Goal: Information Seeking & Learning: Find specific fact

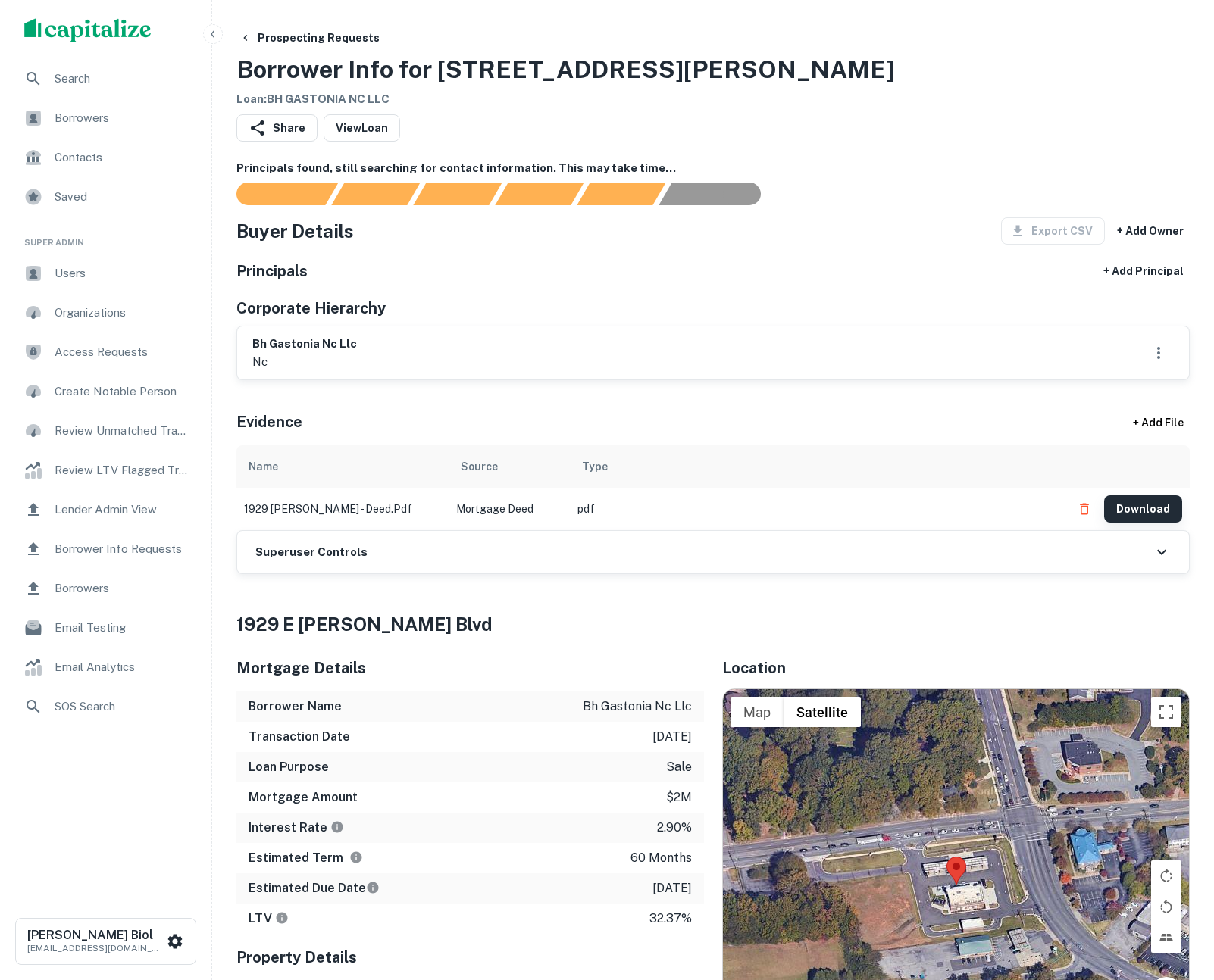
click at [1134, 506] on button "Download" at bounding box center [1144, 509] width 78 height 27
drag, startPoint x: 353, startPoint y: 342, endPoint x: 253, endPoint y: 337, distance: 100.1
click at [253, 337] on h6 "bh gastonia nc llc" at bounding box center [305, 345] width 104 height 17
click at [302, 344] on h6 "bh gastonia nc llc" at bounding box center [305, 345] width 104 height 17
drag, startPoint x: 364, startPoint y: 343, endPoint x: 254, endPoint y: 346, distance: 110.0
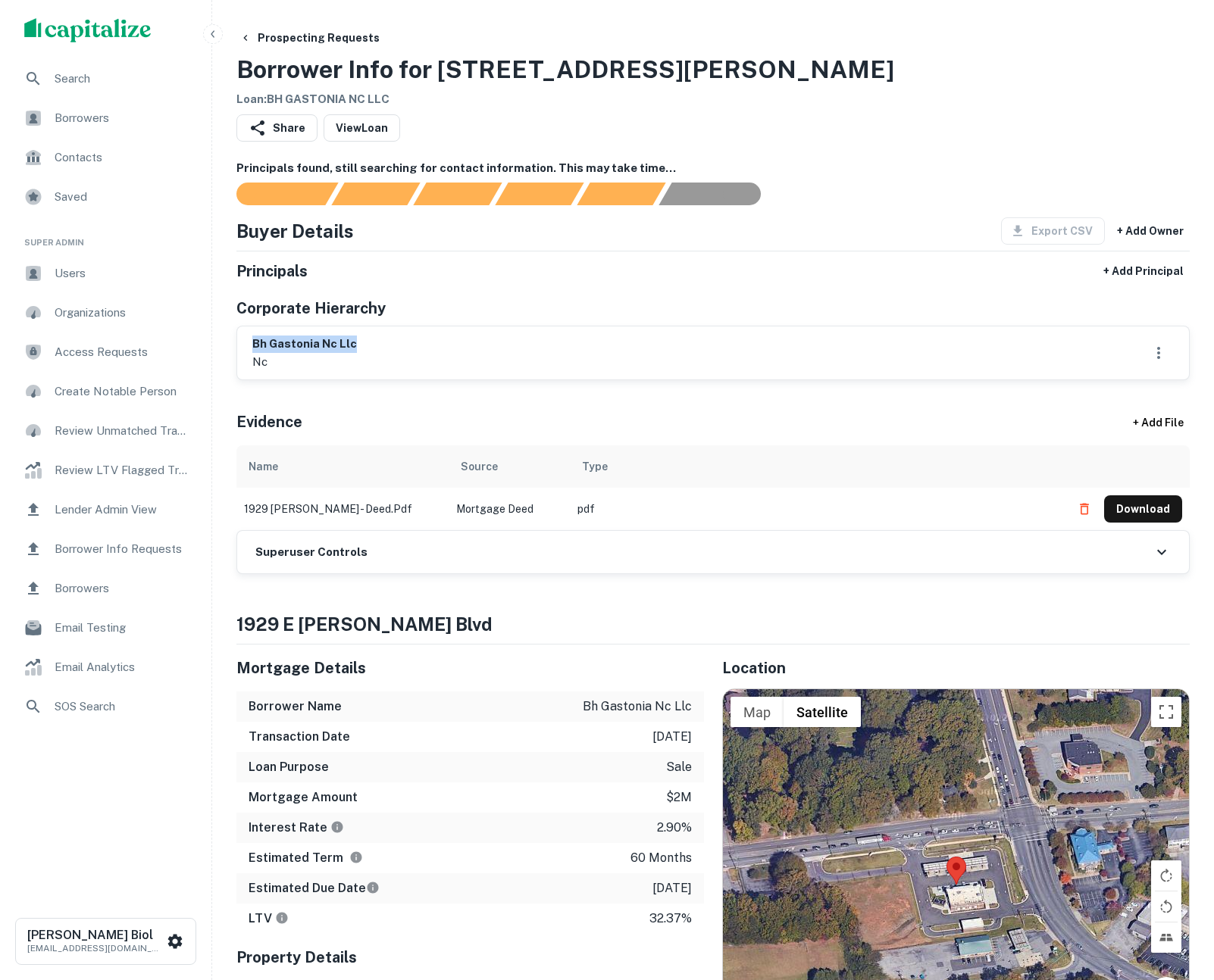
click at [254, 346] on div "bh gastonia nc llc nc" at bounding box center [713, 353] width 921 height 35
copy h6 "bh gastonia nc llc"
click at [272, 340] on h6 "bh gastonia nc llc" at bounding box center [305, 345] width 104 height 17
click at [284, 344] on h6 "bh gastonia nc llc" at bounding box center [305, 345] width 104 height 17
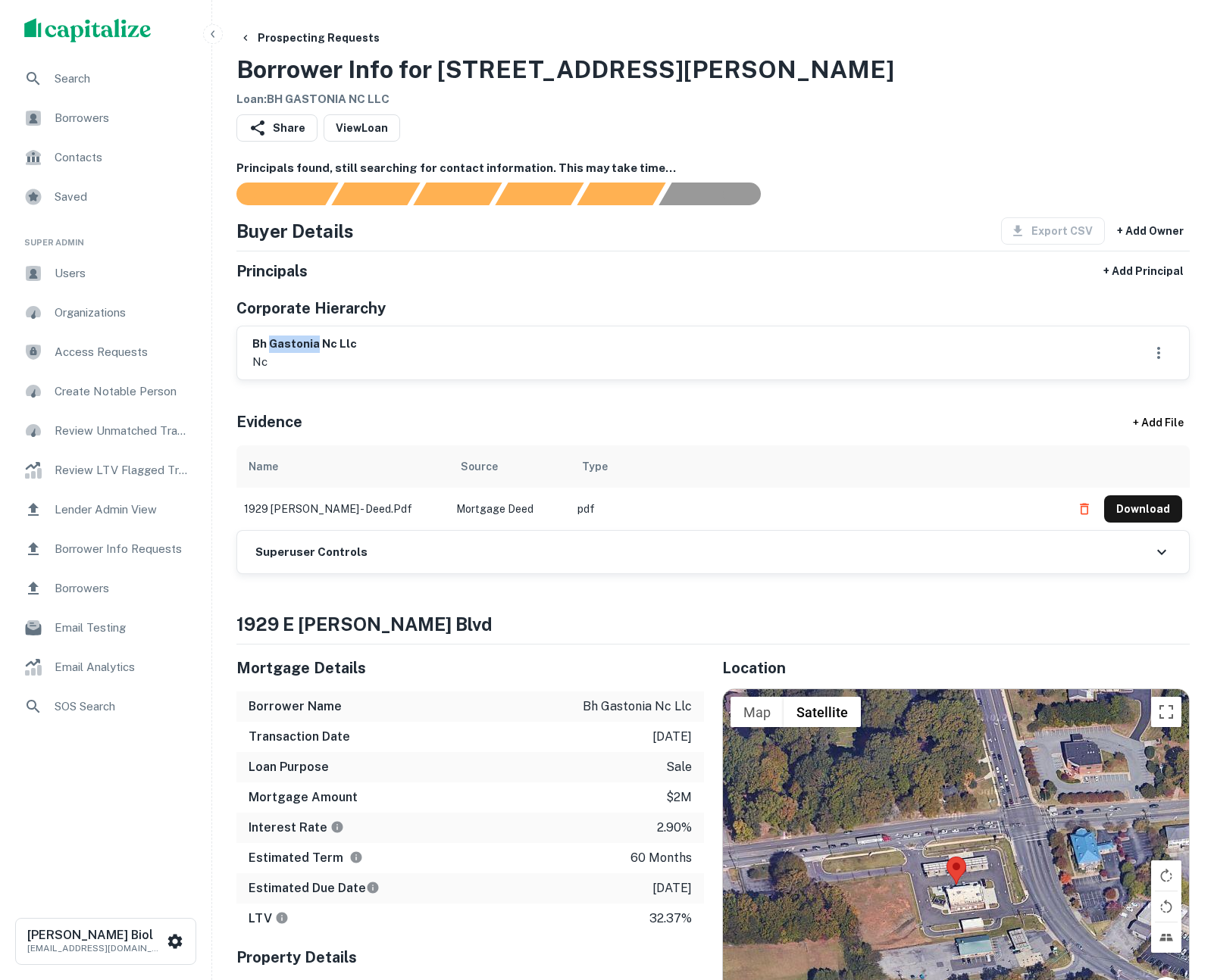
copy h6 "gastonia"
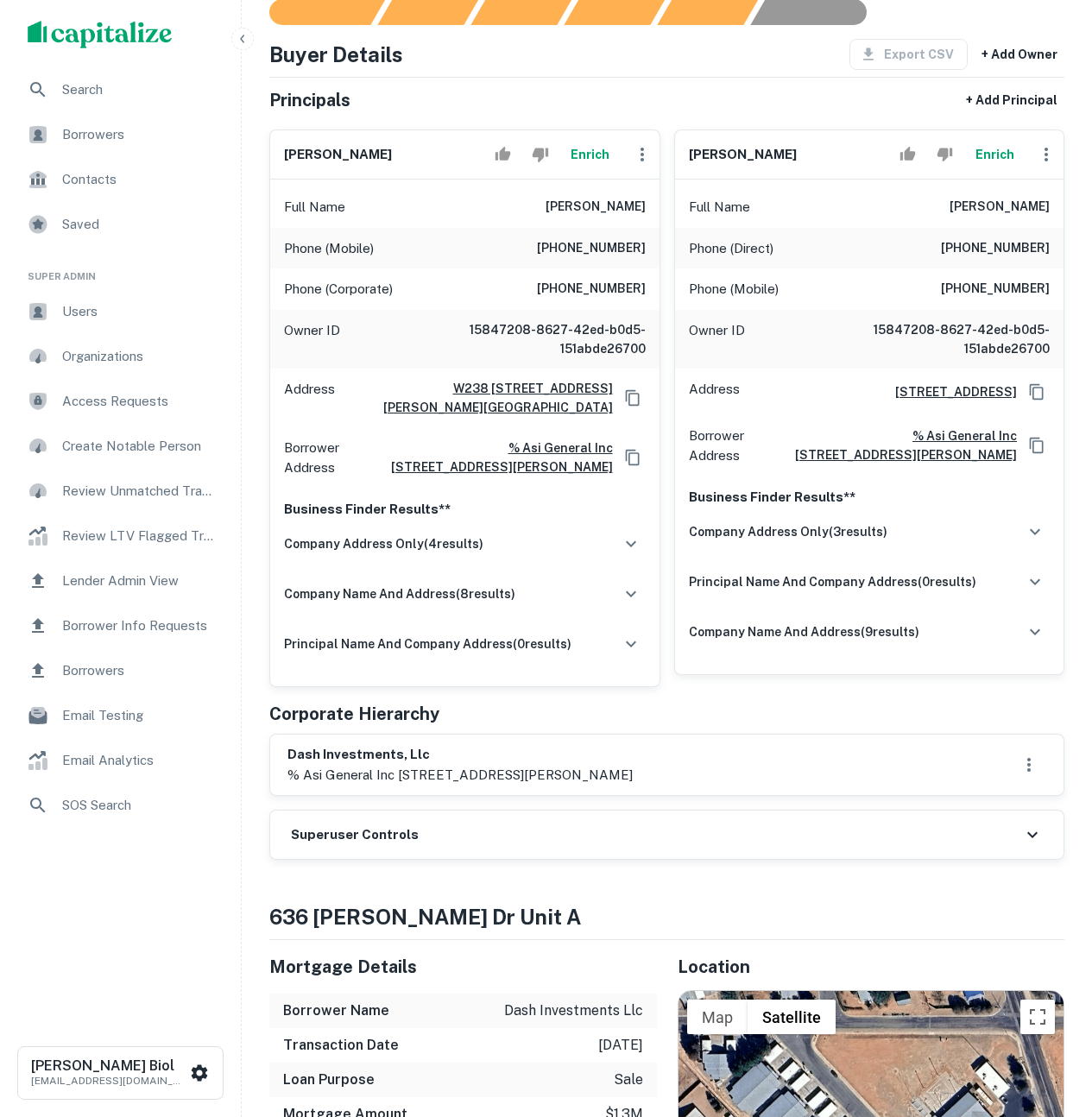
scroll to position [144, 0]
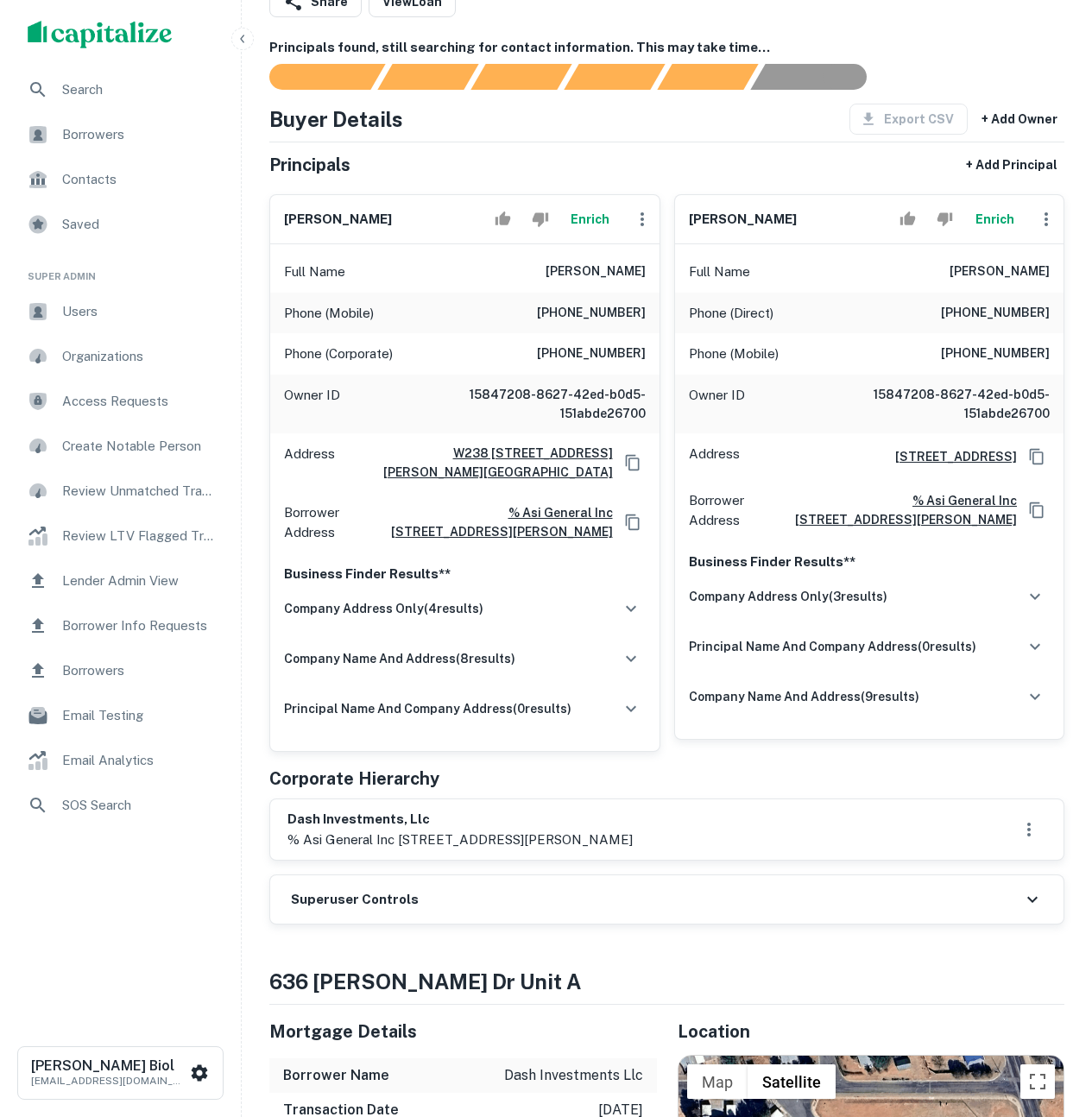
click at [595, 224] on button "Enrich" at bounding box center [591, 219] width 55 height 35
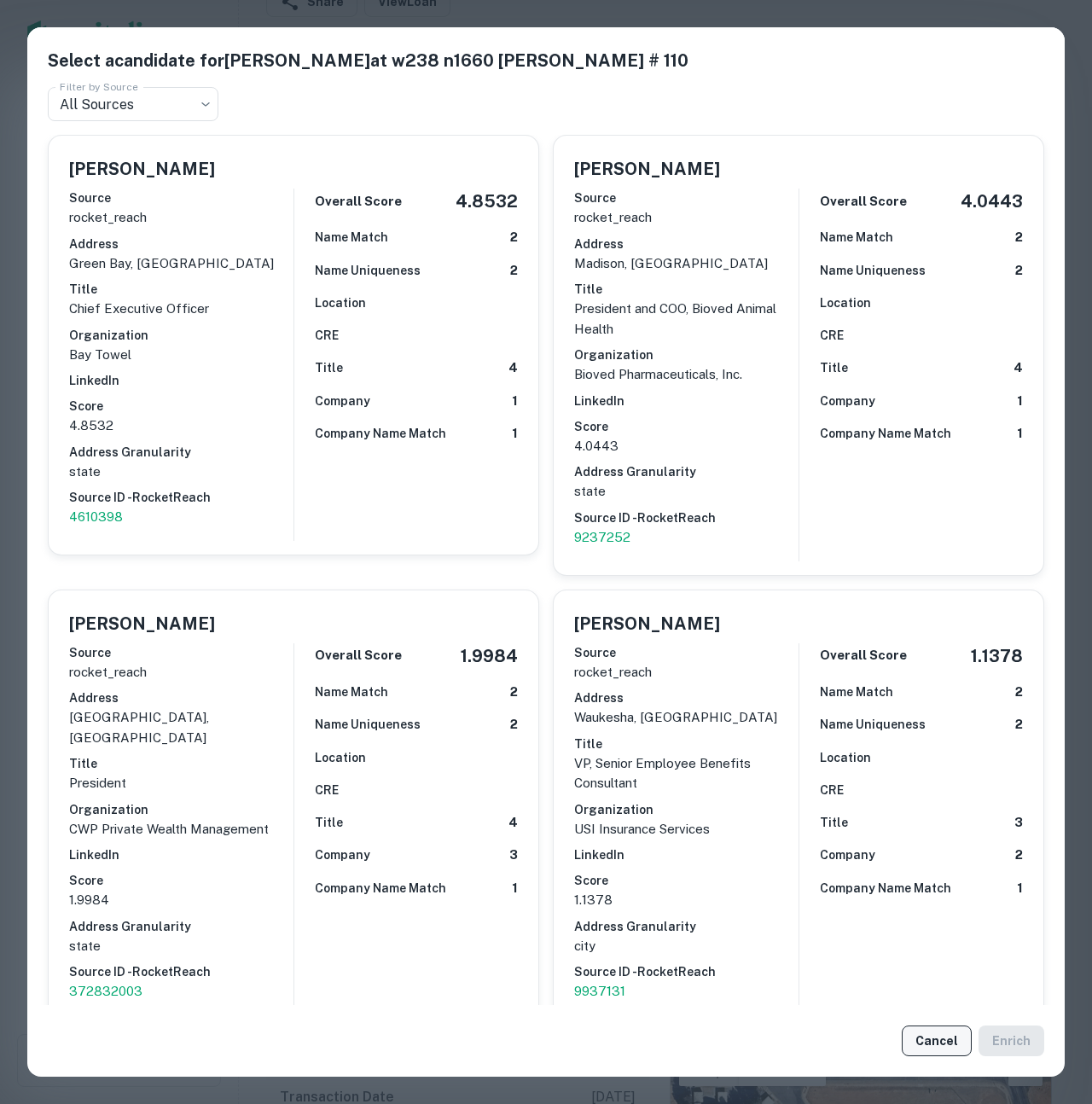
click at [935, 1050] on button "Cancel" at bounding box center [938, 1040] width 70 height 30
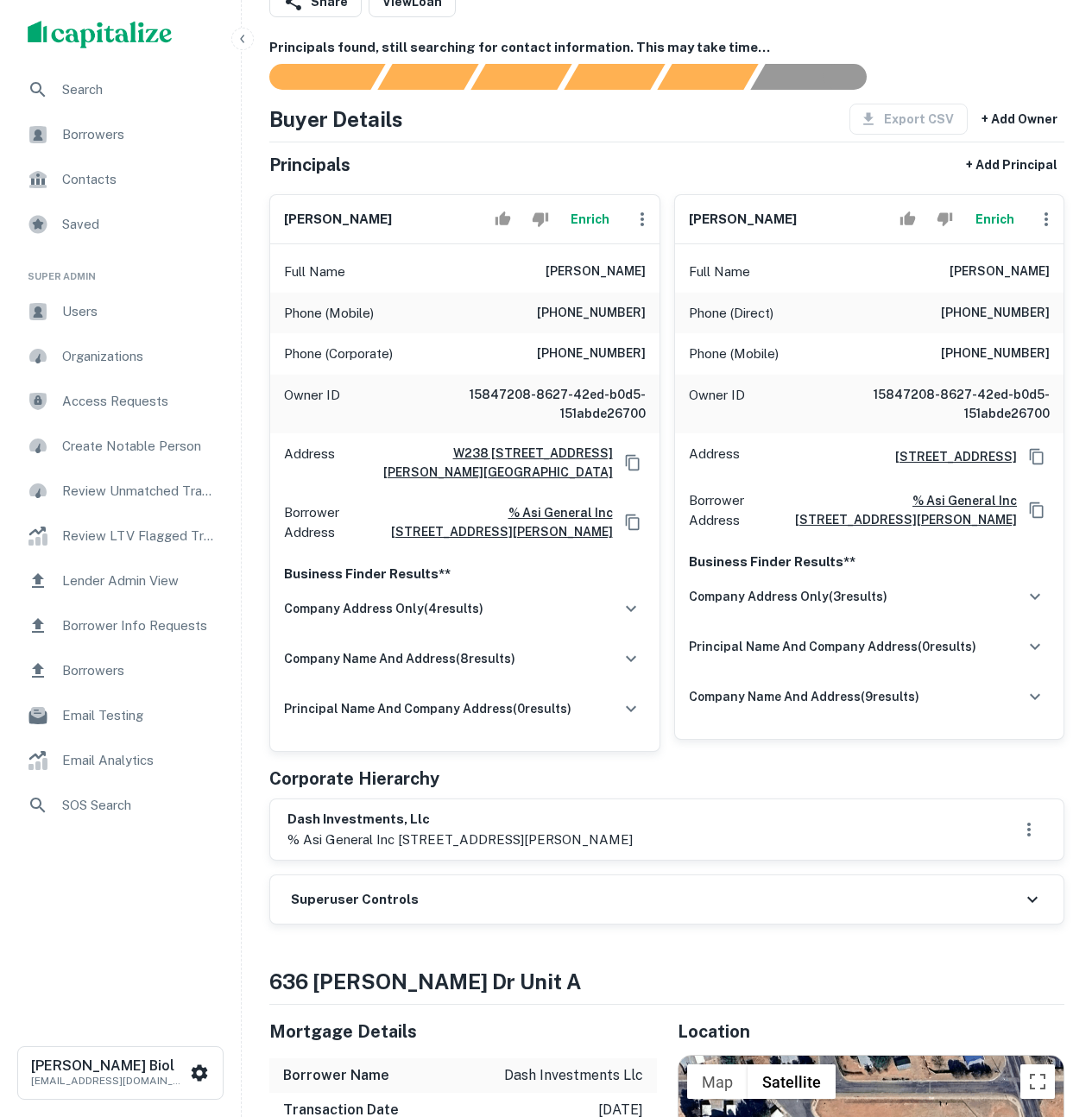
click at [633, 839] on p "% asi general inc w238 n1660 busse rd # 110, waukesha, wi, 53188" at bounding box center [460, 840] width 345 height 21
copy p "wi"
drag, startPoint x: 288, startPoint y: 818, endPoint x: 395, endPoint y: 823, distance: 107.1
click at [395, 823] on h6 "dash investments, llc" at bounding box center [460, 820] width 345 height 20
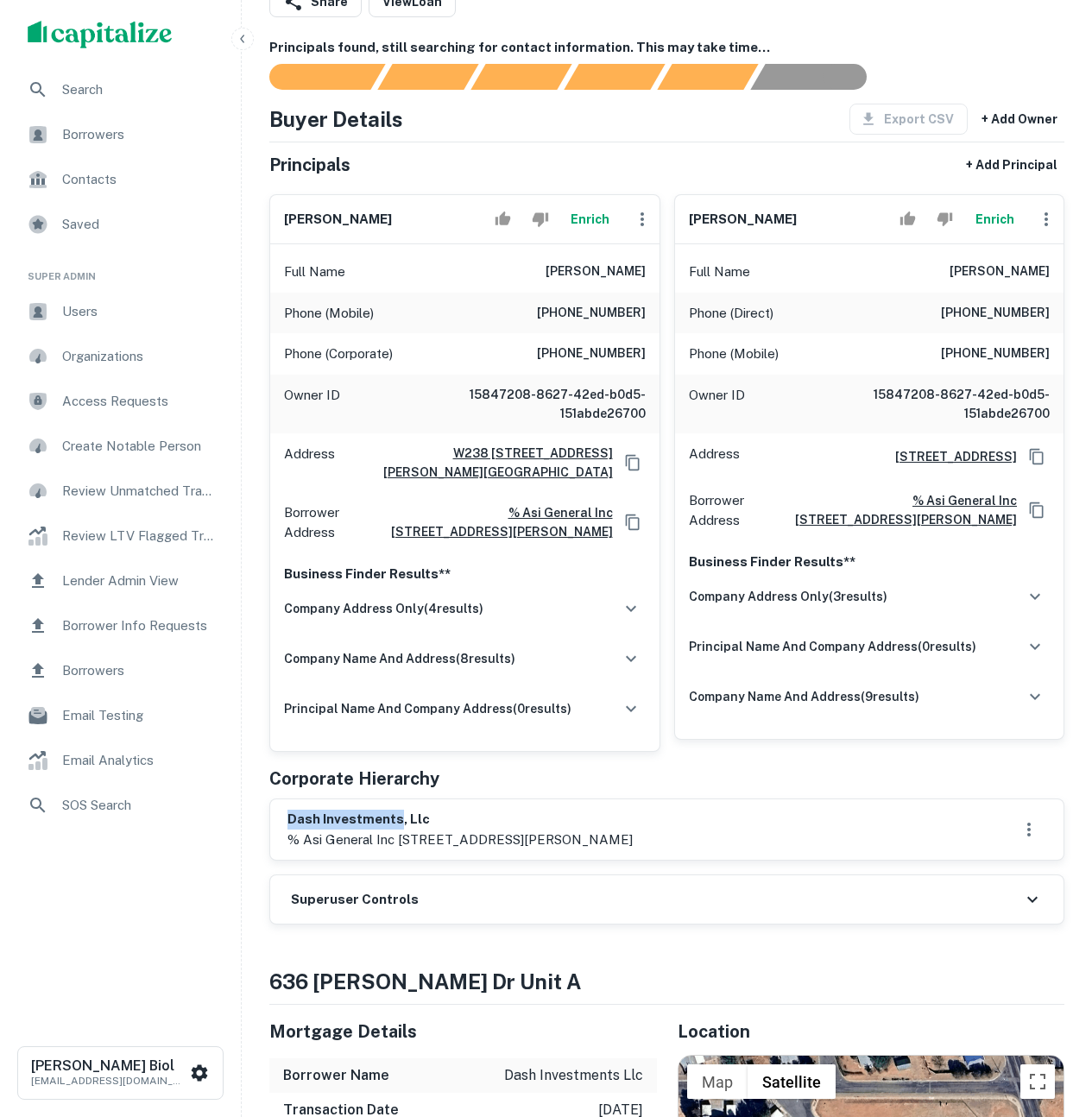
copy h6 "dash investments"
click at [580, 222] on button "Enrich" at bounding box center [591, 219] width 55 height 35
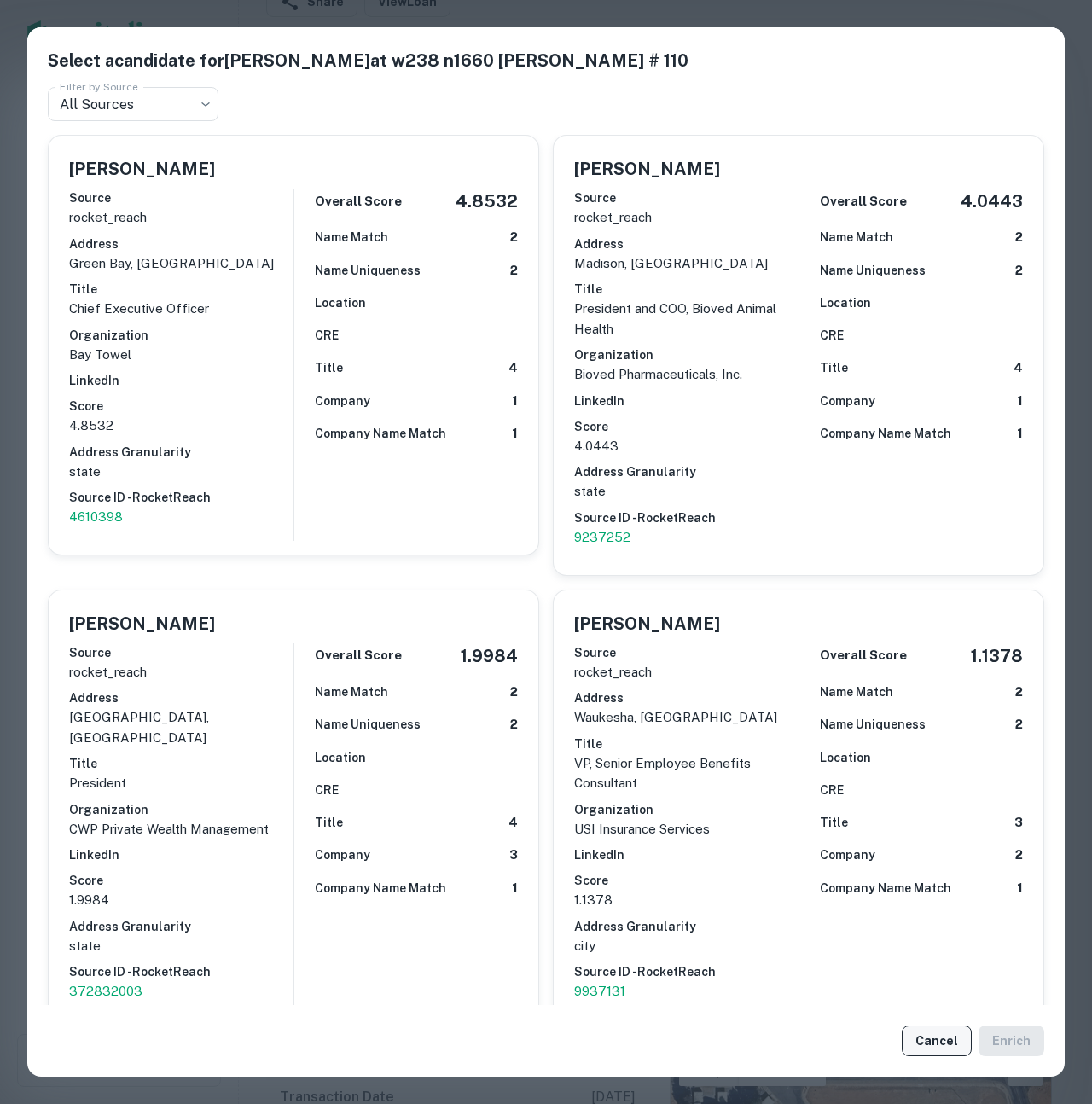
click at [920, 1036] on button "Cancel" at bounding box center [938, 1040] width 70 height 30
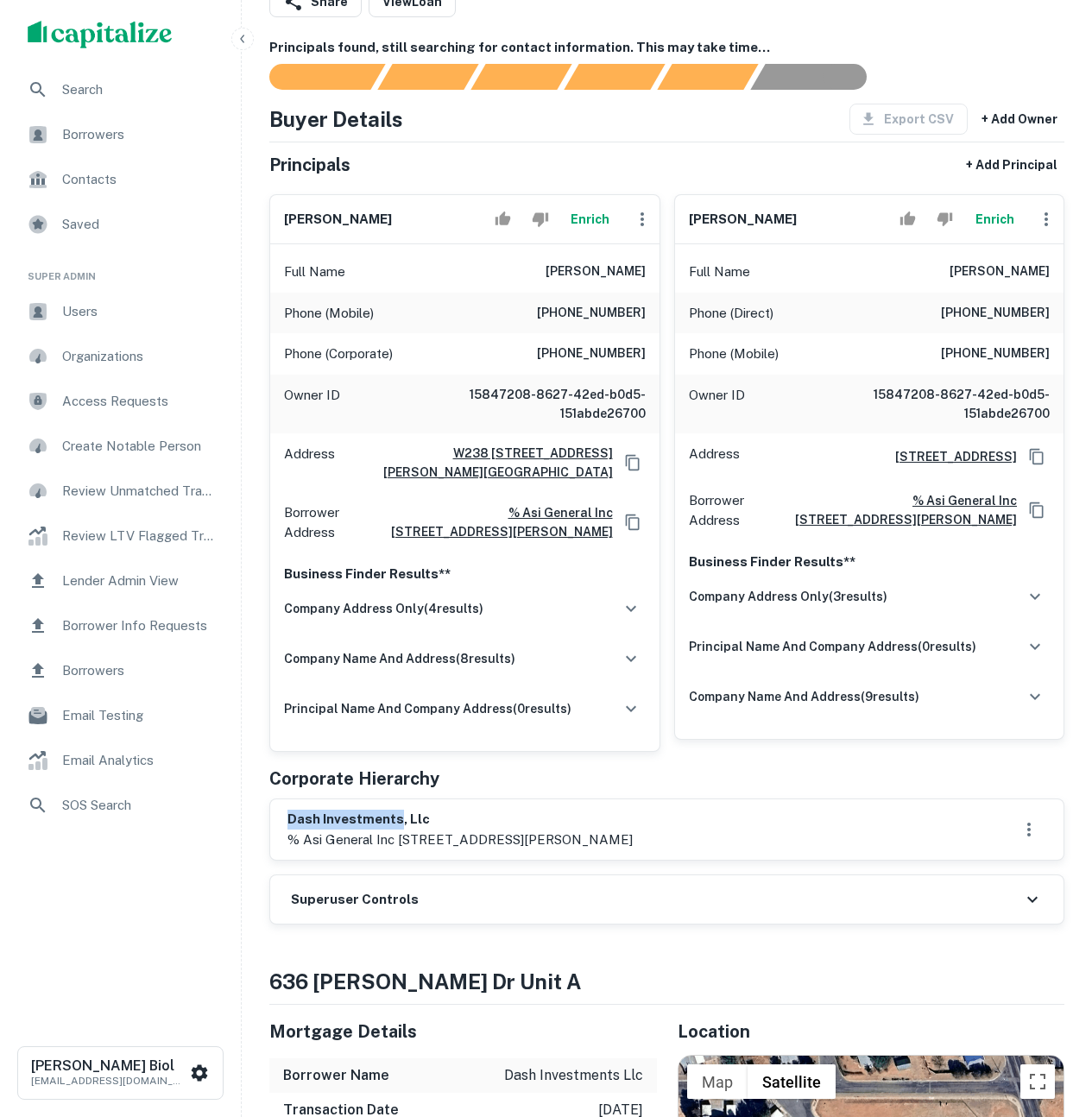
click at [991, 214] on button "Enrich" at bounding box center [995, 219] width 55 height 35
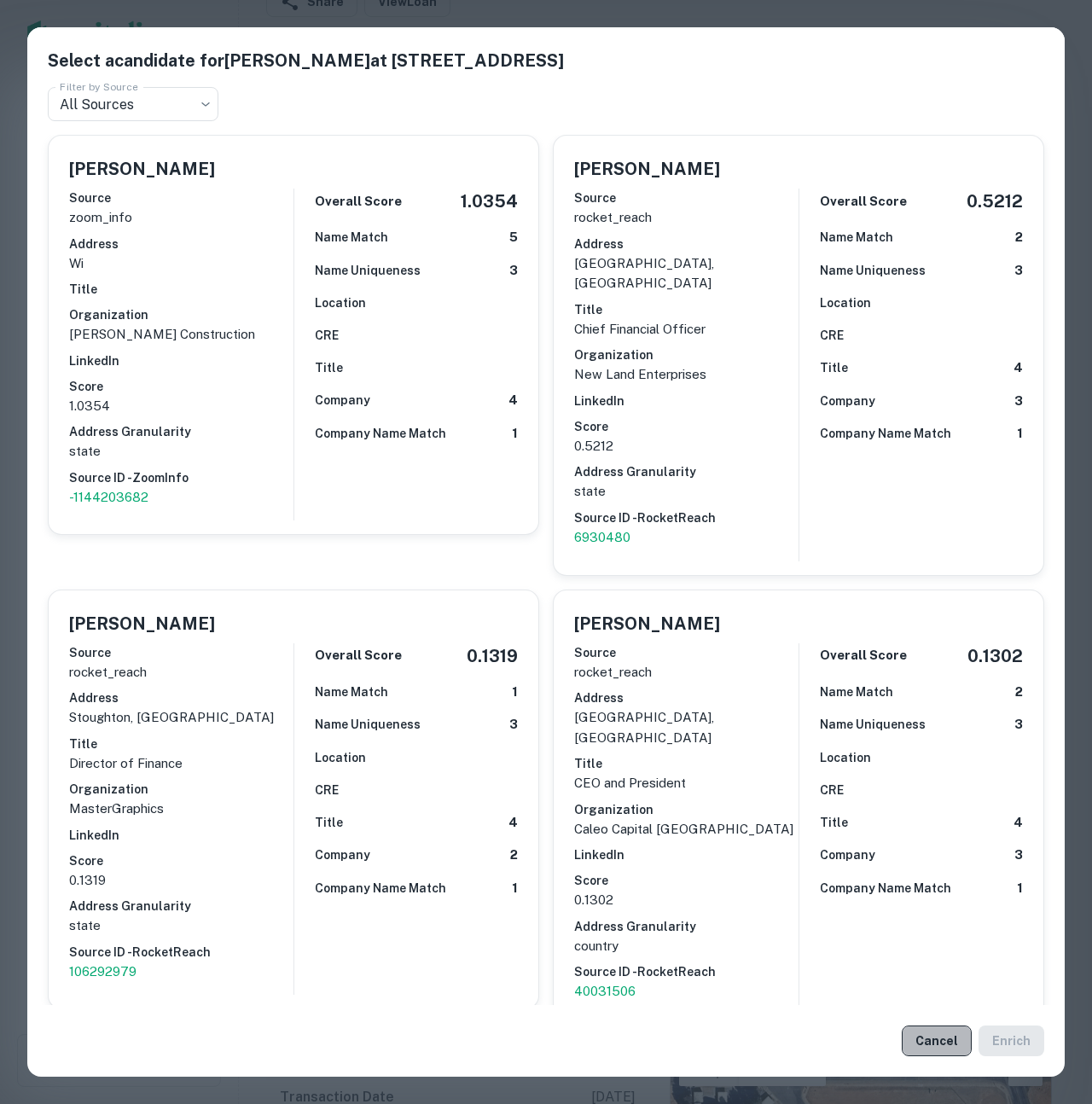
click at [950, 1045] on button "Cancel" at bounding box center [938, 1040] width 70 height 30
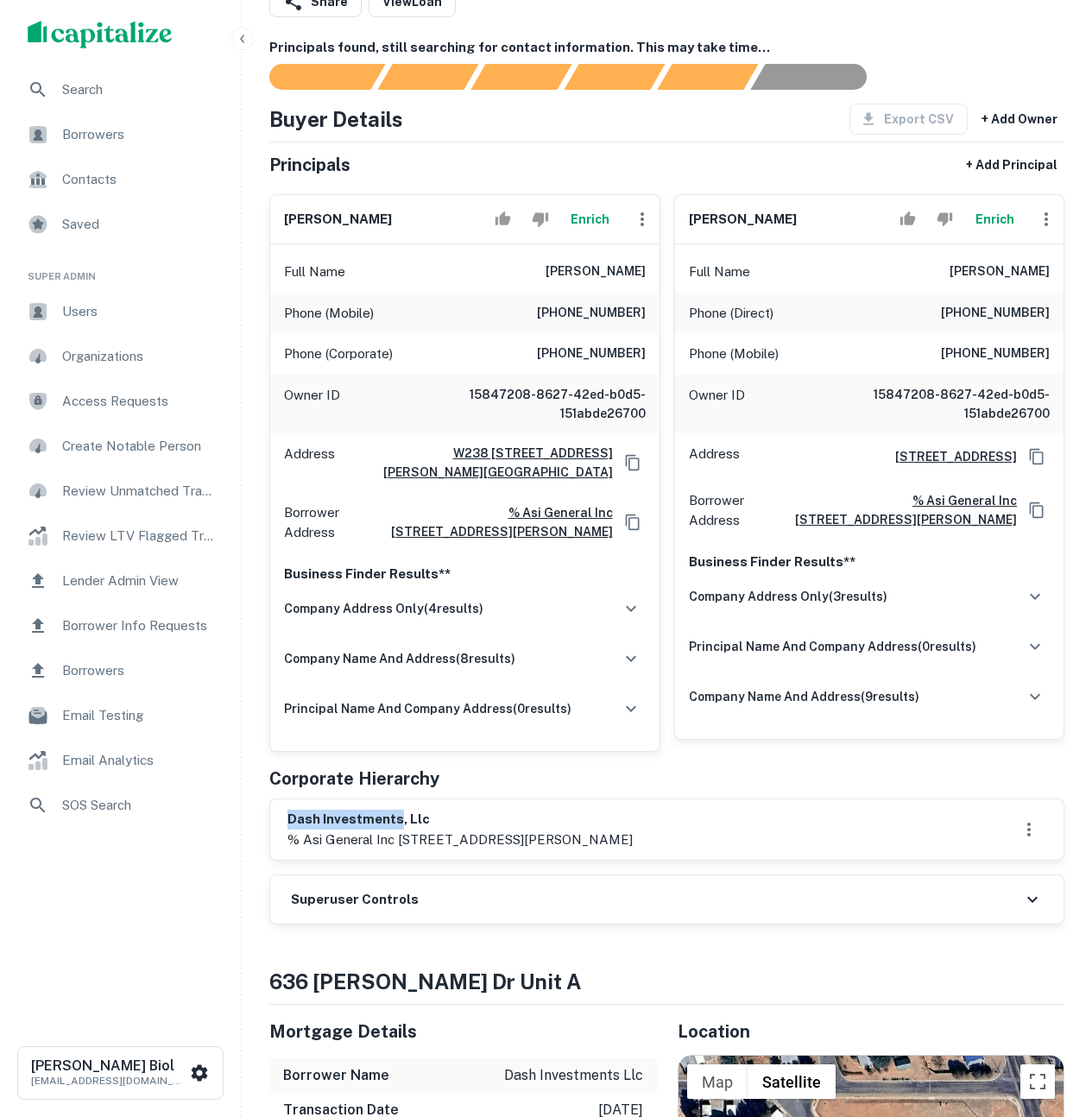
click at [993, 214] on button "Enrich" at bounding box center [995, 219] width 55 height 35
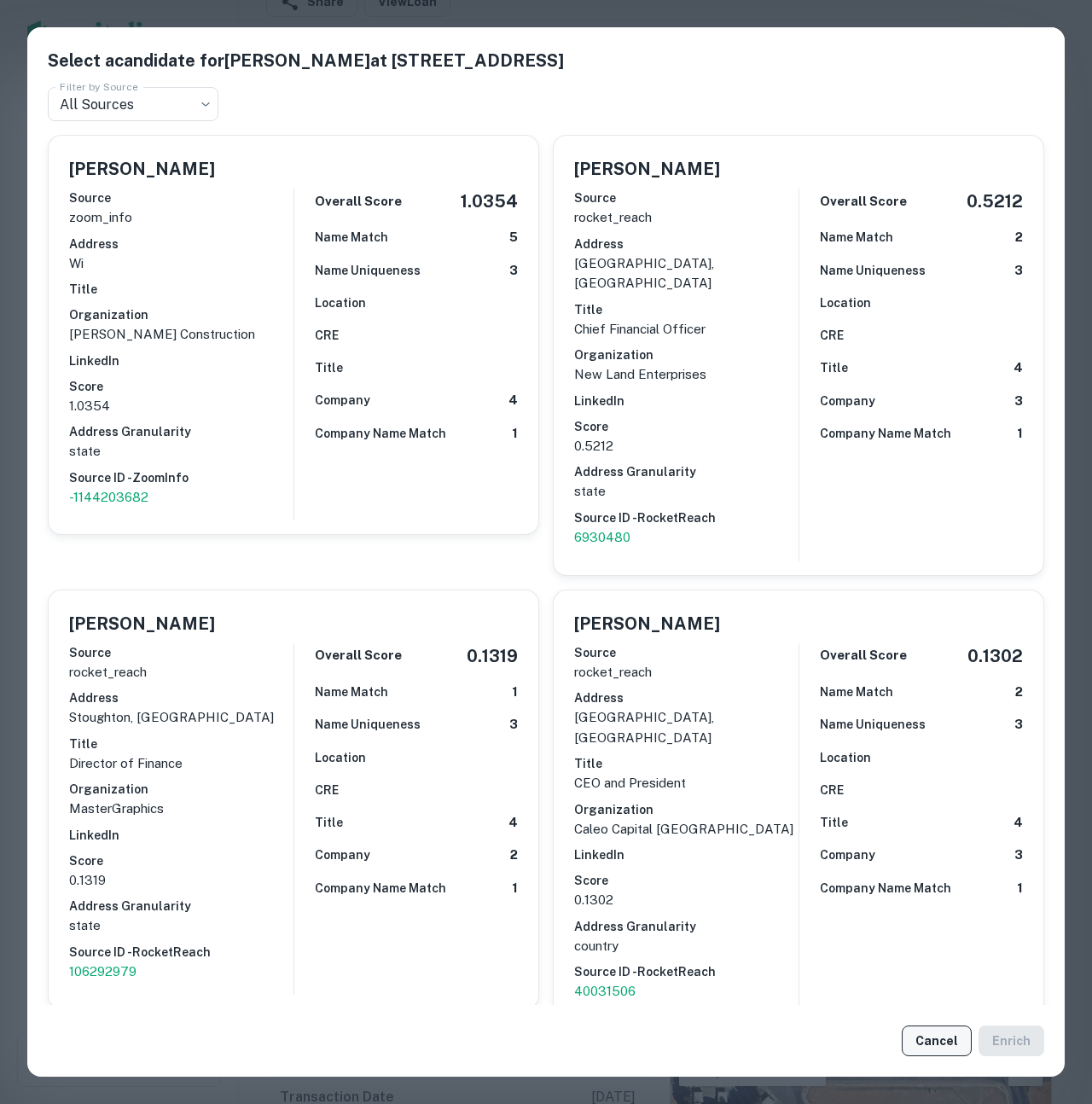
click at [946, 1043] on button "Cancel" at bounding box center [938, 1040] width 70 height 30
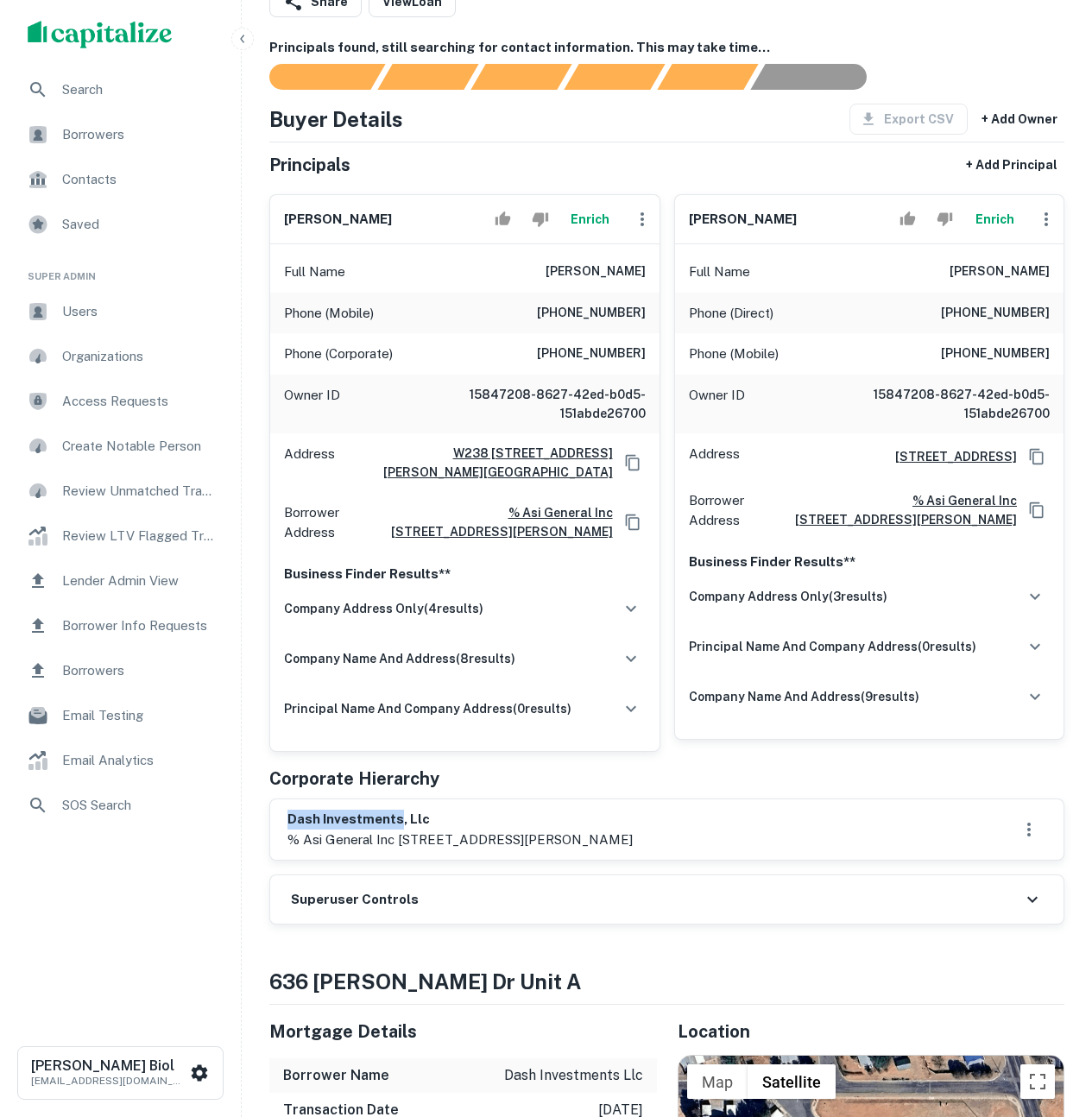
click at [1001, 218] on button "Enrich" at bounding box center [995, 219] width 55 height 35
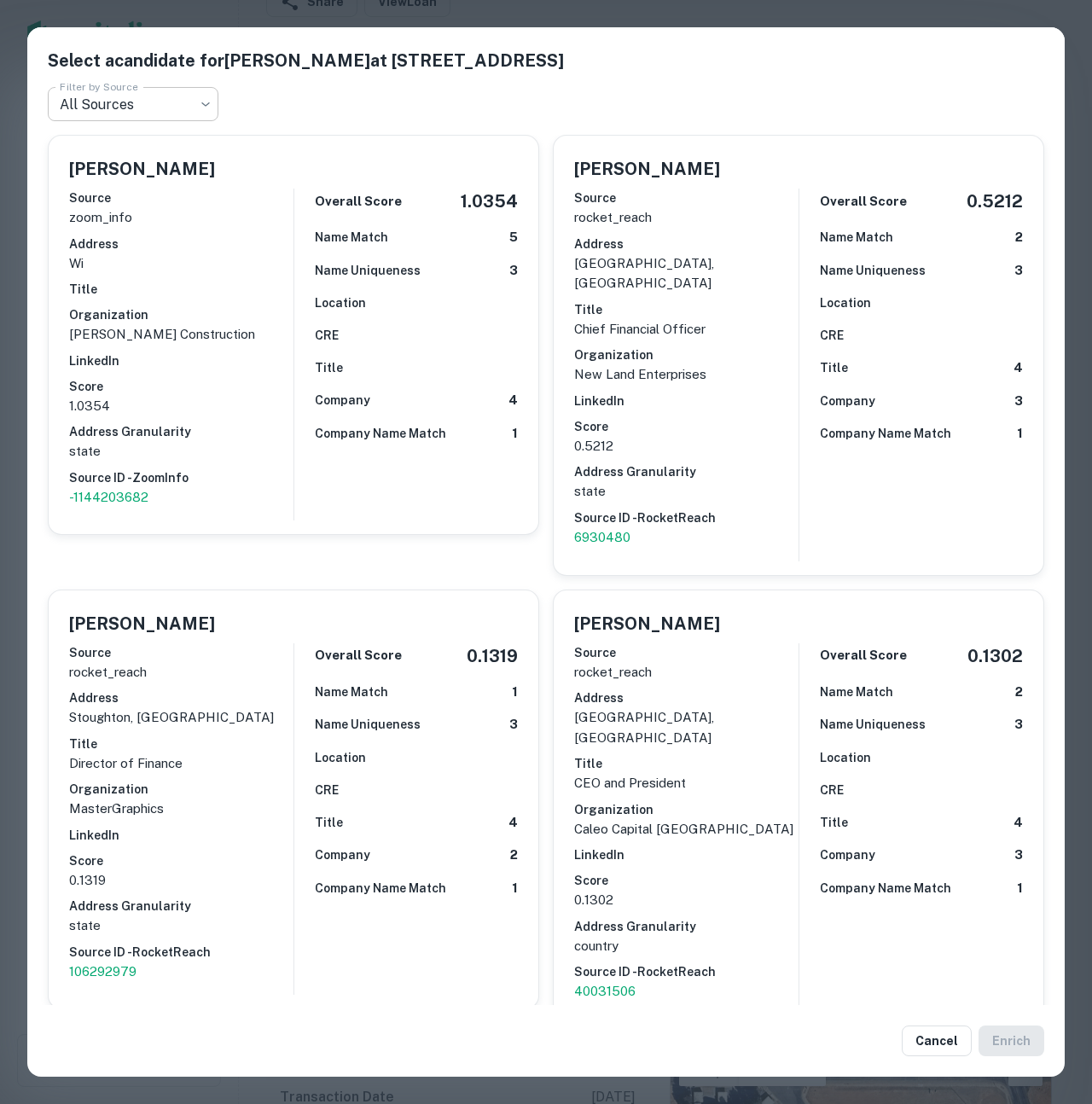
click at [164, 103] on body "Search Borrowers Contacts Saved Super Admin Users Organizations Access Requests…" at bounding box center [546, 409] width 1092 height 1104
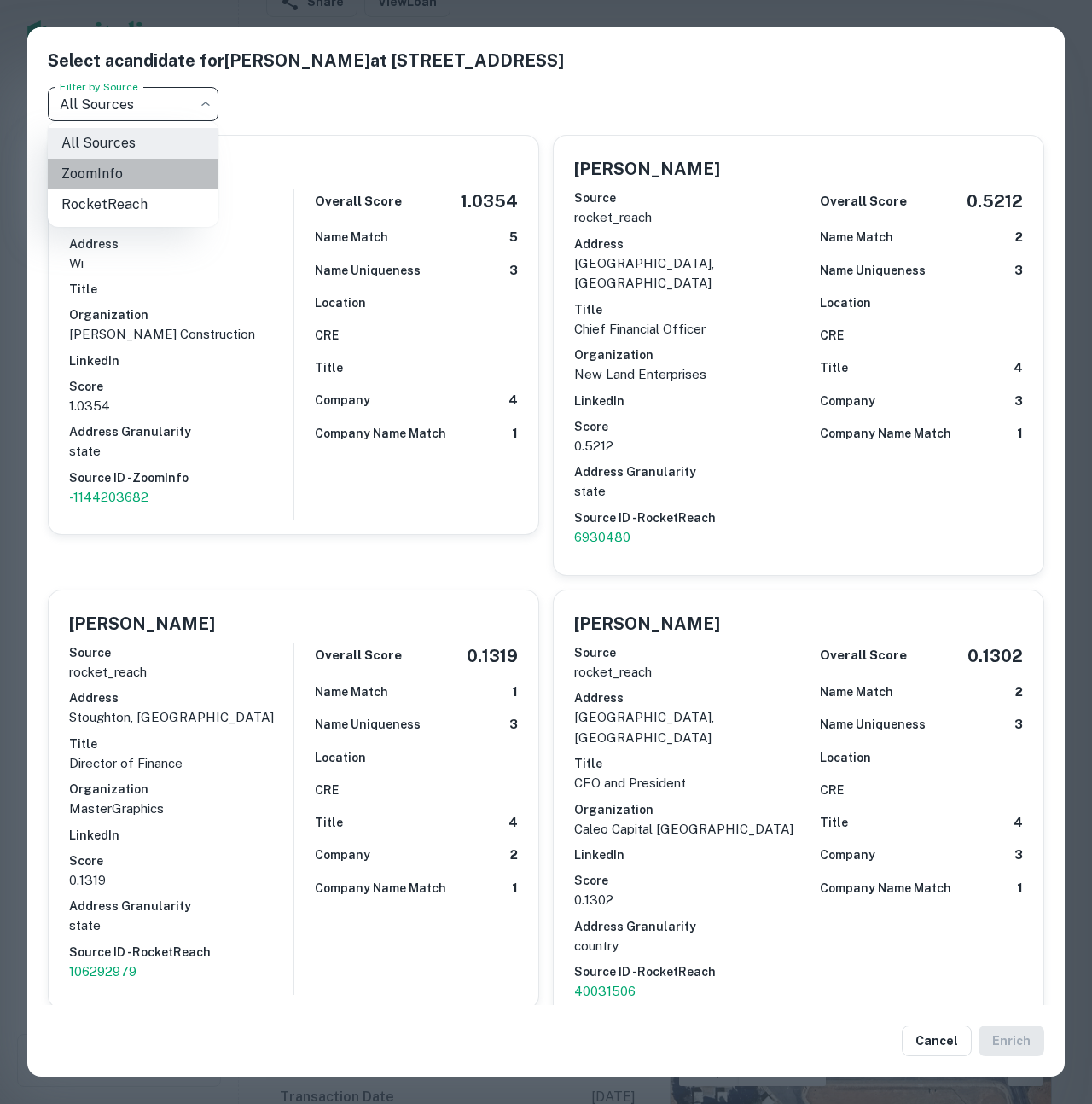
click at [122, 173] on li "ZoomInfo" at bounding box center [133, 173] width 171 height 30
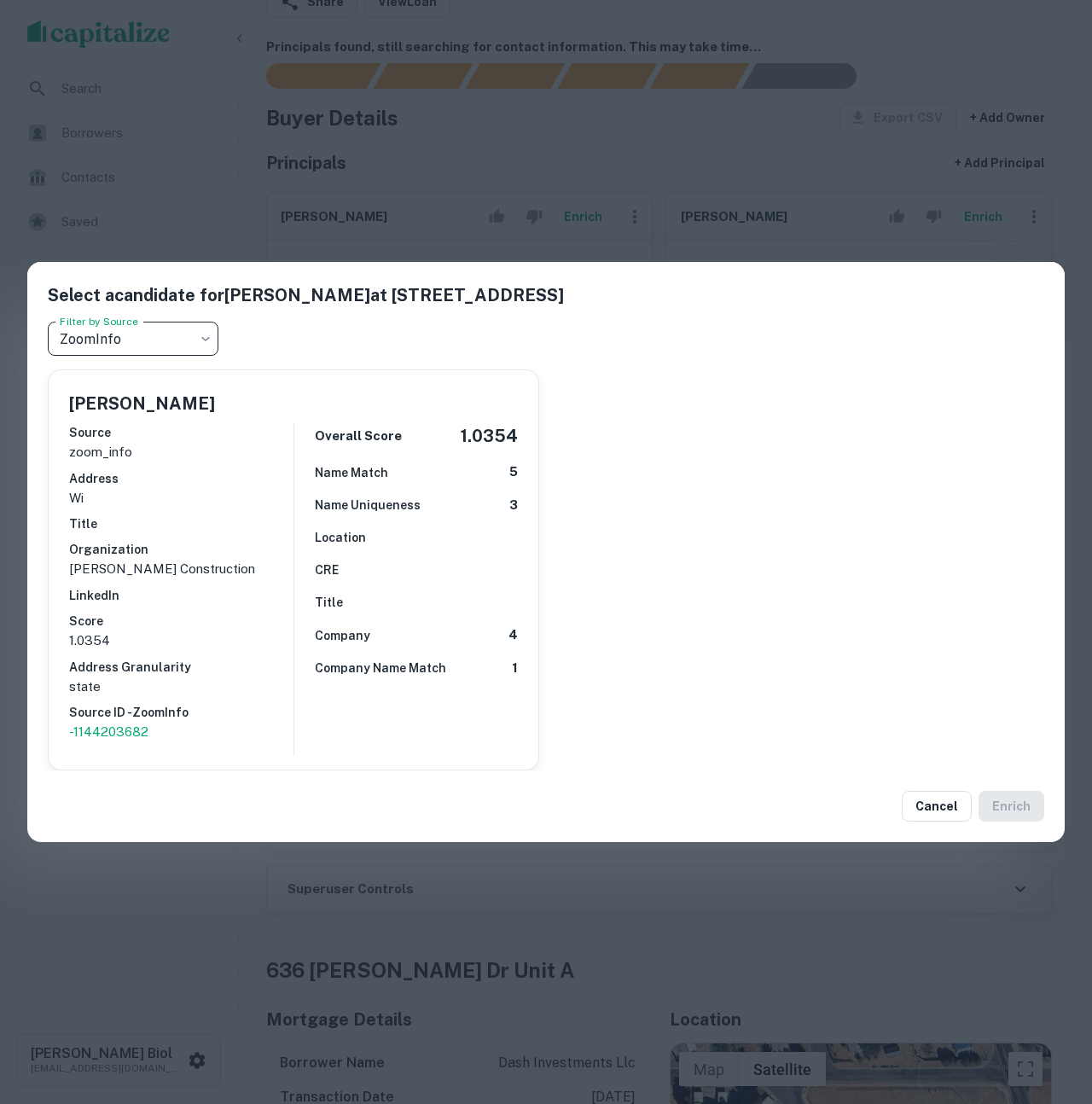
click at [181, 341] on body "Search Borrowers Contacts Saved Super Admin Users Organizations Access Requests…" at bounding box center [546, 409] width 1092 height 1104
click at [137, 437] on li "RocketReach" at bounding box center [133, 439] width 171 height 30
type input "**********"
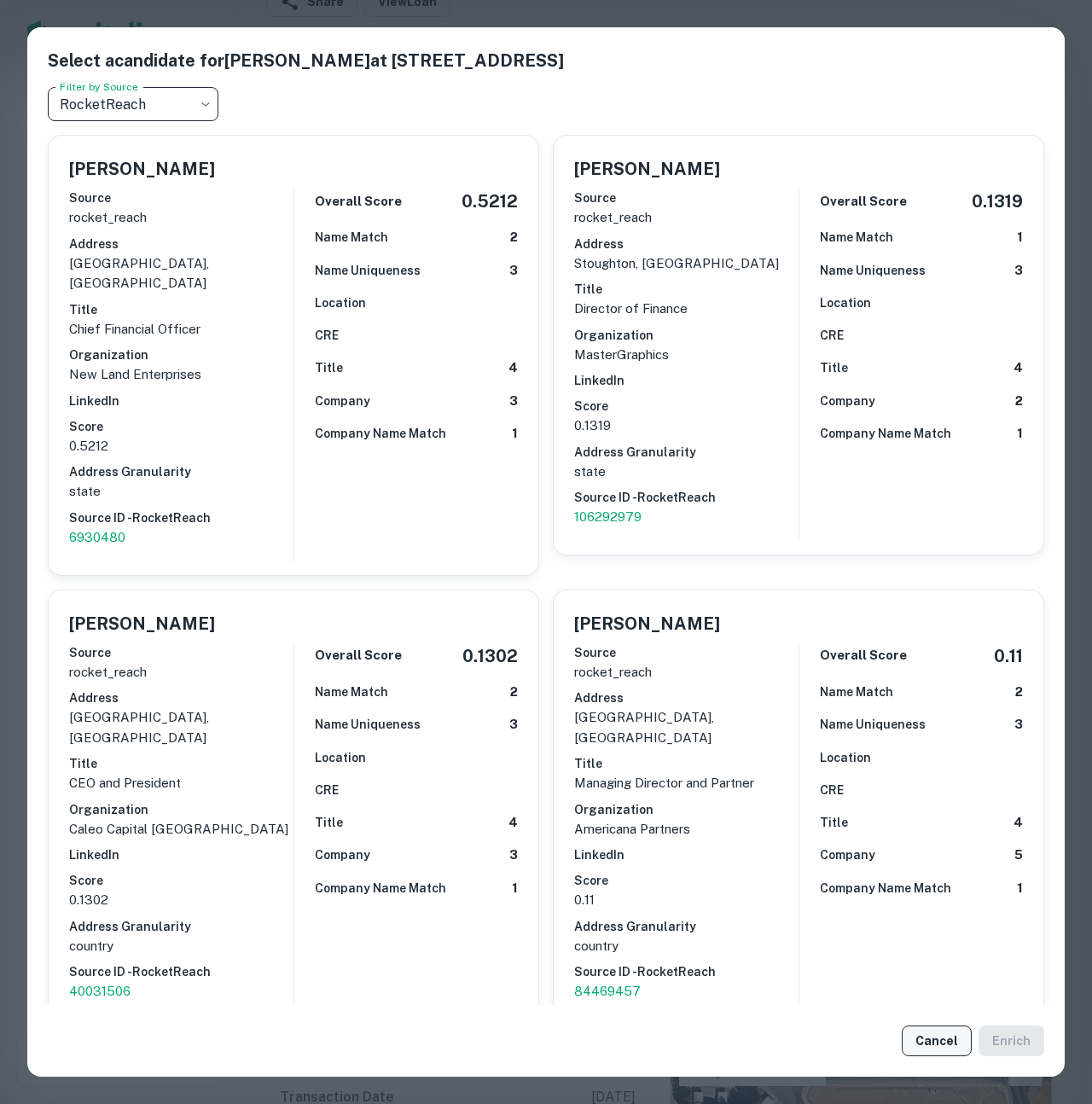
click at [941, 1040] on button "Cancel" at bounding box center [938, 1040] width 70 height 30
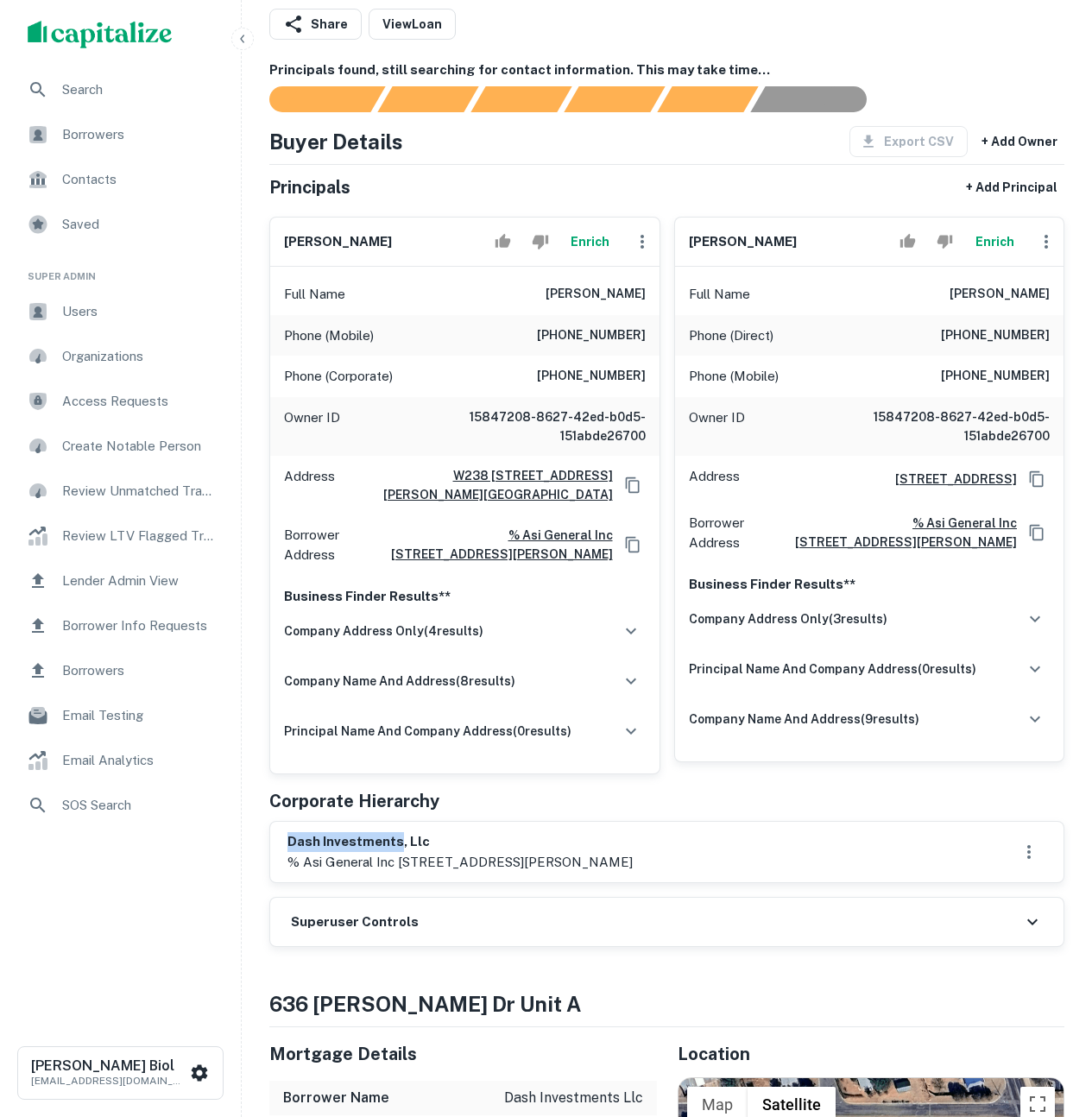
scroll to position [31, 0]
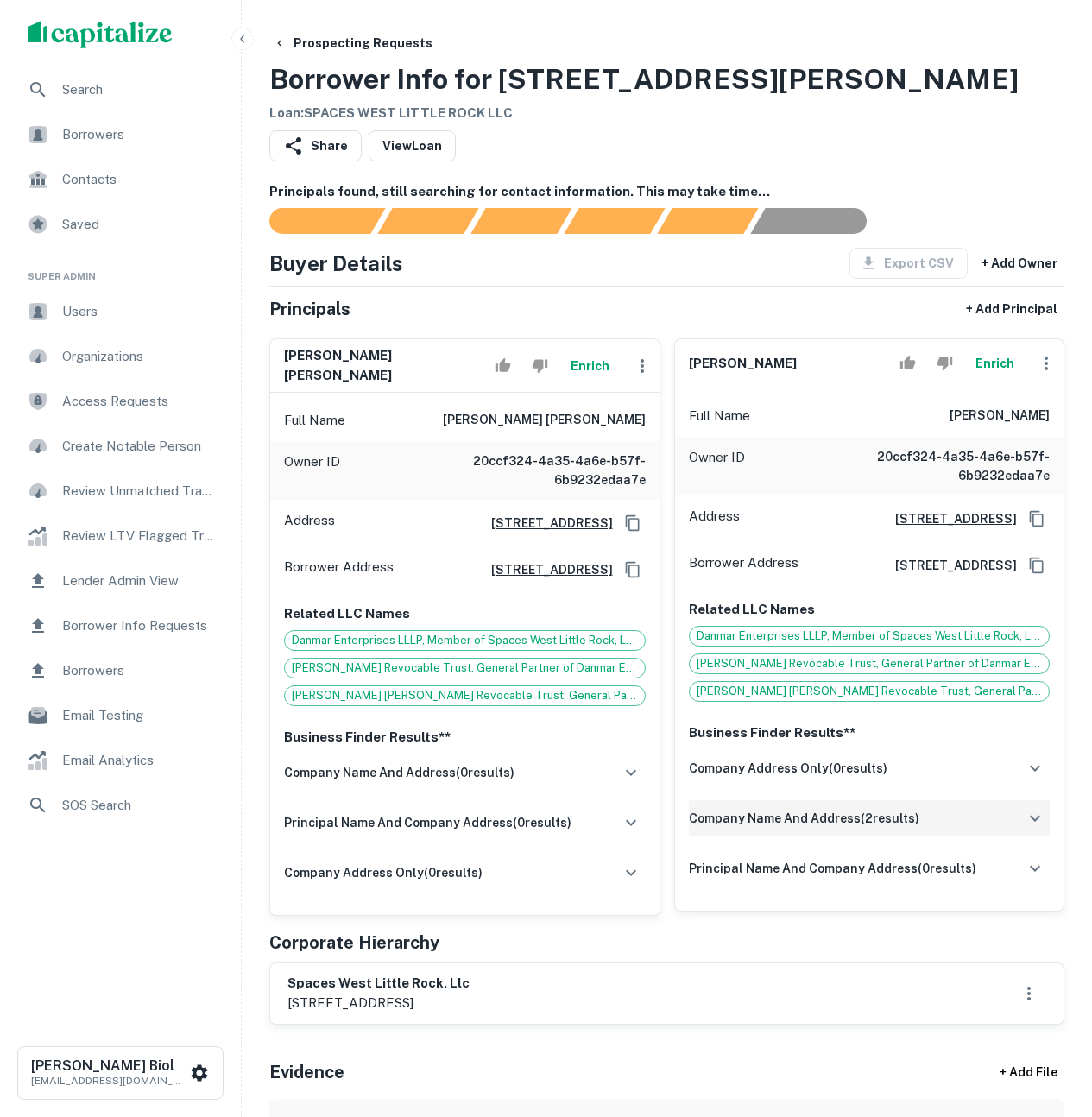
click at [888, 826] on h6 "company name and address ( 2 results)" at bounding box center [803, 818] width 230 height 19
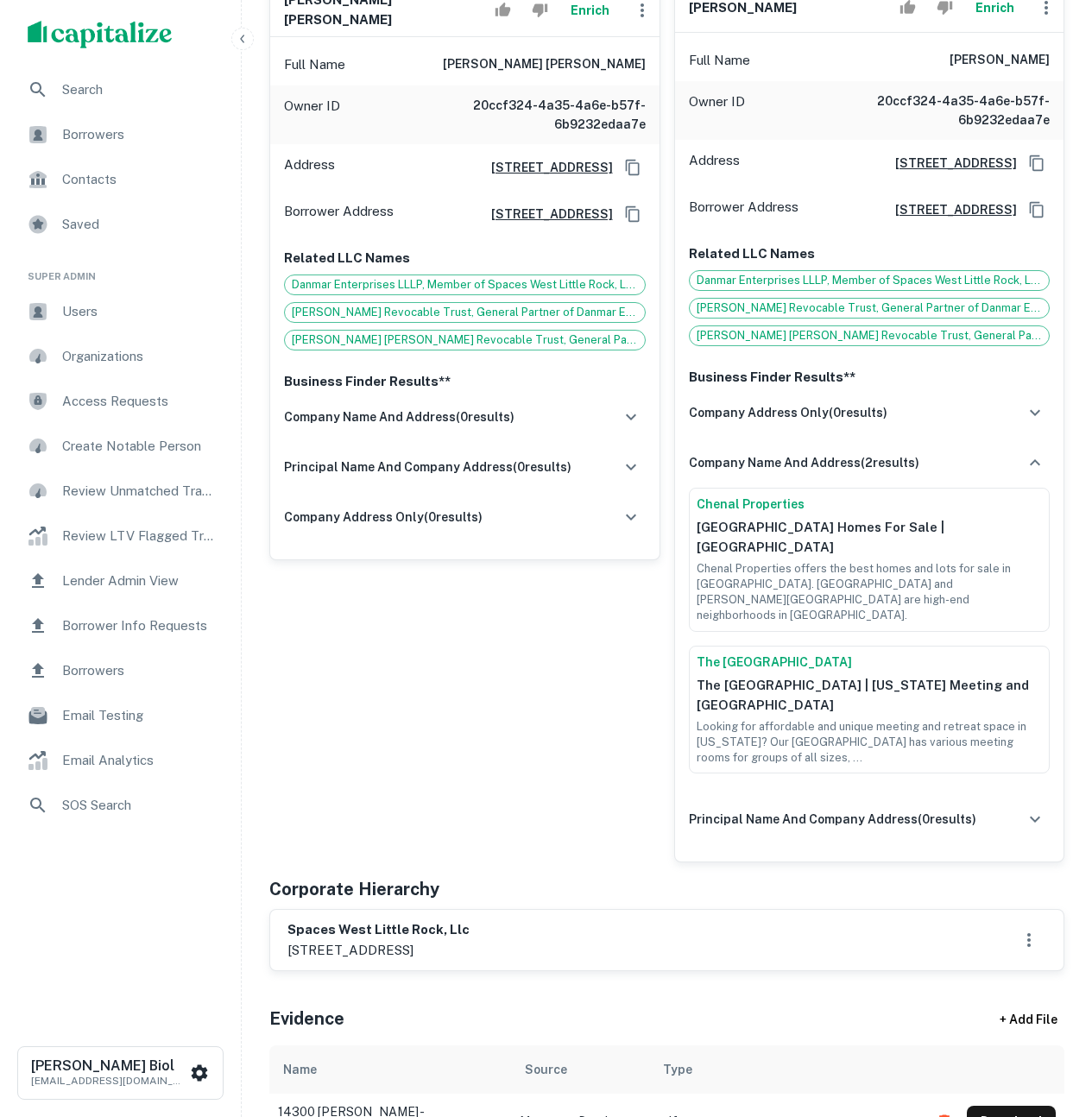
scroll to position [378, 0]
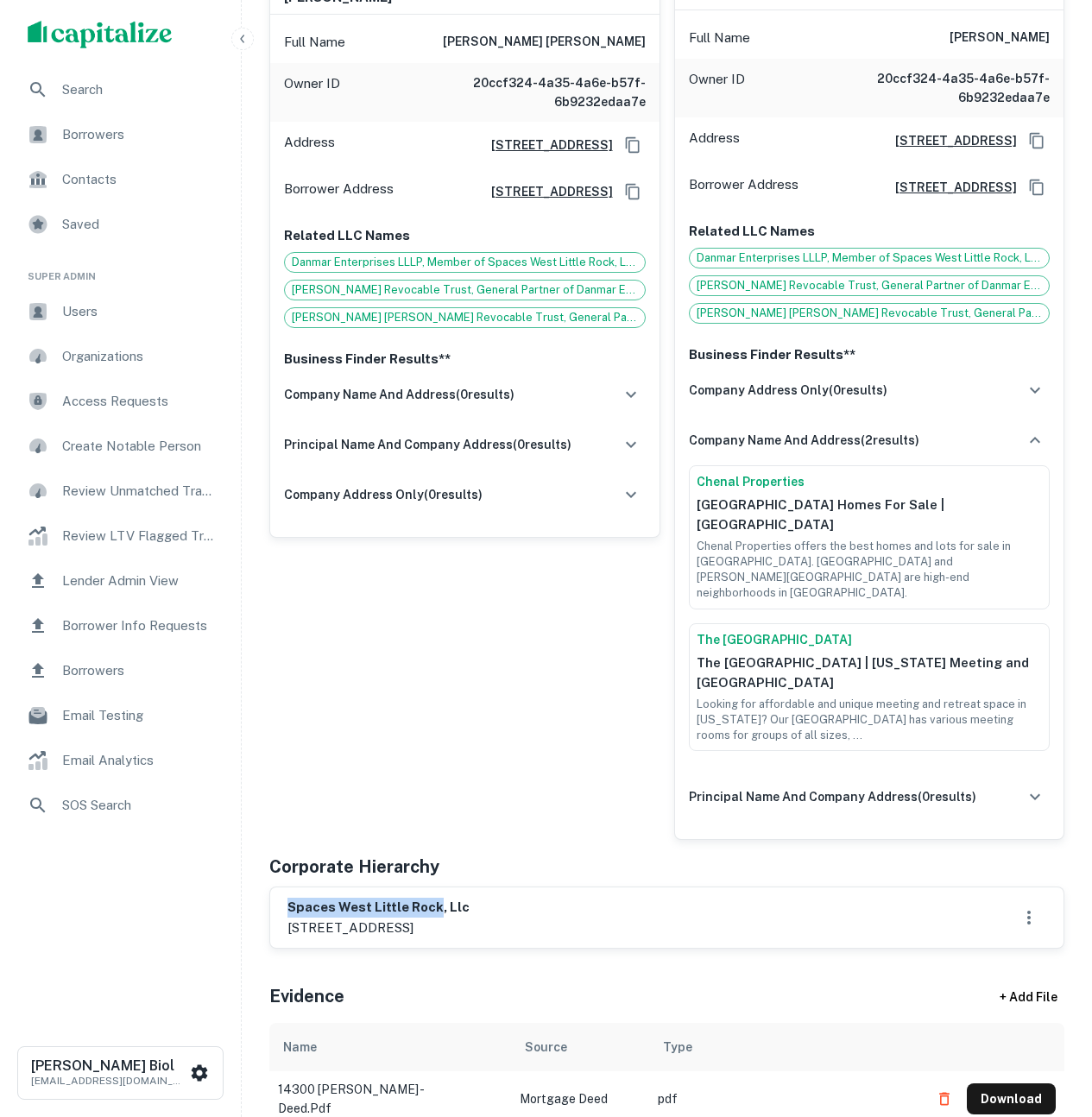
drag, startPoint x: 289, startPoint y: 884, endPoint x: 435, endPoint y: 887, distance: 146.0
click at [435, 898] on h6 "spaces west little rock, llc" at bounding box center [379, 908] width 182 height 20
copy h6 "spaces west little rock"
click at [628, 763] on div "martha moore lusk Enrich Full Name martha moore lusk Owner ID 20ccf324-4a35-4a6…" at bounding box center [457, 393] width 405 height 893
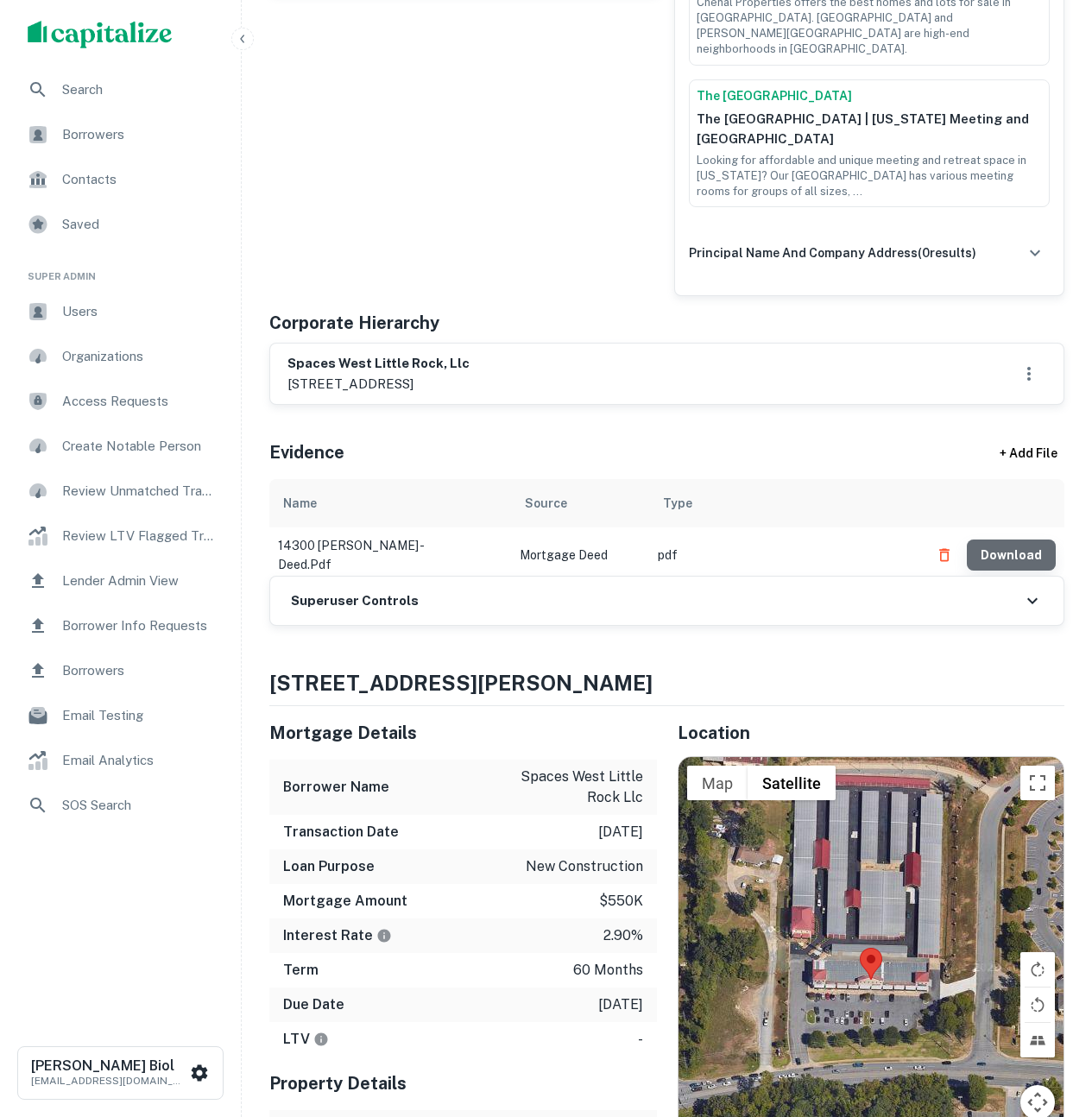
click at [1038, 540] on button "Download" at bounding box center [1012, 555] width 89 height 31
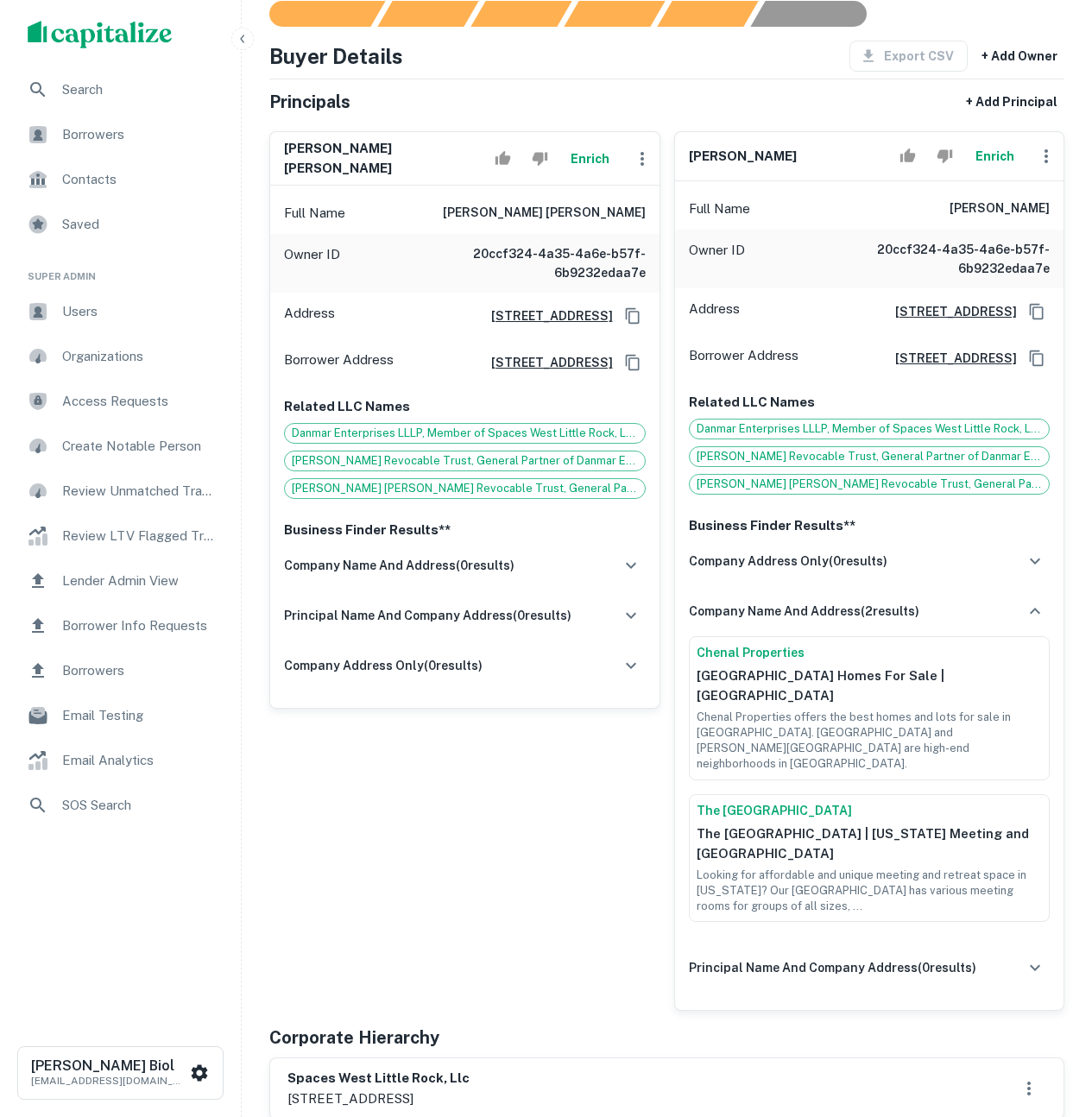
scroll to position [185, 0]
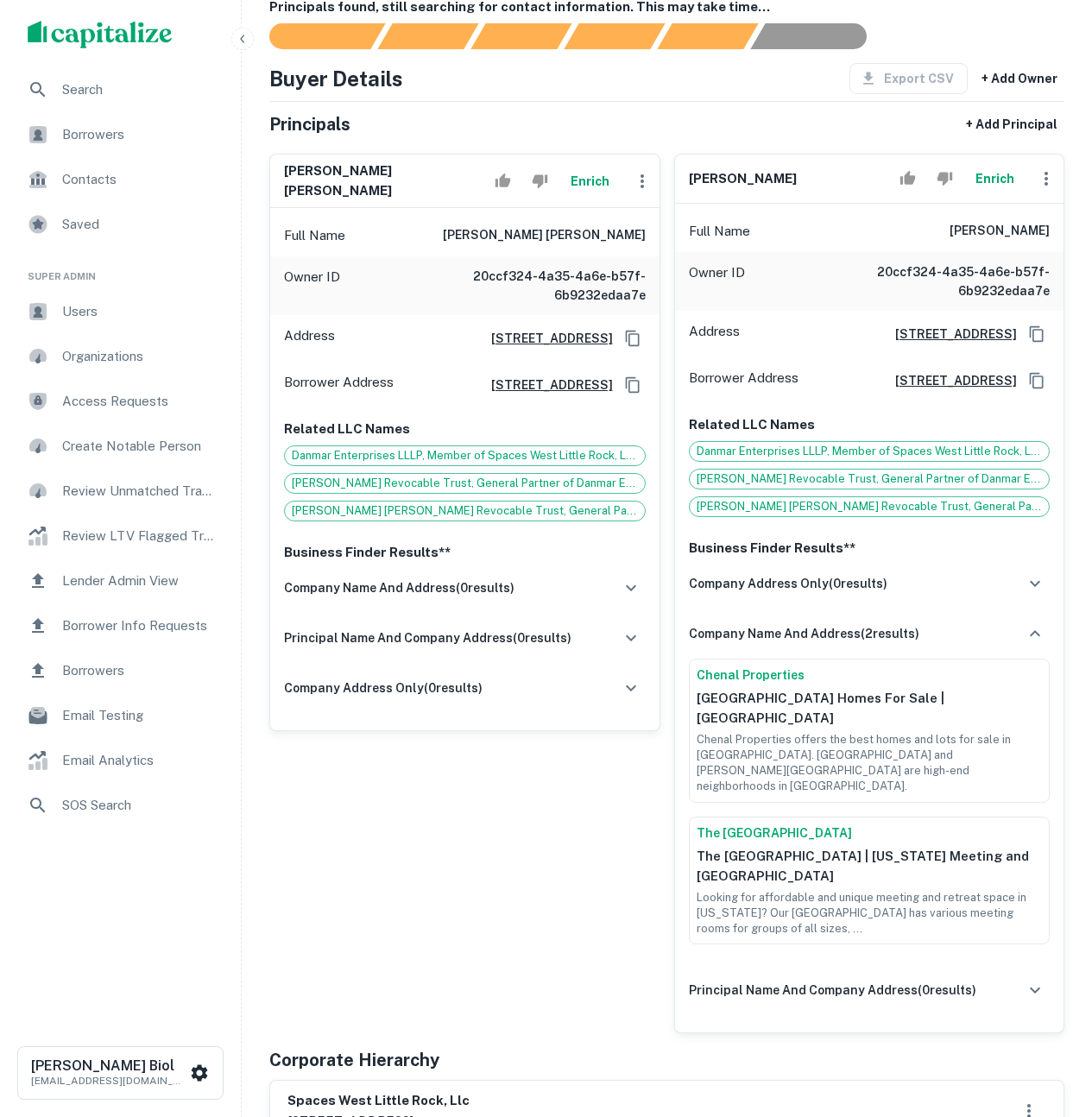
click at [588, 180] on button "Enrich" at bounding box center [591, 181] width 55 height 35
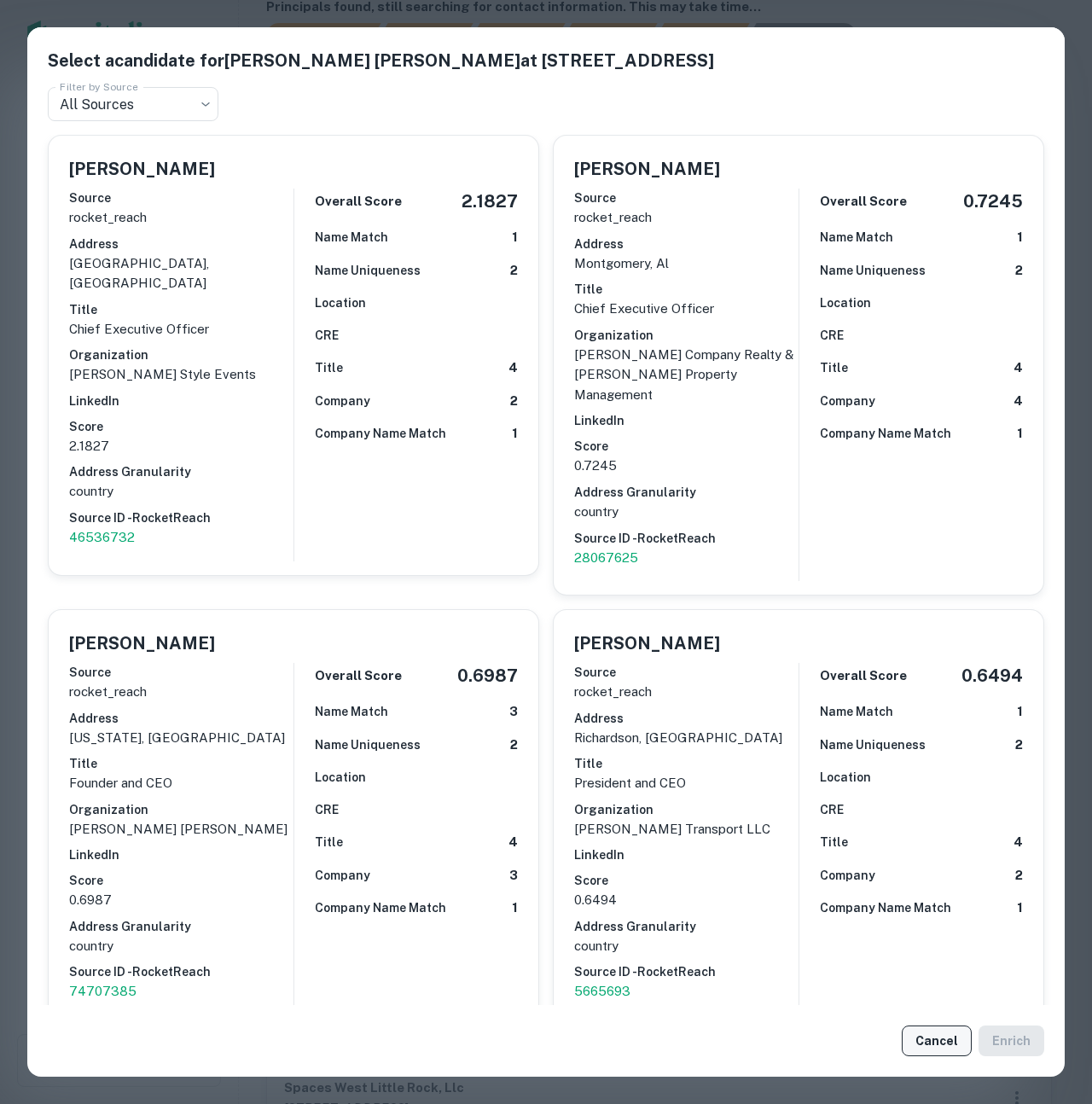
click at [925, 1045] on button "Cancel" at bounding box center [938, 1040] width 70 height 30
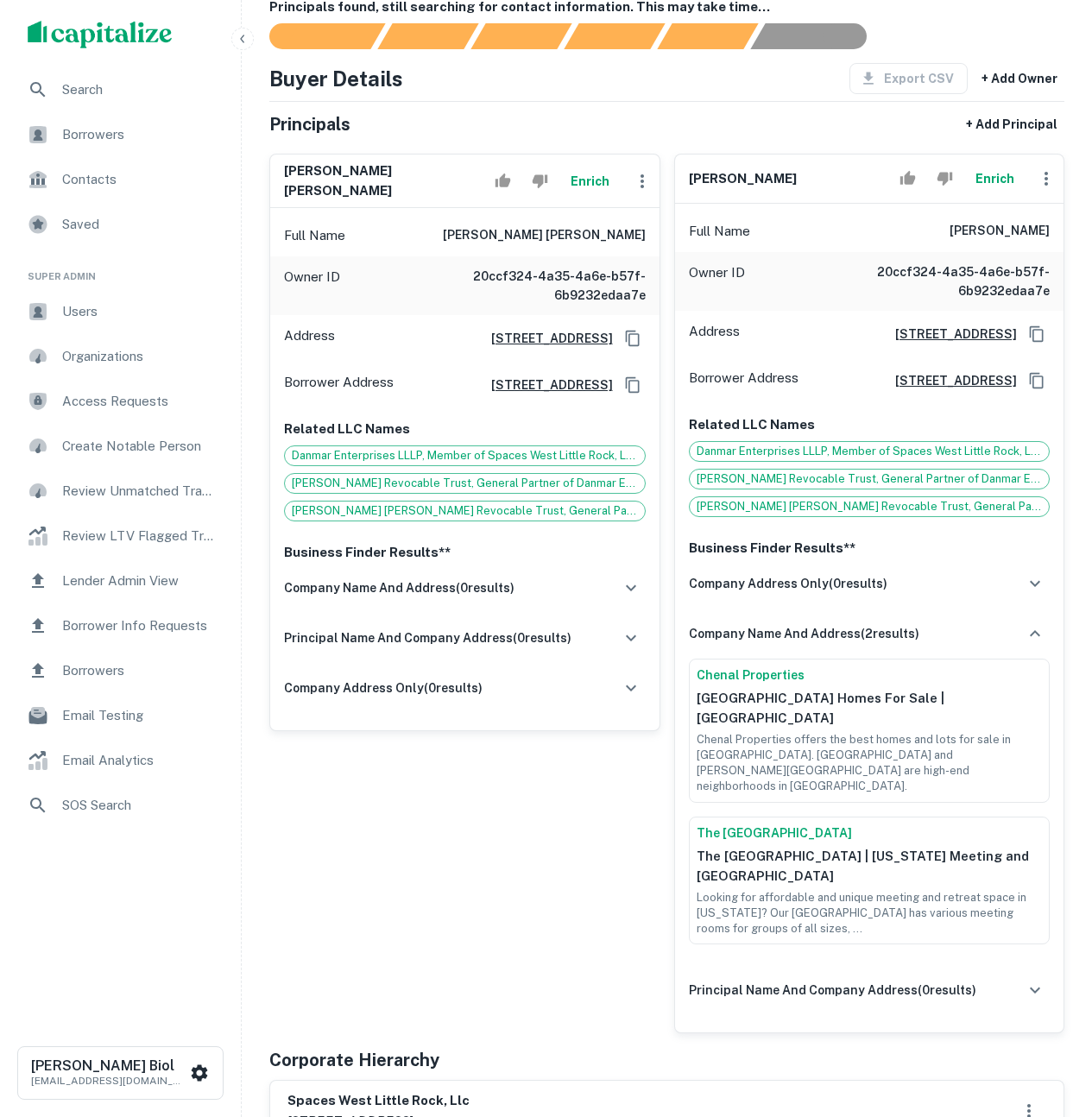
click at [995, 170] on button "Enrich" at bounding box center [995, 178] width 55 height 35
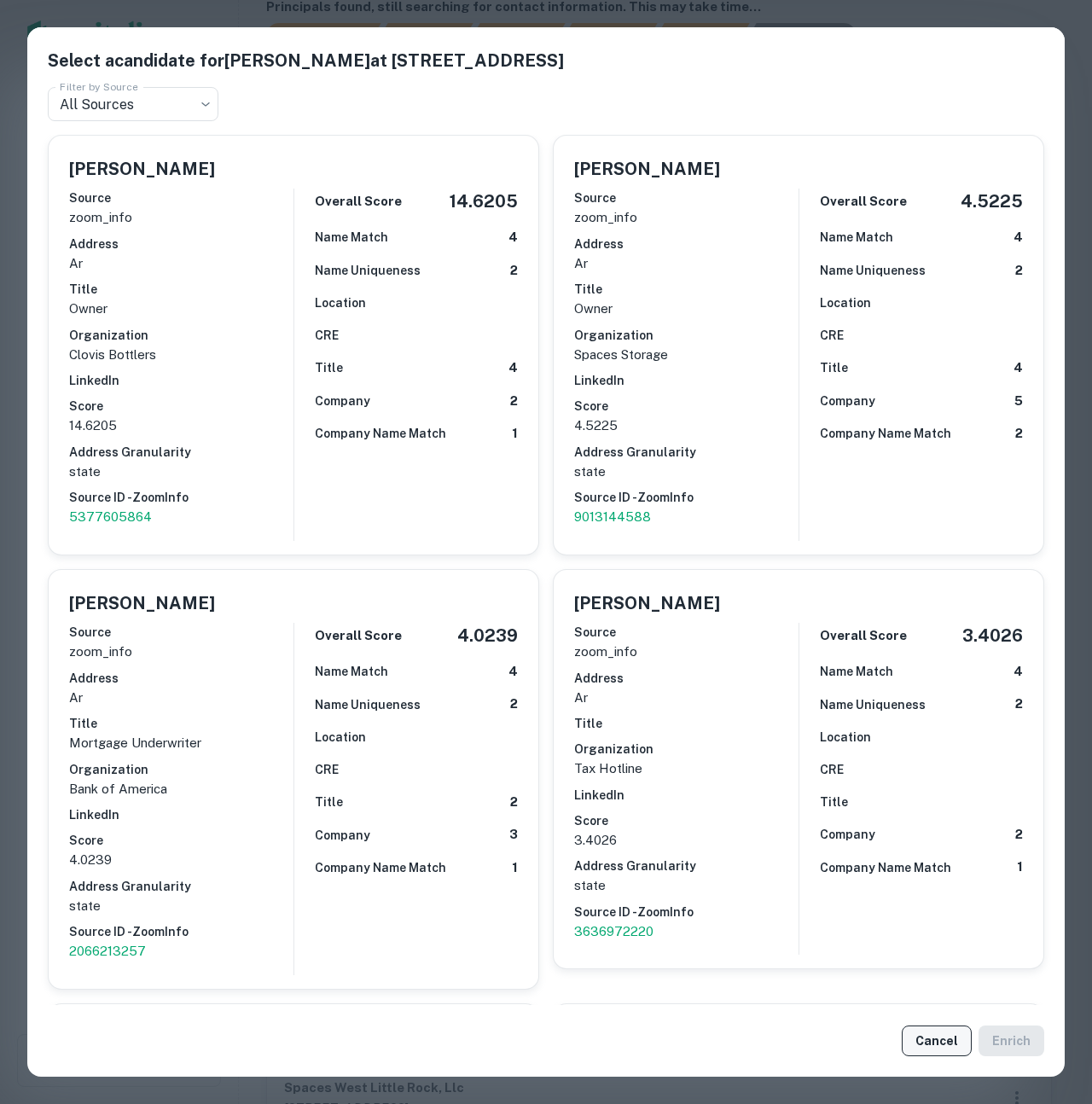
click at [938, 1044] on button "Cancel" at bounding box center [938, 1040] width 70 height 30
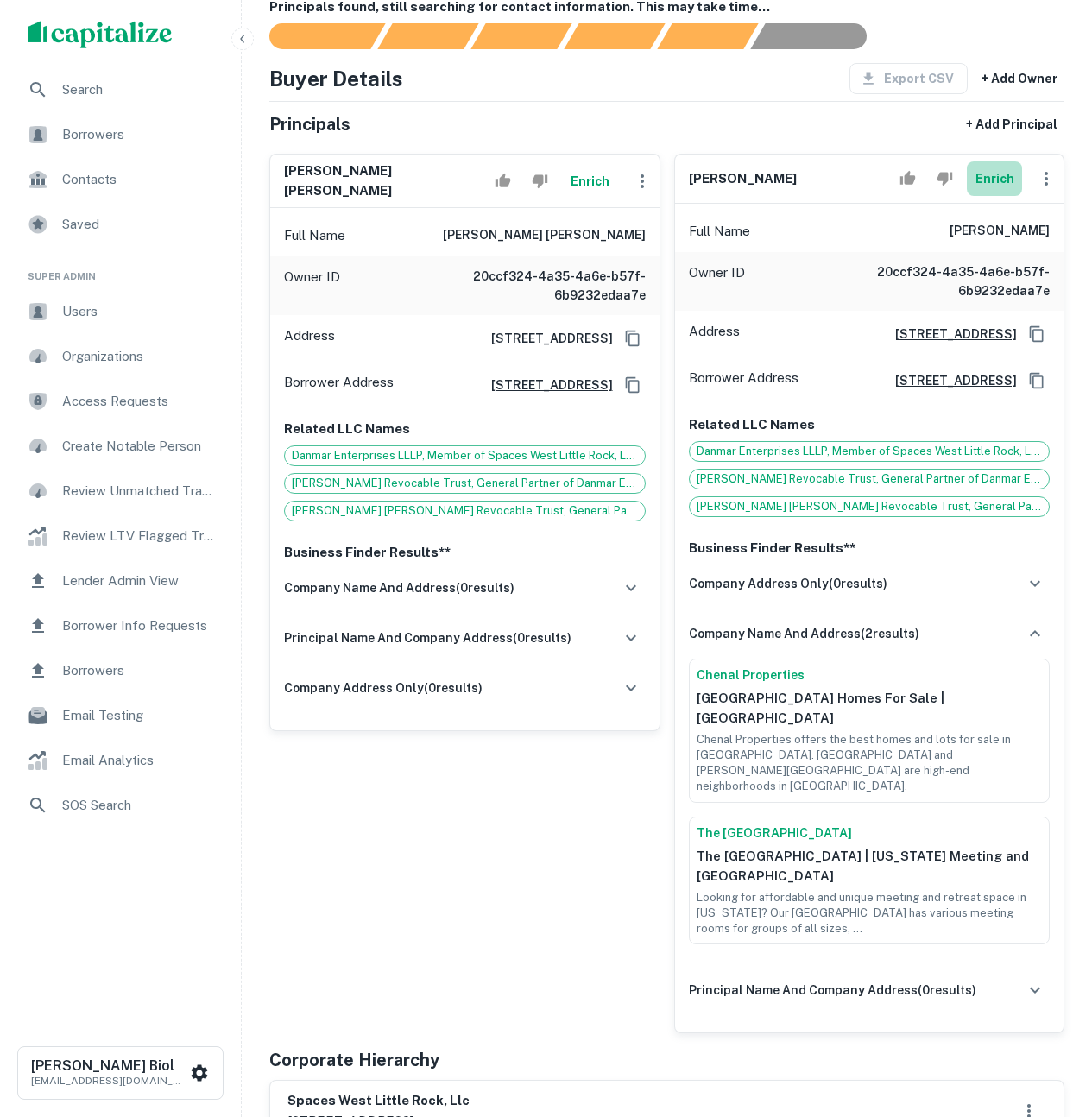
click at [994, 175] on button "Enrich" at bounding box center [995, 178] width 55 height 35
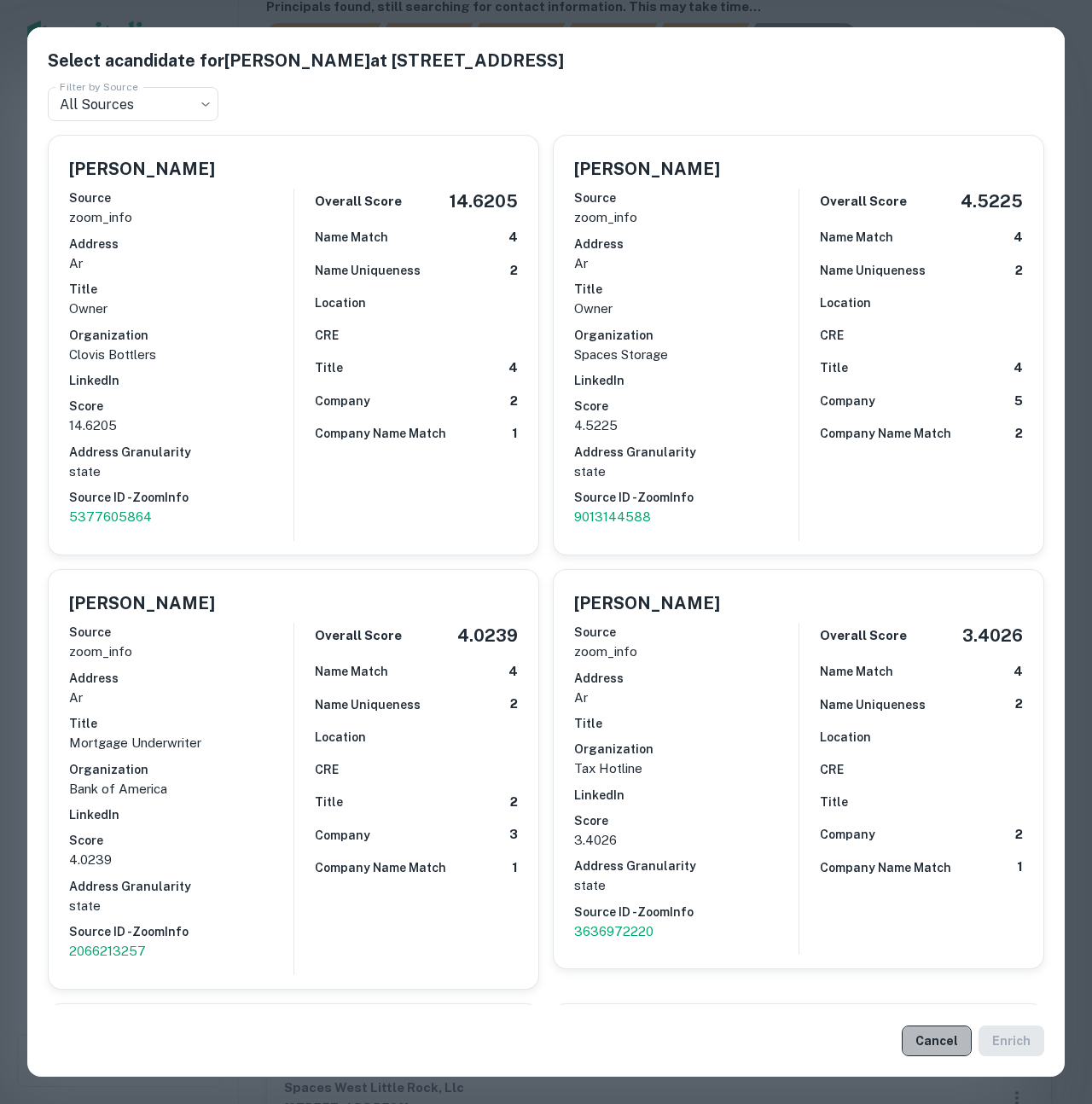
click at [960, 1038] on button "Cancel" at bounding box center [938, 1040] width 70 height 30
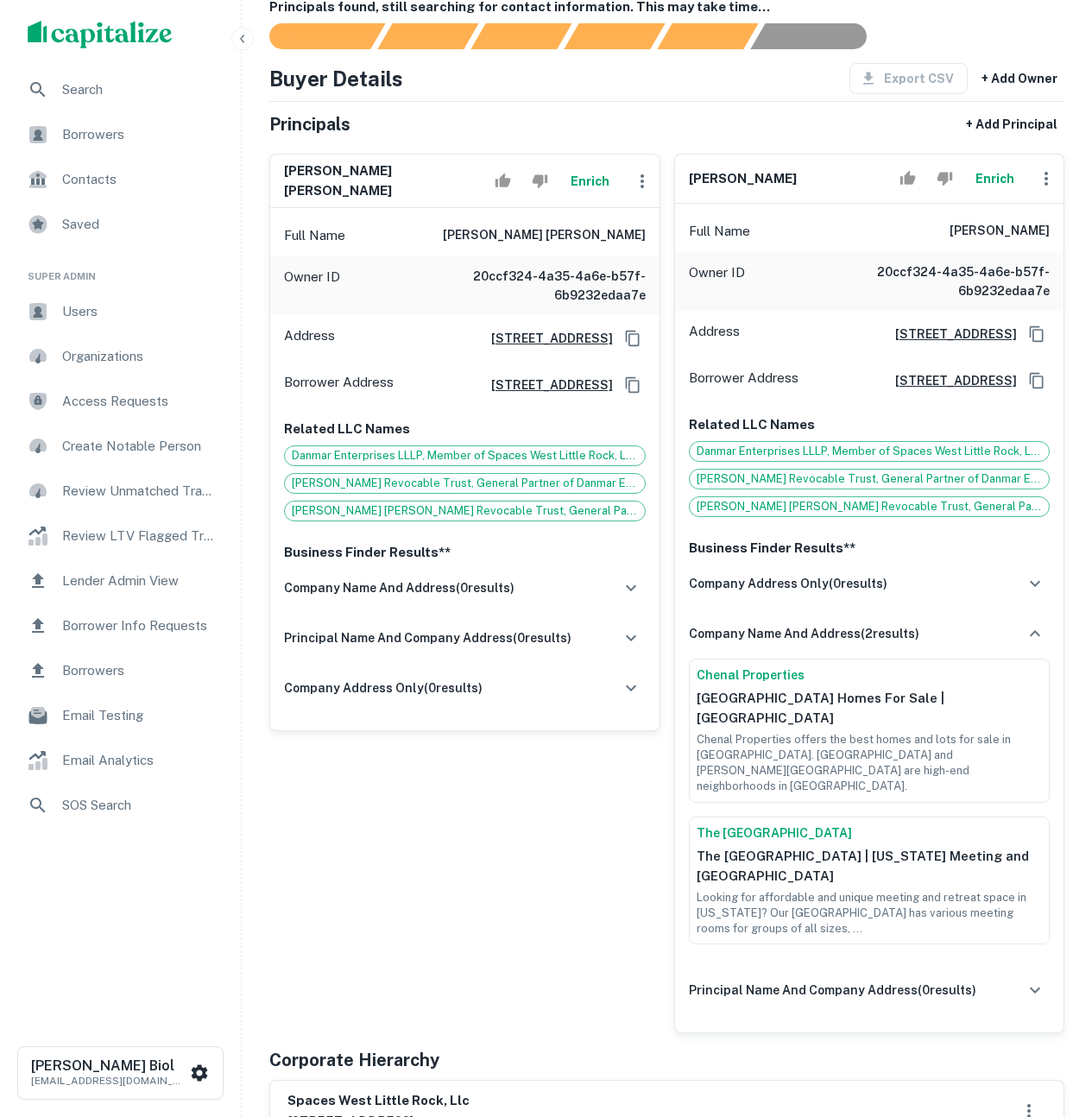
scroll to position [482, 0]
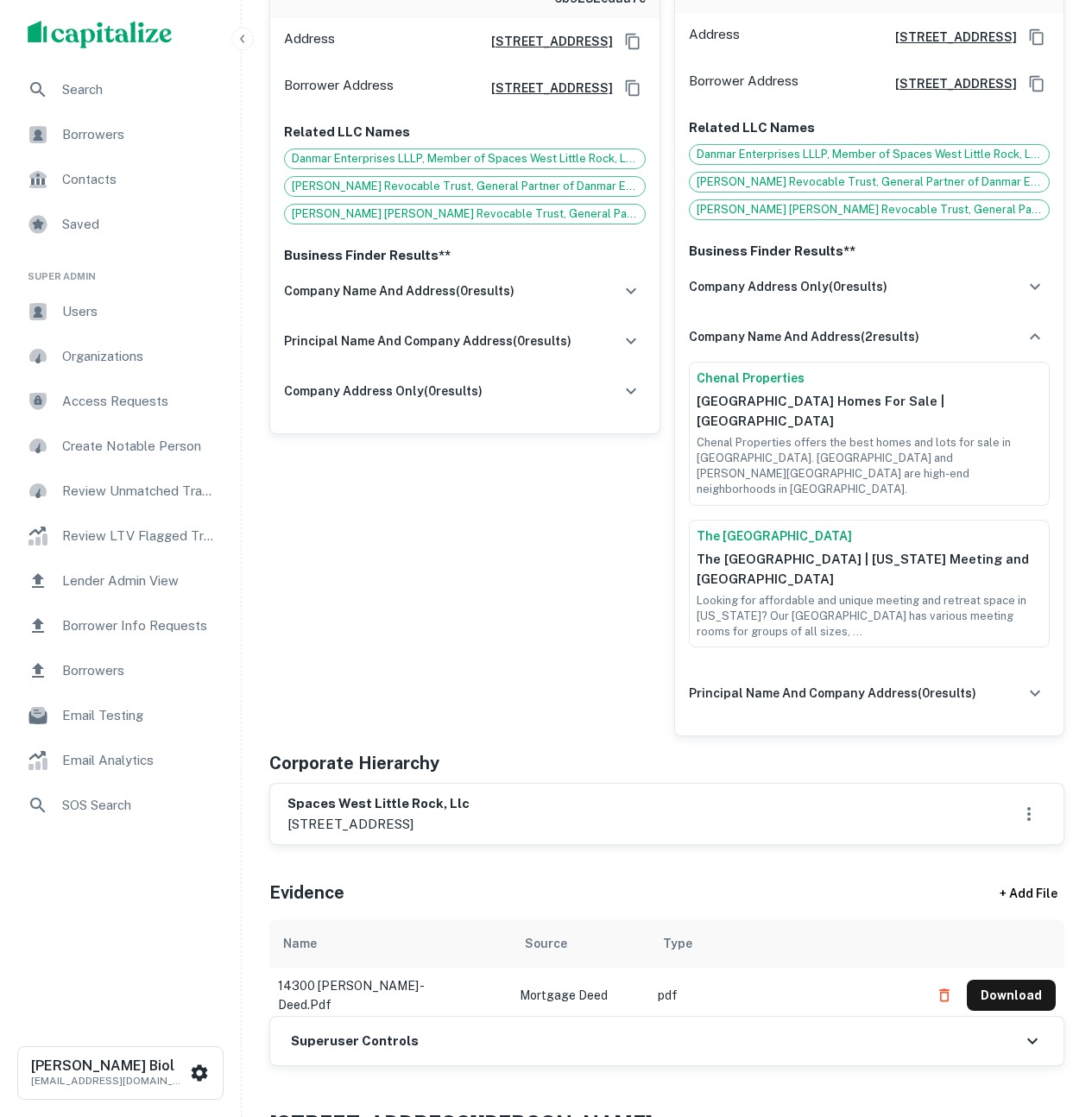
drag, startPoint x: 286, startPoint y: 783, endPoint x: 514, endPoint y: 797, distance: 228.4
click at [514, 797] on div "spaces west little rock, llc 22 vigne blvd, little rock, ar, 72223" at bounding box center [667, 814] width 793 height 60
copy div "spaces west little rock, llc 22 vigne blvd, little rock, ar, 72223"
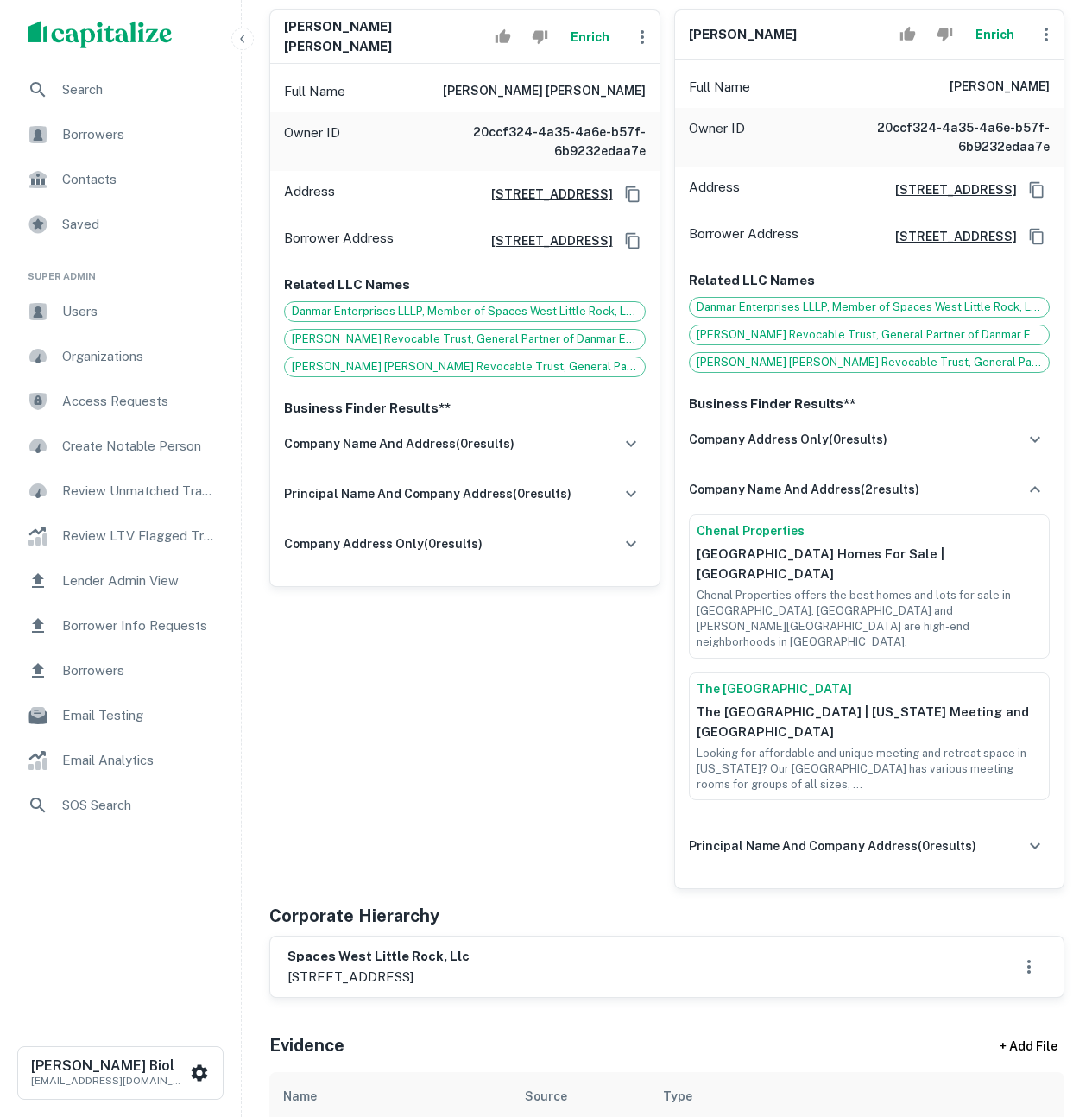
scroll to position [125, 0]
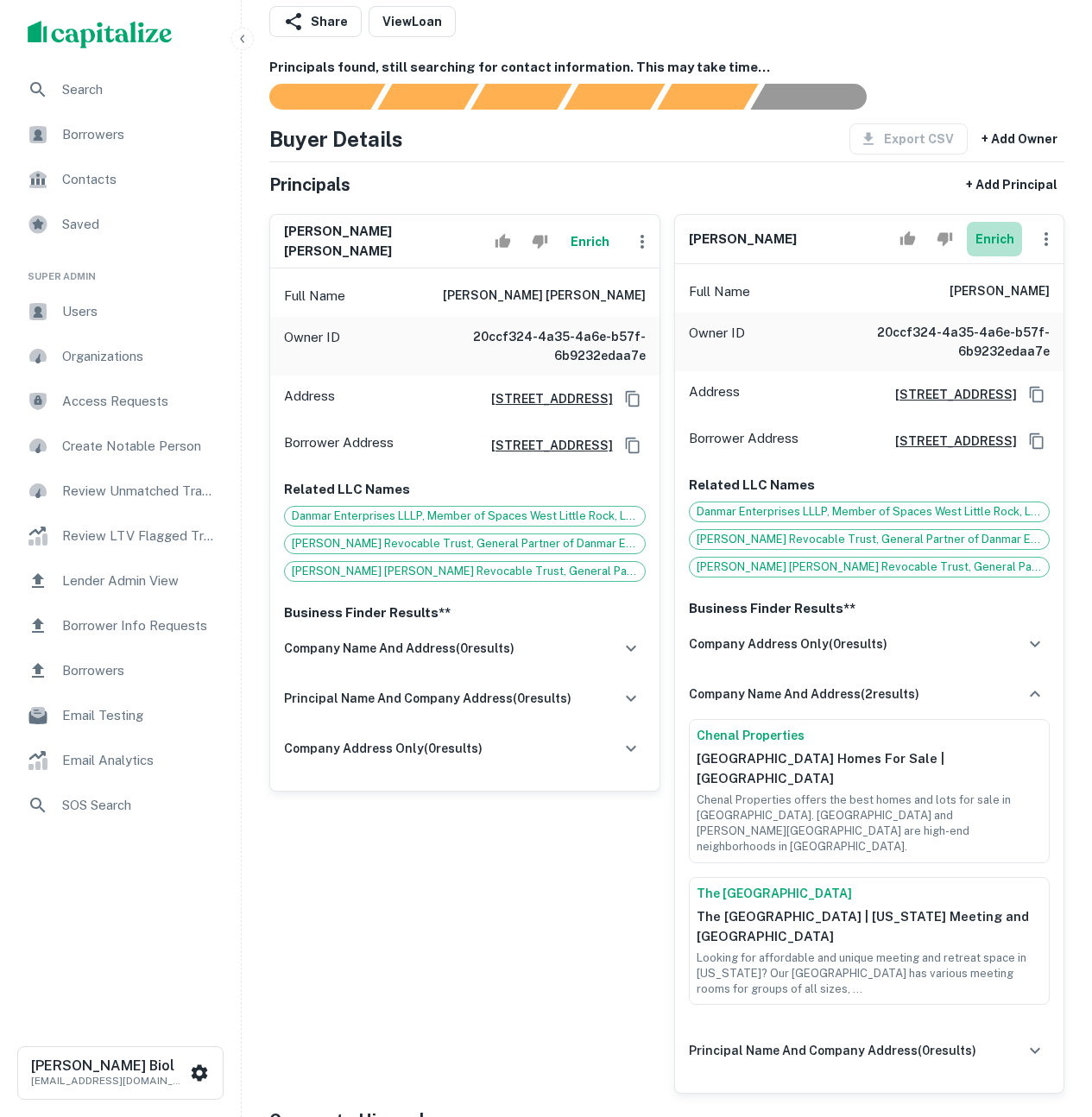
click at [995, 243] on button "Enrich" at bounding box center [995, 238] width 55 height 35
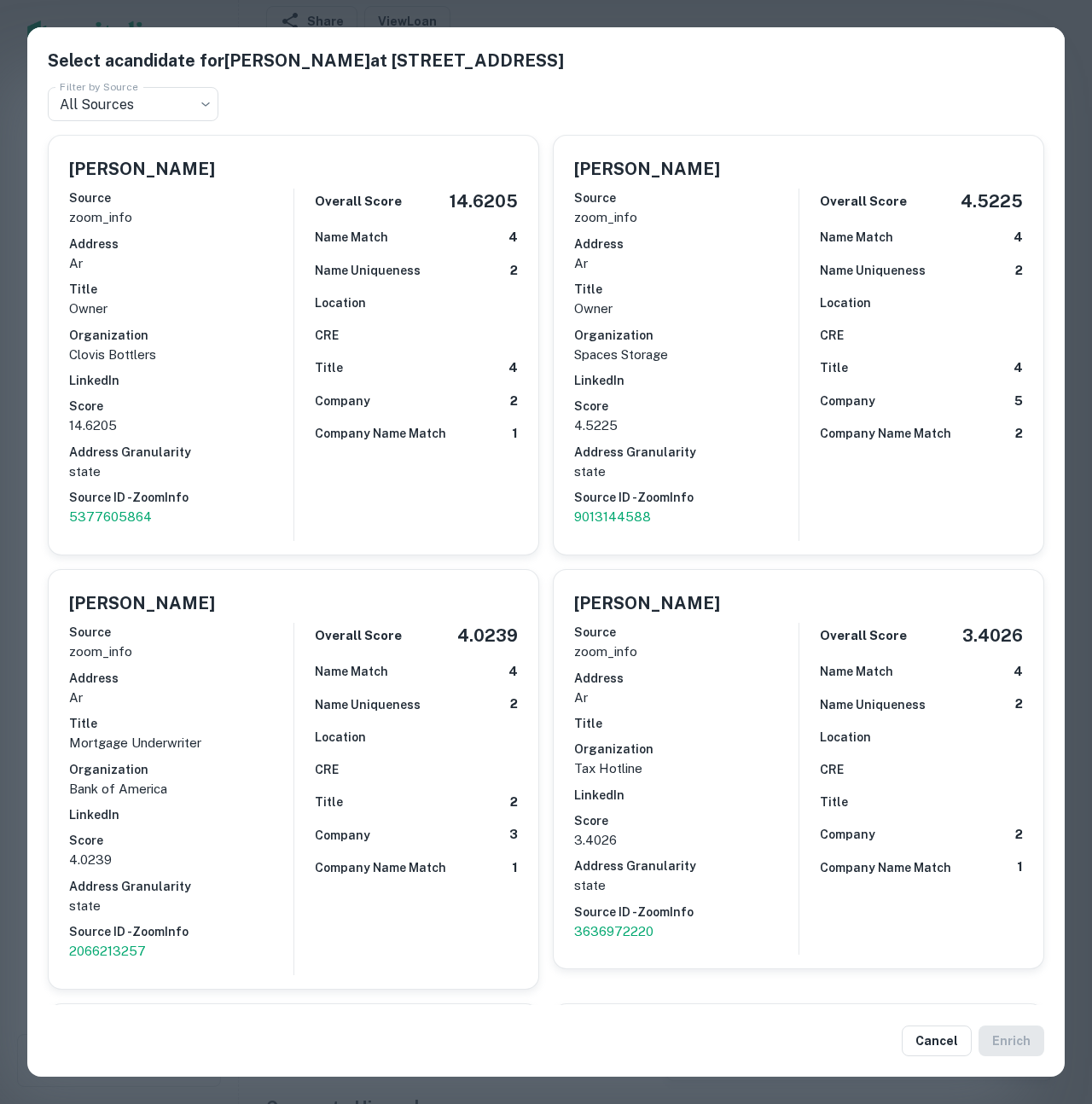
click at [735, 460] on h6 "Address Granularity" at bounding box center [686, 452] width 225 height 19
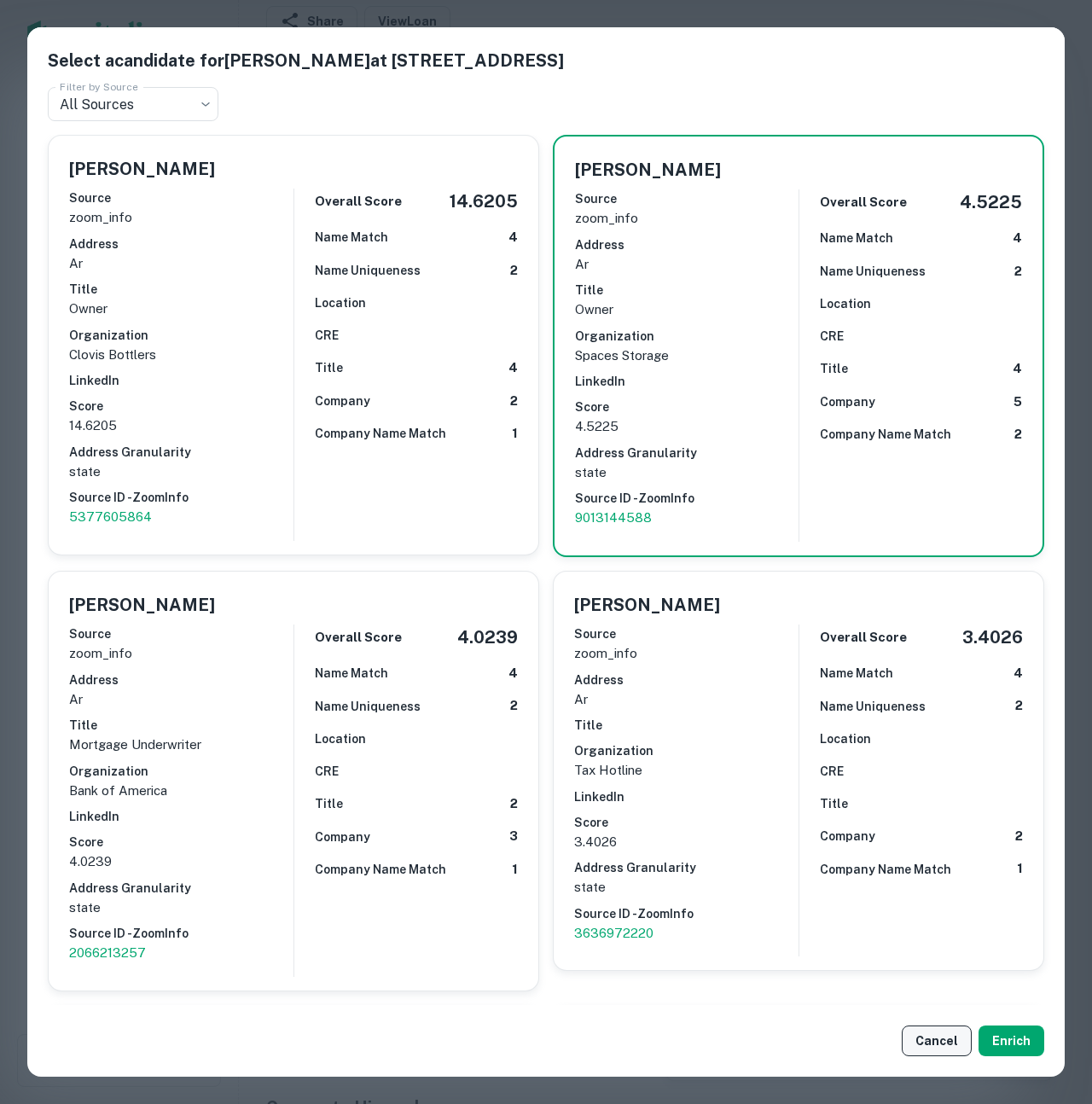
click at [944, 1044] on button "Cancel" at bounding box center [938, 1040] width 70 height 30
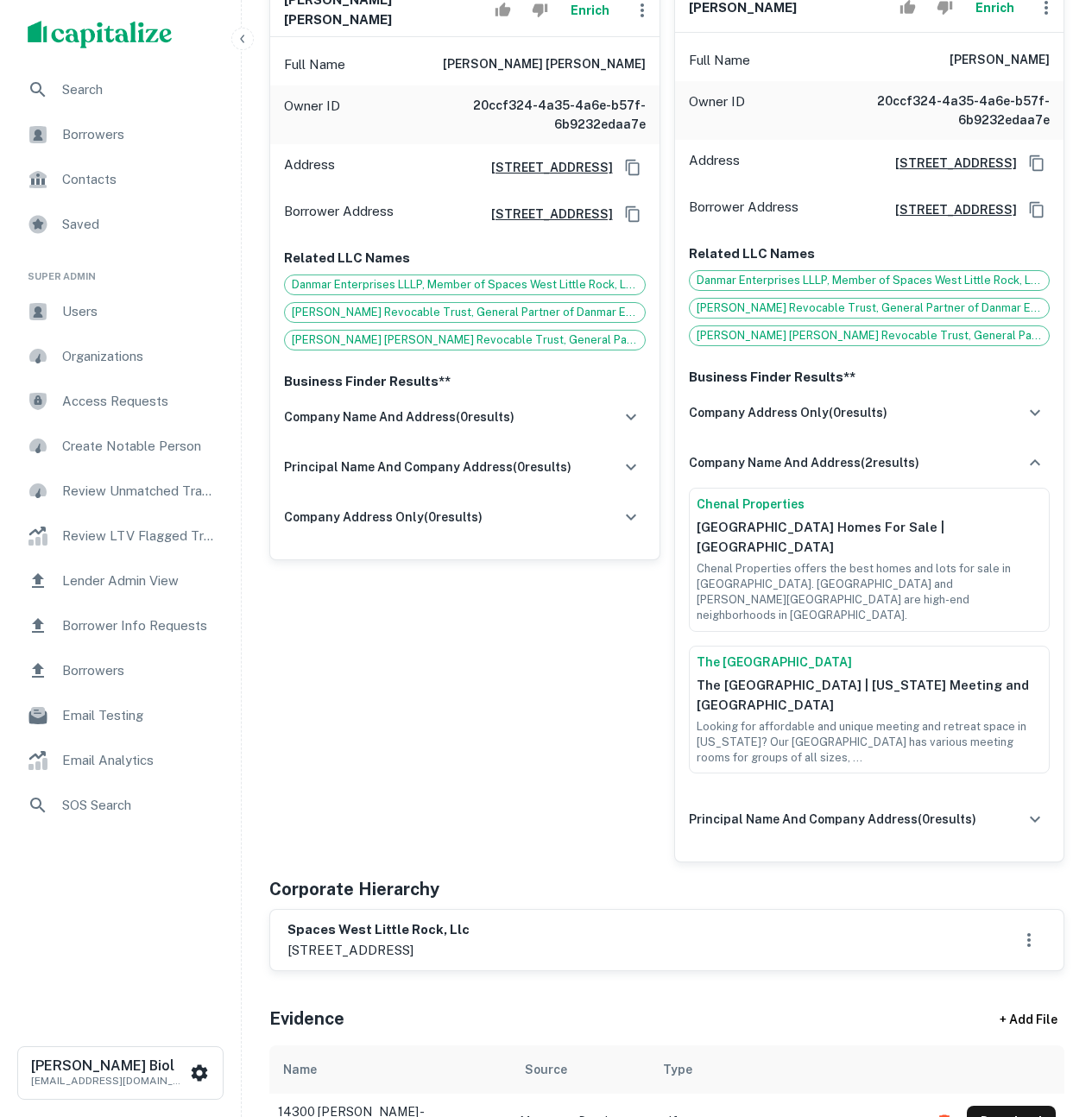
scroll to position [267, 0]
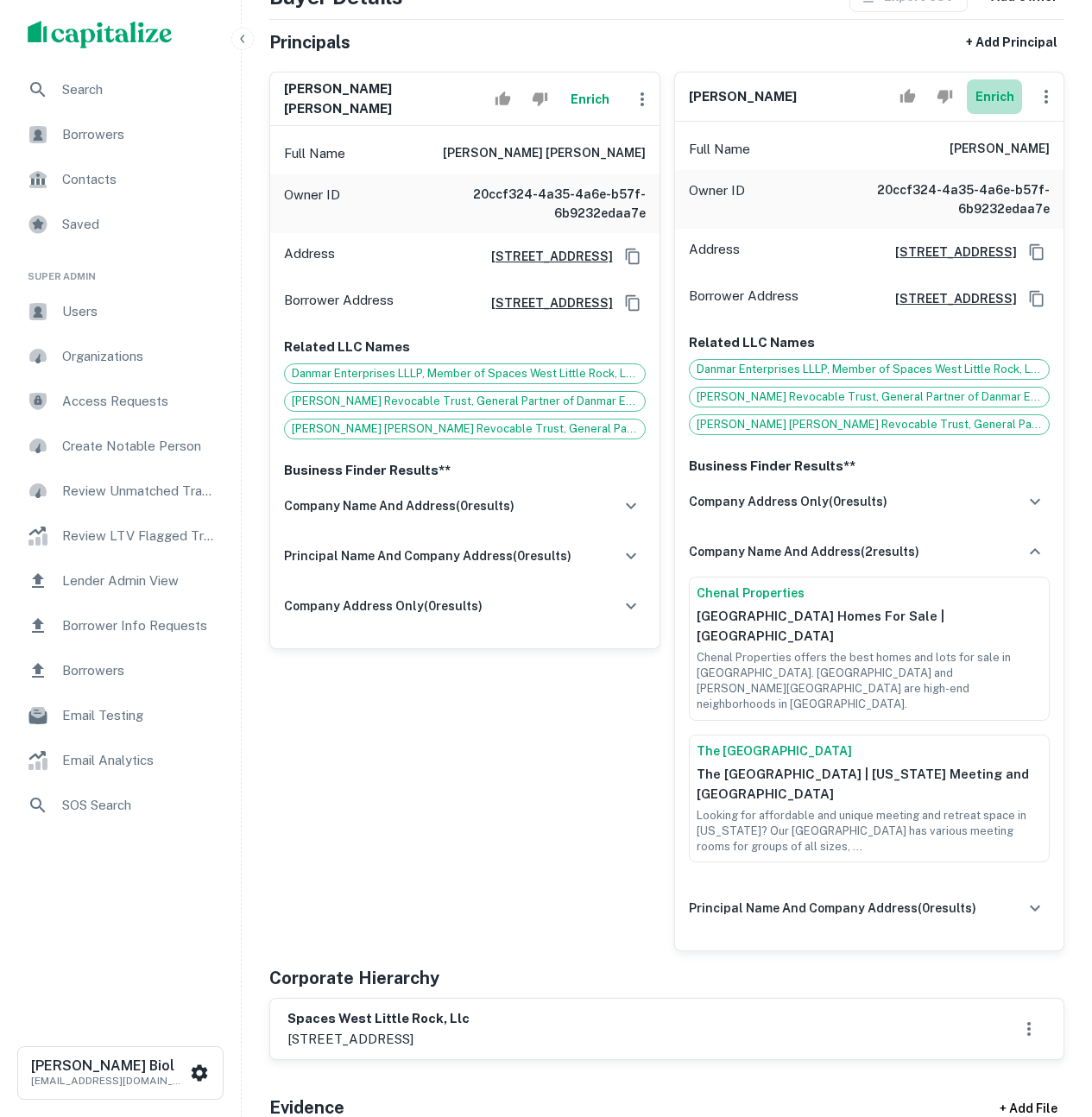
click at [984, 96] on button "Enrich" at bounding box center [995, 96] width 55 height 35
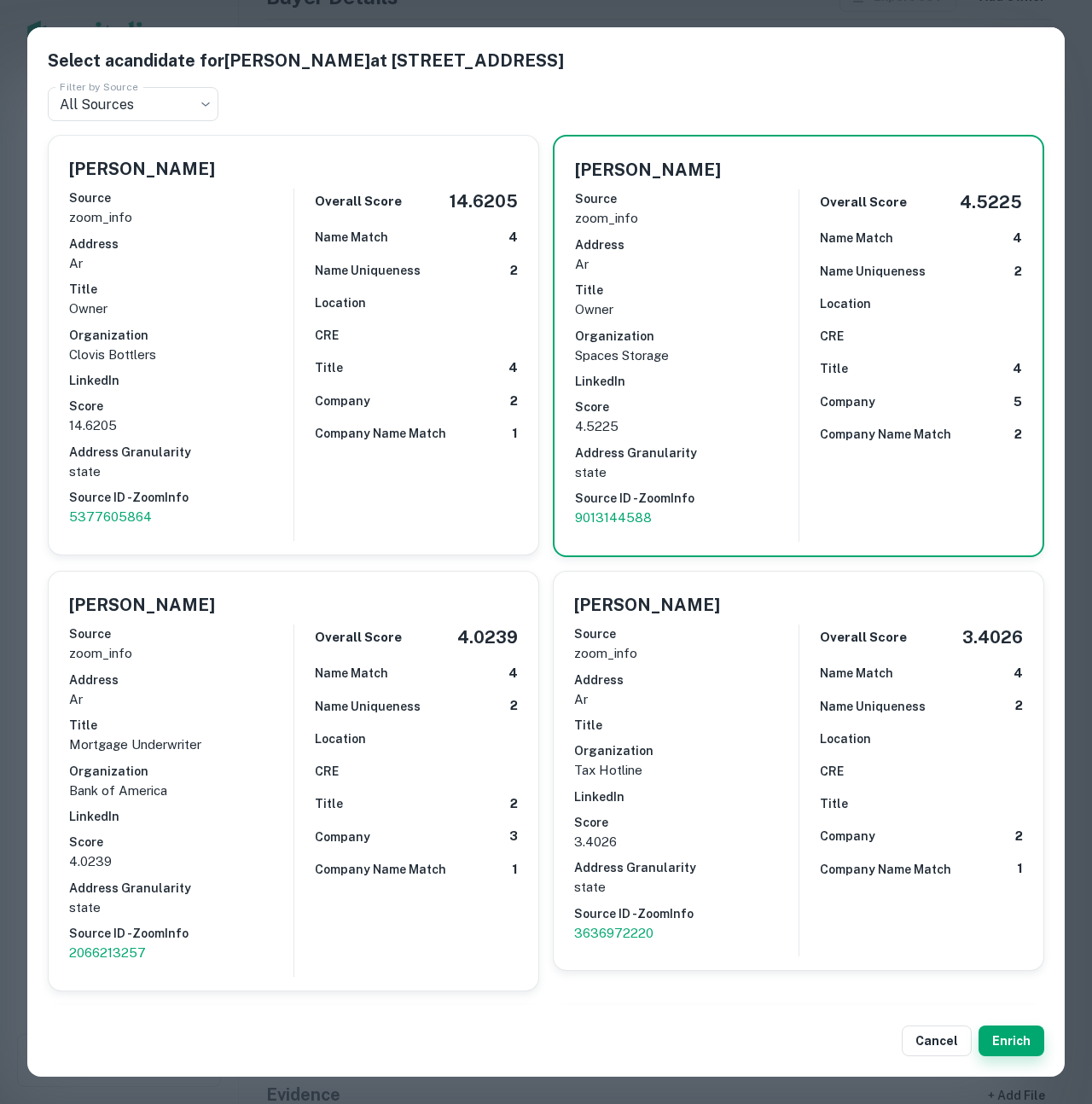
click at [991, 1038] on button "Enrich" at bounding box center [1011, 1040] width 66 height 30
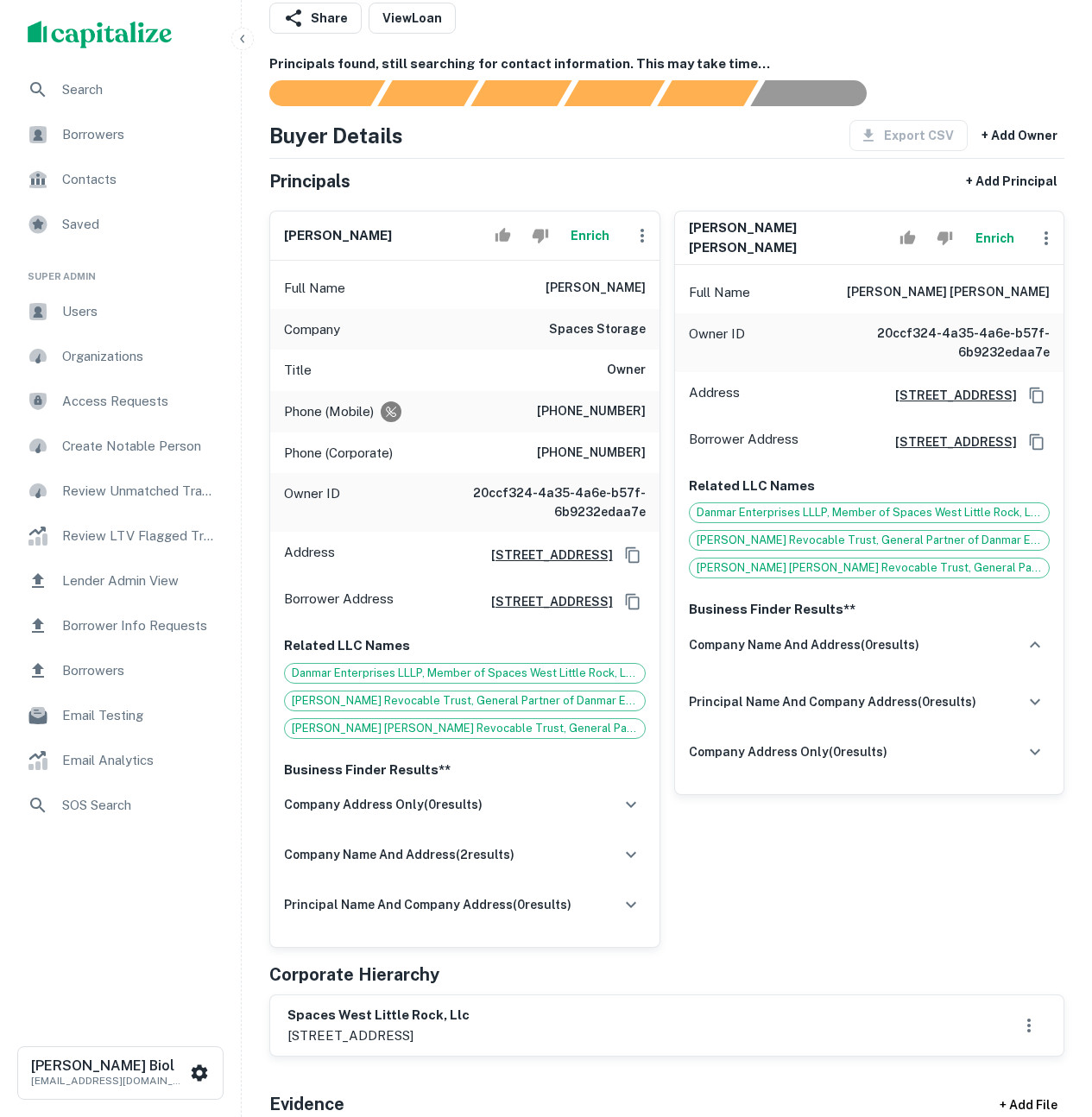
scroll to position [0, 0]
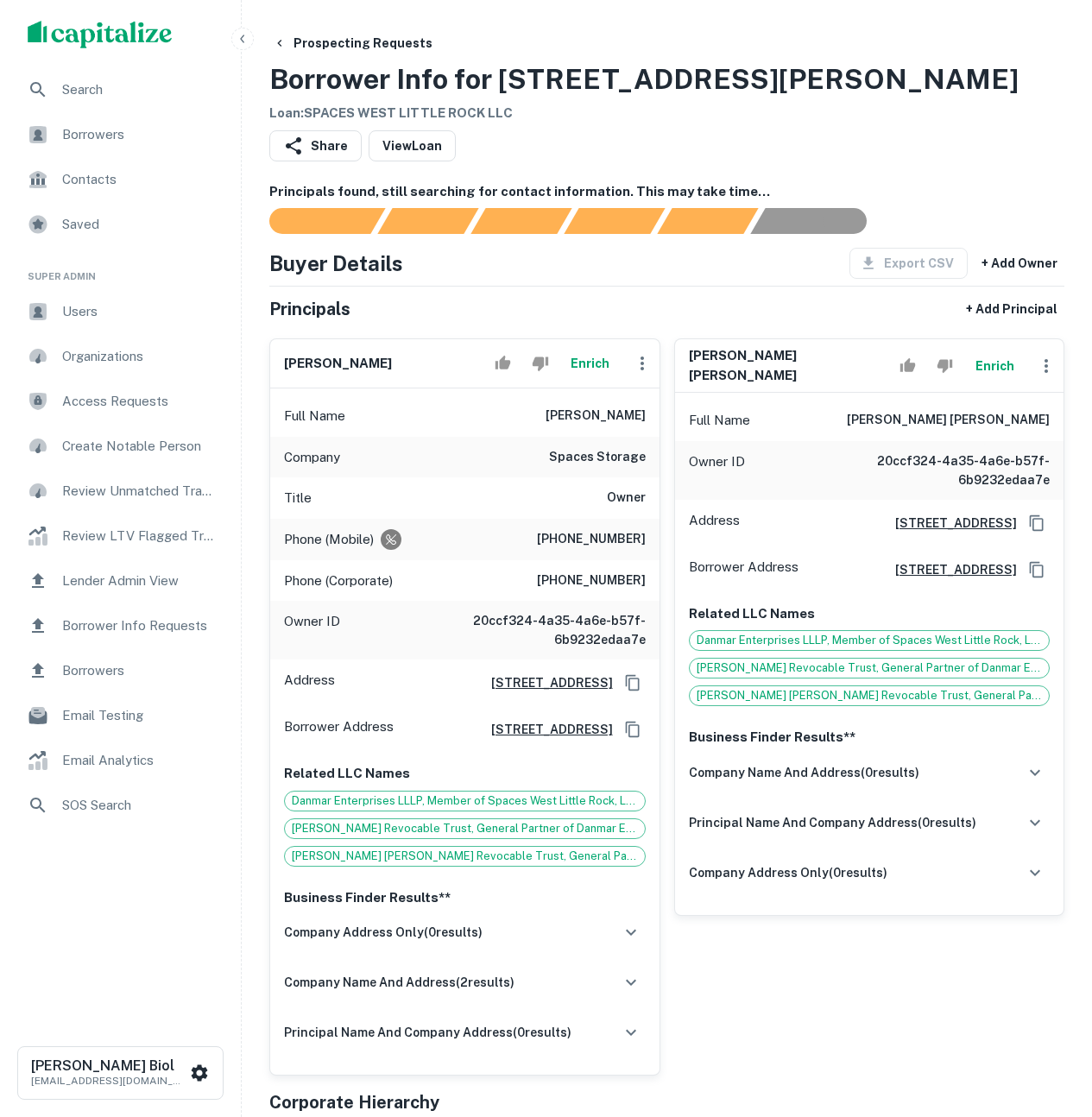
click at [581, 370] on button "Enrich" at bounding box center [591, 363] width 55 height 35
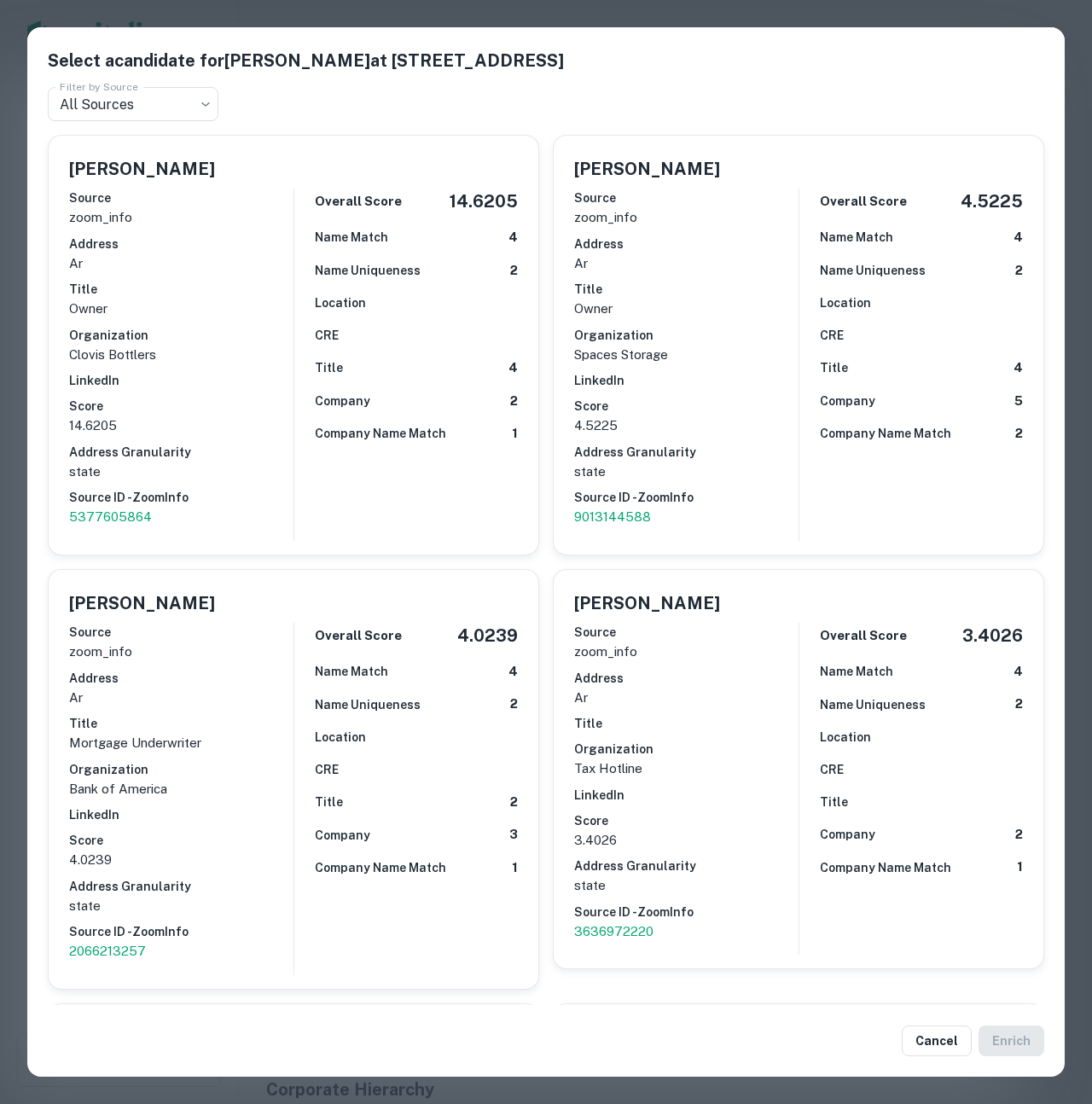
drag, startPoint x: 949, startPoint y: 1055, endPoint x: 930, endPoint y: 1010, distance: 48.8
click at [949, 1055] on button "Cancel" at bounding box center [938, 1040] width 70 height 30
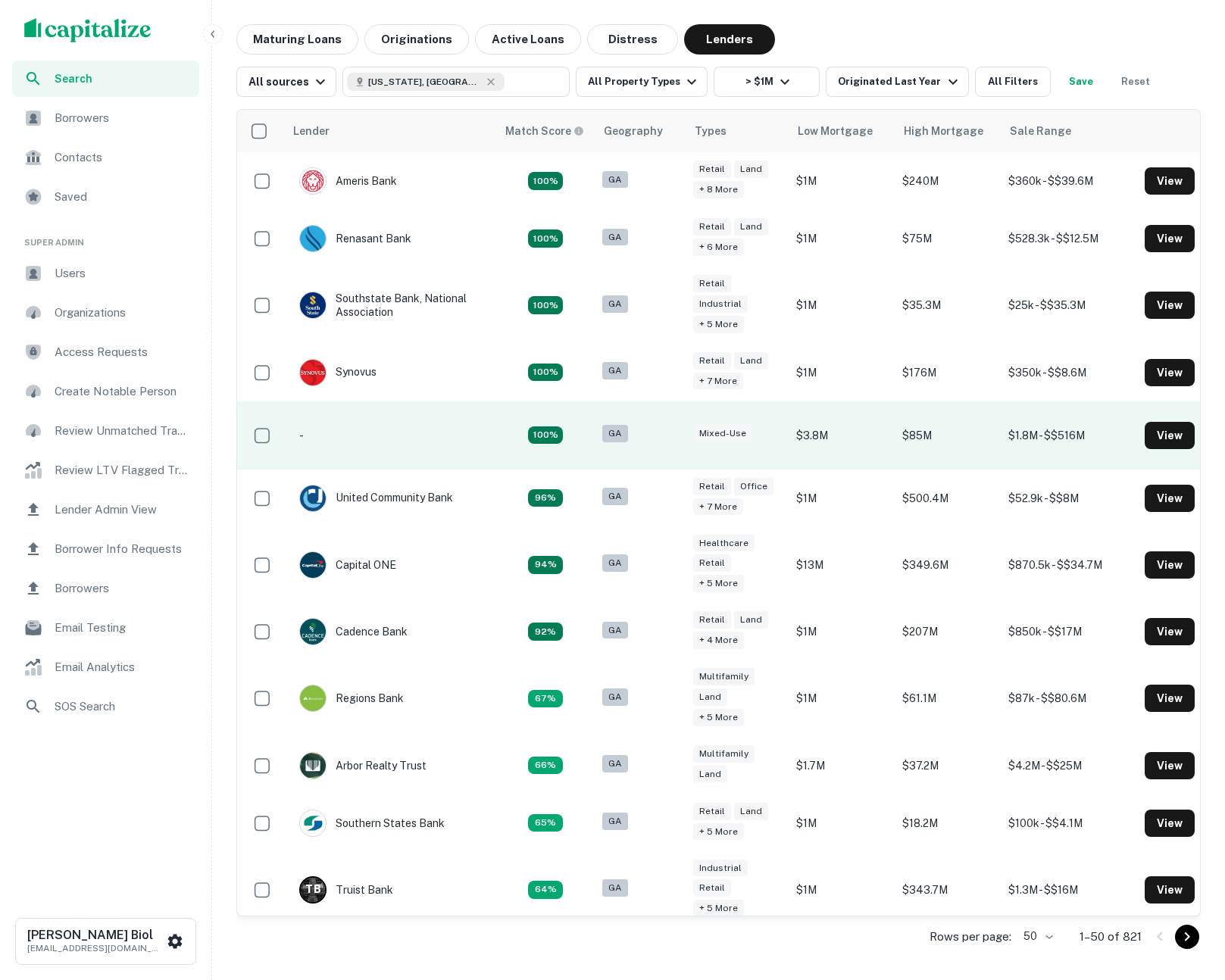
click at [390, 437] on td "-" at bounding box center [390, 436] width 212 height 69
click at [807, 451] on td "$3.8M" at bounding box center [842, 436] width 106 height 69
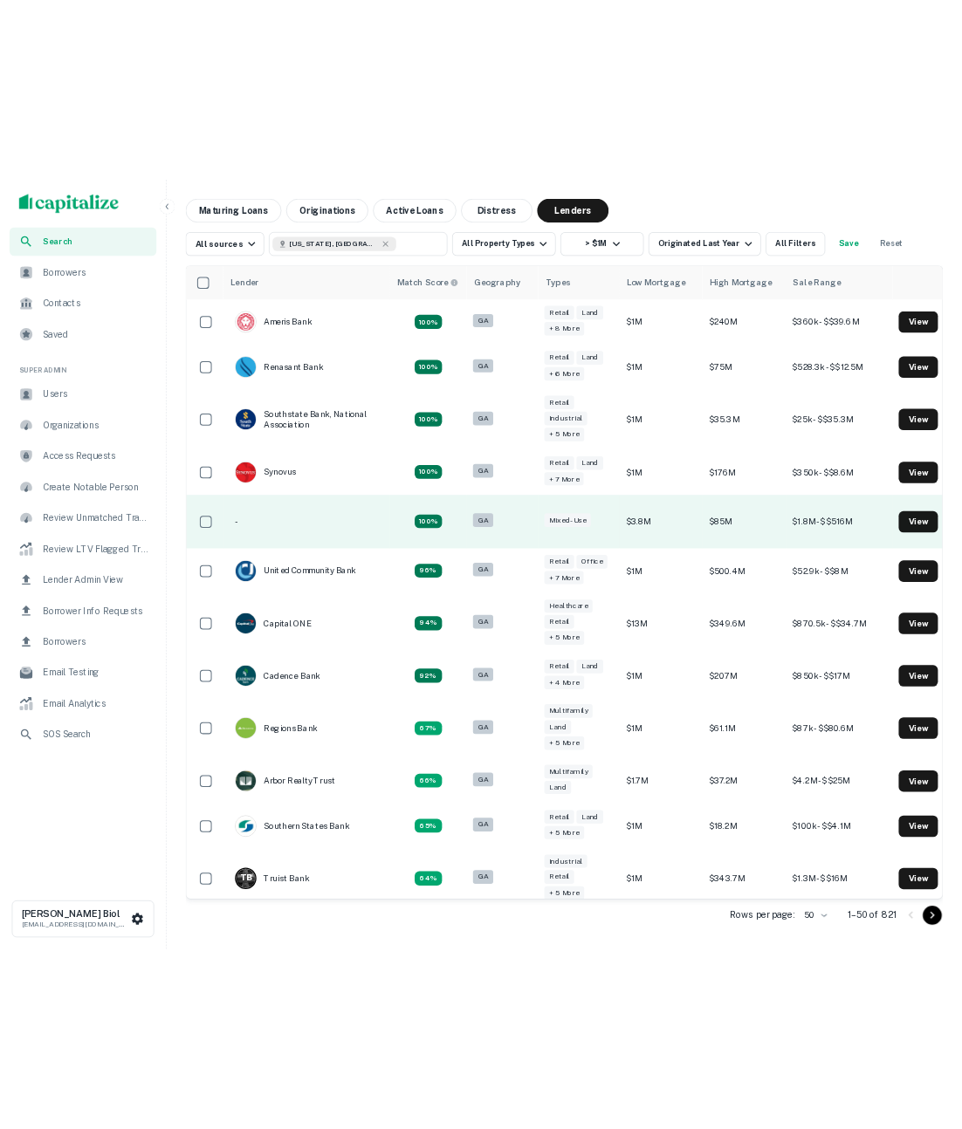
scroll to position [0, 55]
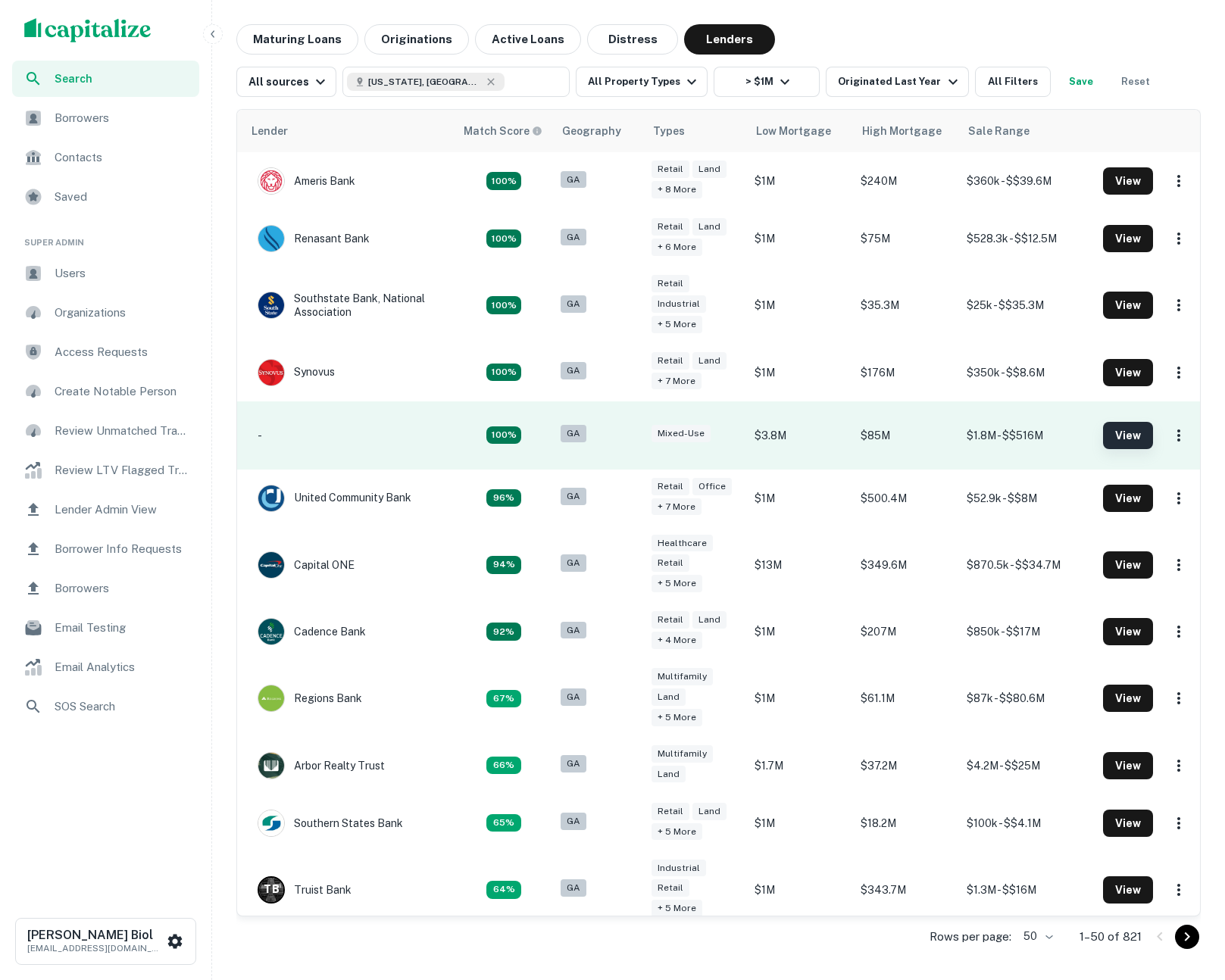
click at [1116, 433] on button "View" at bounding box center [1129, 435] width 50 height 27
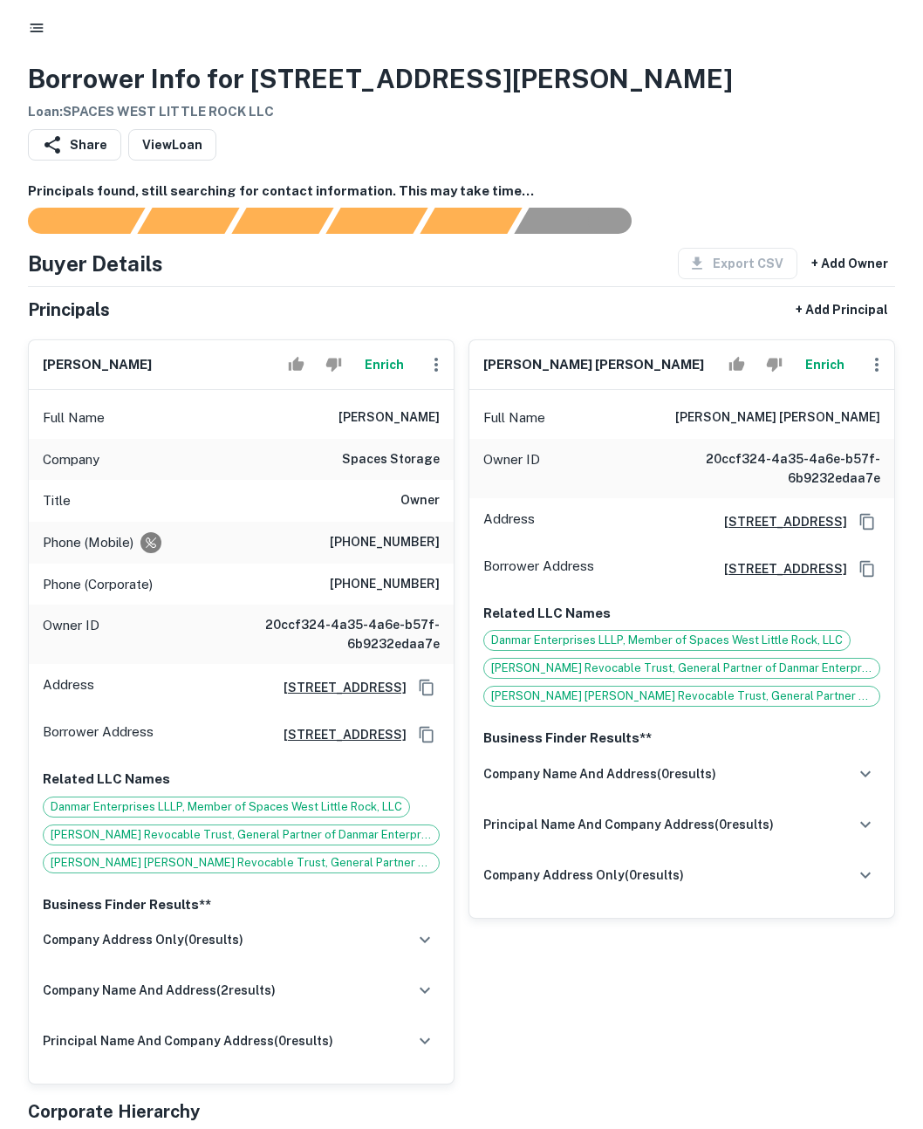
click at [760, 92] on div "Prospecting Requests Borrower Info for [STREET_ADDRESS][PERSON_NAME] Loan : SPA…" at bounding box center [462, 75] width 868 height 94
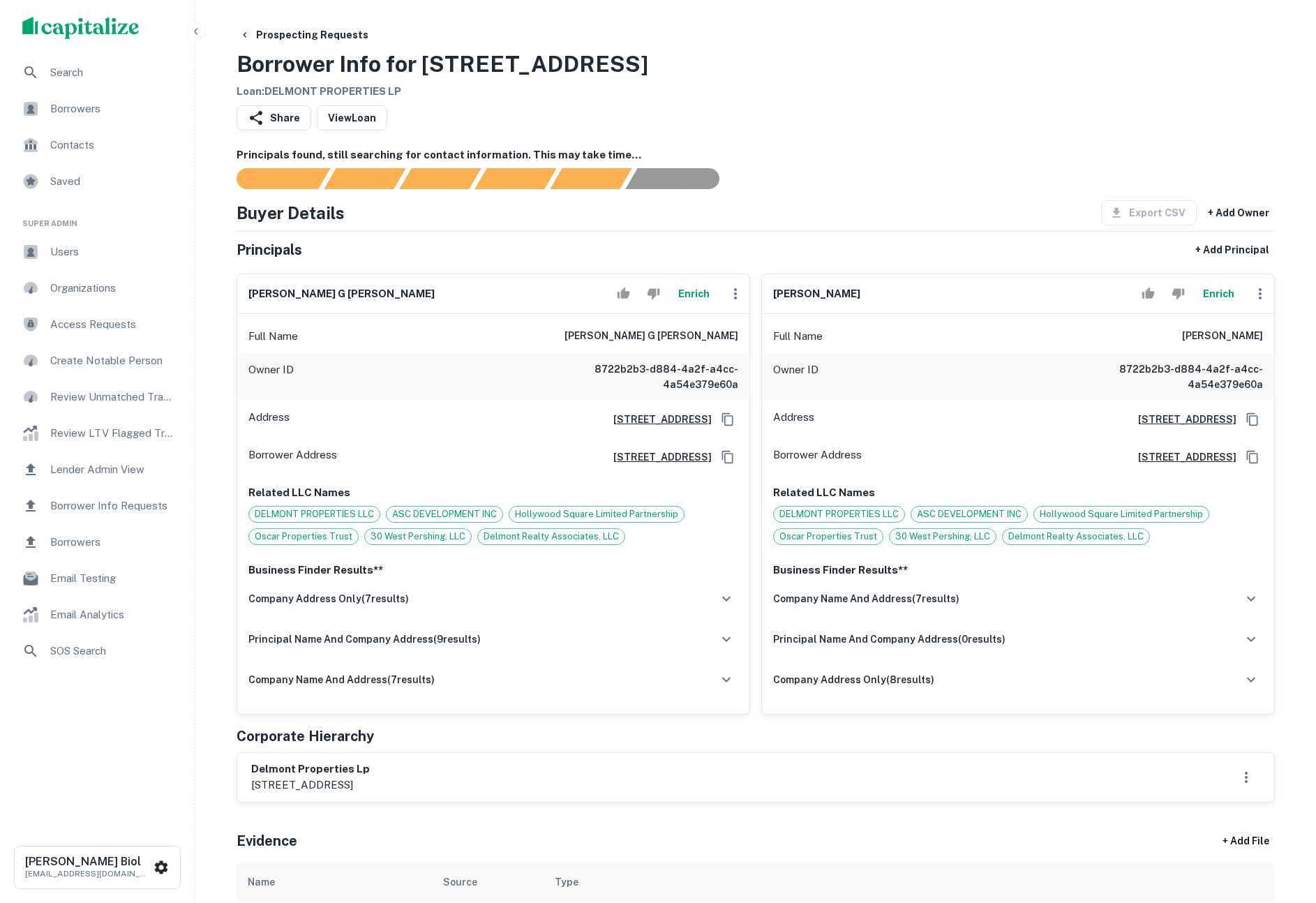
scroll to position [222, 0]
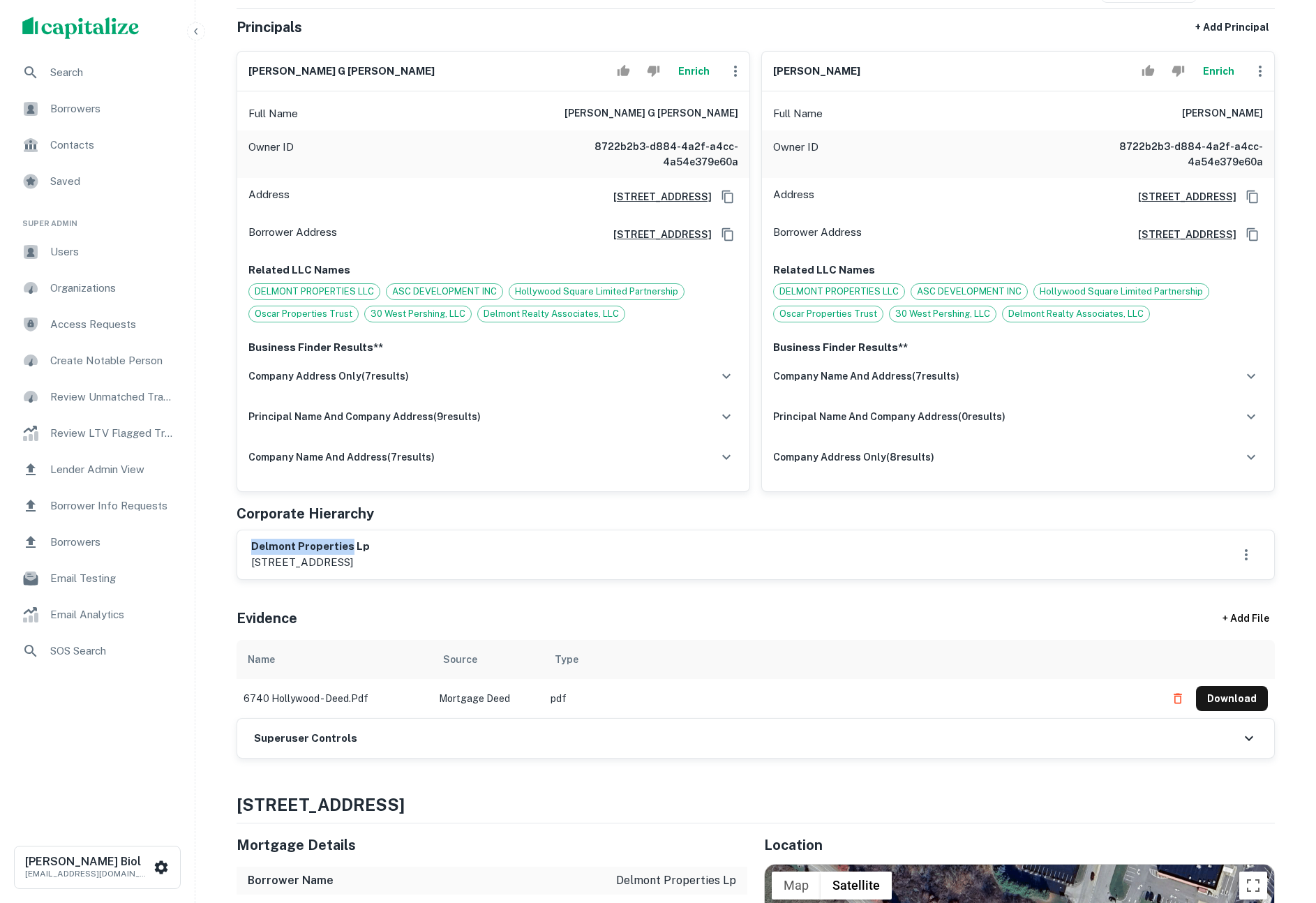
drag, startPoint x: 250, startPoint y: 546, endPoint x: 346, endPoint y: 547, distance: 96.0
click at [346, 547] on h6 "delmont properties lp" at bounding box center [310, 547] width 118 height 16
copy h6 "delmont properties"
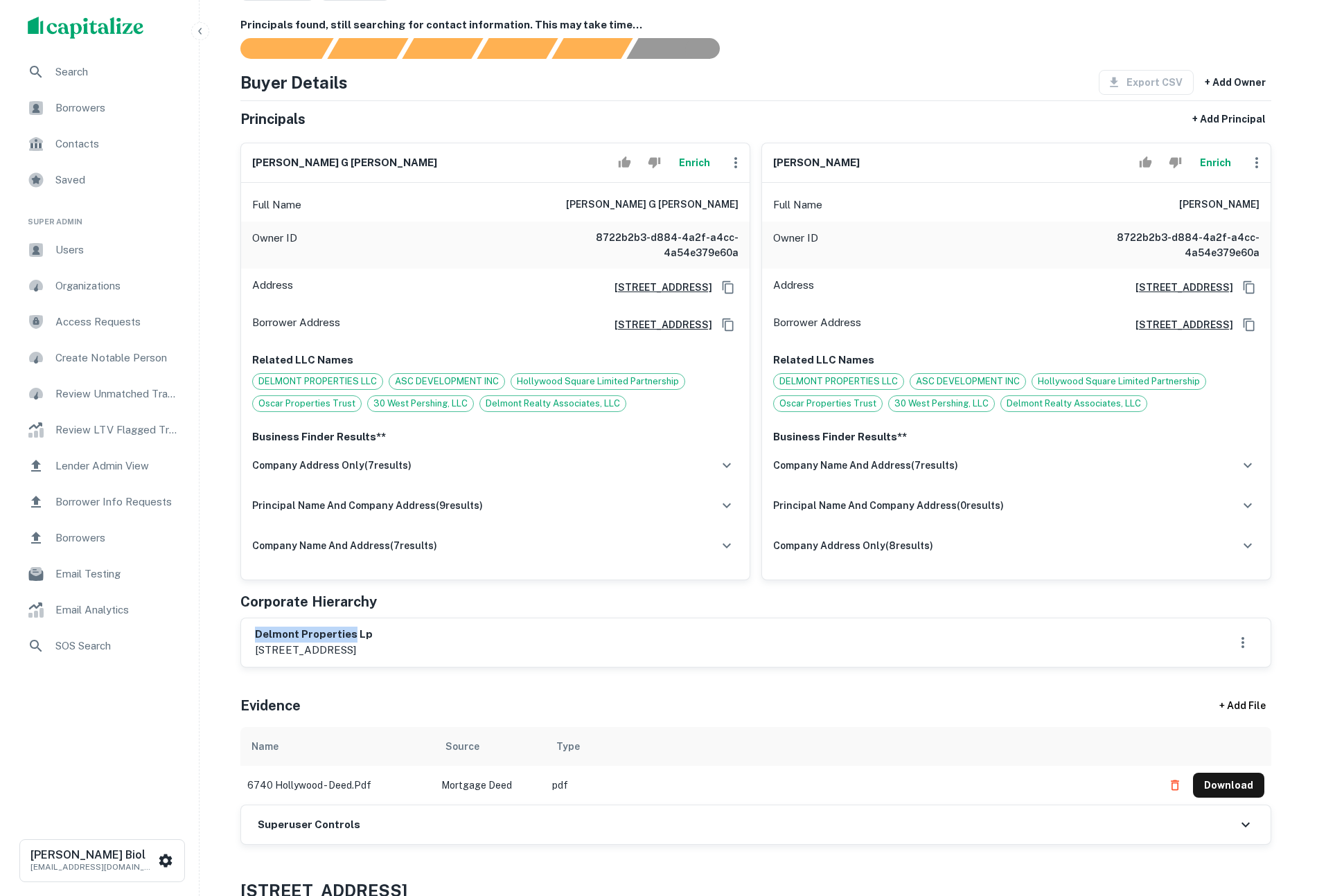
scroll to position [186, 0]
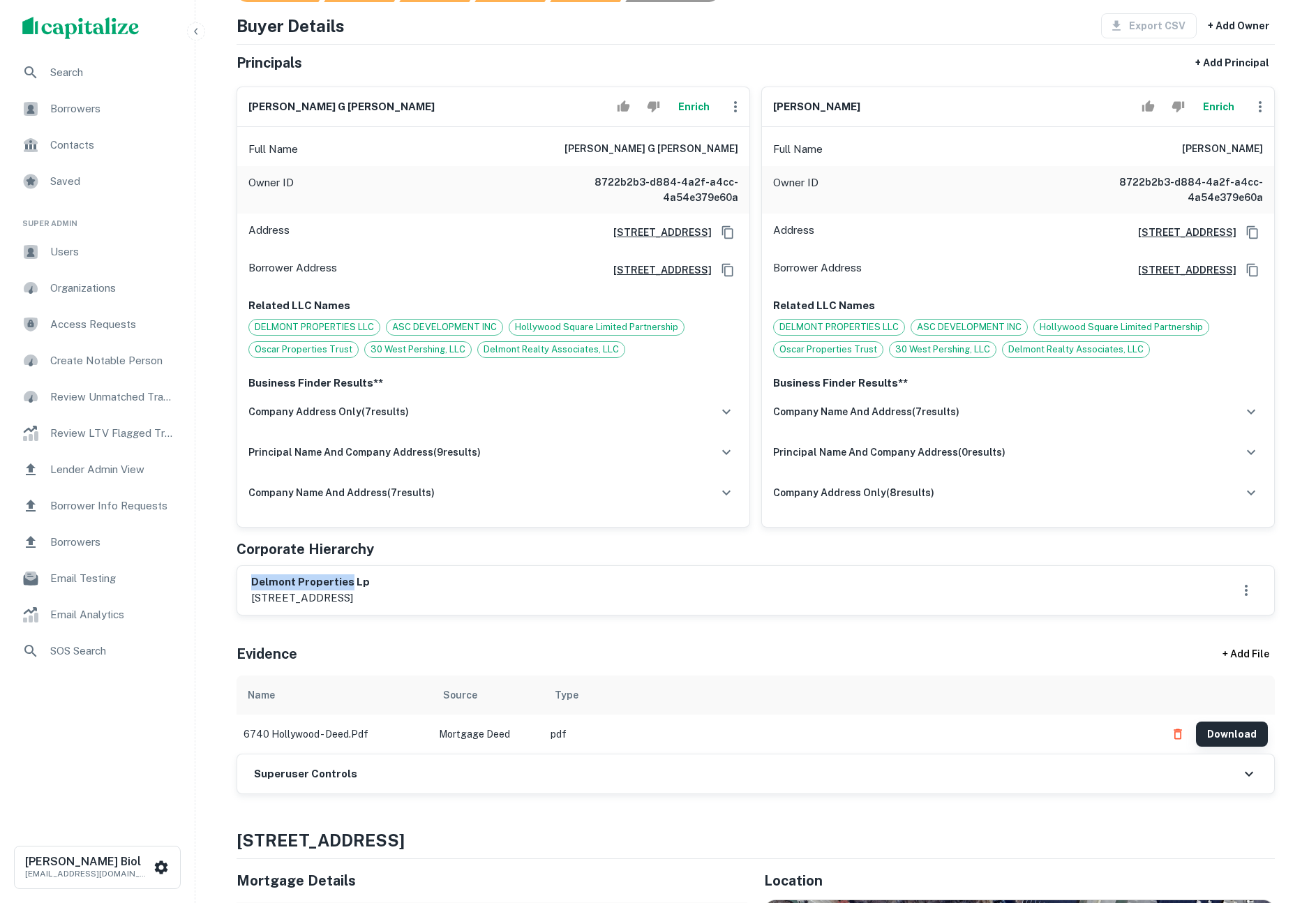
click at [1222, 736] on button "Download" at bounding box center [1232, 733] width 72 height 25
click at [1219, 107] on button "Enrich" at bounding box center [1218, 106] width 45 height 28
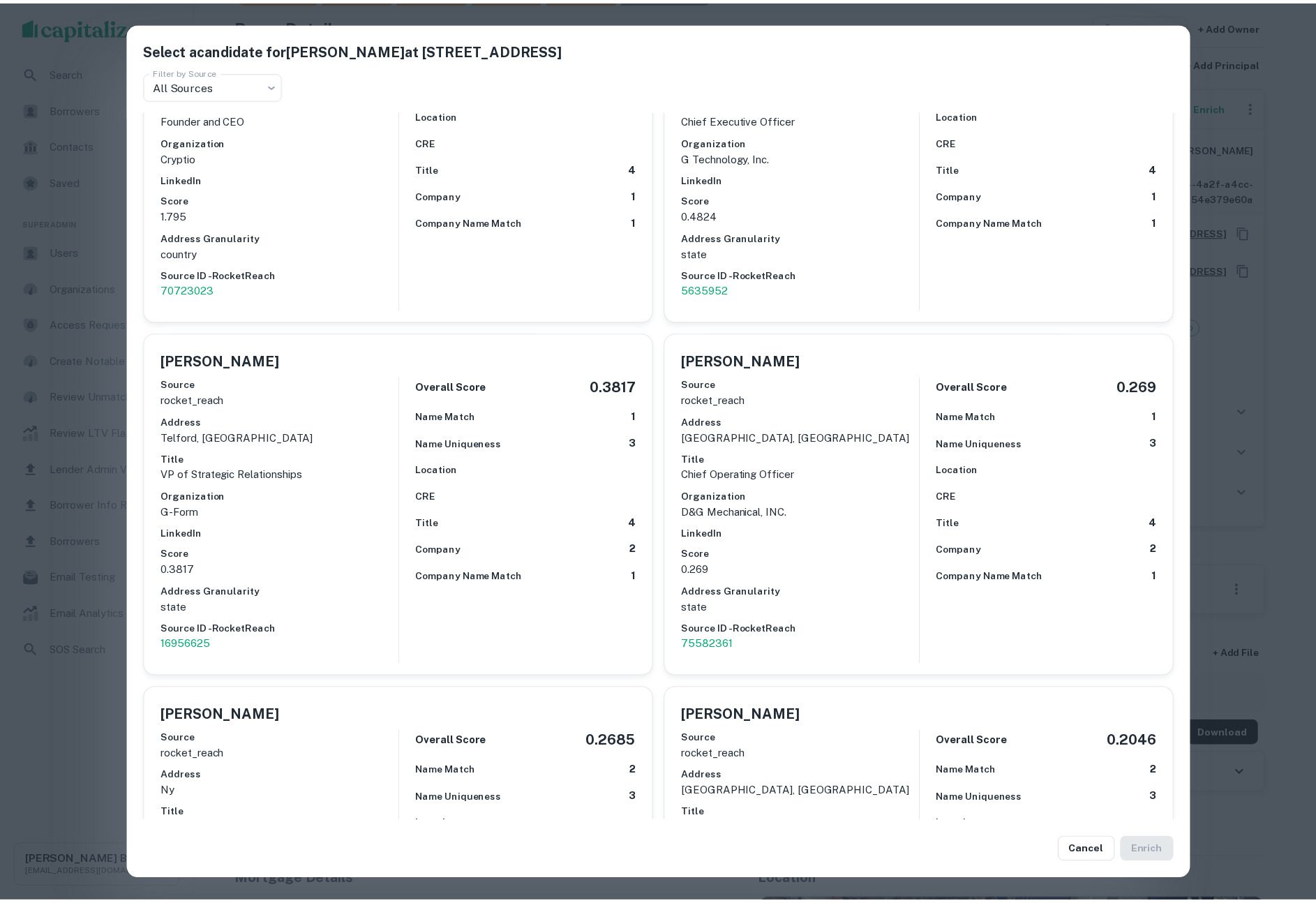
scroll to position [204, 0]
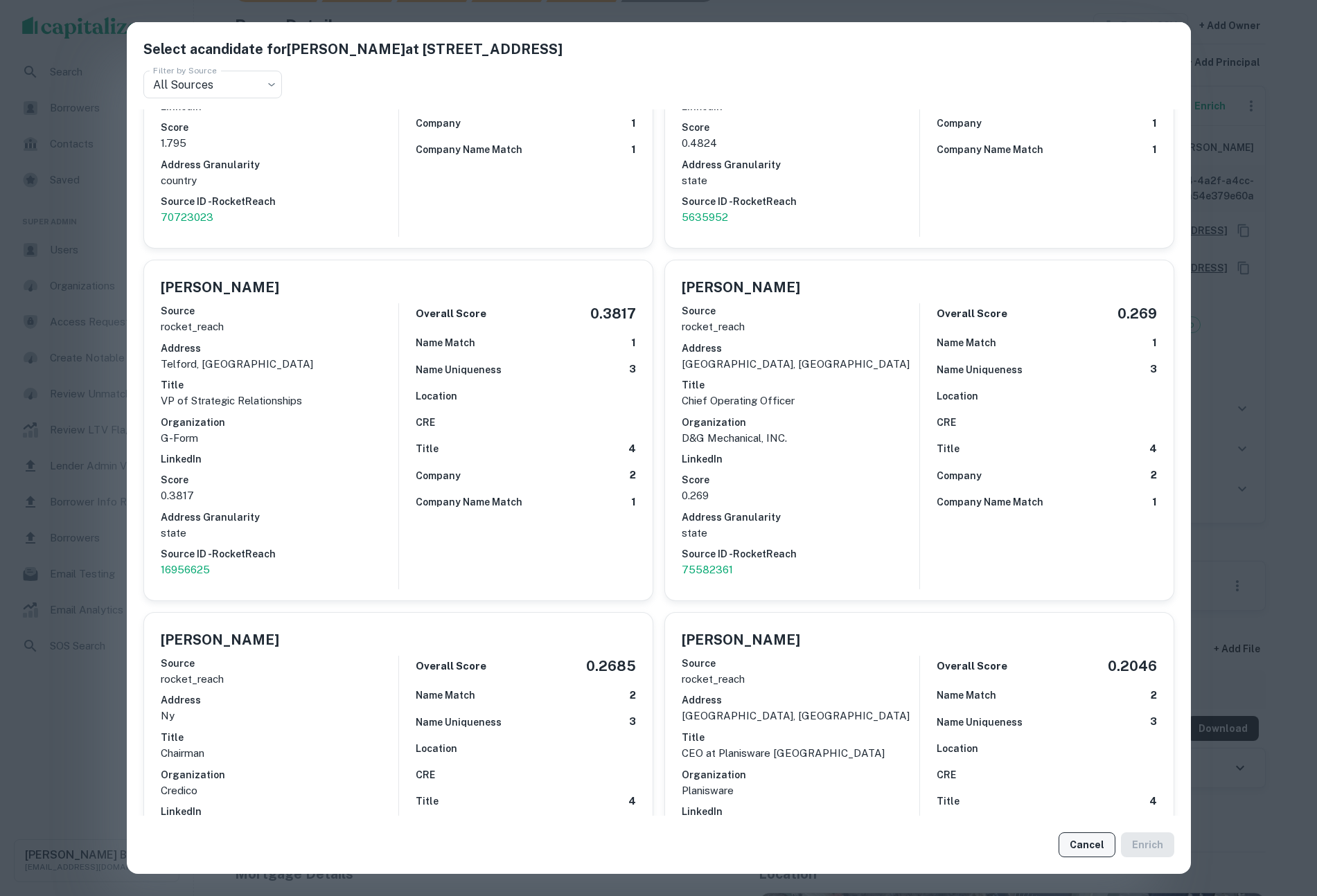
click at [1090, 847] on button "Cancel" at bounding box center [1088, 844] width 57 height 25
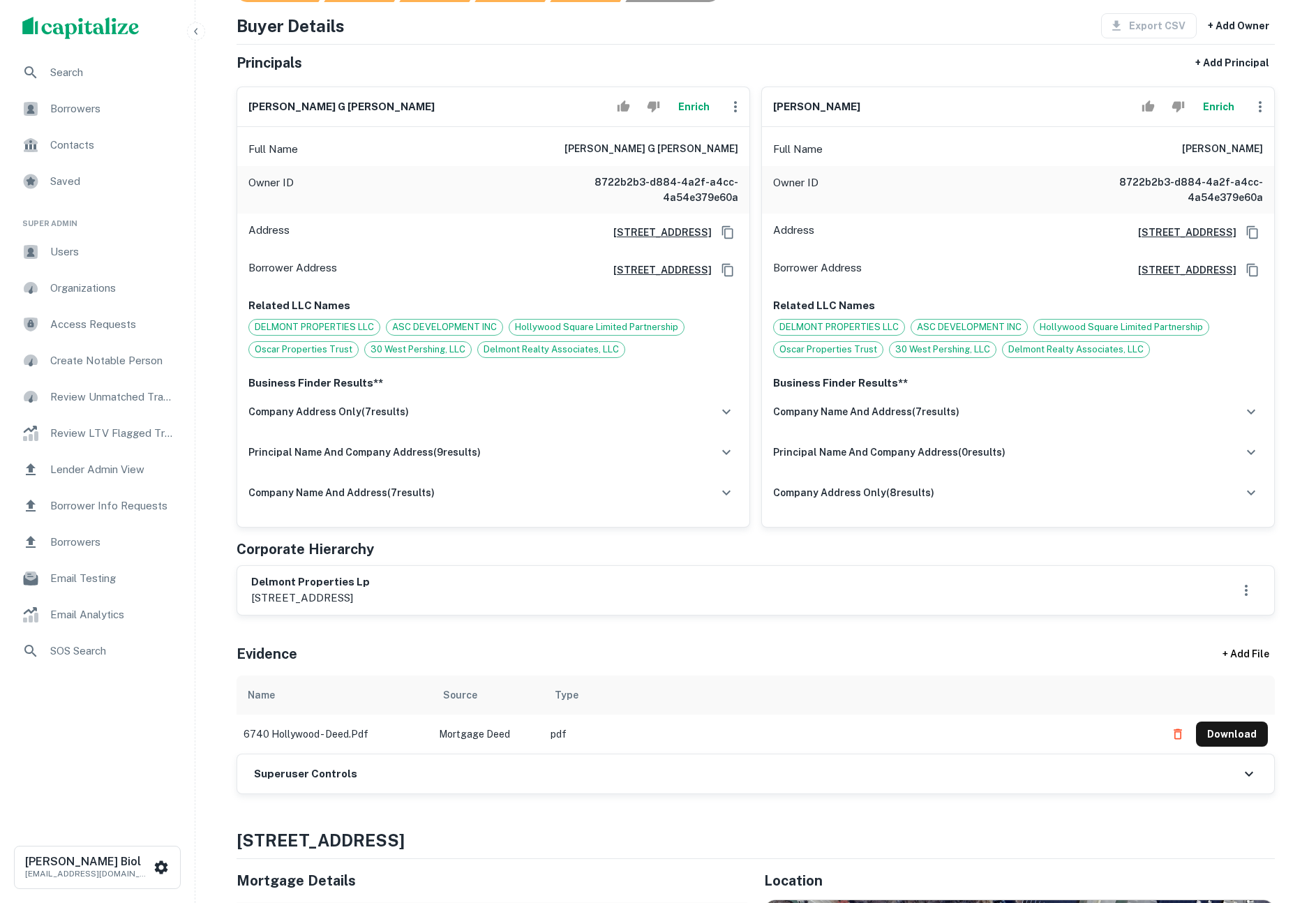
click at [469, 595] on div "delmont properties lp 6750 hollywood blvd, delmont, pa, 15626" at bounding box center [756, 590] width 1009 height 32
click at [651, 109] on icon "Reject" at bounding box center [653, 106] width 14 height 14
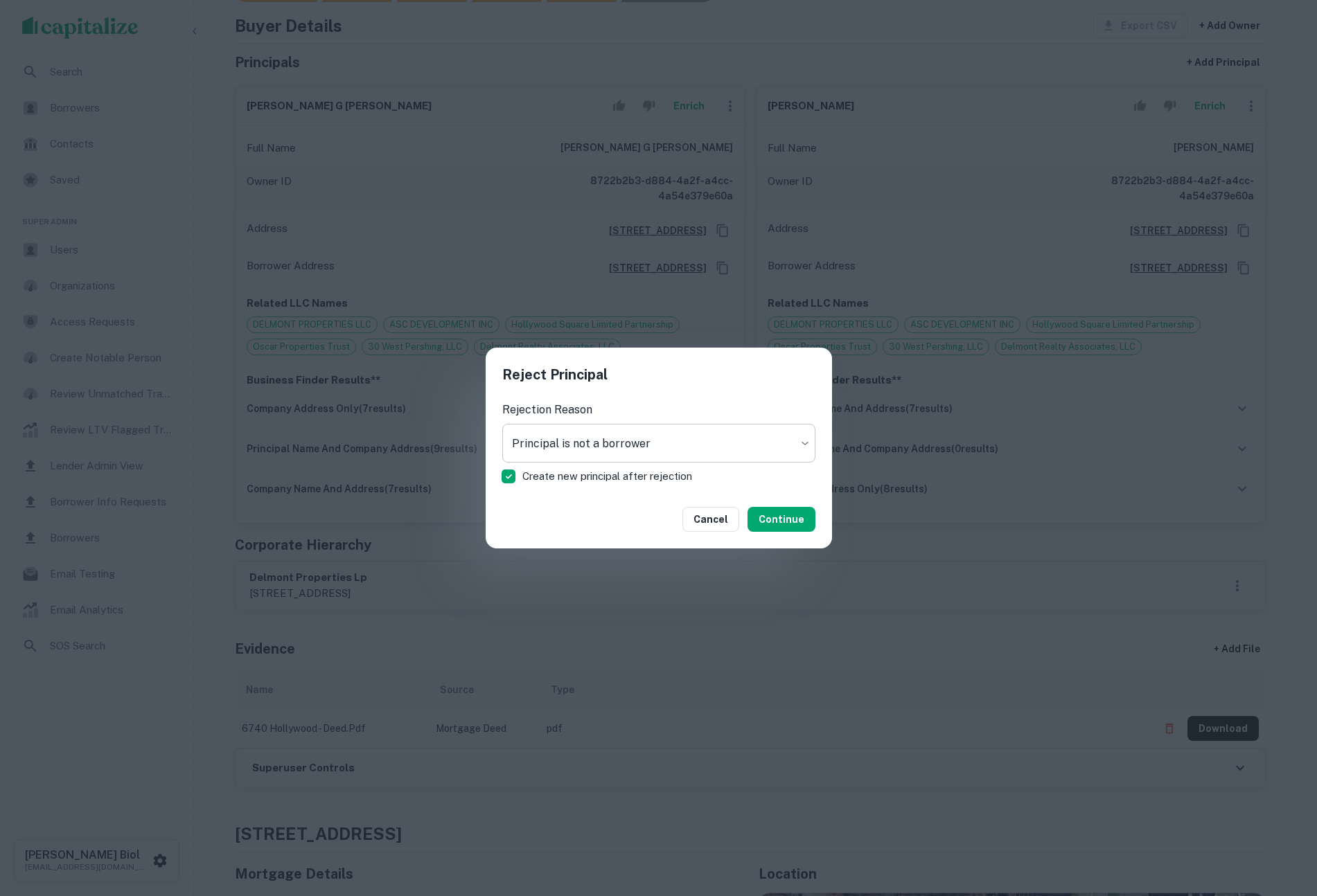
click at [602, 431] on body "Search Borrowers Contacts Saved Super Admin Users Organizations Access Requests…" at bounding box center [658, 262] width 1317 height 896
click at [631, 475] on li "Principal Name Misspelled" at bounding box center [659, 480] width 314 height 25
type input "**********"
click at [622, 476] on span "Create new principal after rejection" at bounding box center [607, 476] width 170 height 17
click at [790, 519] on button "Confirm" at bounding box center [784, 519] width 61 height 25
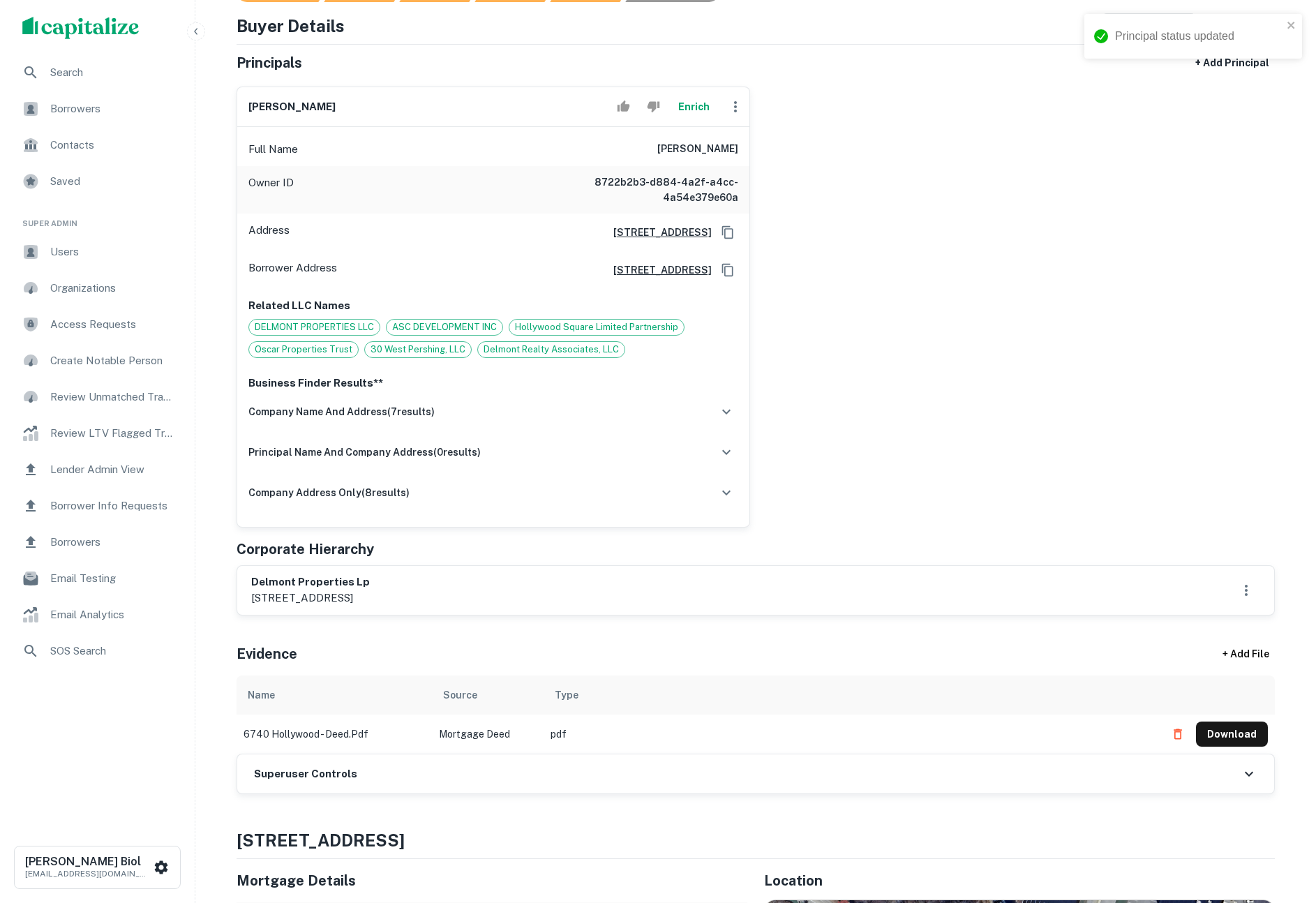
click at [1033, 392] on div "antoine g chammas Enrich Full Name antoine g chammas Owner ID 8722b2b3-d884-4a2…" at bounding box center [750, 302] width 1050 height 453
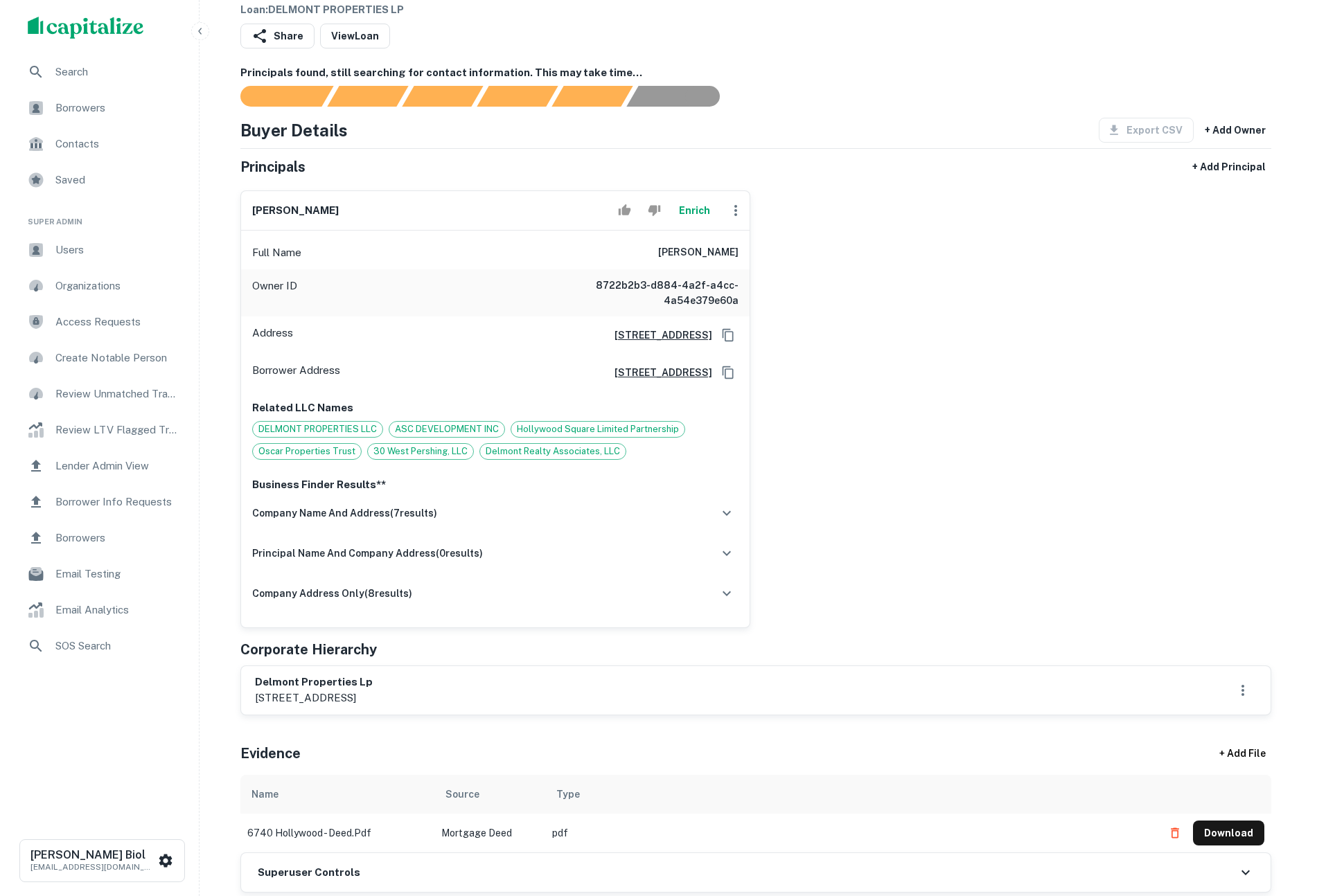
scroll to position [30, 0]
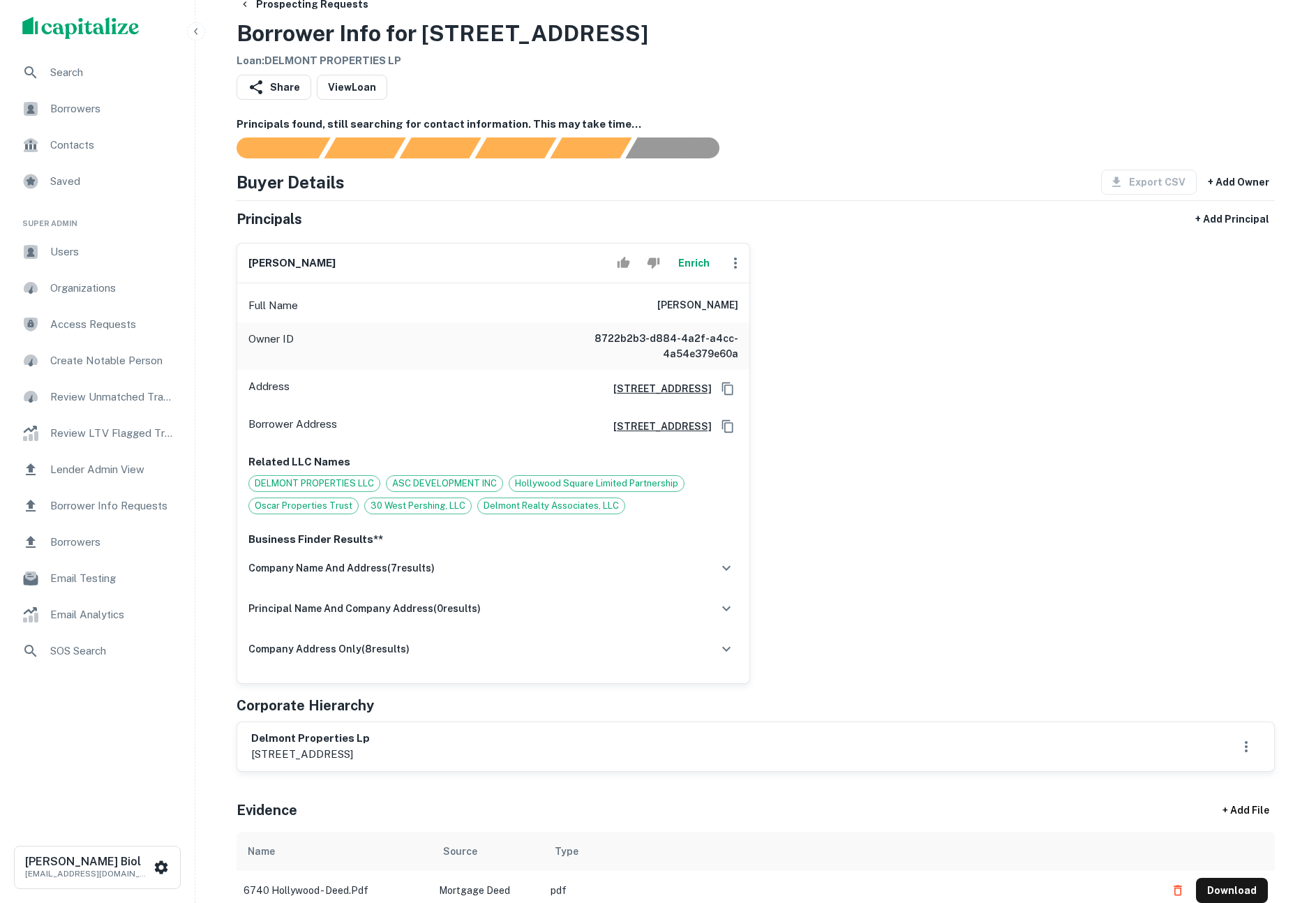
click at [692, 261] on button "Enrich" at bounding box center [694, 263] width 45 height 28
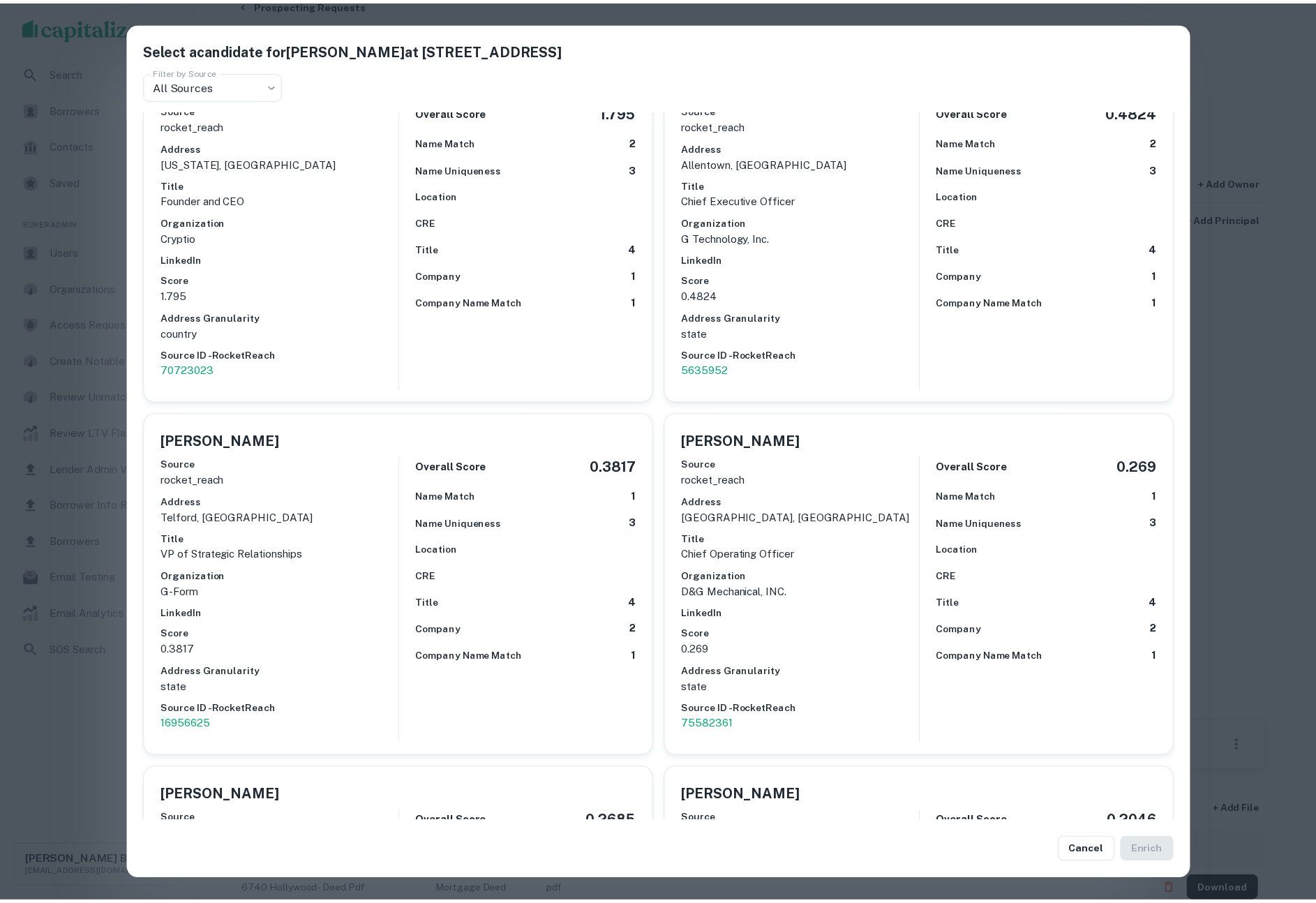
scroll to position [196, 0]
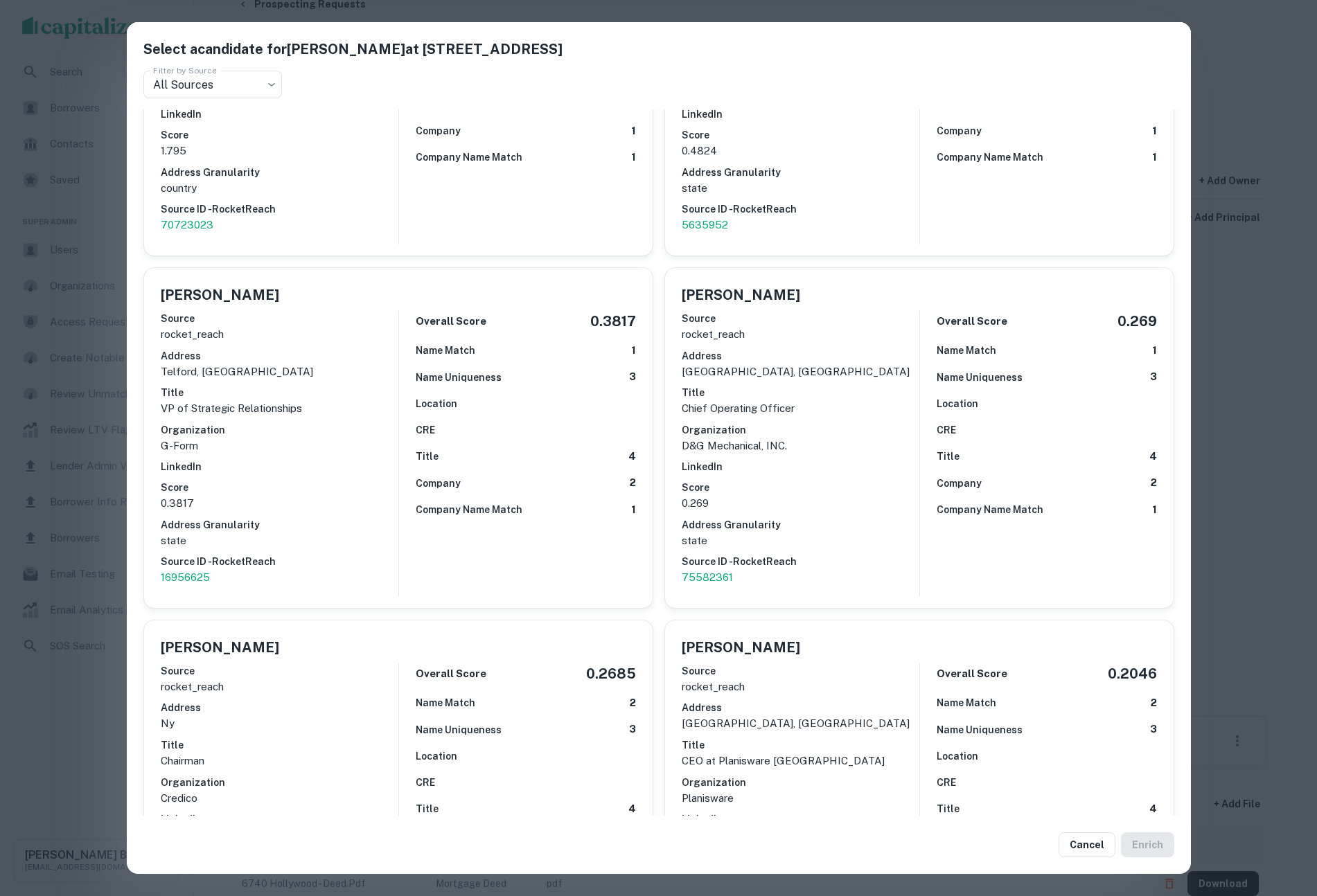
click at [1244, 472] on div "Select a candidate for ANTOINE G CHAMMAS at 6750 hollywood blvd Filter by Sourc…" at bounding box center [658, 448] width 1317 height 896
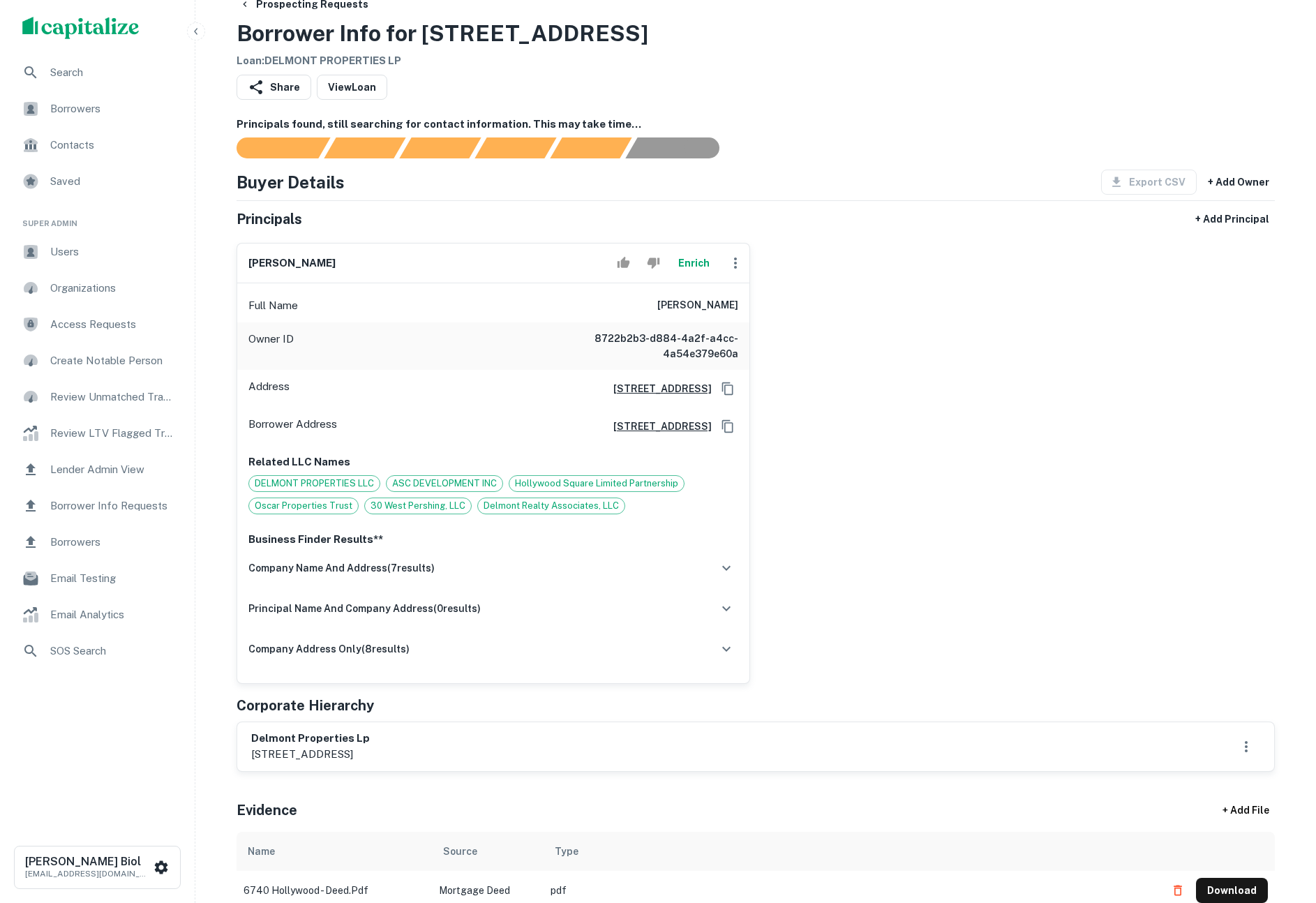
scroll to position [0, 0]
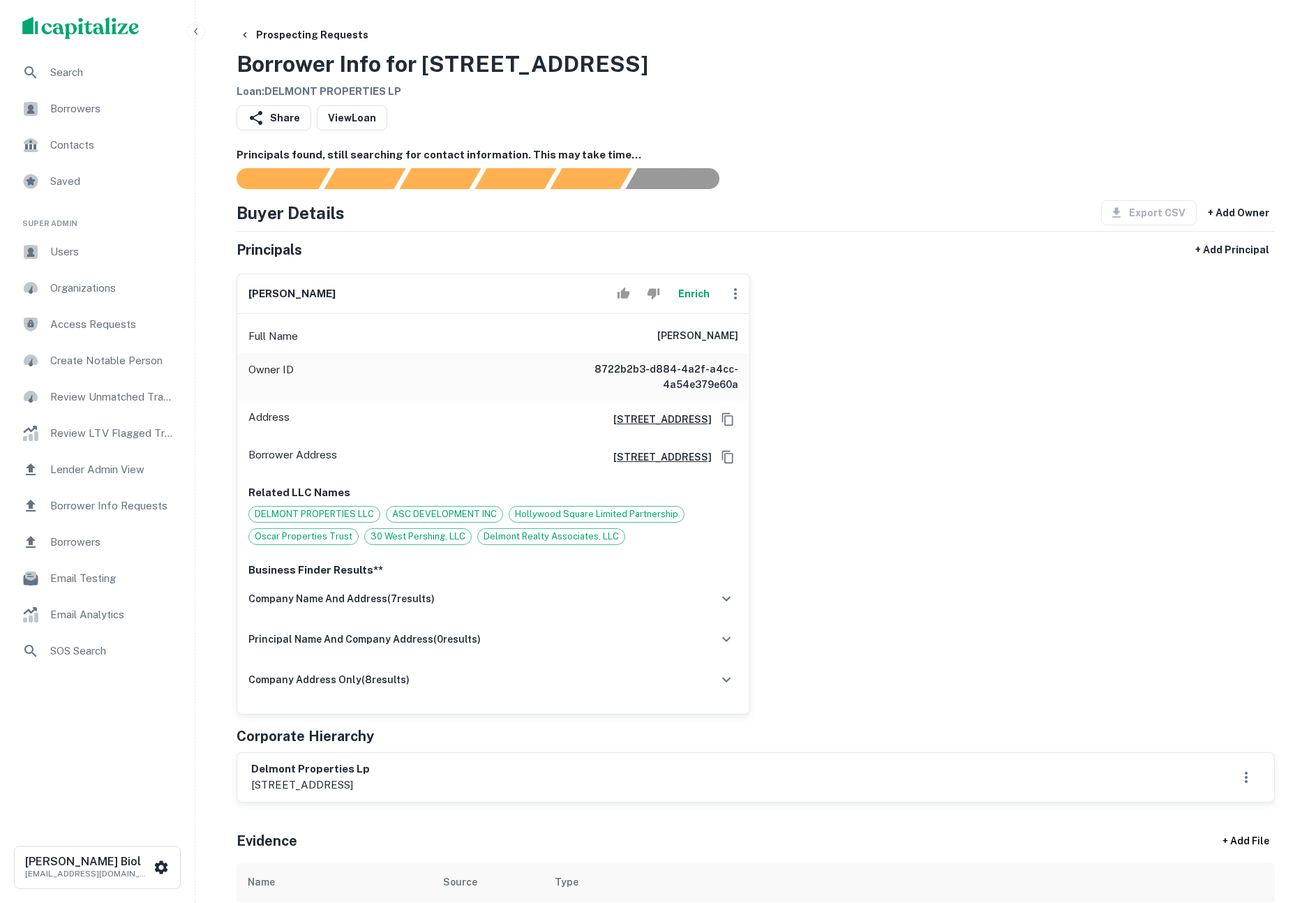
click at [667, 338] on h6 "antoine g chammas" at bounding box center [697, 336] width 81 height 17
copy h6 "antoine"
click at [705, 334] on h6 "antoine g chammas" at bounding box center [697, 336] width 81 height 17
drag, startPoint x: 647, startPoint y: 338, endPoint x: 738, endPoint y: 335, distance: 91.0
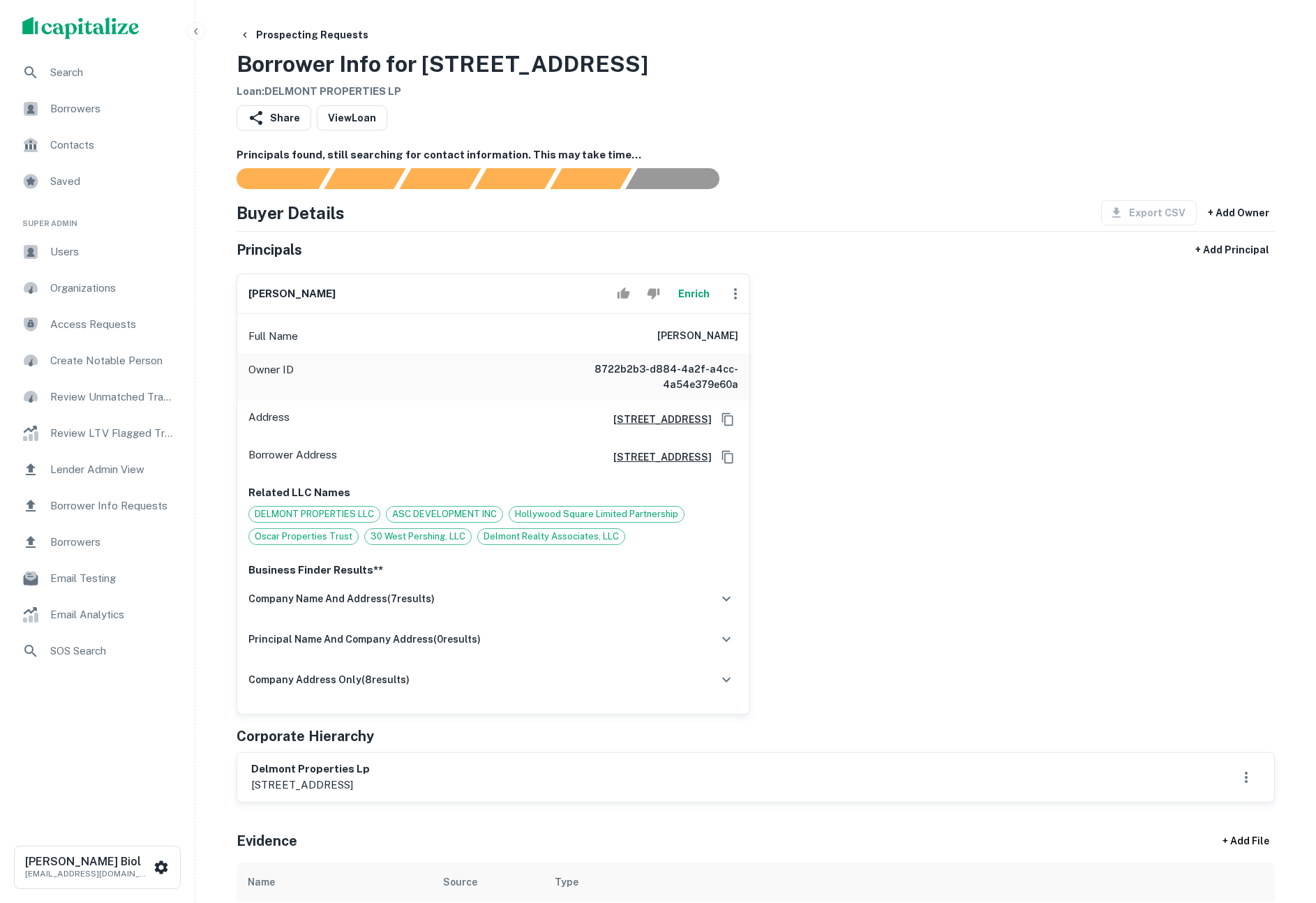
click at [738, 335] on h6 "antoine g chammas" at bounding box center [697, 336] width 81 height 17
copy h6 "antoine g chammas"
click at [691, 296] on button "Enrich" at bounding box center [694, 294] width 45 height 28
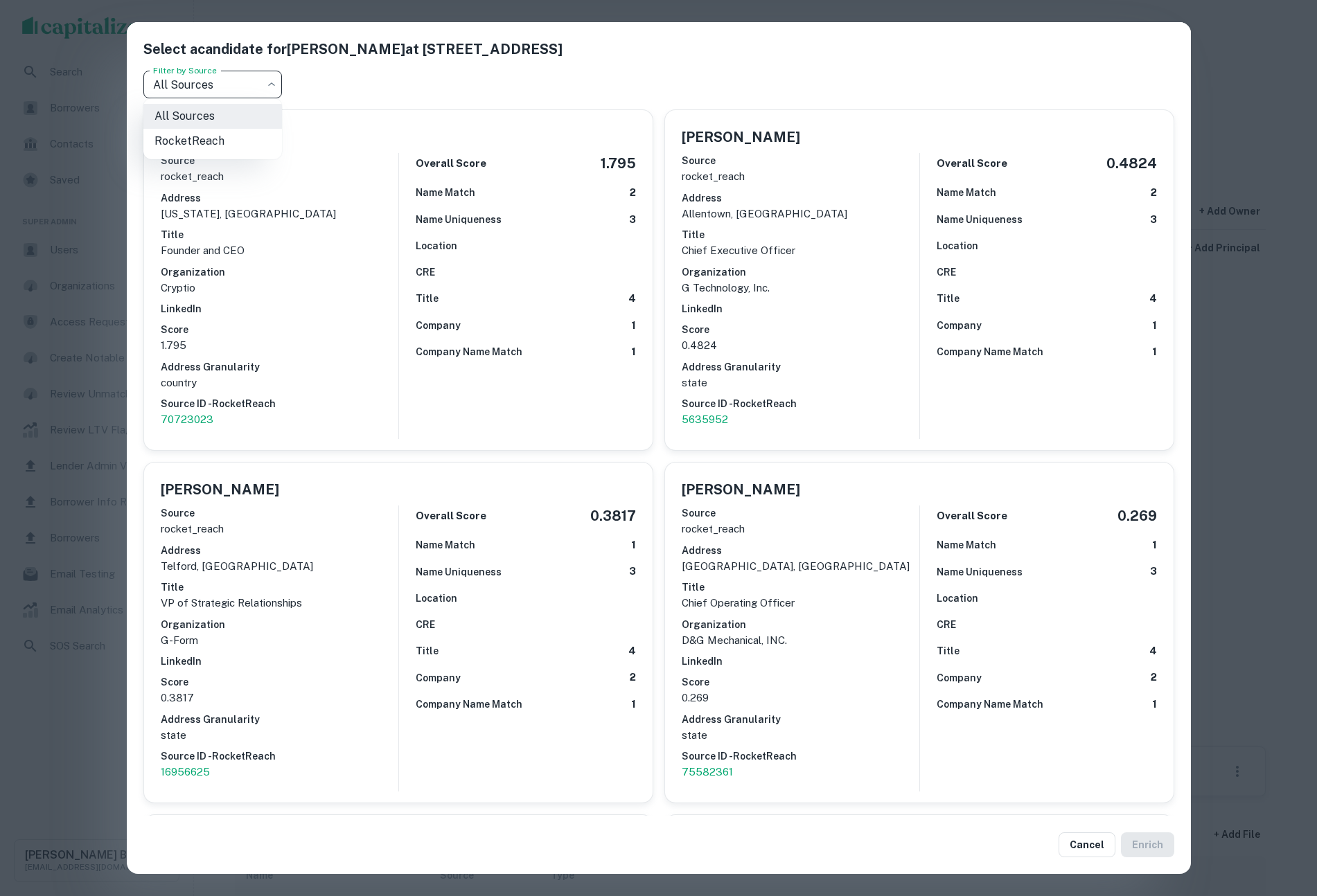
click at [222, 92] on body "Search Borrowers Contacts Saved Super Admin Users Organizations Access Requests…" at bounding box center [658, 448] width 1317 height 896
click at [471, 90] on div at bounding box center [658, 448] width 1317 height 896
click at [1084, 844] on button "Cancel" at bounding box center [1088, 844] width 57 height 25
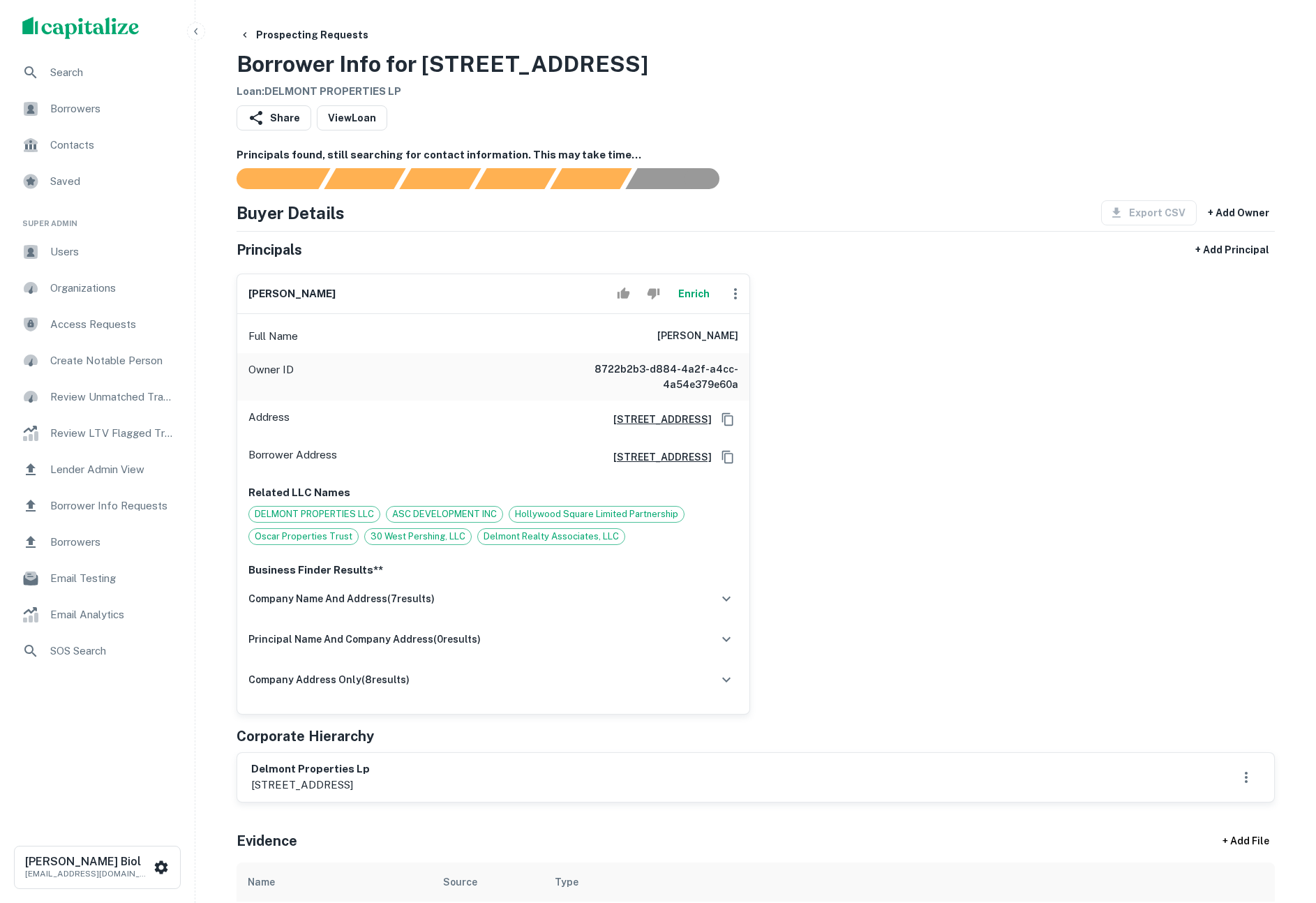
click at [987, 508] on div "antoine g chammas Enrich Full Name antoine g chammas Owner ID 8722b2b3-d884-4a2…" at bounding box center [750, 489] width 1050 height 453
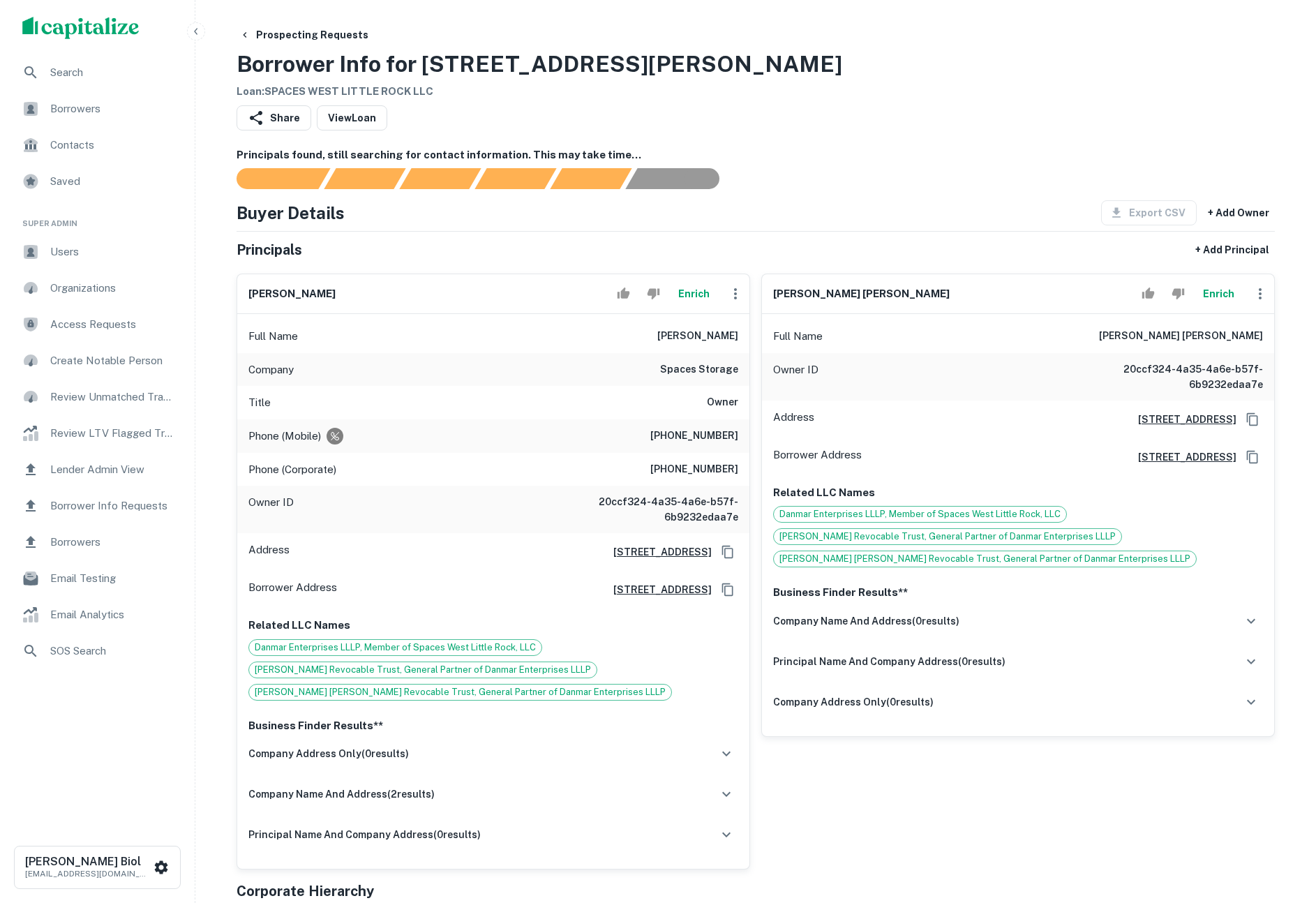
click at [1017, 166] on div "Principals found, still searching for contact information. This may take time..." at bounding box center [756, 168] width 1039 height 42
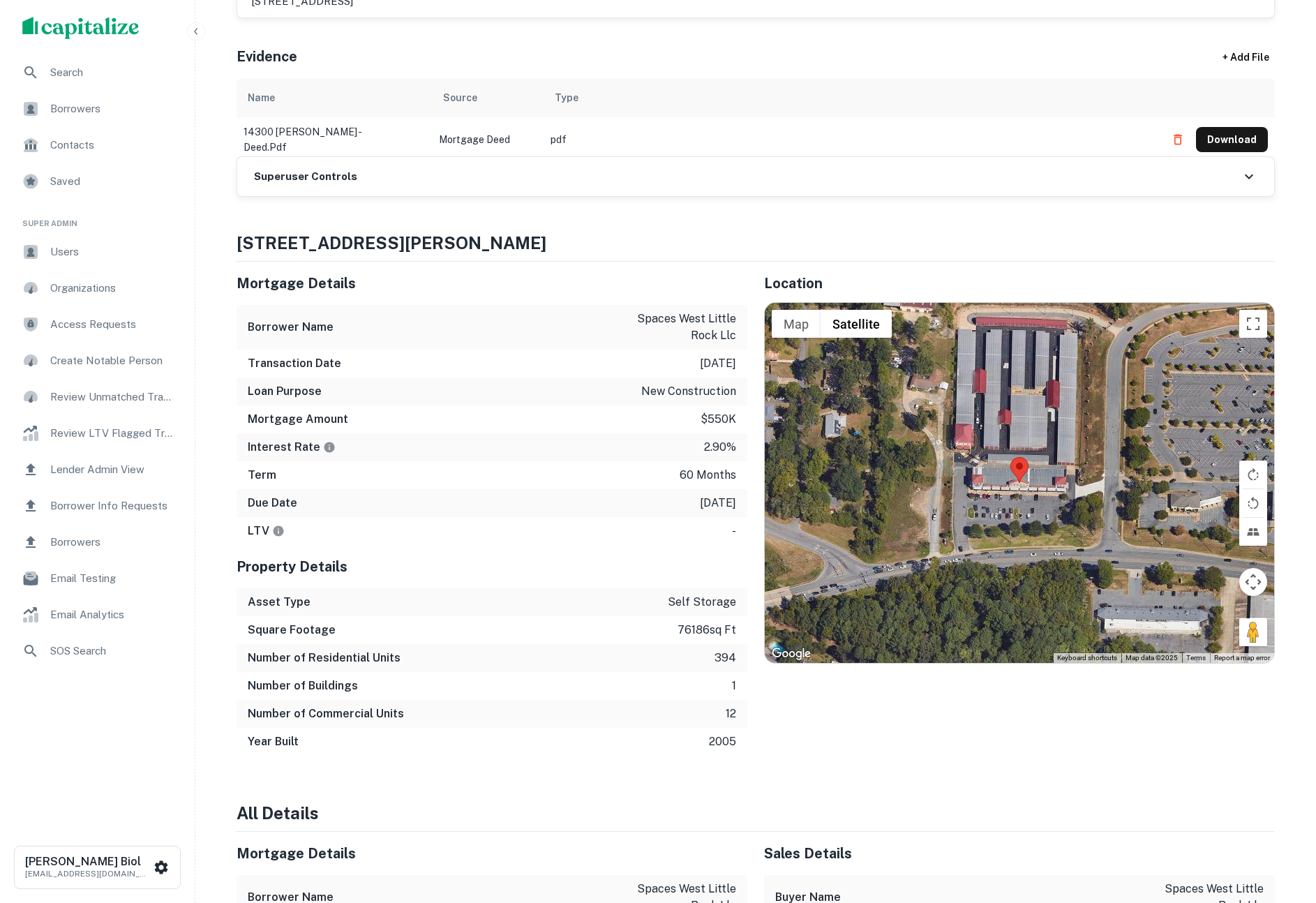
scroll to position [636, 0]
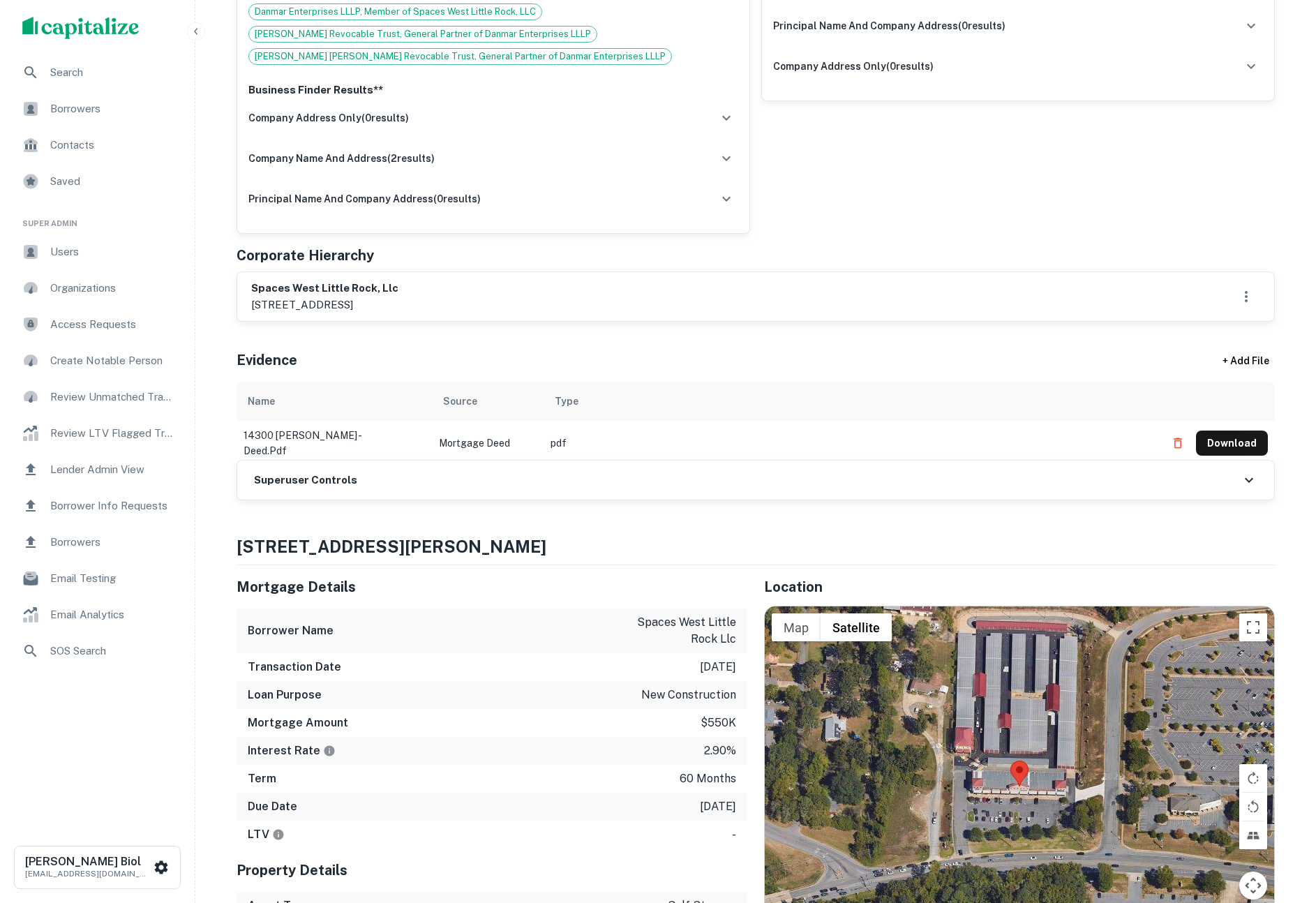
click at [530, 470] on div "Superuser Controls" at bounding box center [756, 480] width 1037 height 39
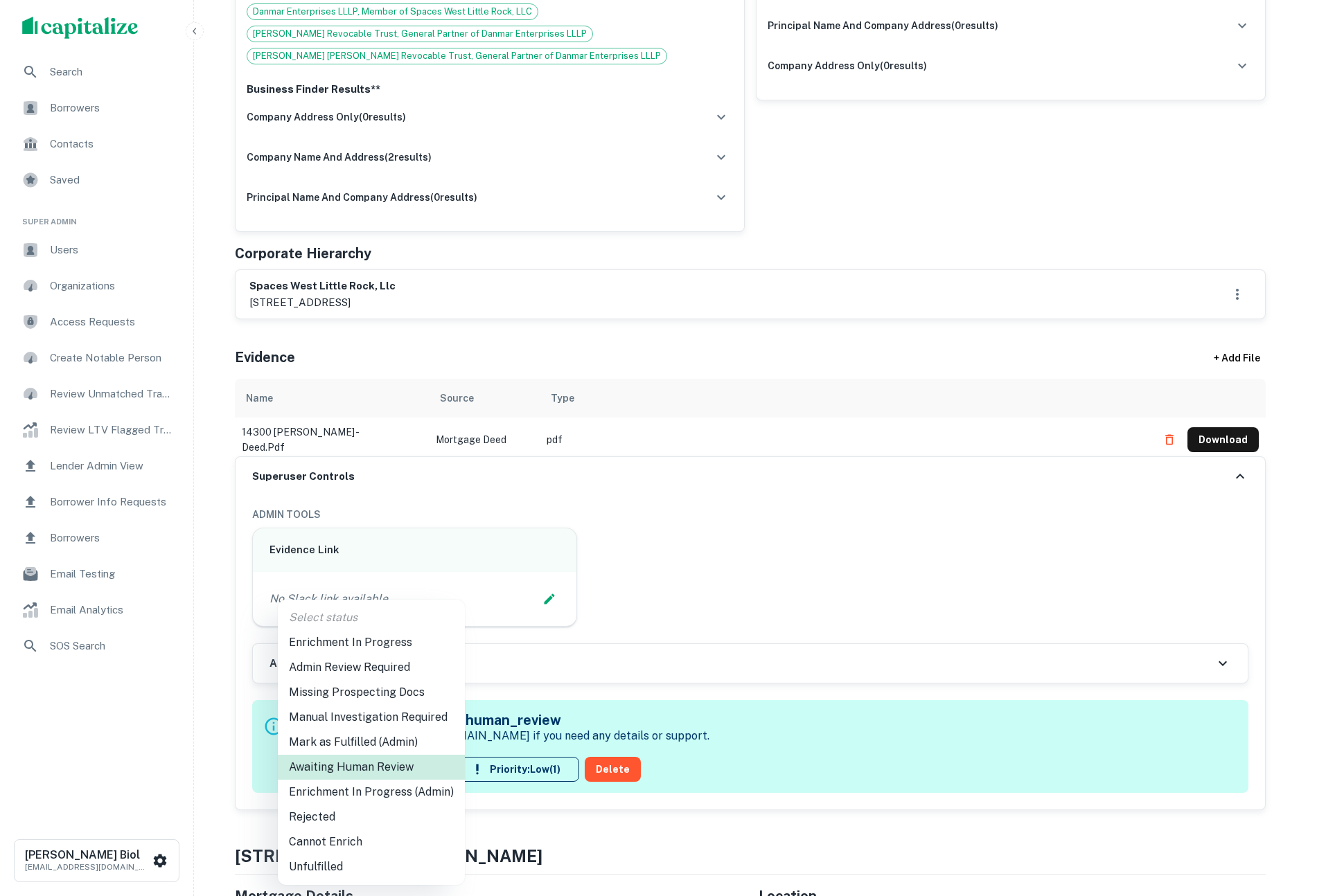
click at [1097, 163] on div at bounding box center [658, 448] width 1317 height 896
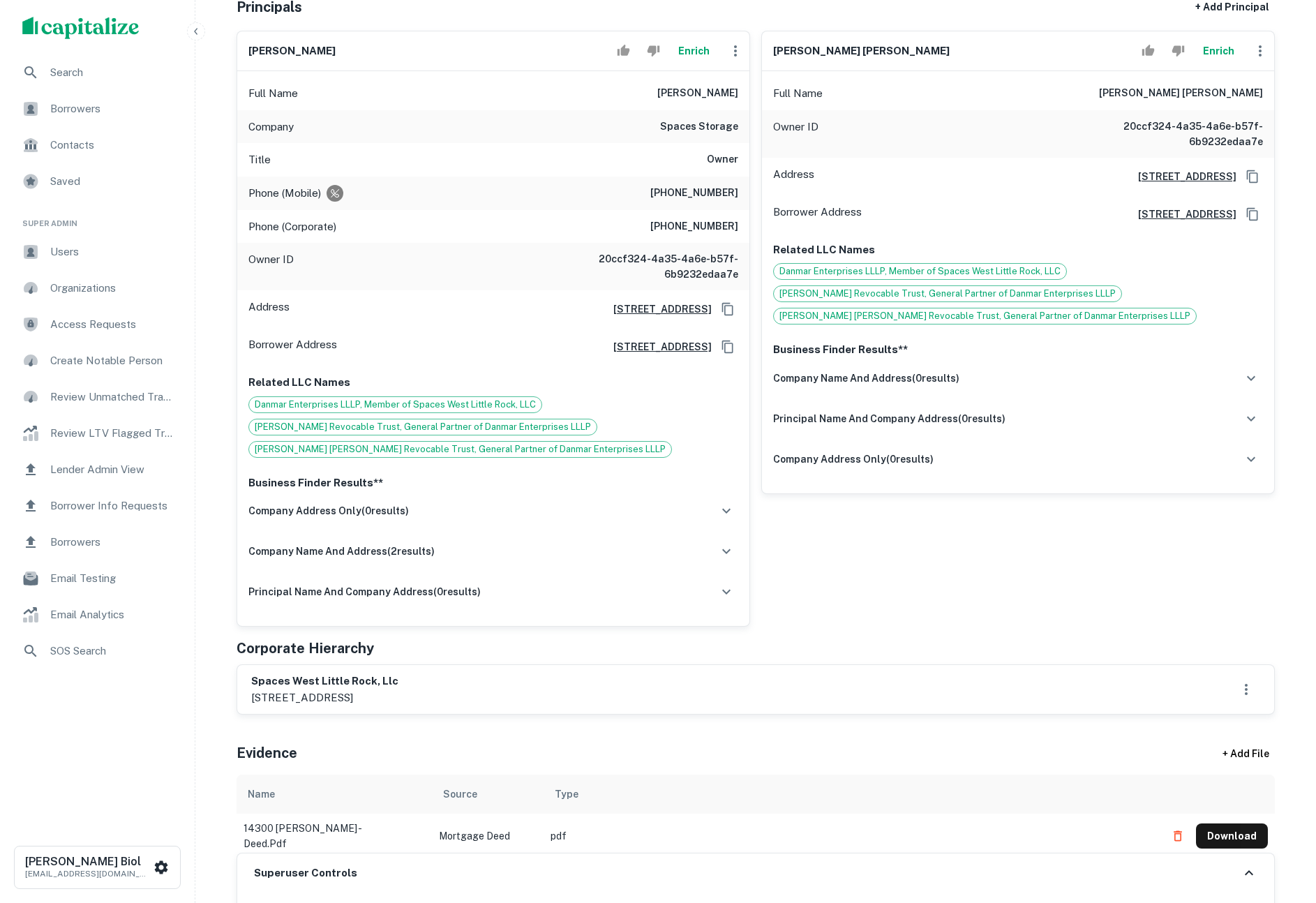
scroll to position [28, 0]
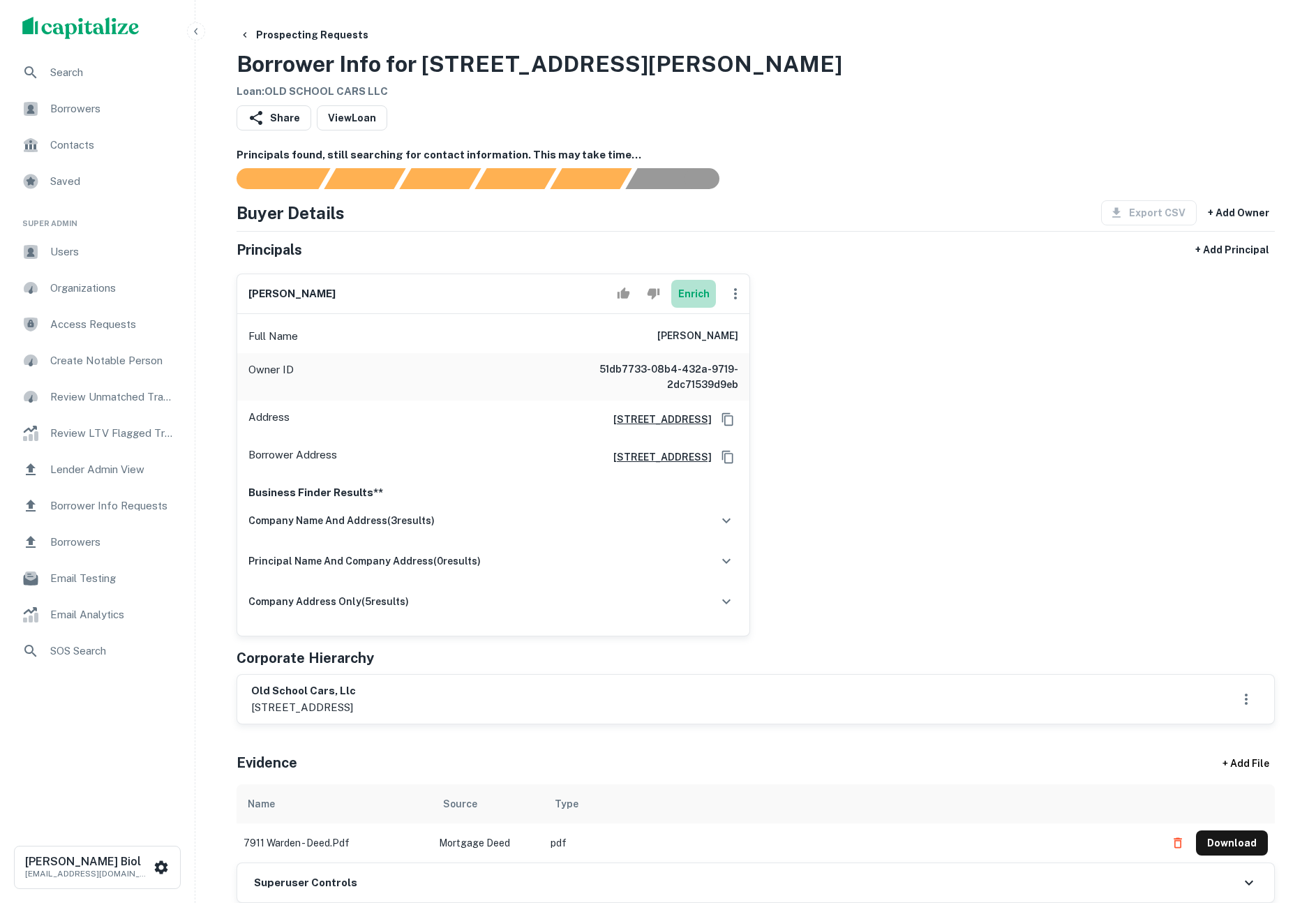
click at [698, 296] on button "Enrich" at bounding box center [694, 294] width 45 height 28
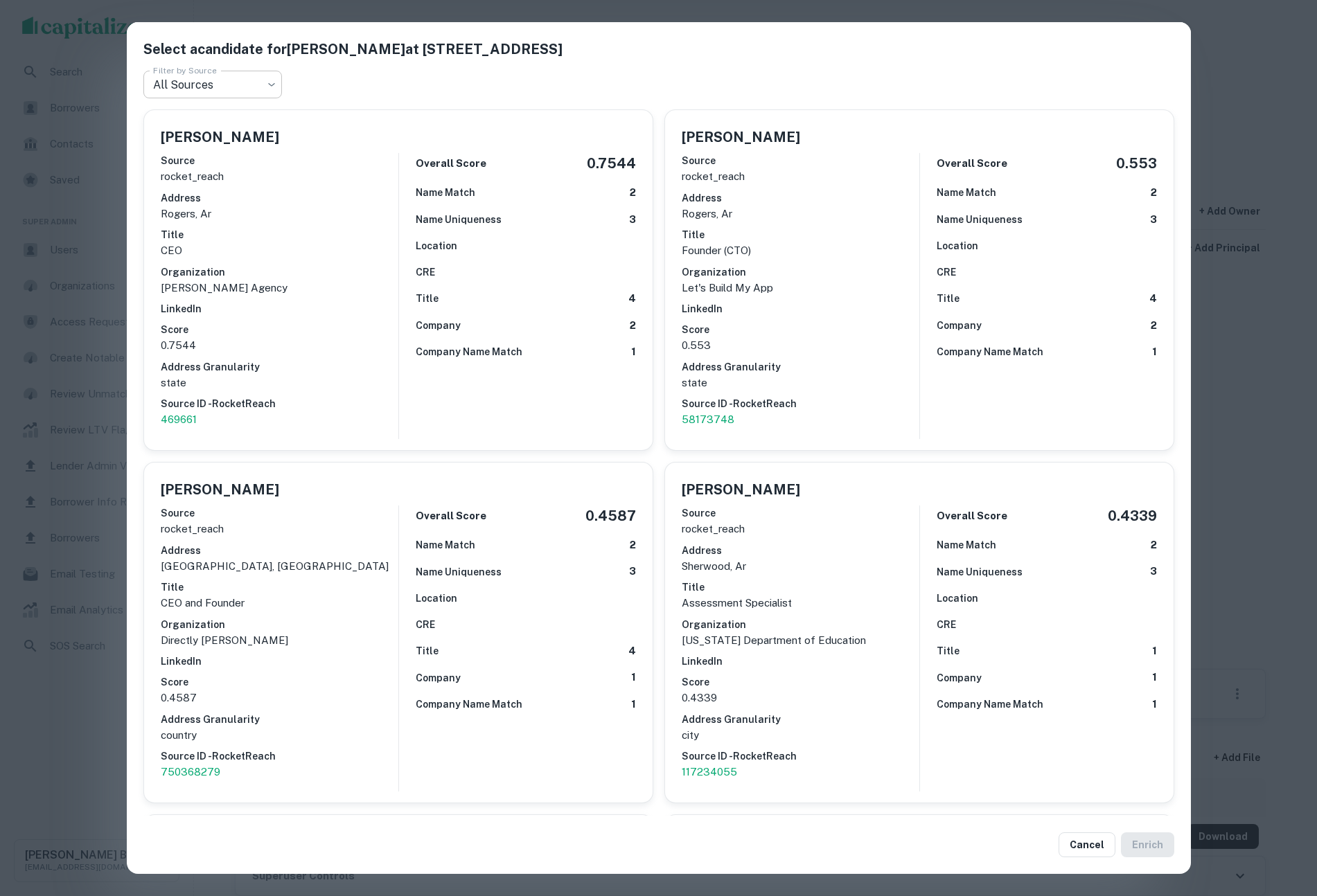
click at [246, 84] on body "Search Borrowers Contacts Saved Super Admin Users Organizations Access Requests…" at bounding box center [658, 448] width 1317 height 896
click at [1273, 469] on div at bounding box center [658, 448] width 1317 height 896
click at [1272, 471] on div "Select a candidate for ALEX MERAYO at 7911 b warden road Filter by Source All S…" at bounding box center [658, 448] width 1317 height 896
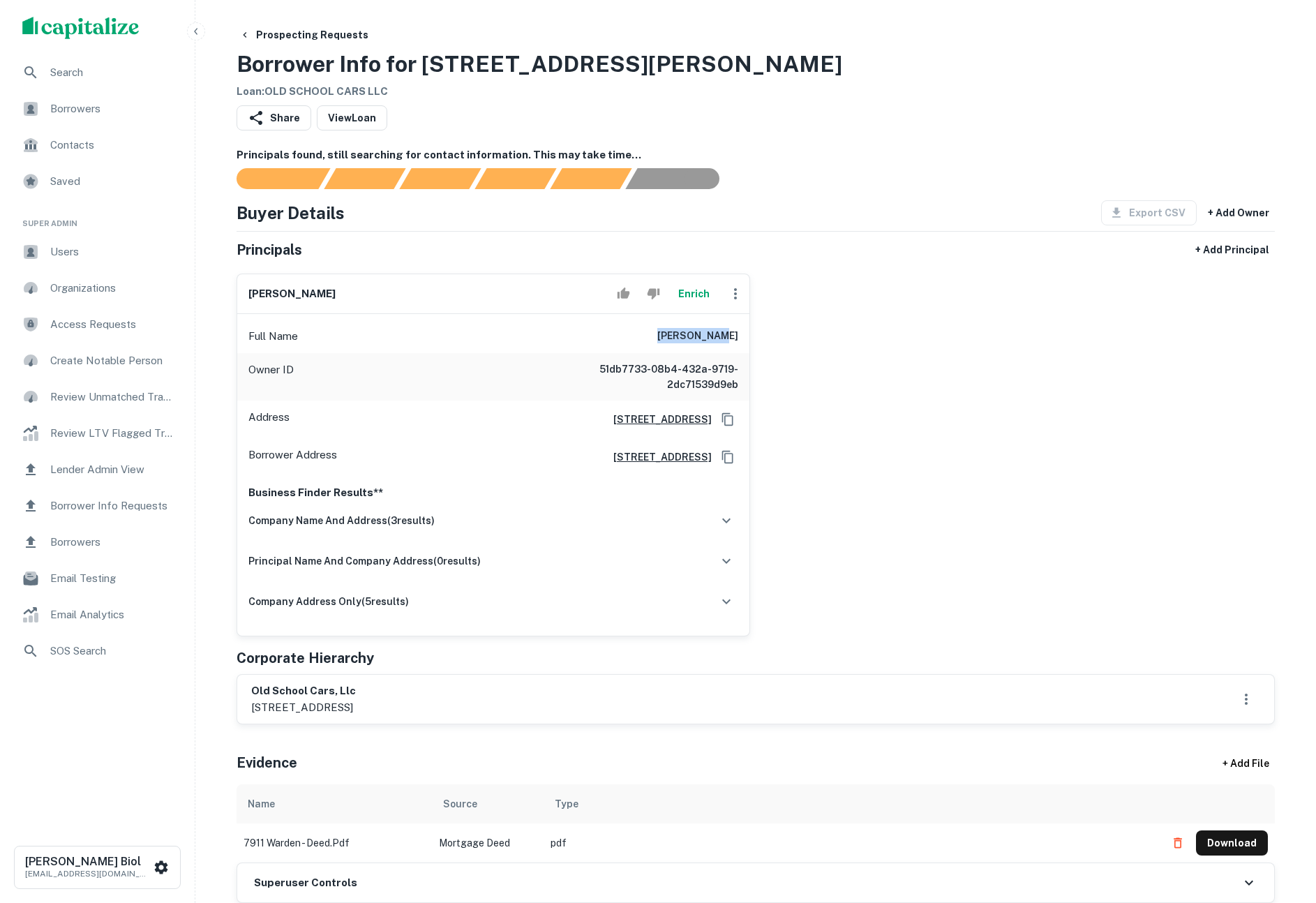
drag, startPoint x: 683, startPoint y: 336, endPoint x: 738, endPoint y: 334, distance: 55.0
click at [738, 334] on div "Full Name alex merayo" at bounding box center [493, 337] width 512 height 34
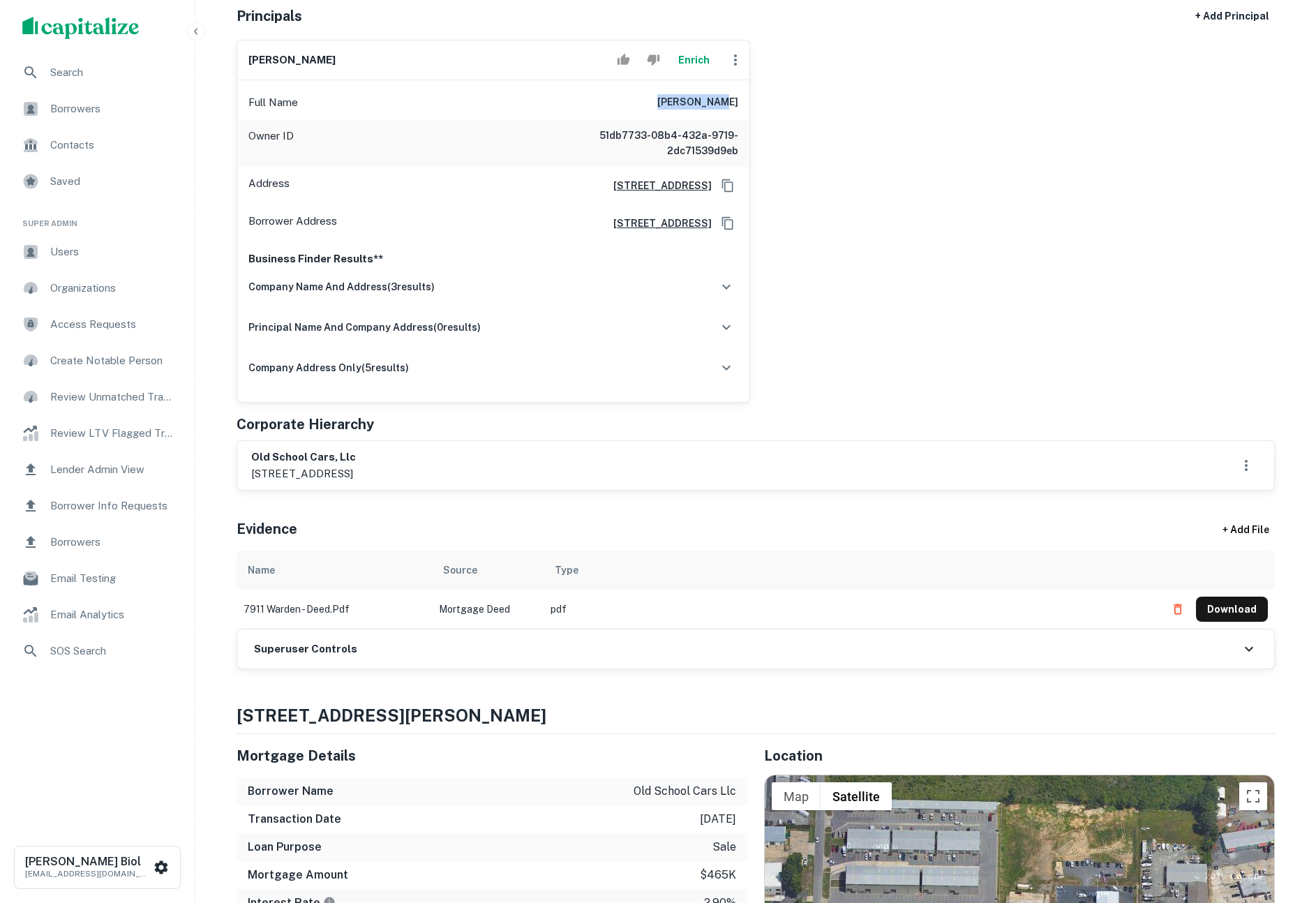
copy h6 "alex merayo"
click at [692, 58] on button "Enrich" at bounding box center [694, 60] width 45 height 28
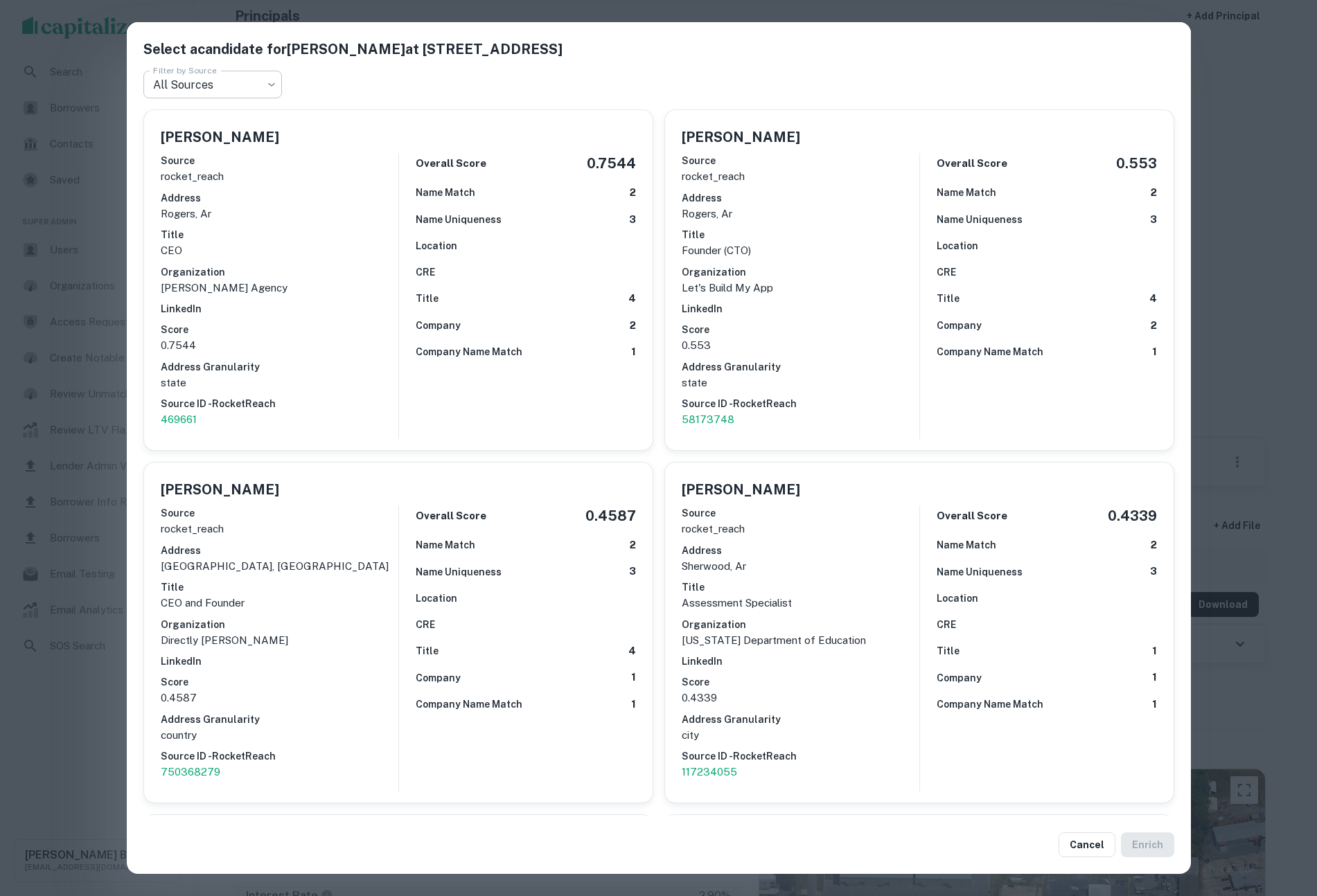
click at [232, 80] on body "Search Borrowers Contacts Saved Super Admin Users Organizations Access Requests…" at bounding box center [658, 216] width 1317 height 896
click at [509, 97] on div at bounding box center [658, 448] width 1317 height 896
click at [1247, 295] on div "Select a candidate for ALEX MERAYO at 7911 b warden road Filter by Source All S…" at bounding box center [658, 448] width 1317 height 896
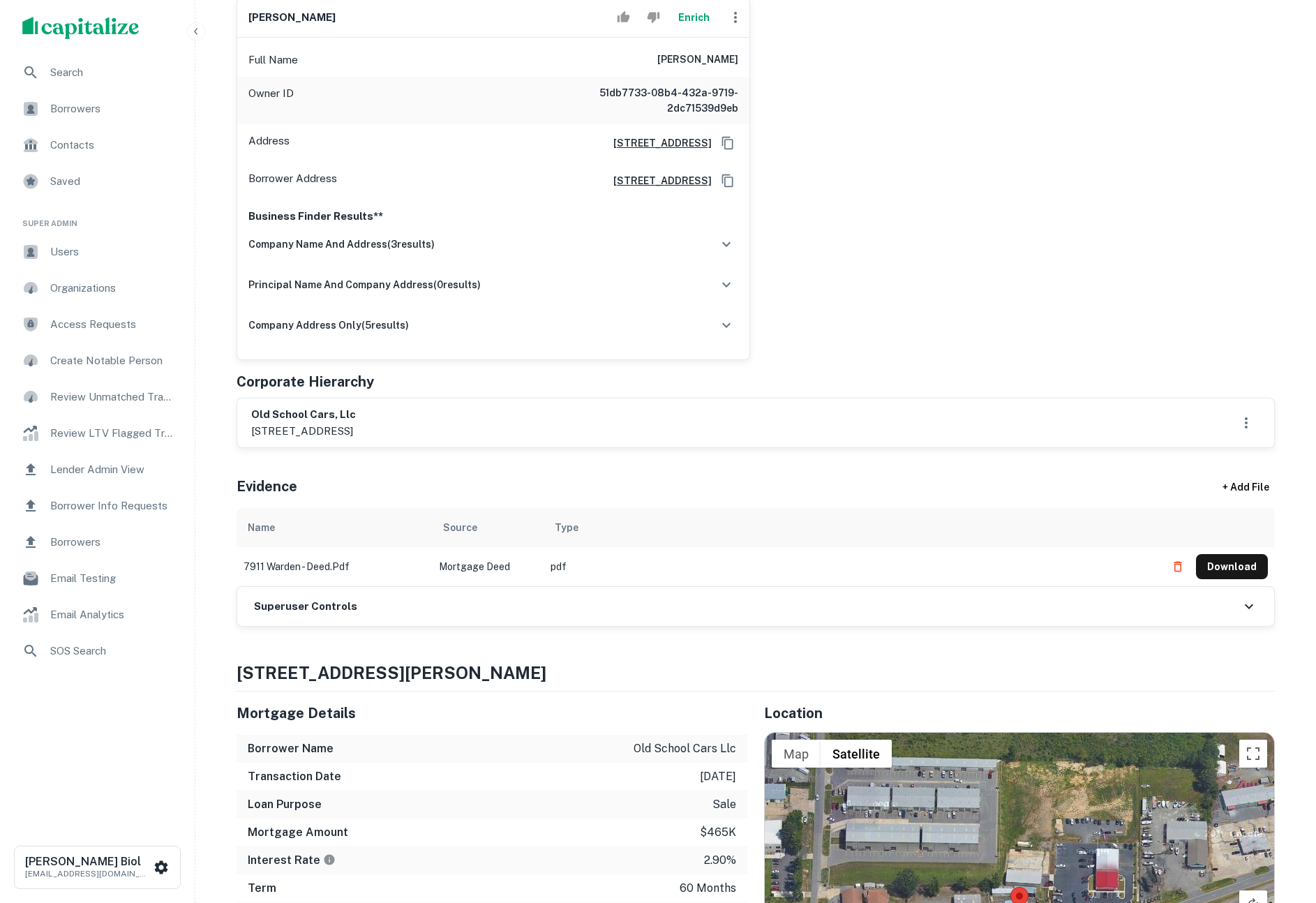
scroll to position [349, 0]
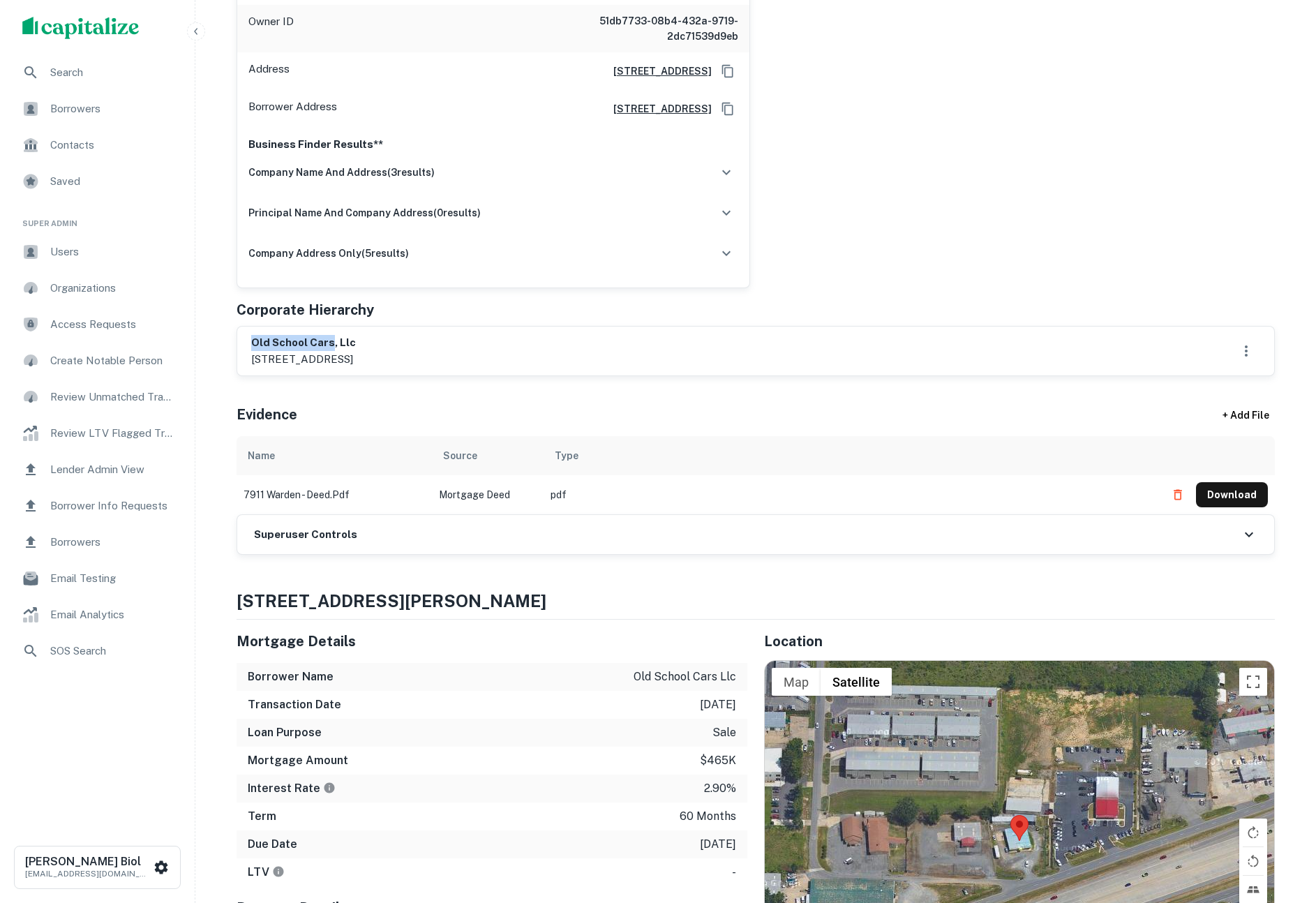
drag, startPoint x: 253, startPoint y: 343, endPoint x: 329, endPoint y: 338, distance: 76.2
click at [329, 338] on h6 "old school cars, llc" at bounding box center [303, 343] width 105 height 16
copy h6 "old school cars"
click at [1242, 489] on button "Download" at bounding box center [1232, 494] width 72 height 25
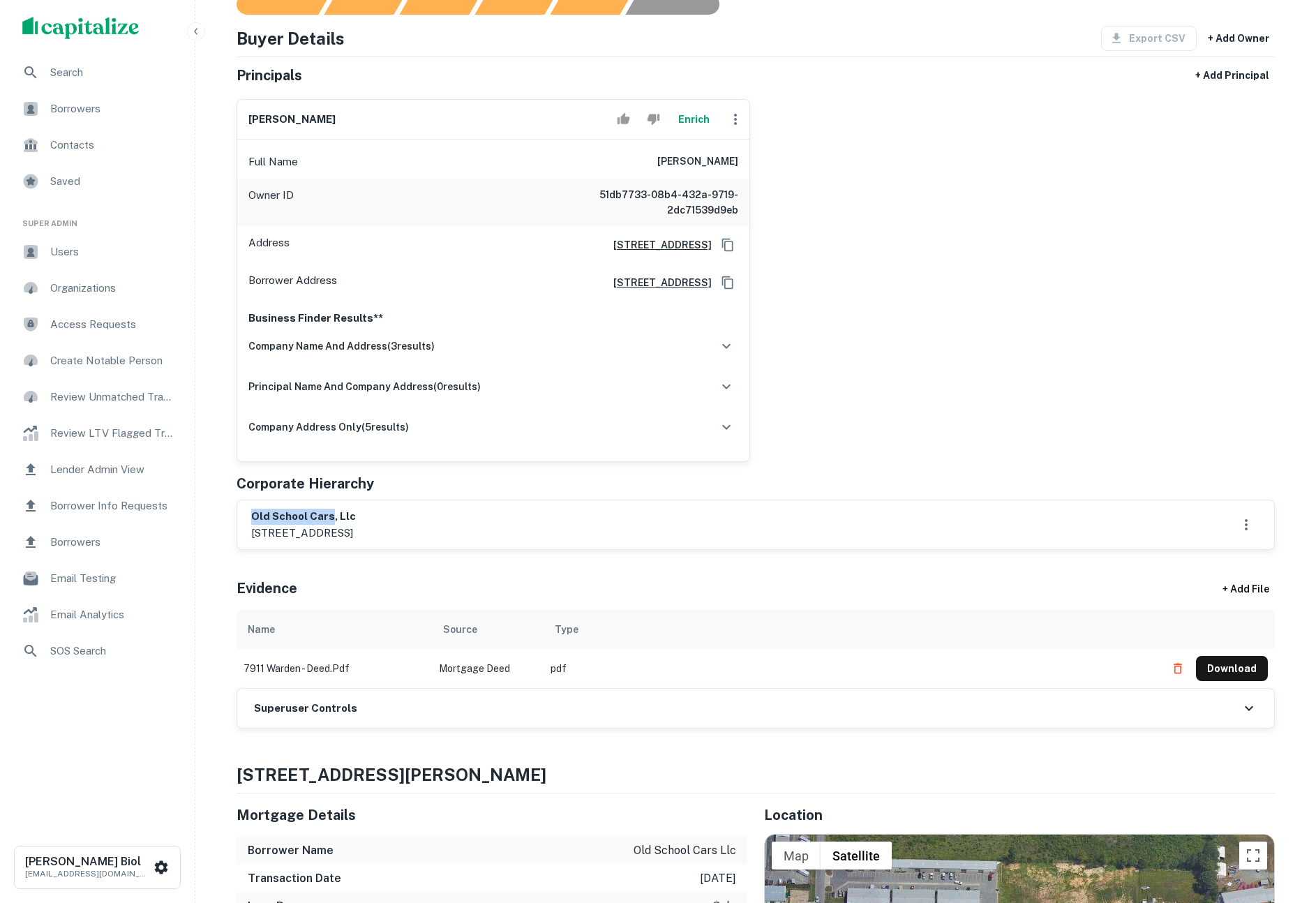
scroll to position [166, 0]
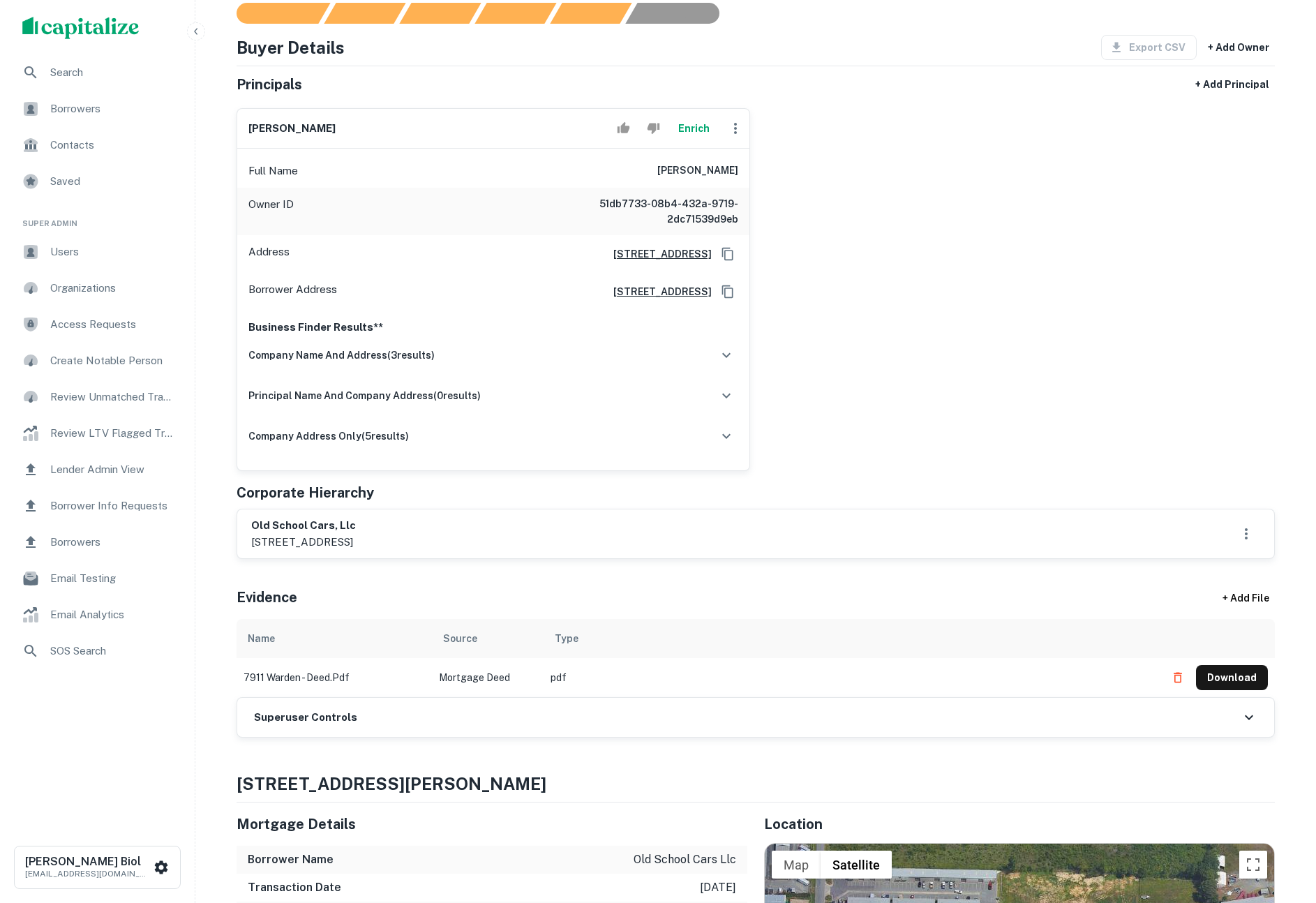
click at [1008, 386] on div "alex merayo Enrich Full Name alex merayo Owner ID 51db7733-08b4-432a-9719-2dc71…" at bounding box center [750, 284] width 1050 height 374
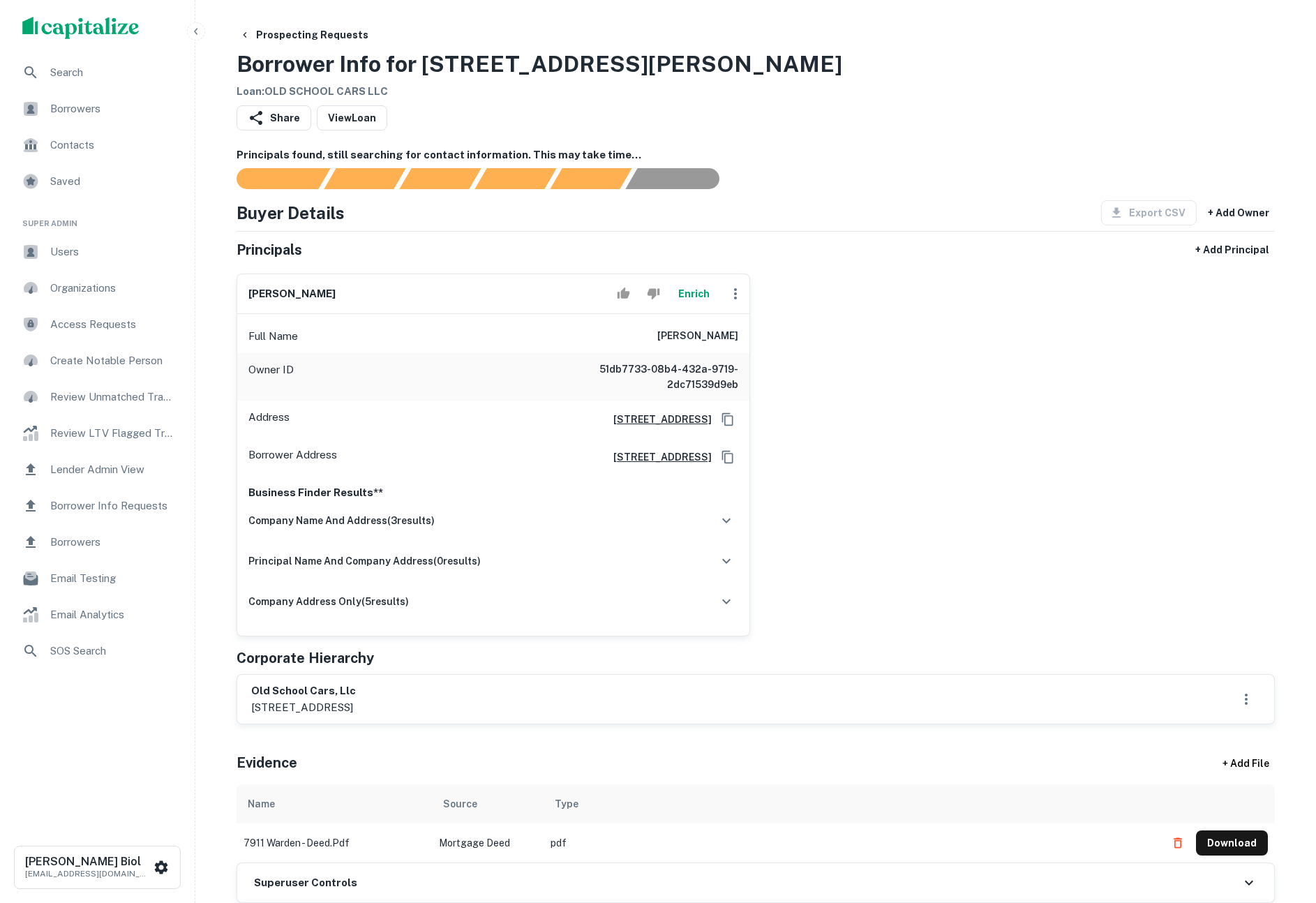
click at [1076, 518] on div "alex merayo Enrich Full Name alex merayo Owner ID 51db7733-08b4-432a-9719-2dc71…" at bounding box center [750, 450] width 1050 height 374
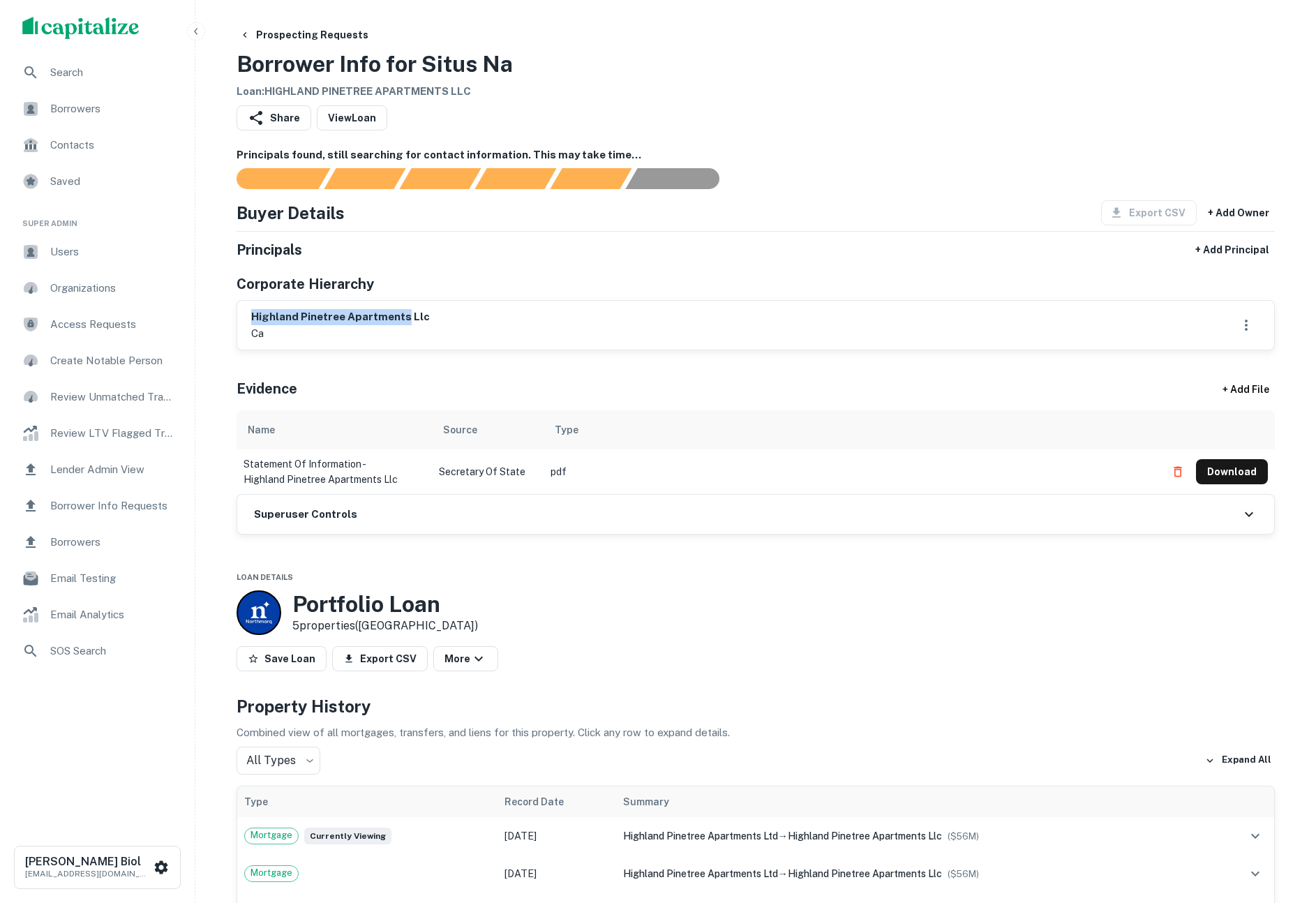
drag, startPoint x: 252, startPoint y: 316, endPoint x: 401, endPoint y: 314, distance: 149.0
click at [401, 314] on h6 "highland pinetree apartments llc" at bounding box center [340, 318] width 178 height 16
copy h6 "highland pinetree apartments"
click at [1226, 473] on button "Download" at bounding box center [1232, 471] width 72 height 25
click at [957, 125] on div "Share View Loan" at bounding box center [756, 121] width 1039 height 30
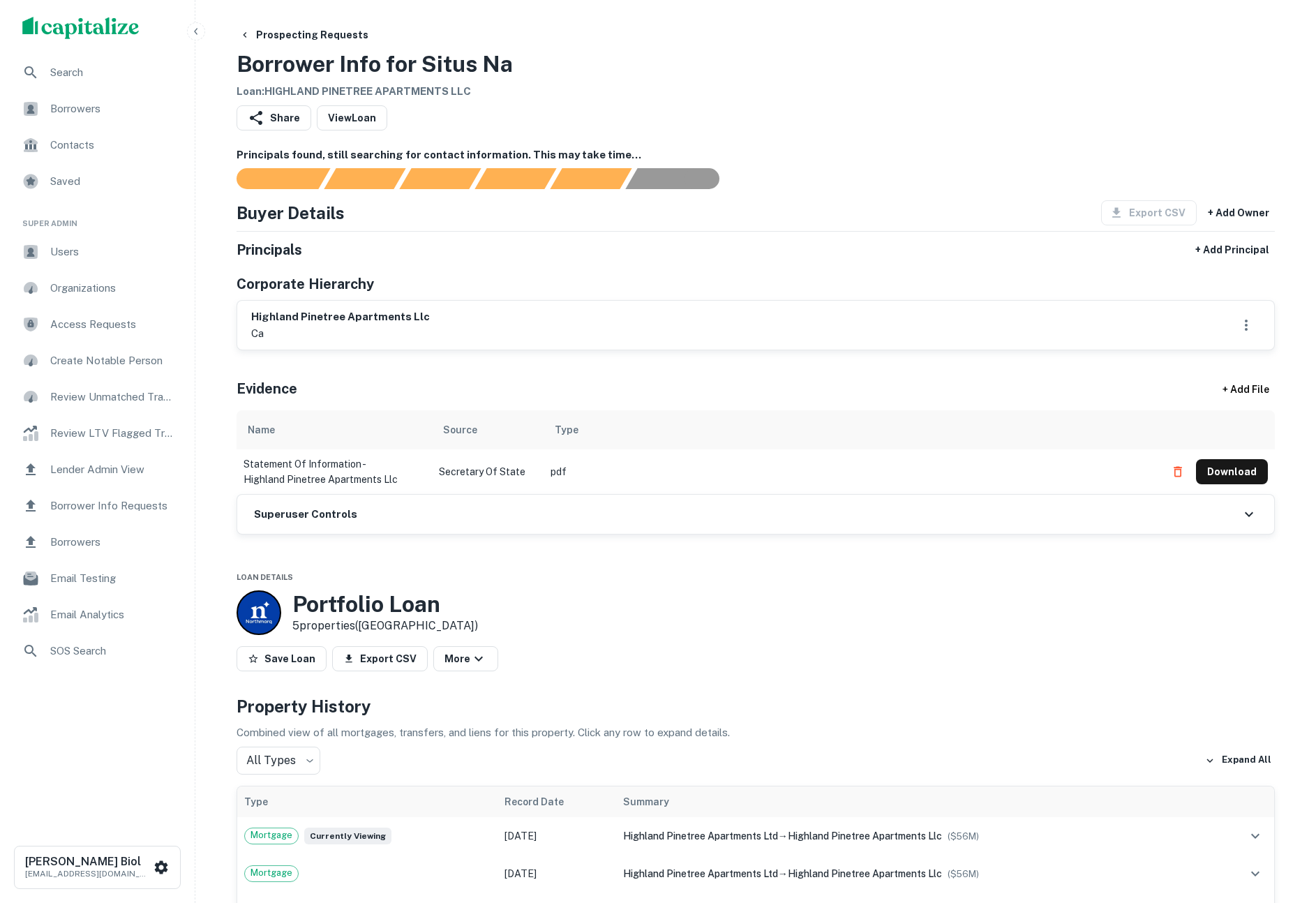
click at [991, 150] on h6 "Principals found, still searching for contact information. This may take time..." at bounding box center [756, 155] width 1039 height 16
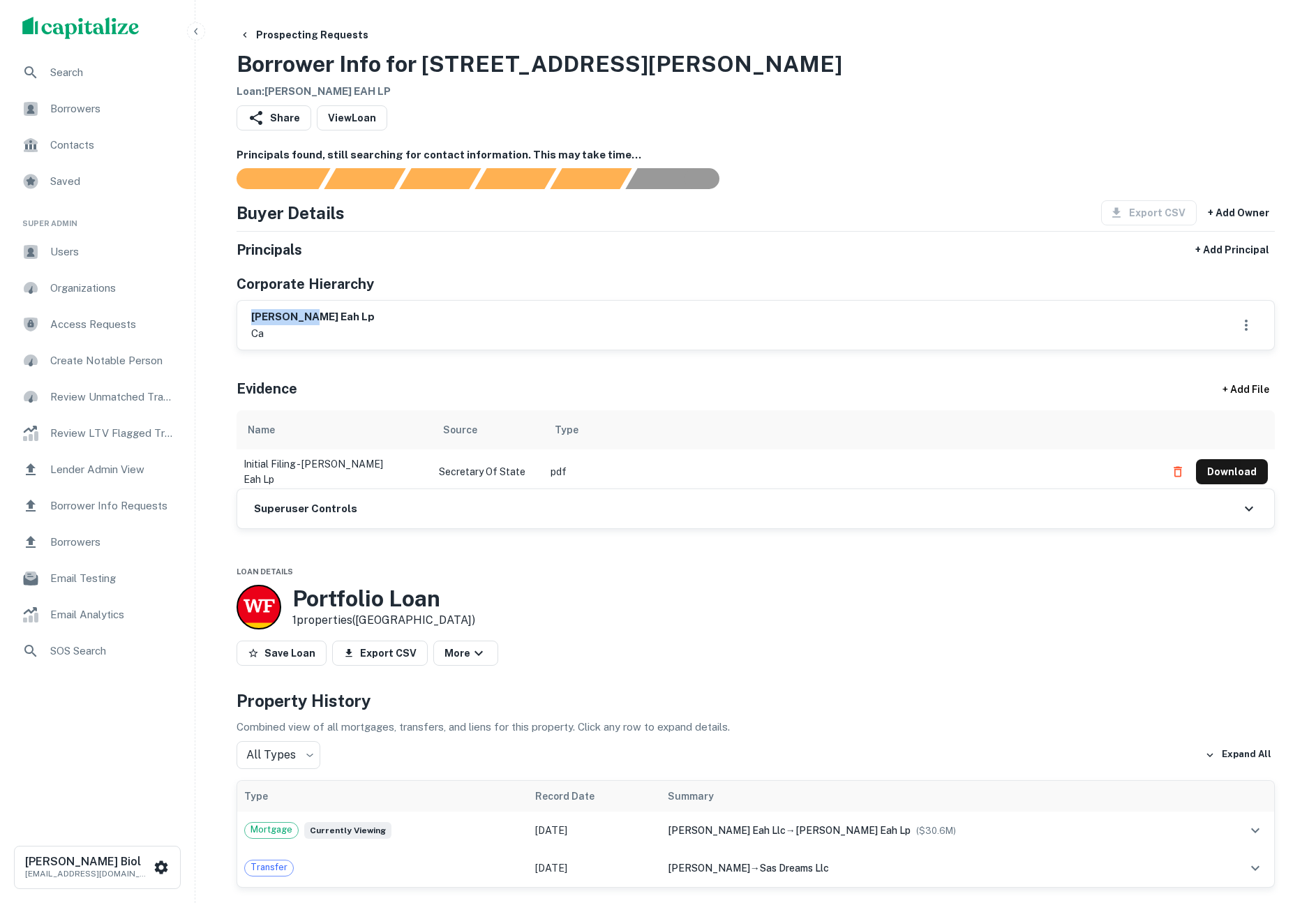
drag, startPoint x: 253, startPoint y: 318, endPoint x: 305, endPoint y: 316, distance: 52.0
click at [305, 316] on h6 "martel eah lp" at bounding box center [313, 318] width 123 height 16
copy h6 "martel eah"
click at [1236, 465] on button "Download" at bounding box center [1232, 471] width 72 height 25
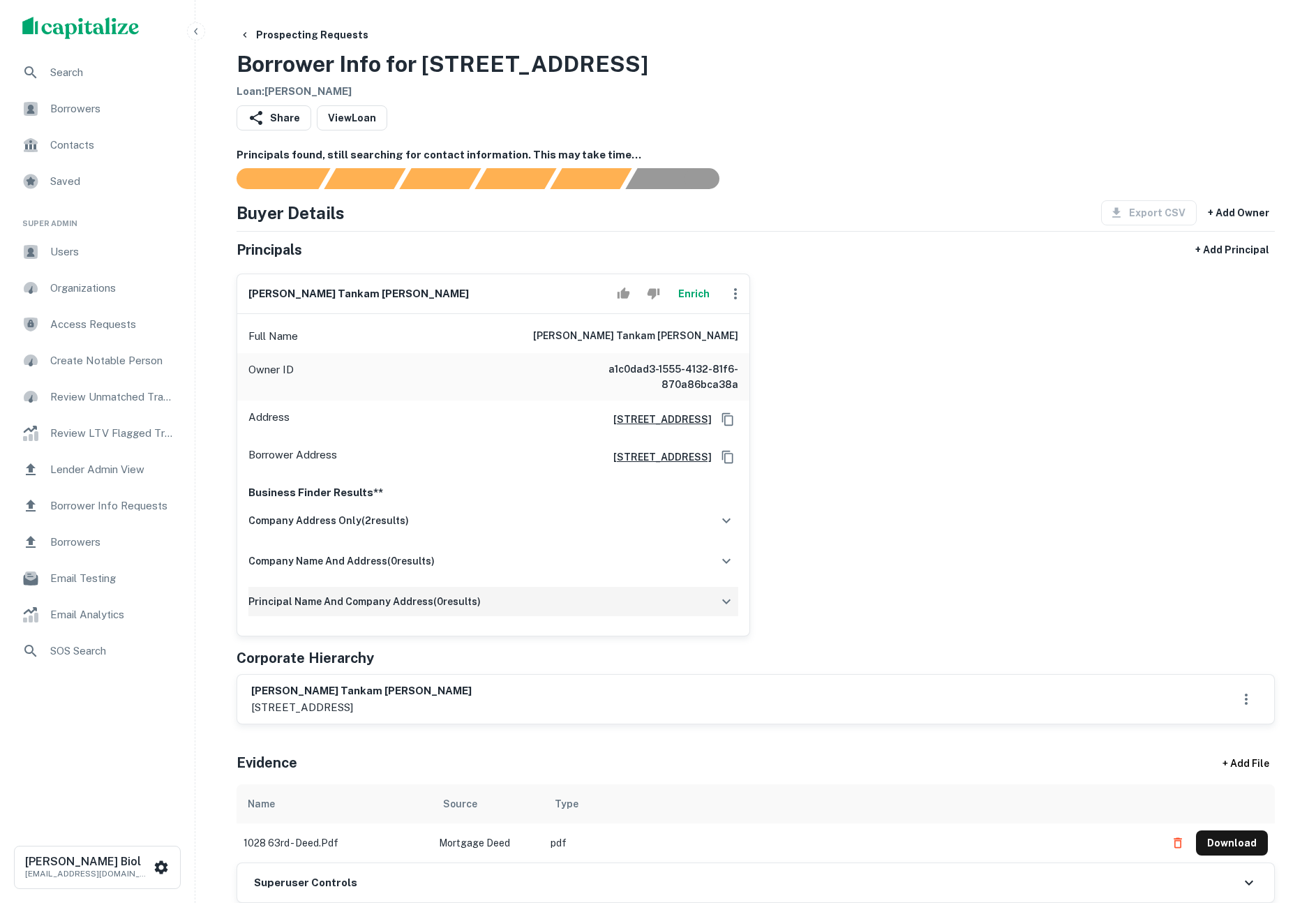
scroll to position [17, 0]
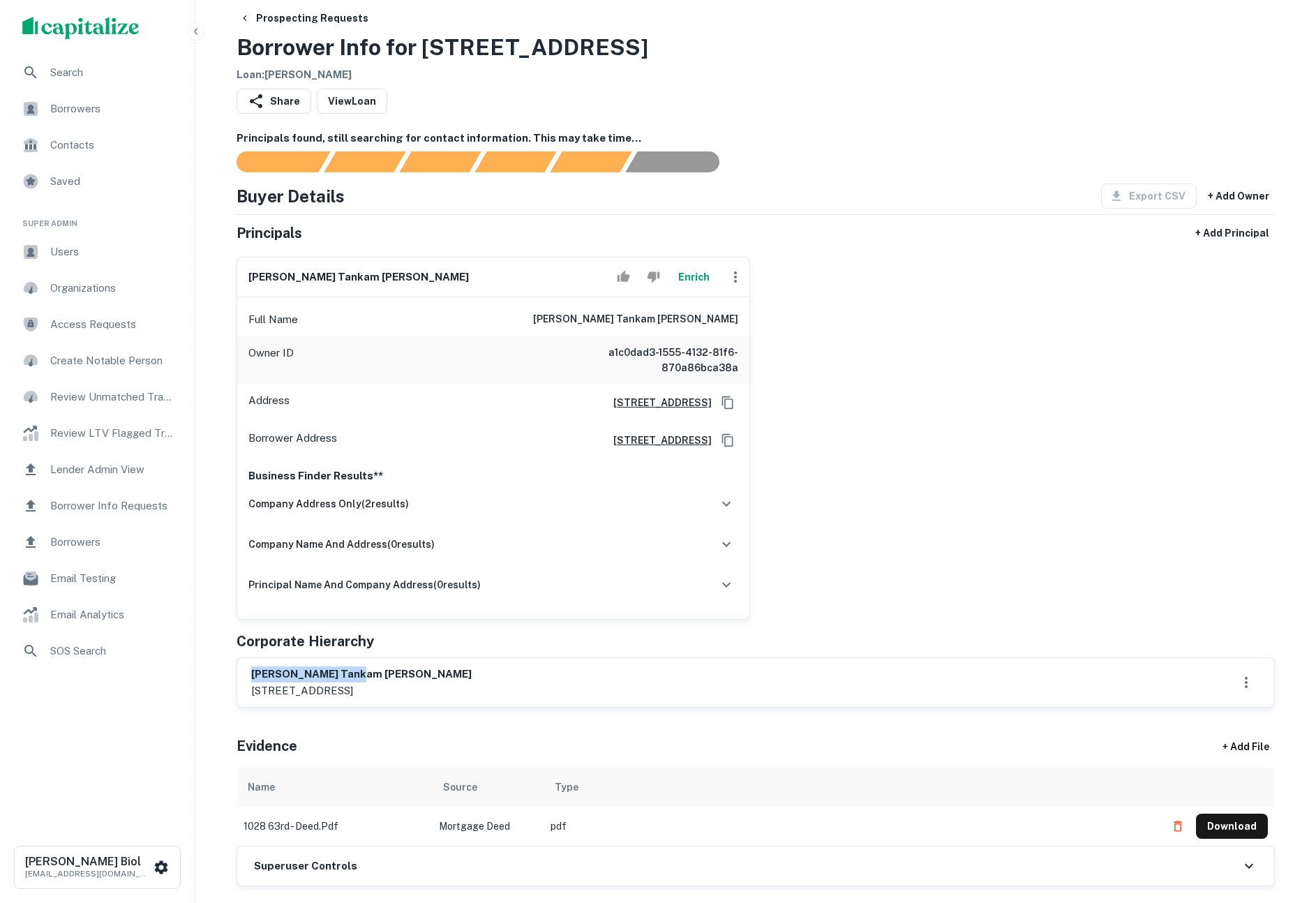
drag, startPoint x: 253, startPoint y: 673, endPoint x: 353, endPoint y: 676, distance: 100.0
click at [353, 676] on h6 "[PERSON_NAME] tankam [PERSON_NAME]" at bounding box center [361, 675] width 221 height 16
copy h6 "[PERSON_NAME] tankam [PERSON_NAME]"
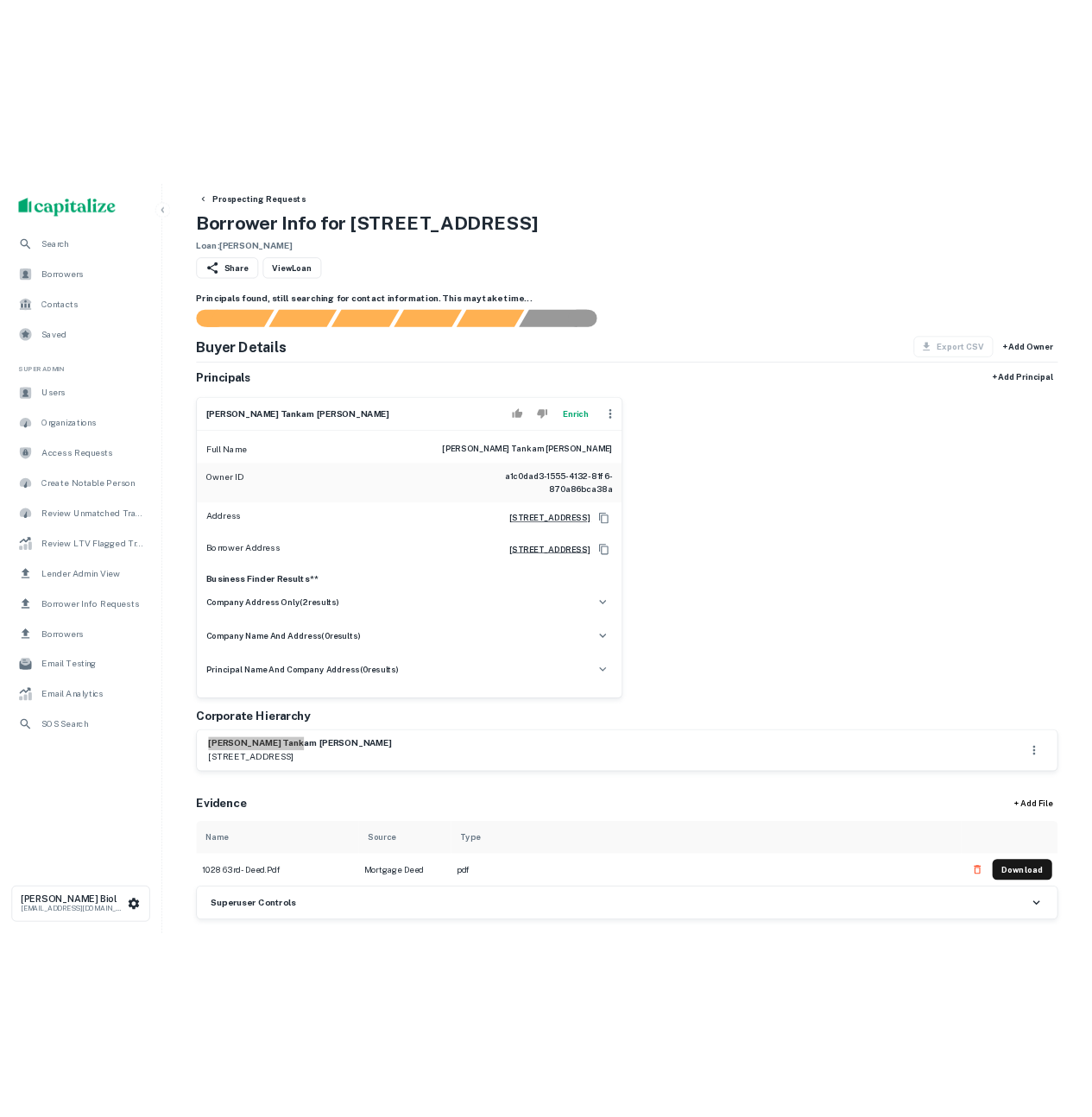
scroll to position [109, 0]
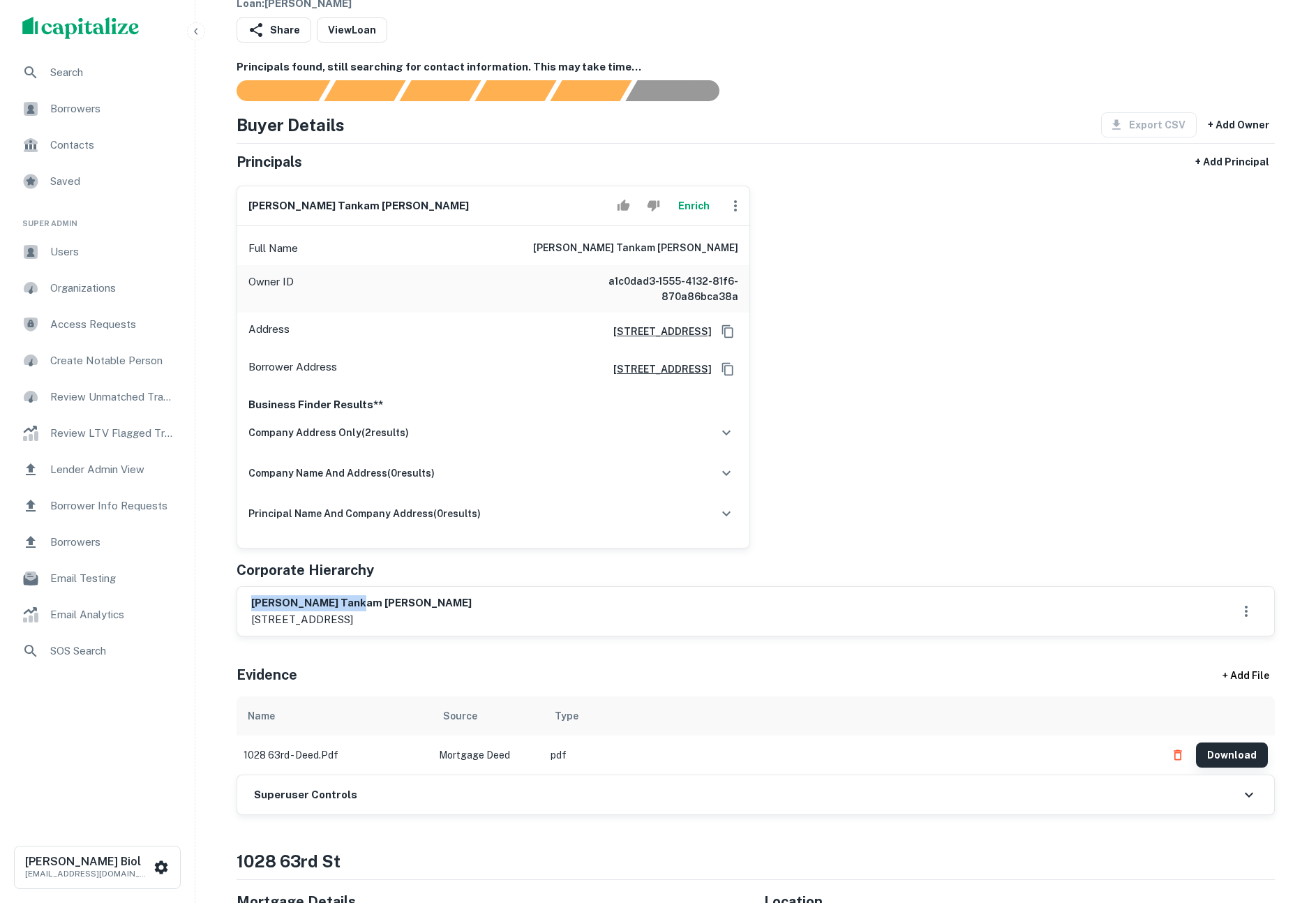
click at [1221, 754] on button "Download" at bounding box center [1232, 755] width 72 height 25
click at [448, 431] on div "company address only ( 2 results)" at bounding box center [493, 433] width 490 height 30
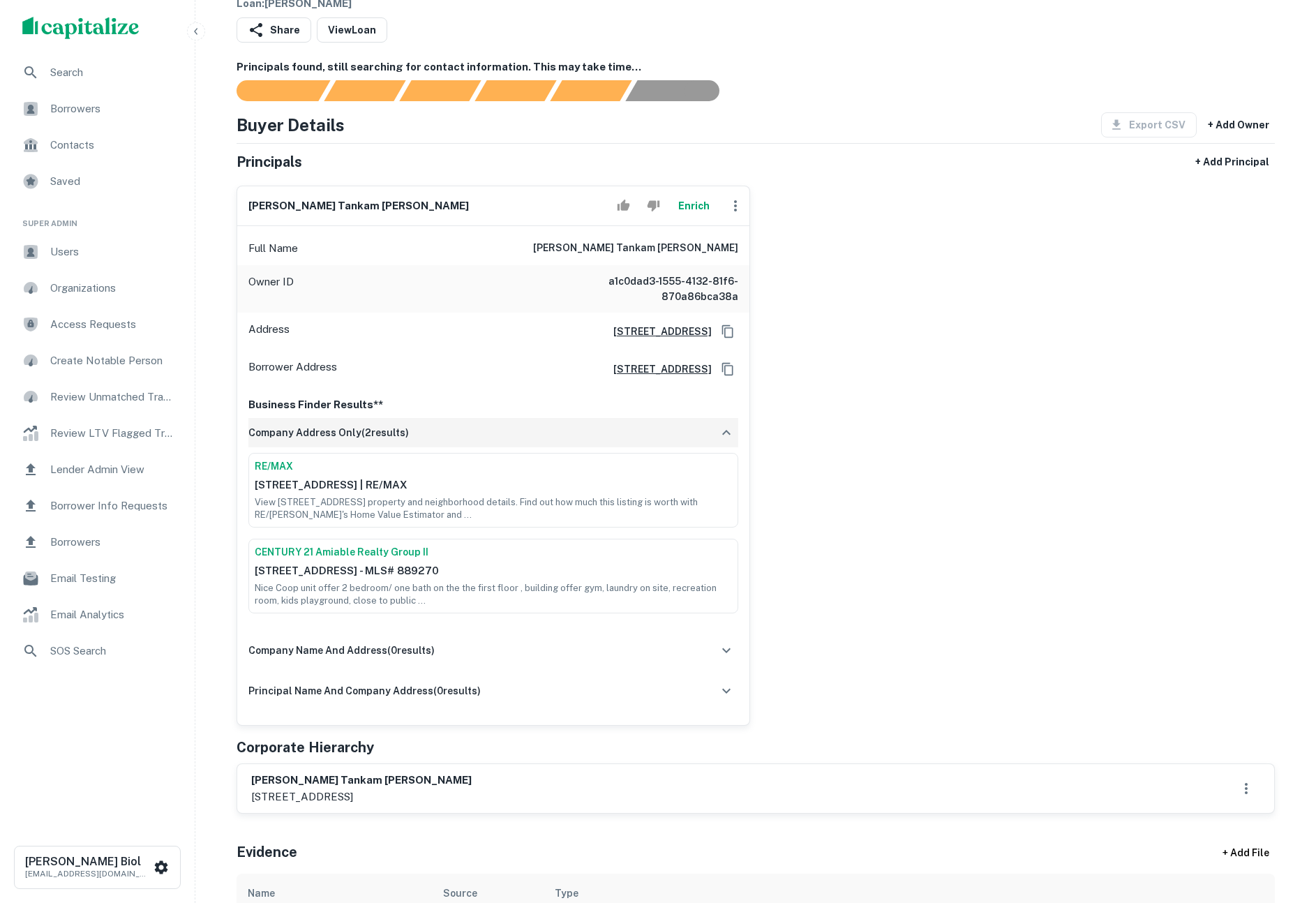
click at [448, 431] on div "company address only ( 2 results)" at bounding box center [493, 433] width 490 height 30
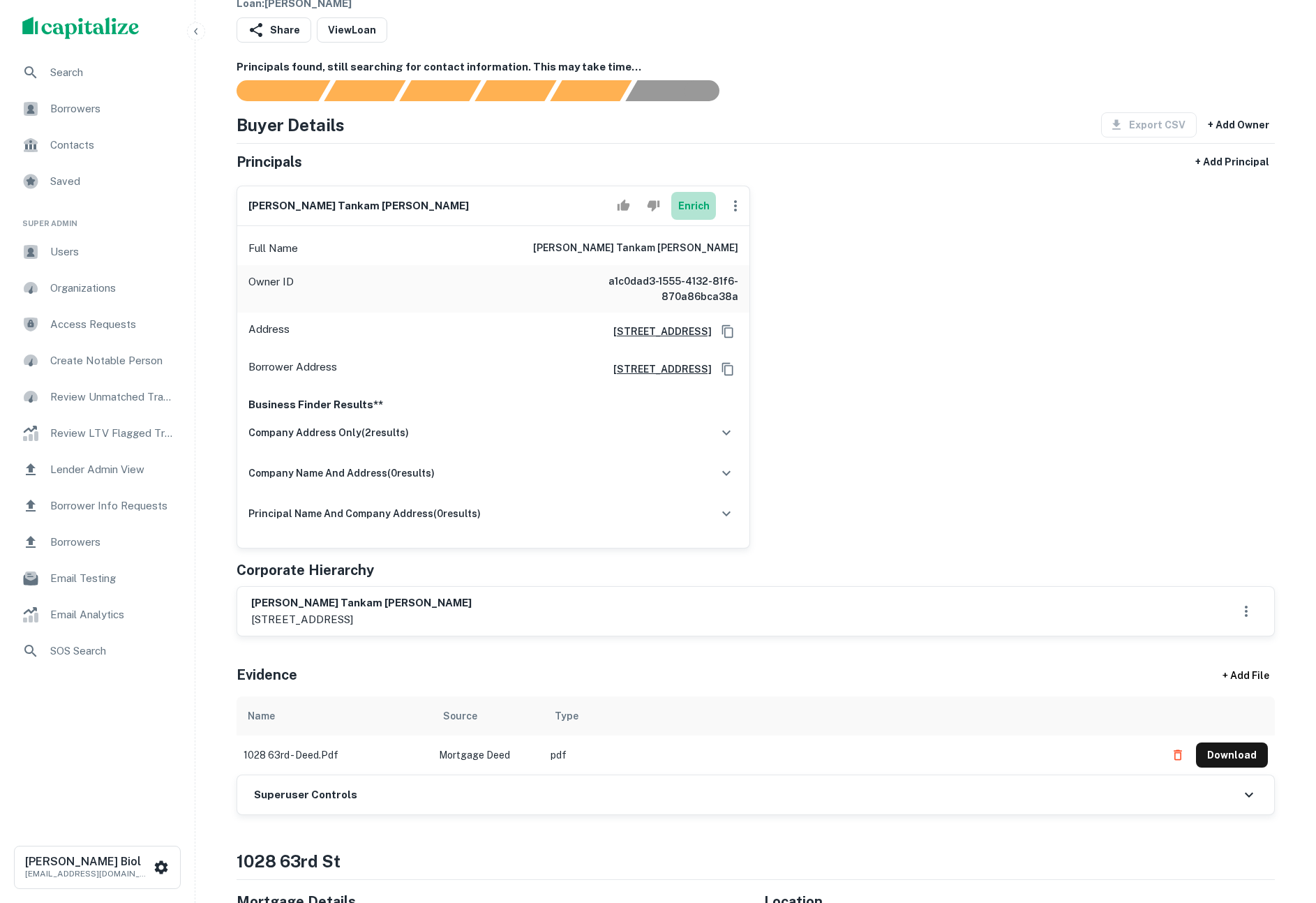
click at [691, 199] on button "Enrich" at bounding box center [694, 206] width 45 height 28
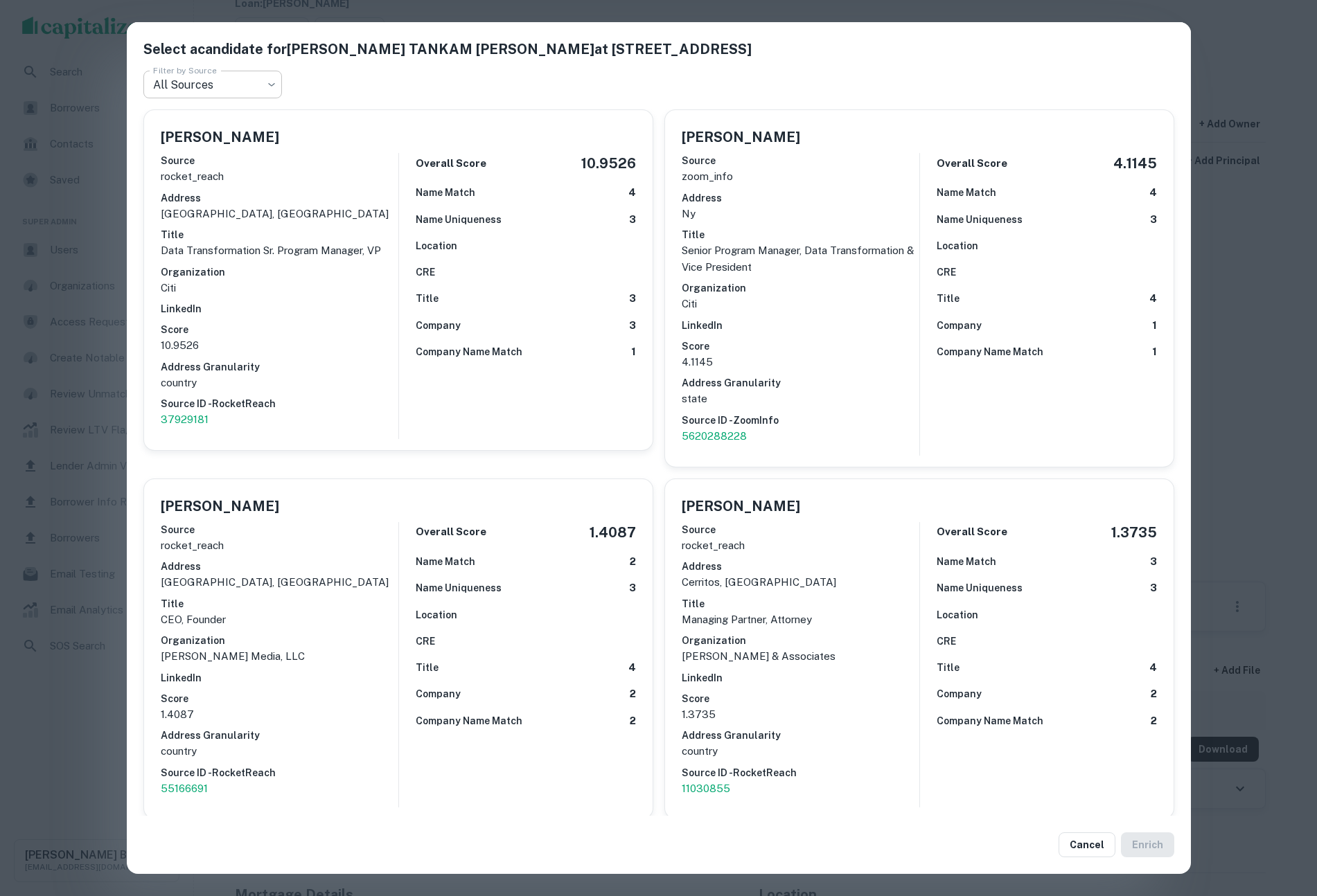
click at [264, 90] on body "Search Borrowers Contacts Saved Super Admin Users Organizations Access Requests…" at bounding box center [658, 360] width 1317 height 896
click at [232, 168] on li "ZoomInfo" at bounding box center [213, 166] width 139 height 25
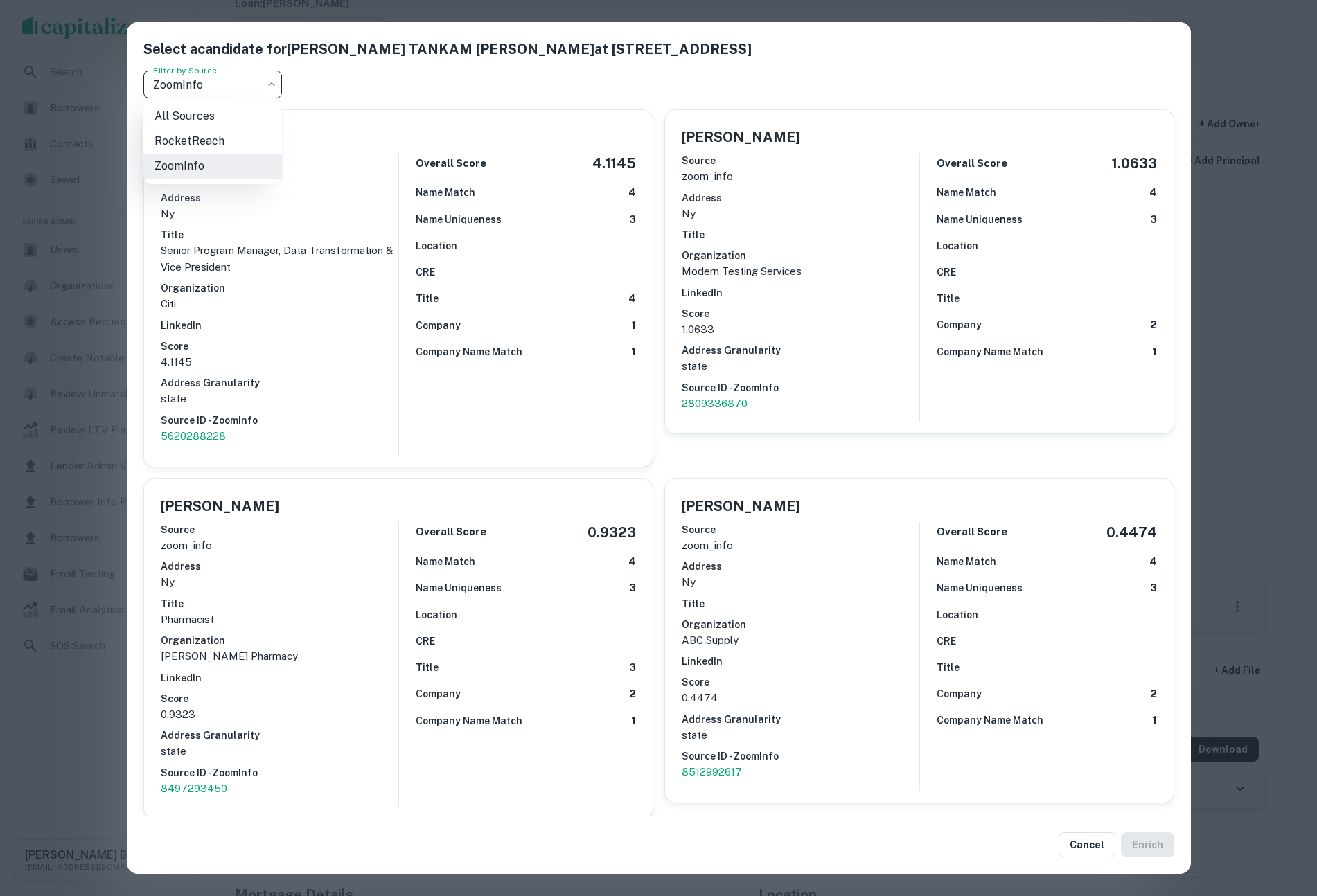
click at [251, 84] on body "Search Borrowers Contacts Saved Super Admin Users Organizations Access Requests…" at bounding box center [658, 360] width 1317 height 896
click at [194, 144] on li "RocketReach" at bounding box center [213, 140] width 139 height 25
type input "**********"
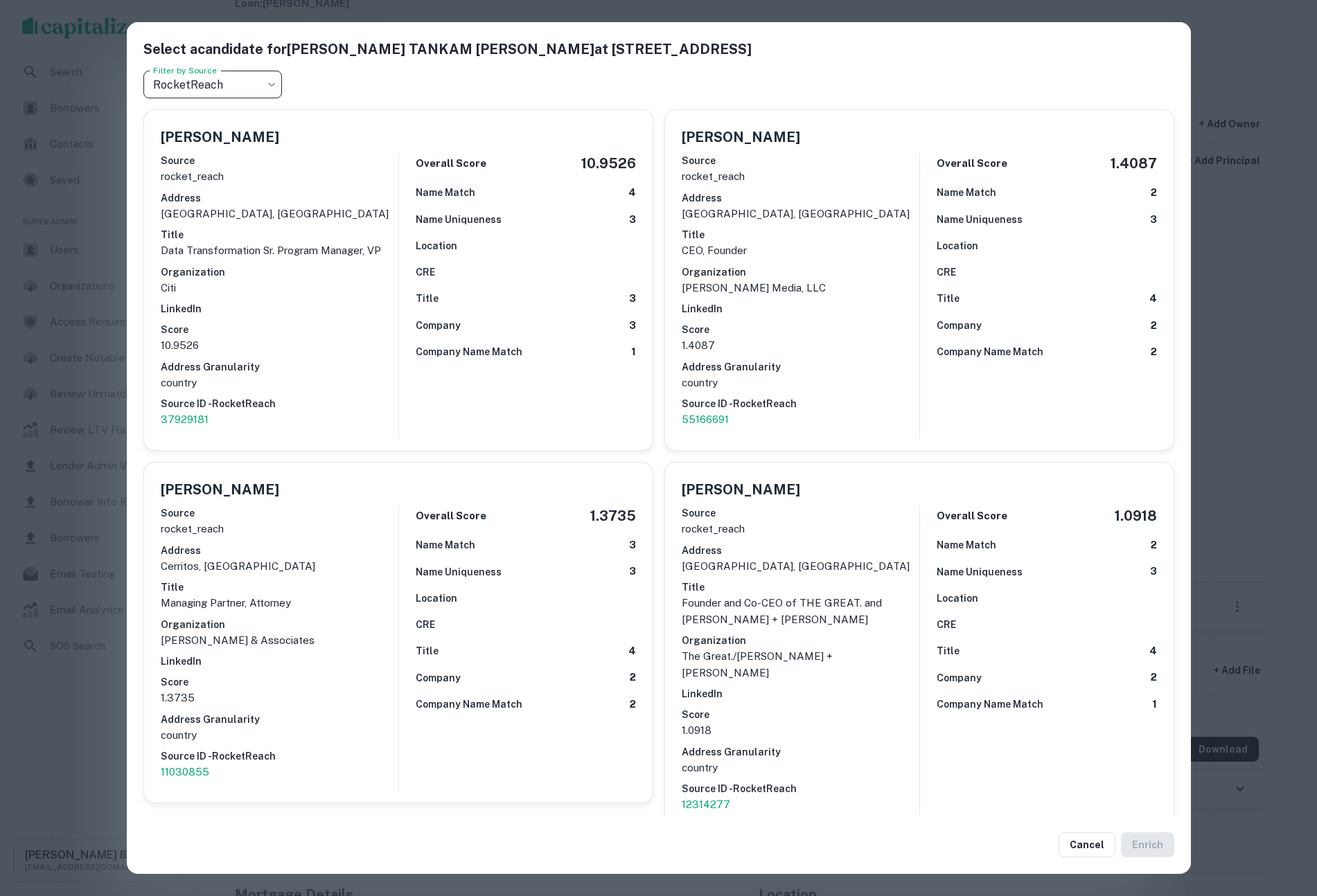
click at [1284, 460] on div "**********" at bounding box center [658, 448] width 1317 height 896
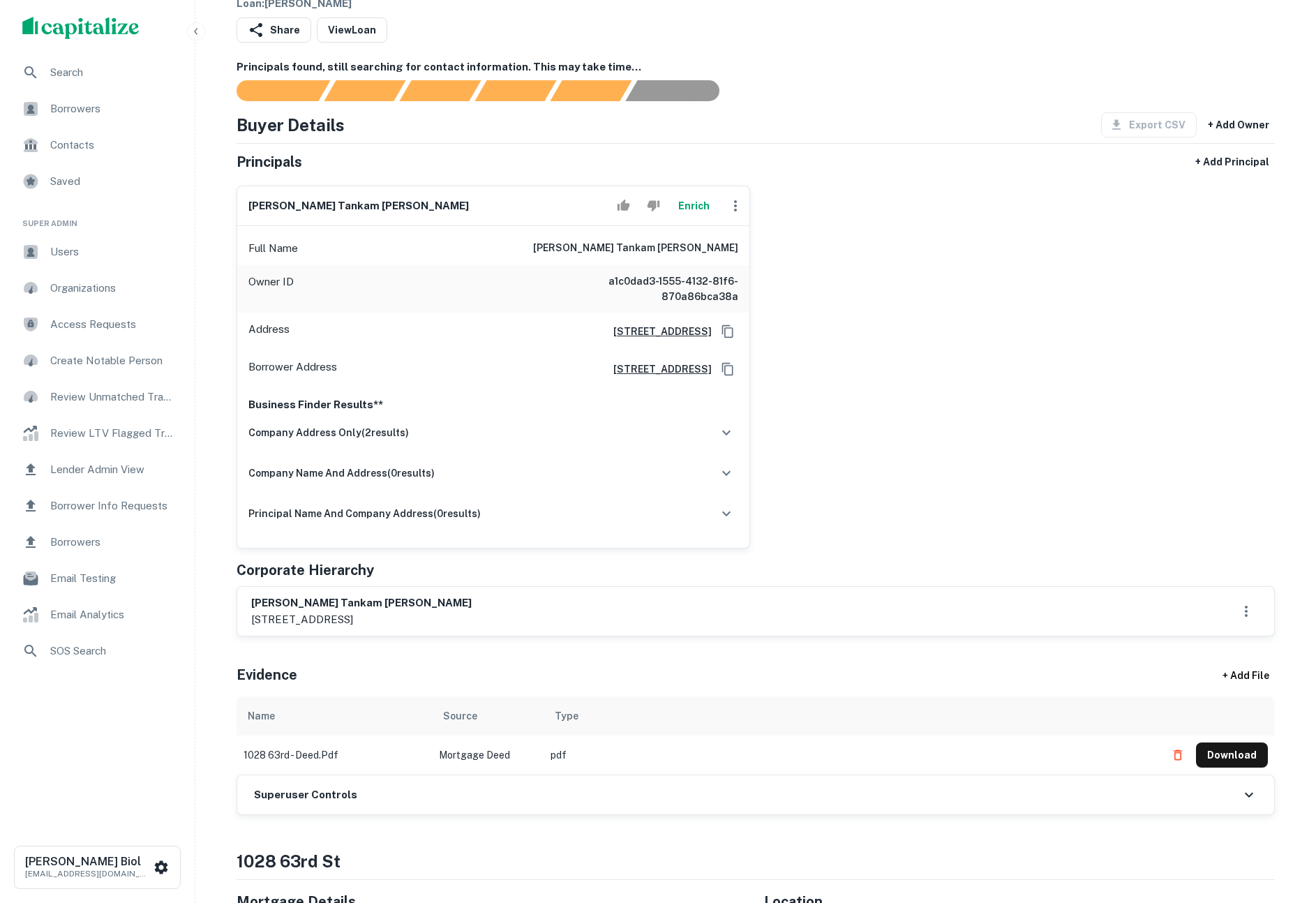
drag, startPoint x: 467, startPoint y: 615, endPoint x: 246, endPoint y: 605, distance: 221.2
click at [246, 605] on div "emily tankam tsang 90-09 51st avenue, #1fl, elmhurst, ny, 11373" at bounding box center [756, 611] width 1037 height 49
copy div "emily tankam tsang 90-09 51st avenue, #1fl, elmhurst, ny, 11373"
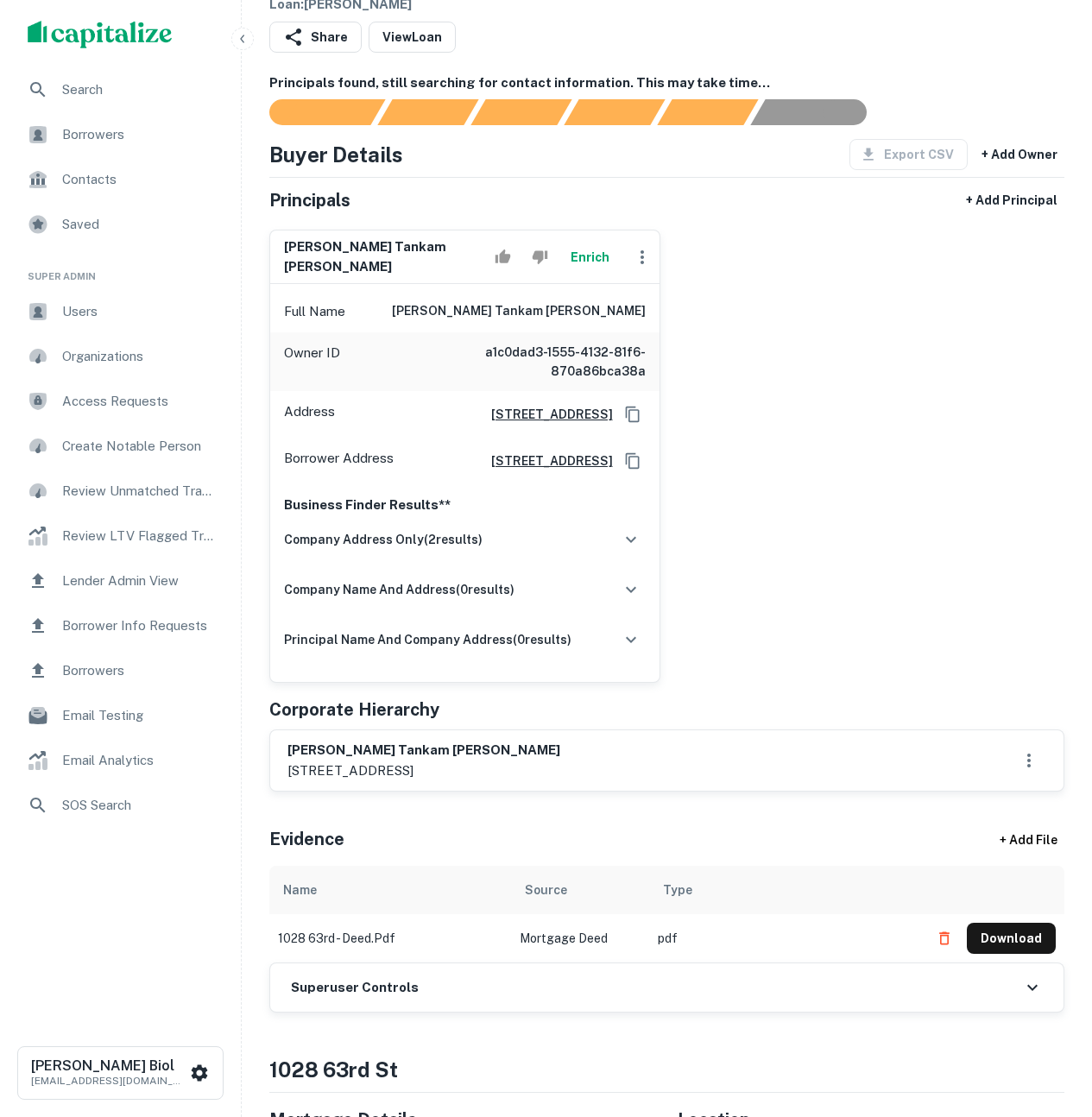
click at [362, 782] on p "90-09 51st avenue, #1fl, elmhurst, ny, 11373" at bounding box center [424, 771] width 273 height 21
drag, startPoint x: 289, startPoint y: 782, endPoint x: 592, endPoint y: 784, distance: 303.0
click at [592, 781] on div "emily tankam tsang 90-09 51st avenue, #1fl, elmhurst, ny, 11373" at bounding box center [667, 761] width 759 height 40
copy p "90-09 51st avenue, #1fl, elmhurst, ny, 11373"
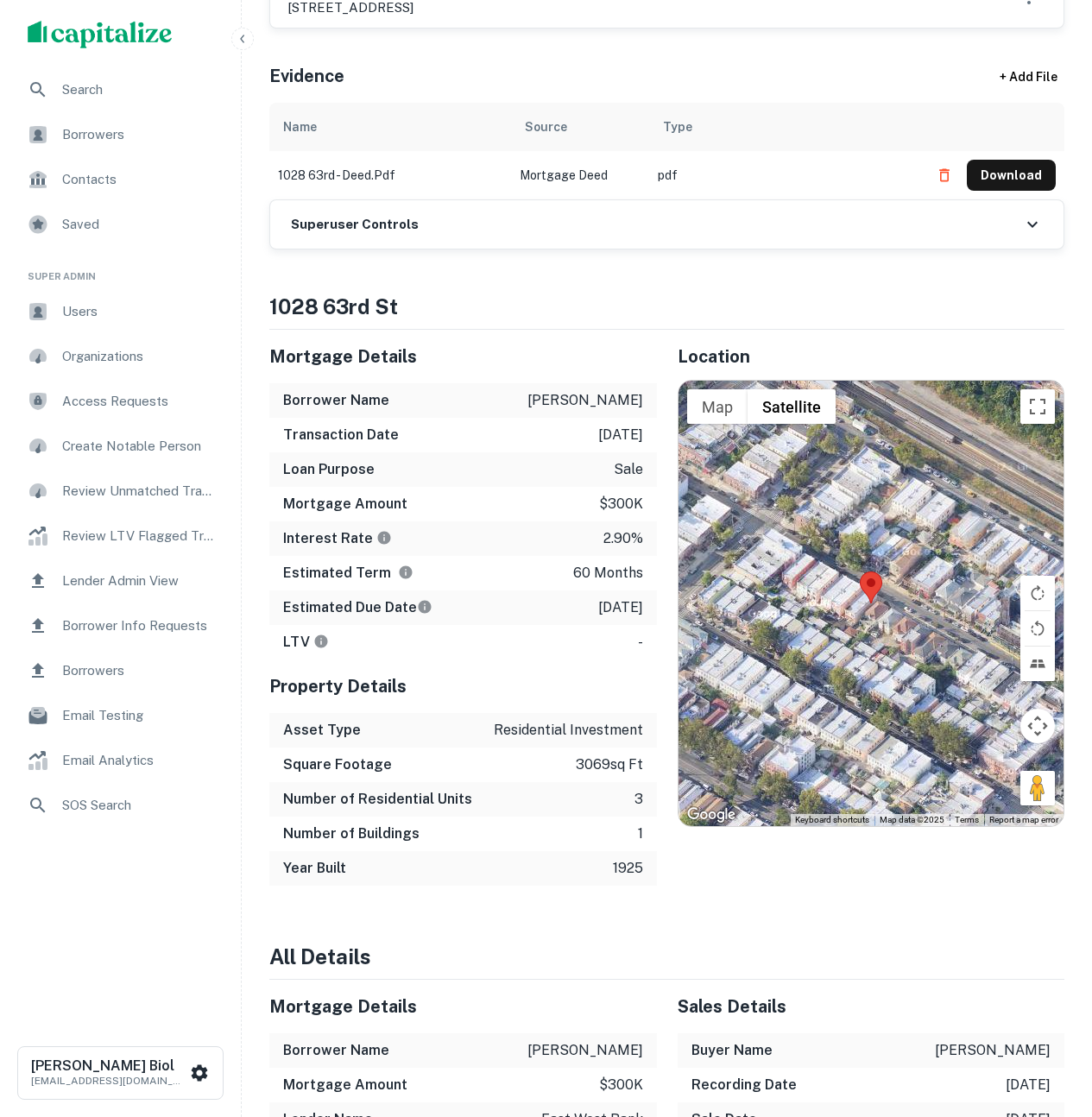
scroll to position [1076, 0]
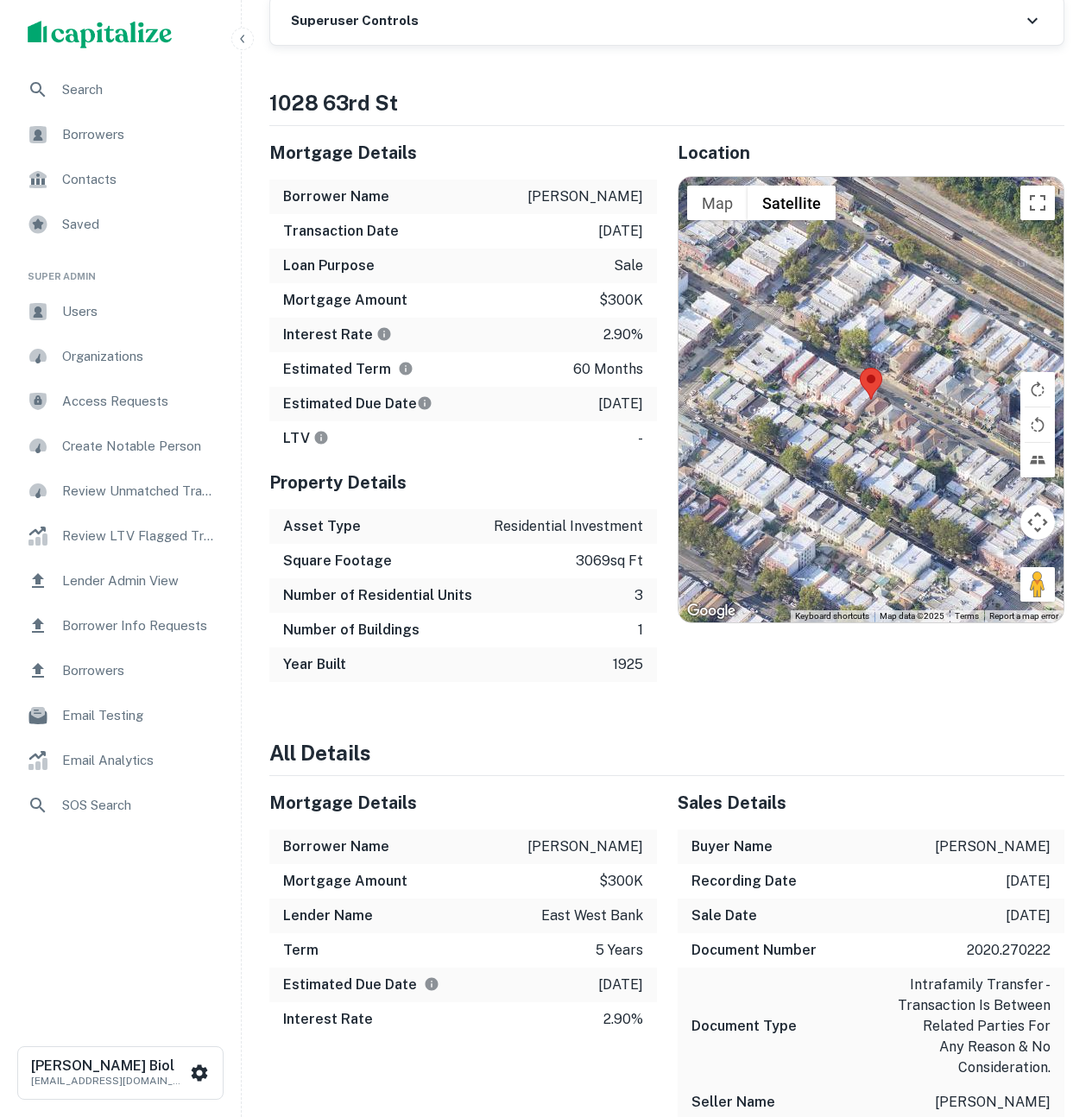
drag, startPoint x: 512, startPoint y: 860, endPoint x: 641, endPoint y: 866, distance: 129.1
click at [641, 858] on p "tsang emily tankam" at bounding box center [585, 847] width 116 height 21
copy p "tsang emily tankam"
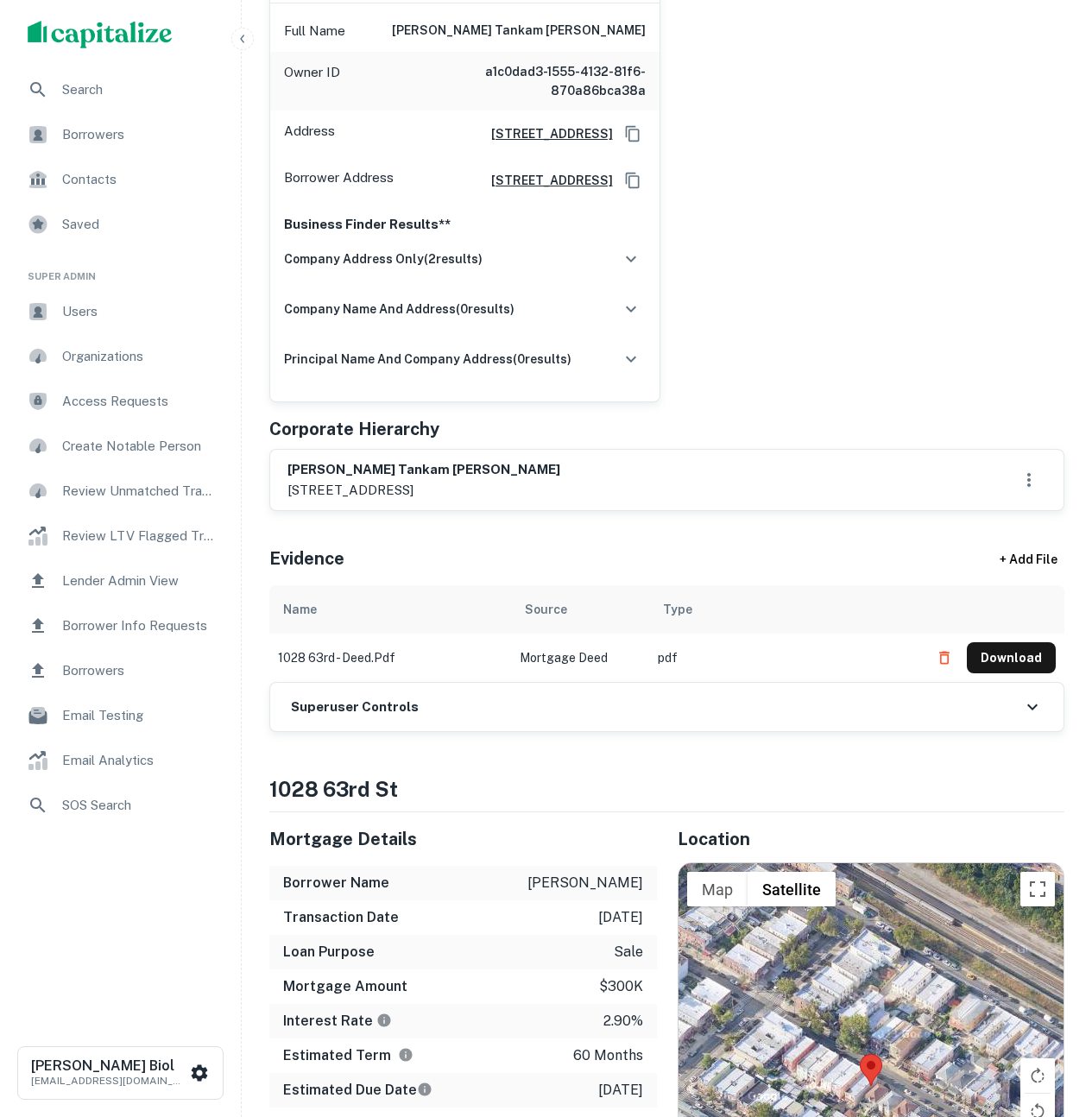
scroll to position [57, 0]
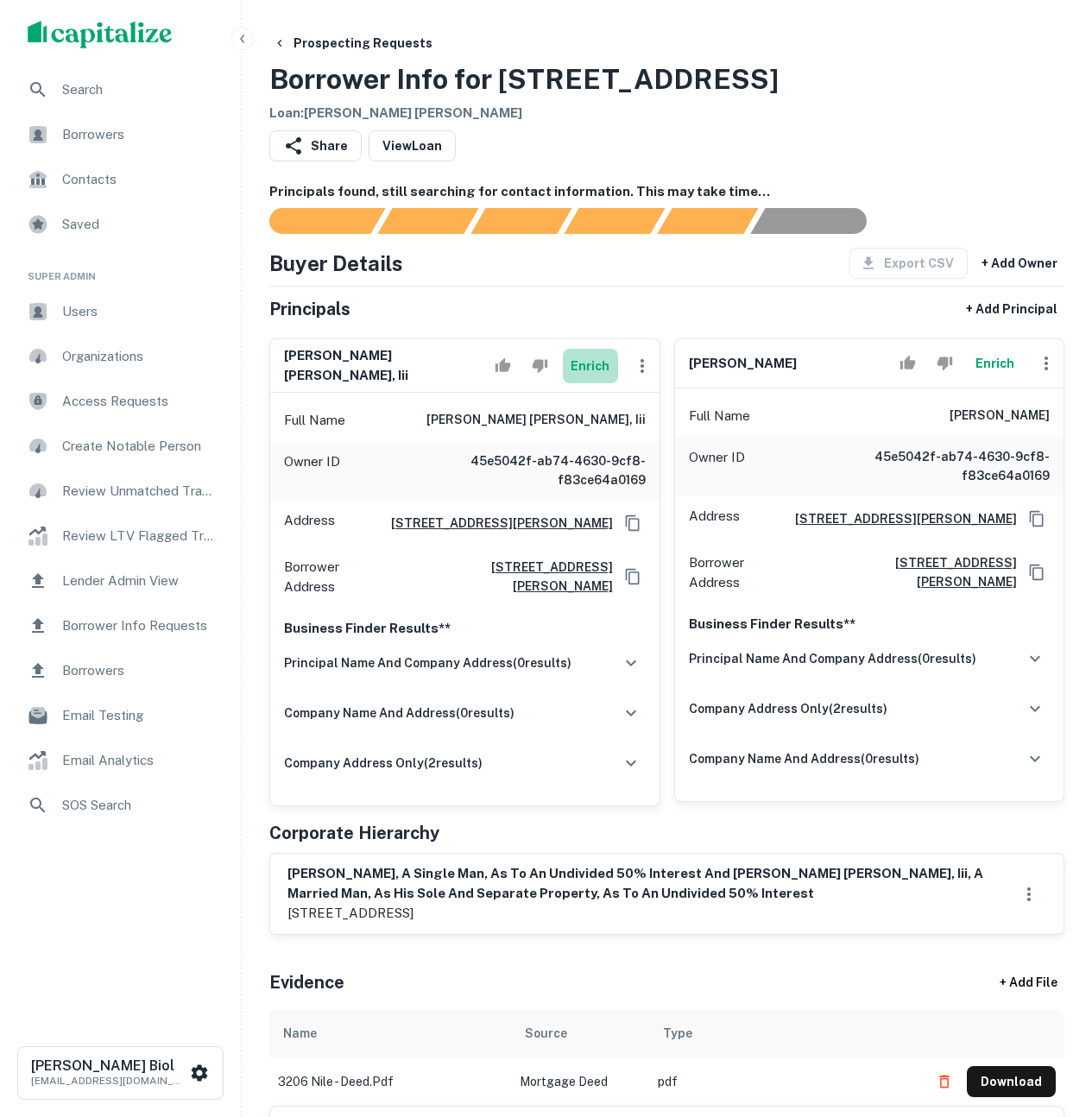
click at [594, 369] on button "Enrich" at bounding box center [591, 366] width 55 height 35
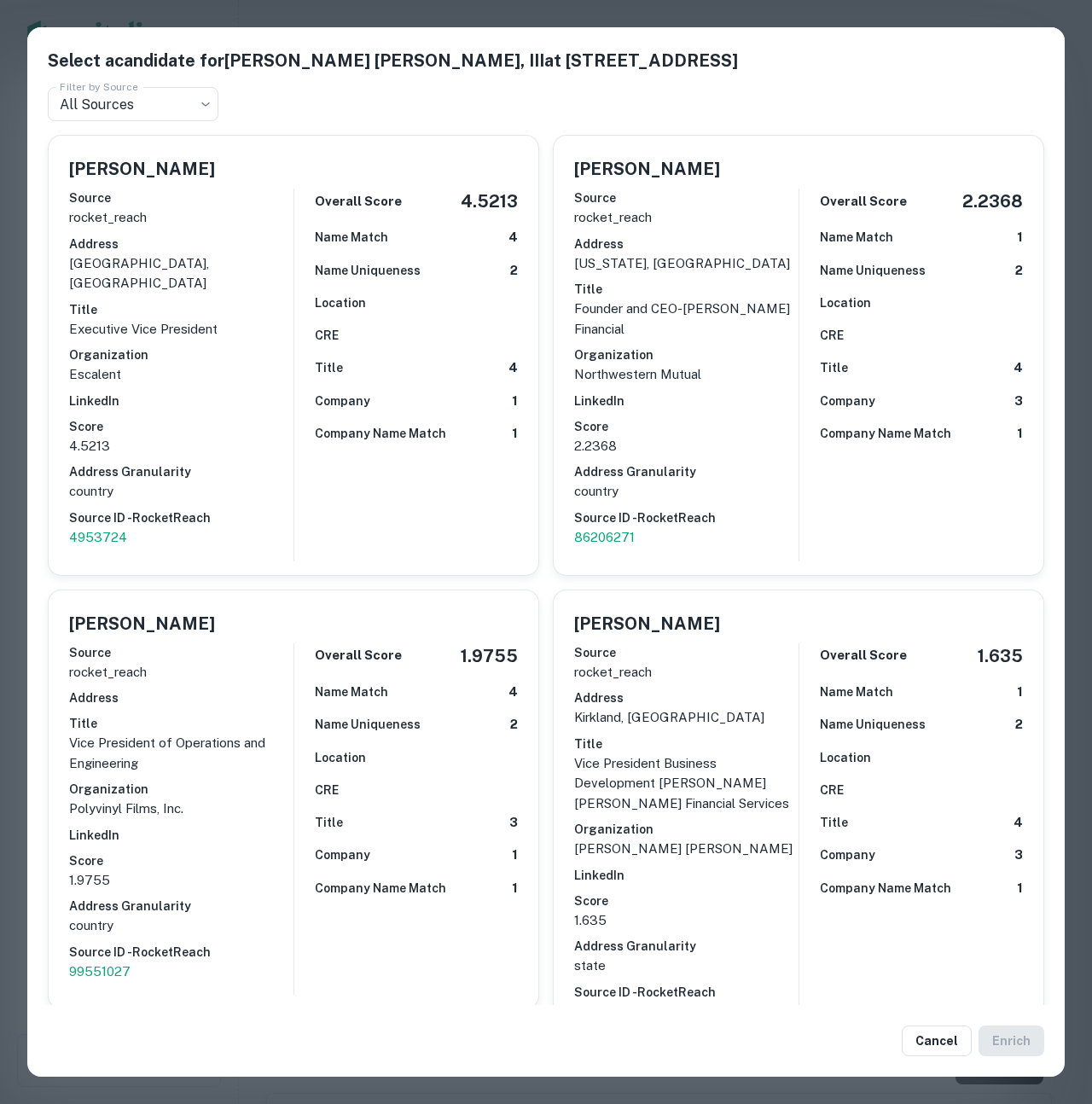
click at [797, 9] on div "Select a candidate for PAUL JAMES HARTLEY, III at 9306 138th ct ne Filter by So…" at bounding box center [546, 552] width 1092 height 1104
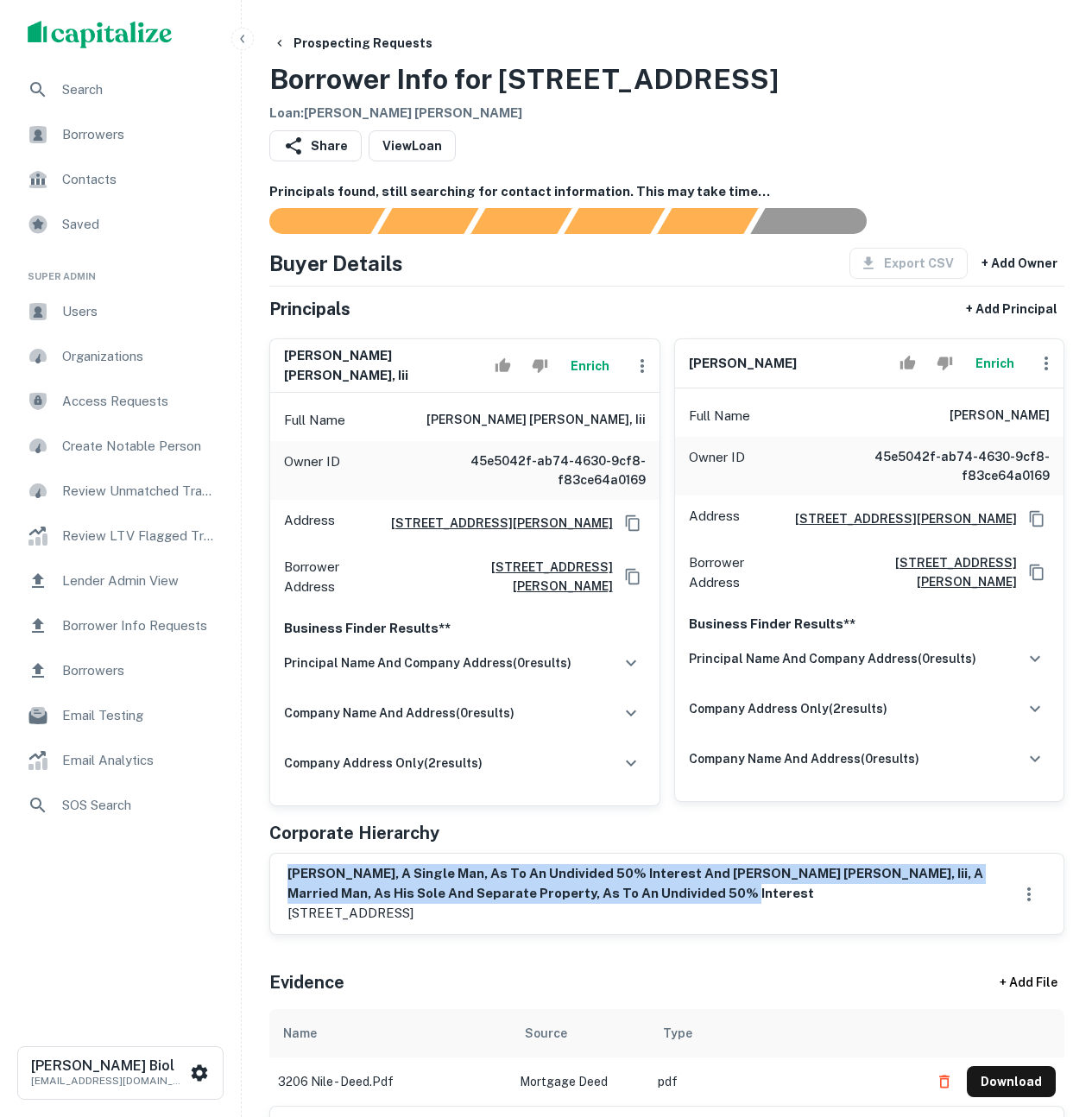
drag, startPoint x: 304, startPoint y: 872, endPoint x: 641, endPoint y: 884, distance: 337.2
click at [641, 884] on h6 "[PERSON_NAME], a single man, as to an undivided 50% interest and [PERSON_NAME] …" at bounding box center [650, 884] width 724 height 39
click at [661, 890] on h6 "brian r. davis, a single man, as to an undivided 50% interest and paul james ha…" at bounding box center [650, 884] width 724 height 39
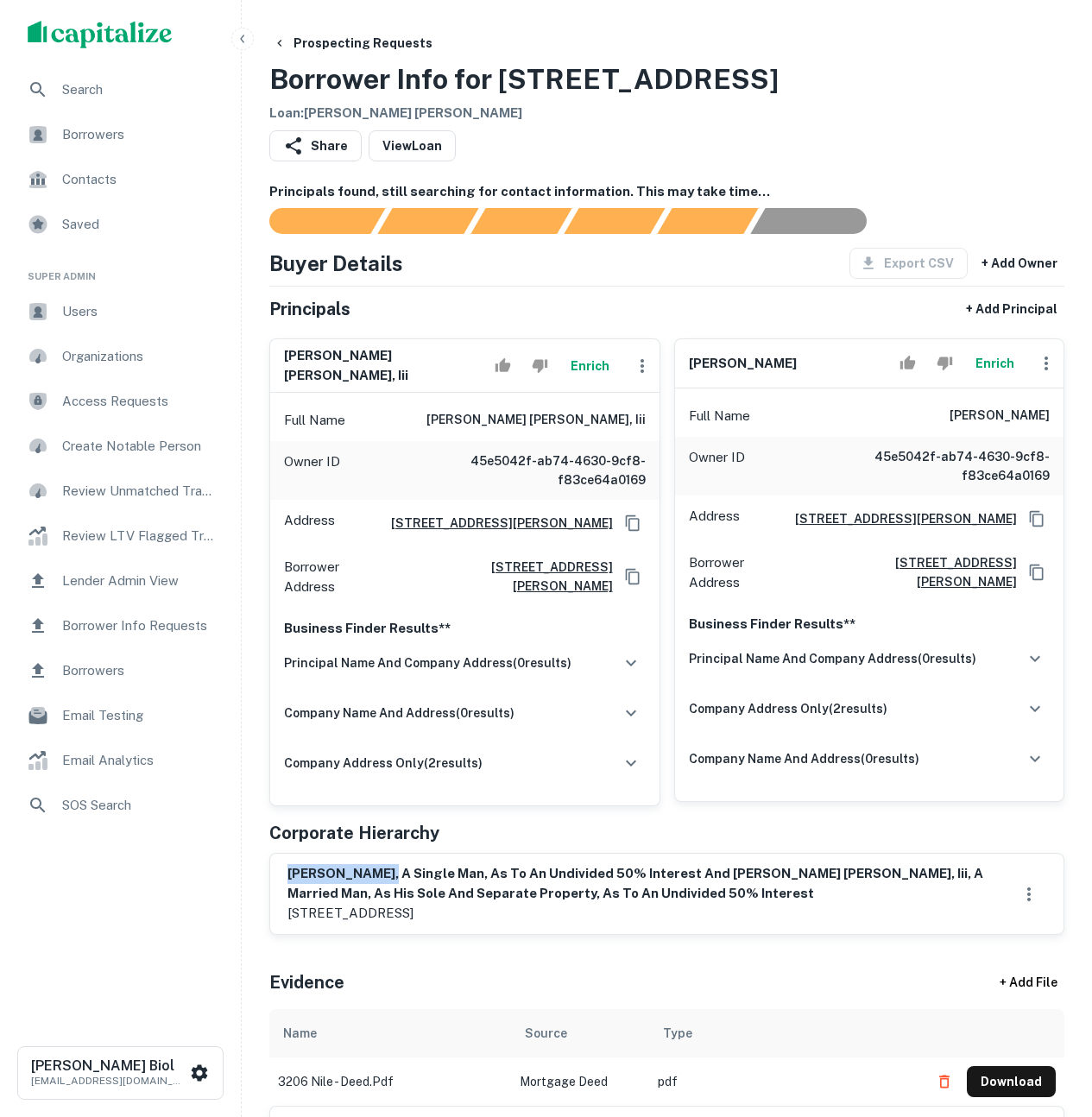
drag, startPoint x: 287, startPoint y: 873, endPoint x: 372, endPoint y: 872, distance: 85.0
click at [372, 872] on div "brian r. davis, a single man, as to an undivided 50% interest and paul james ha…" at bounding box center [667, 893] width 793 height 80
copy h6 "brian r. davis"
drag, startPoint x: 701, startPoint y: 873, endPoint x: 817, endPoint y: 876, distance: 116.0
click at [817, 876] on h6 "brian r. davis, a single man, as to an undivided 50% interest and paul james ha…" at bounding box center [650, 884] width 724 height 39
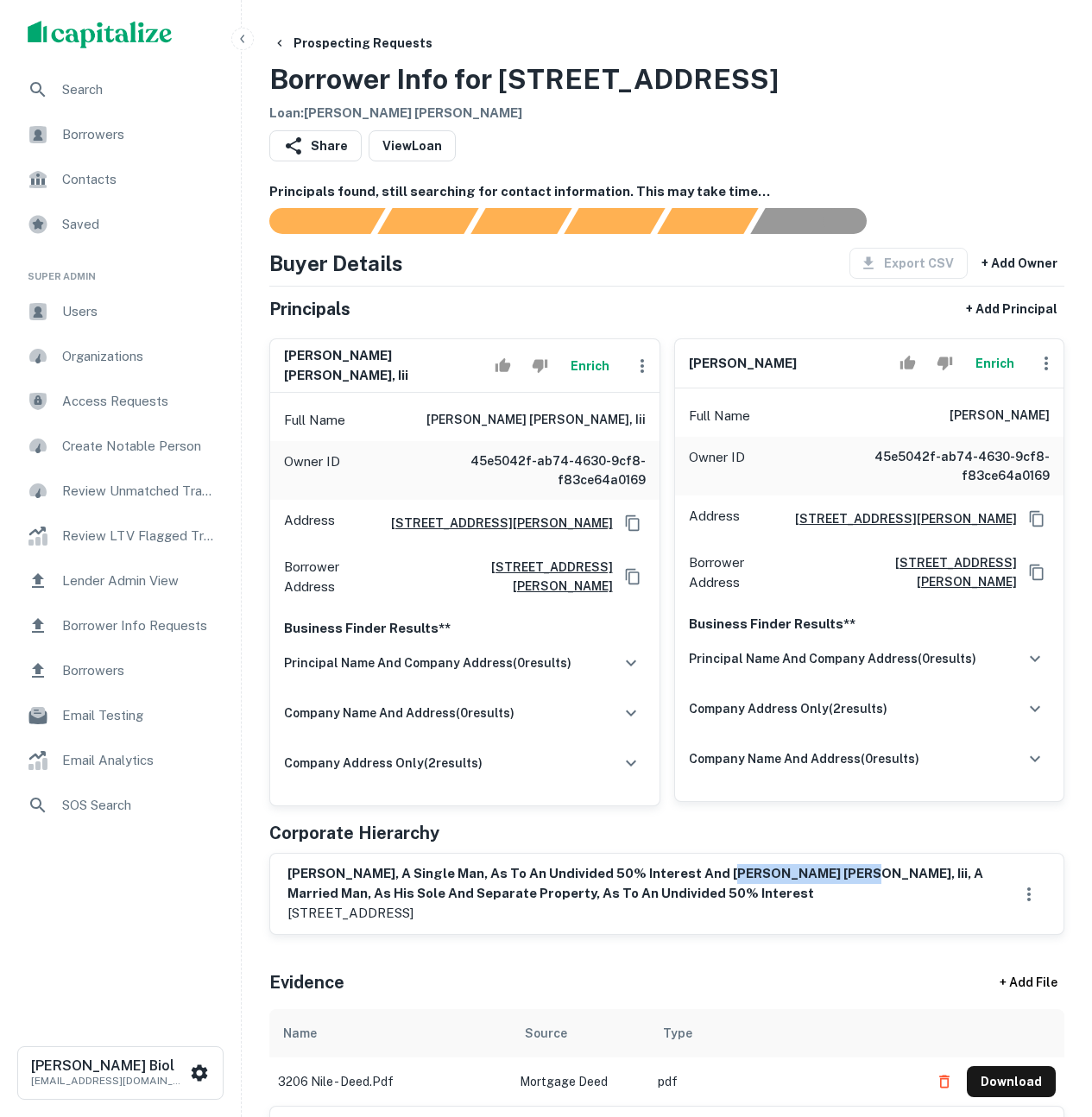
copy h6 "paul james hartley"
click at [645, 880] on h6 "brian r. davis, a single man, as to an undivided 50% interest and paul james ha…" at bounding box center [650, 884] width 724 height 39
drag, startPoint x: 289, startPoint y: 873, endPoint x: 370, endPoint y: 872, distance: 81.0
click at [370, 872] on h6 "brian r. davis, a single man, as to an undivided 50% interest and paul james ha…" at bounding box center [650, 884] width 724 height 39
copy h6 "brian r. davis"
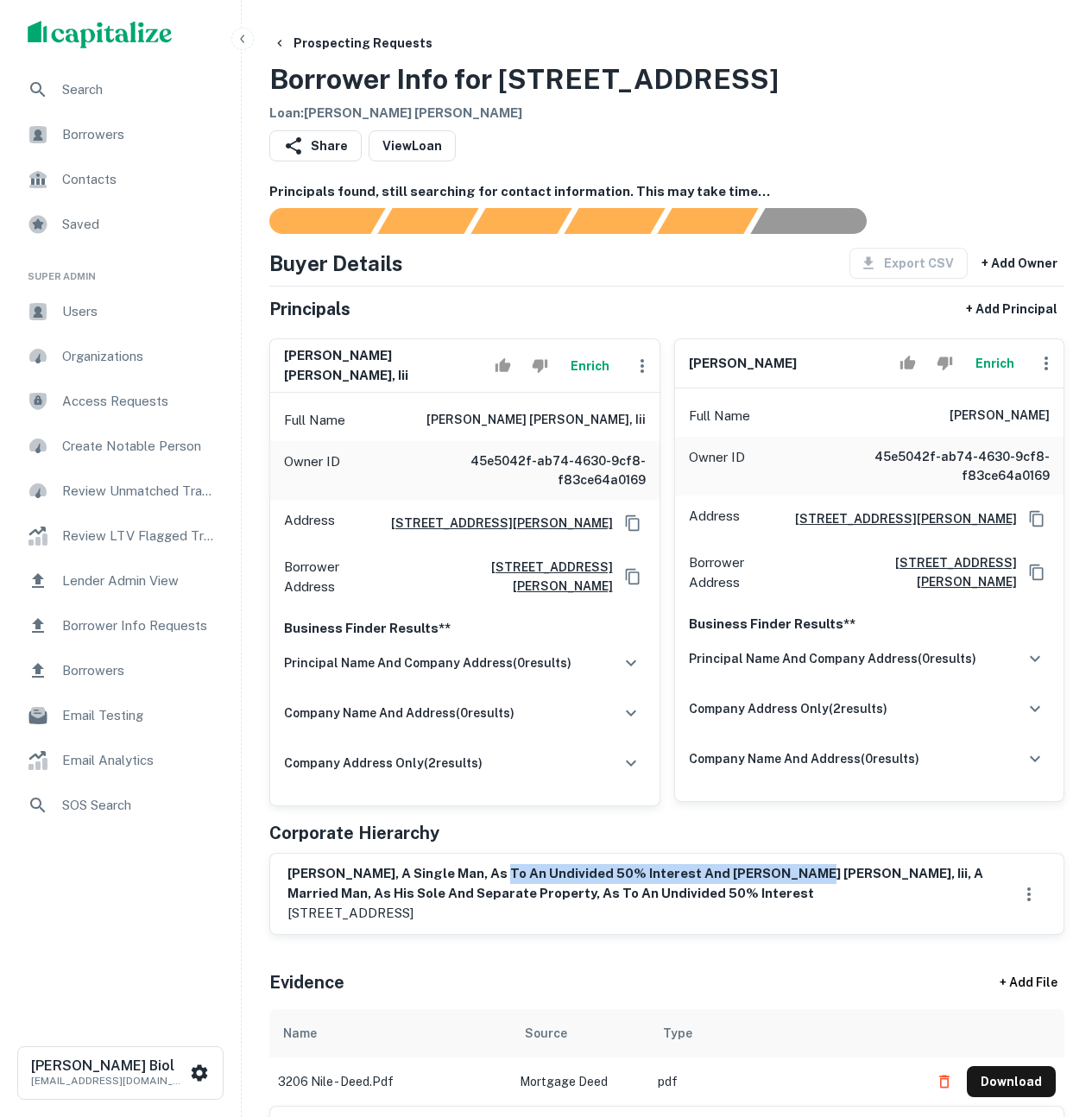
drag, startPoint x: 482, startPoint y: 871, endPoint x: 774, endPoint y: 869, distance: 292.0
click at [774, 869] on h6 "brian r. davis, a single man, as to an undivided 50% interest and paul james ha…" at bounding box center [650, 884] width 724 height 39
click at [698, 873] on h6 "brian r. davis, a single man, as to an undivided 50% interest and paul james ha…" at bounding box center [650, 884] width 724 height 39
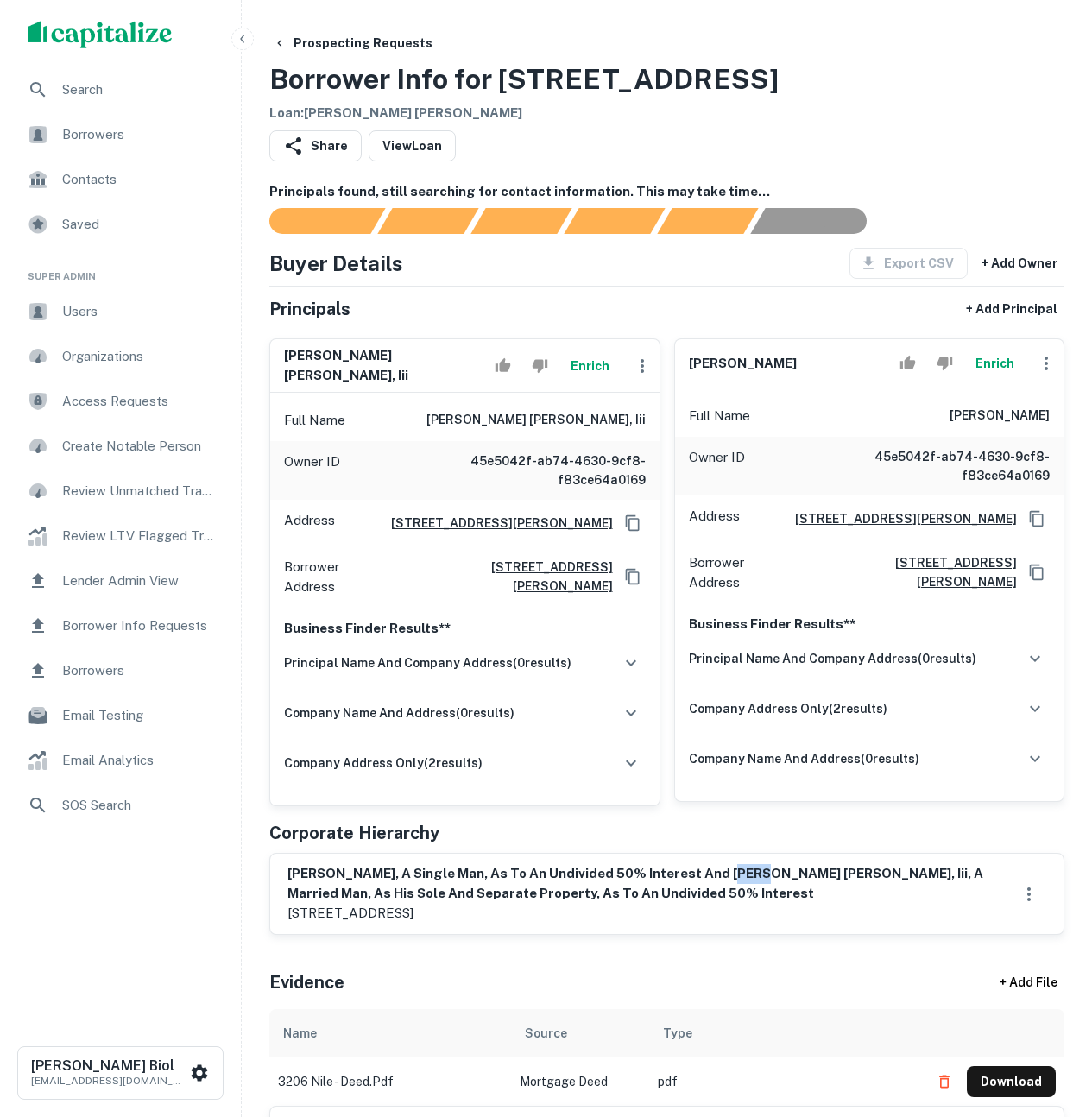
copy h6 "paul"
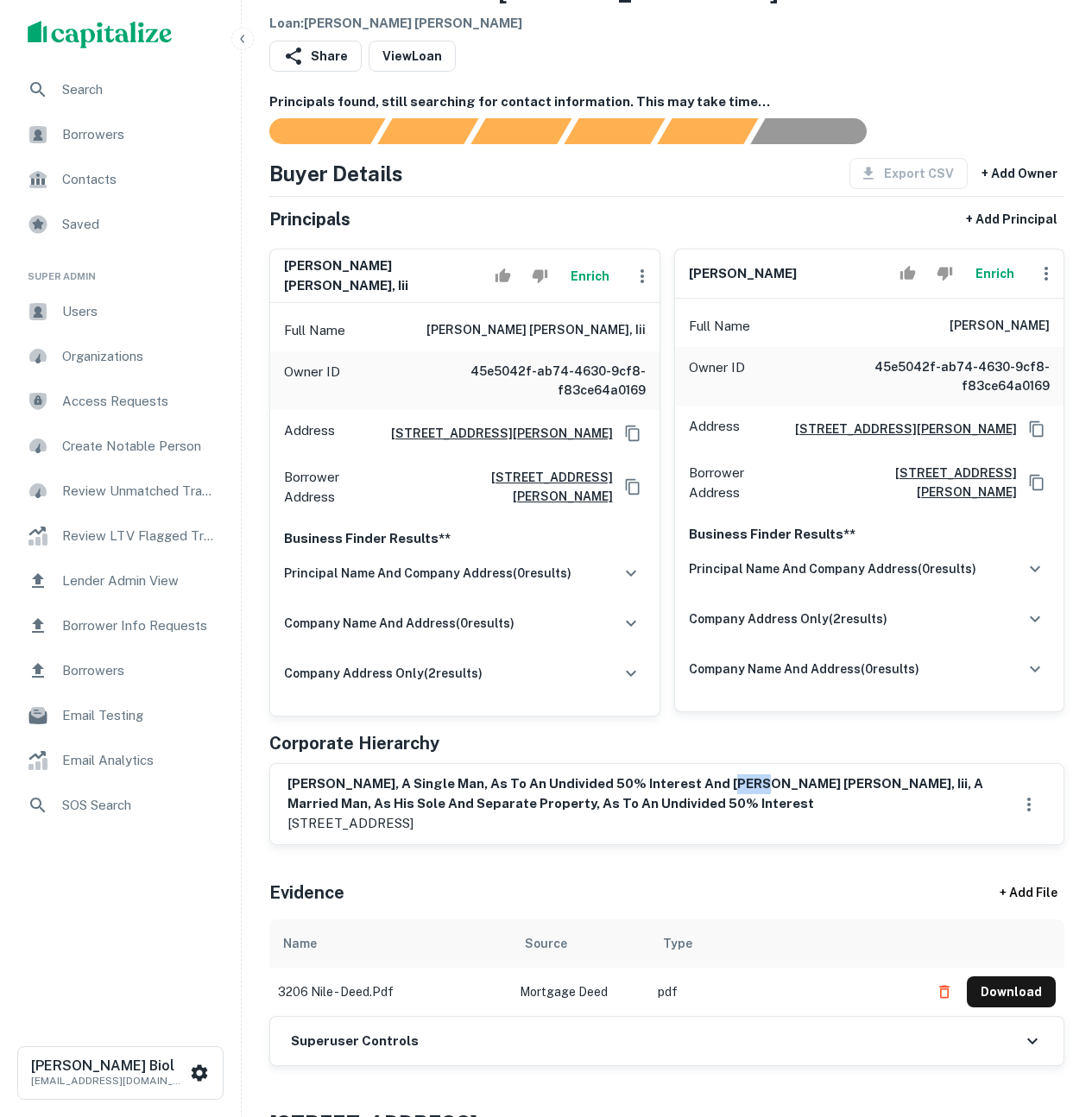
scroll to position [279, 0]
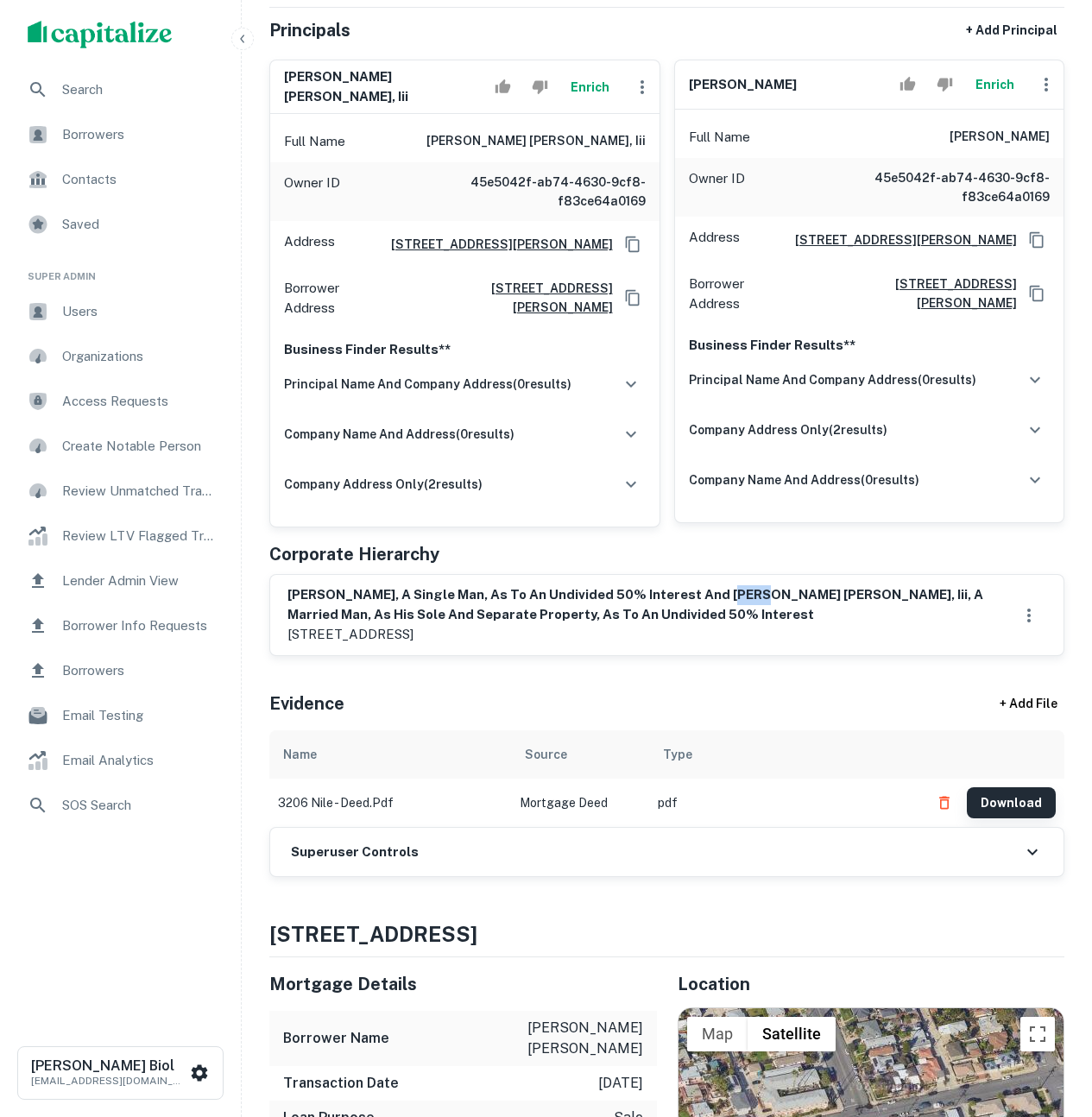
click at [1004, 795] on button "Download" at bounding box center [1012, 802] width 89 height 31
click at [996, 797] on button "Download" at bounding box center [1012, 802] width 89 height 31
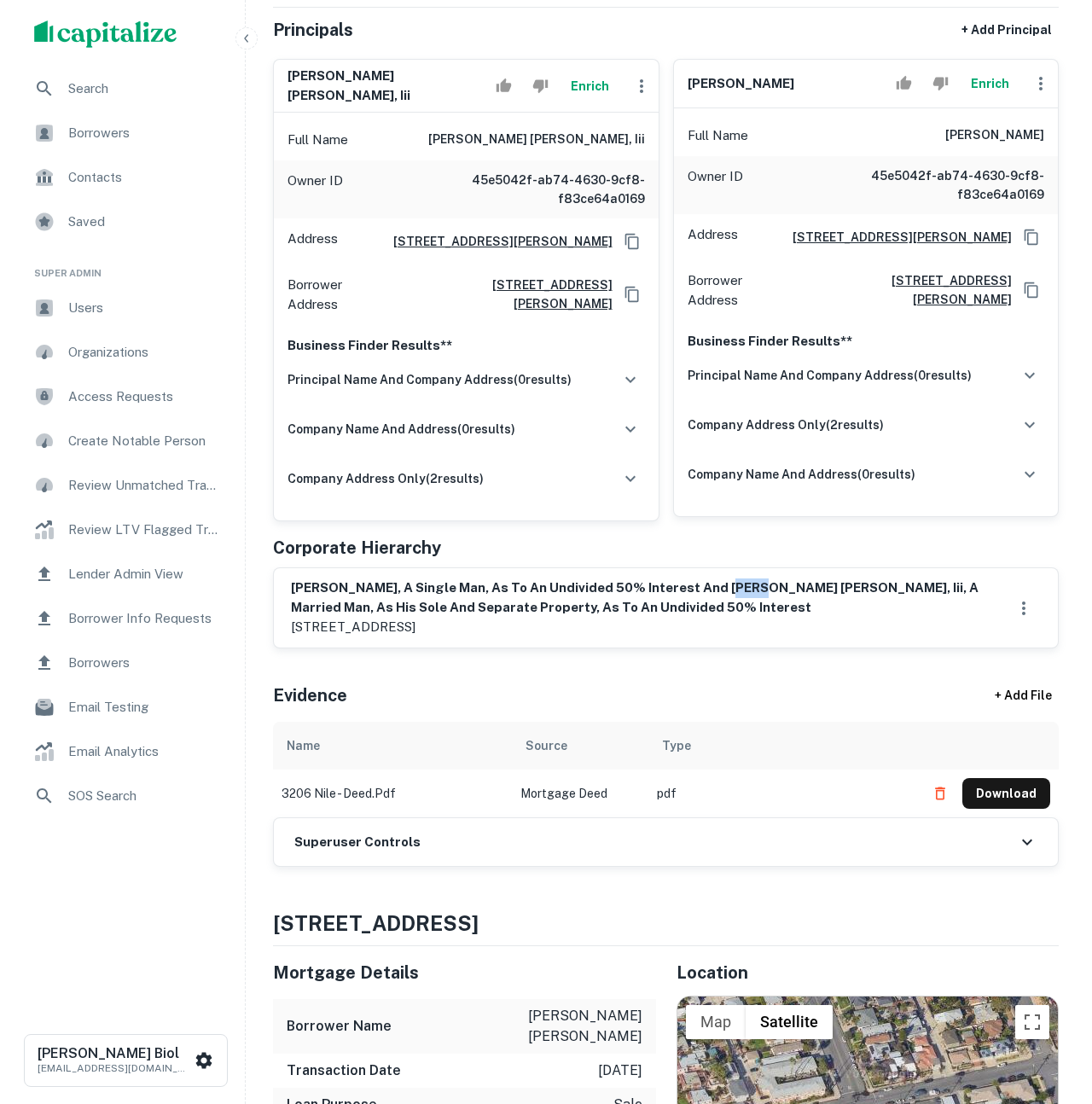
scroll to position [46, 0]
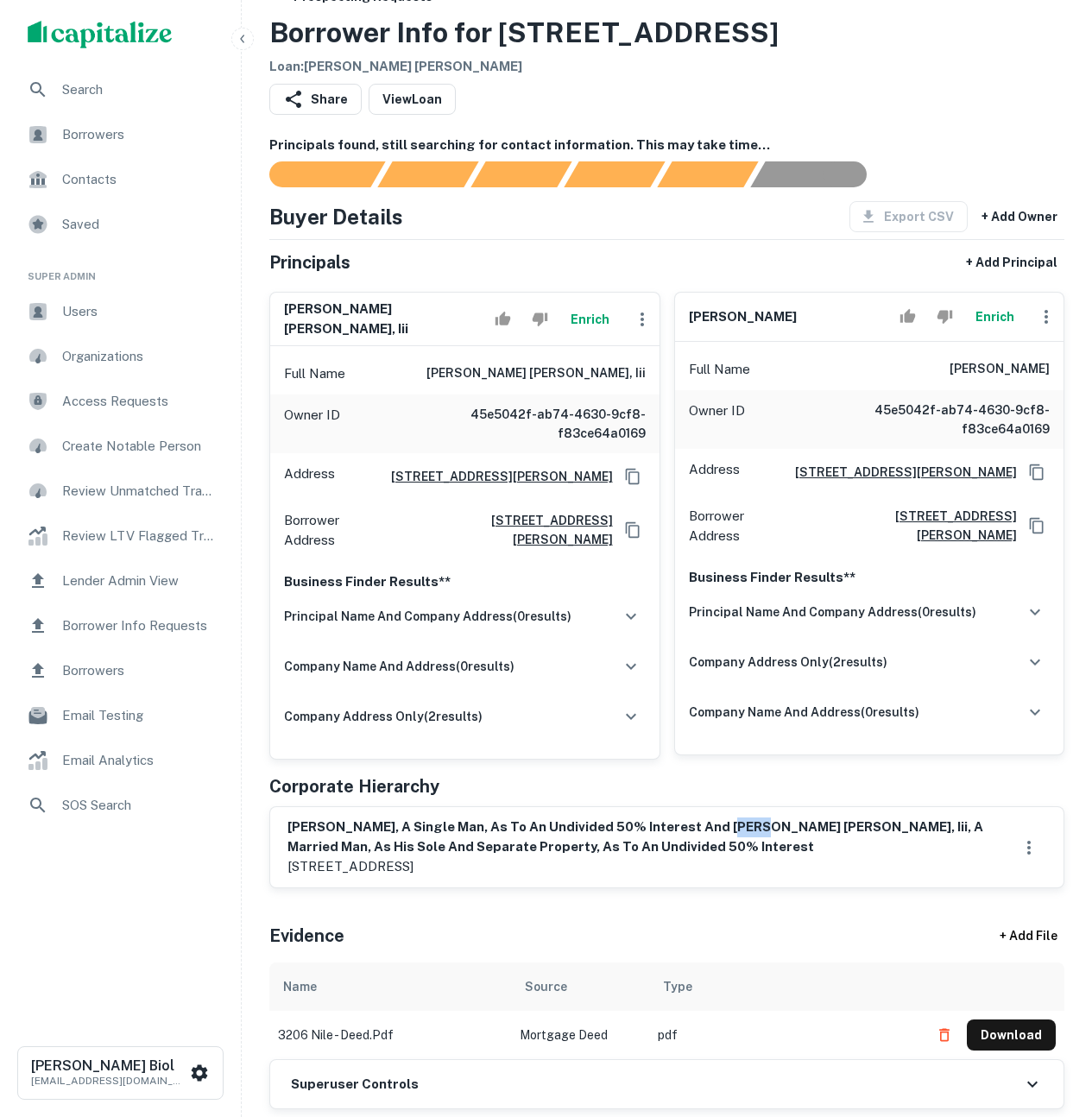
click at [593, 324] on button "Enrich" at bounding box center [591, 319] width 55 height 35
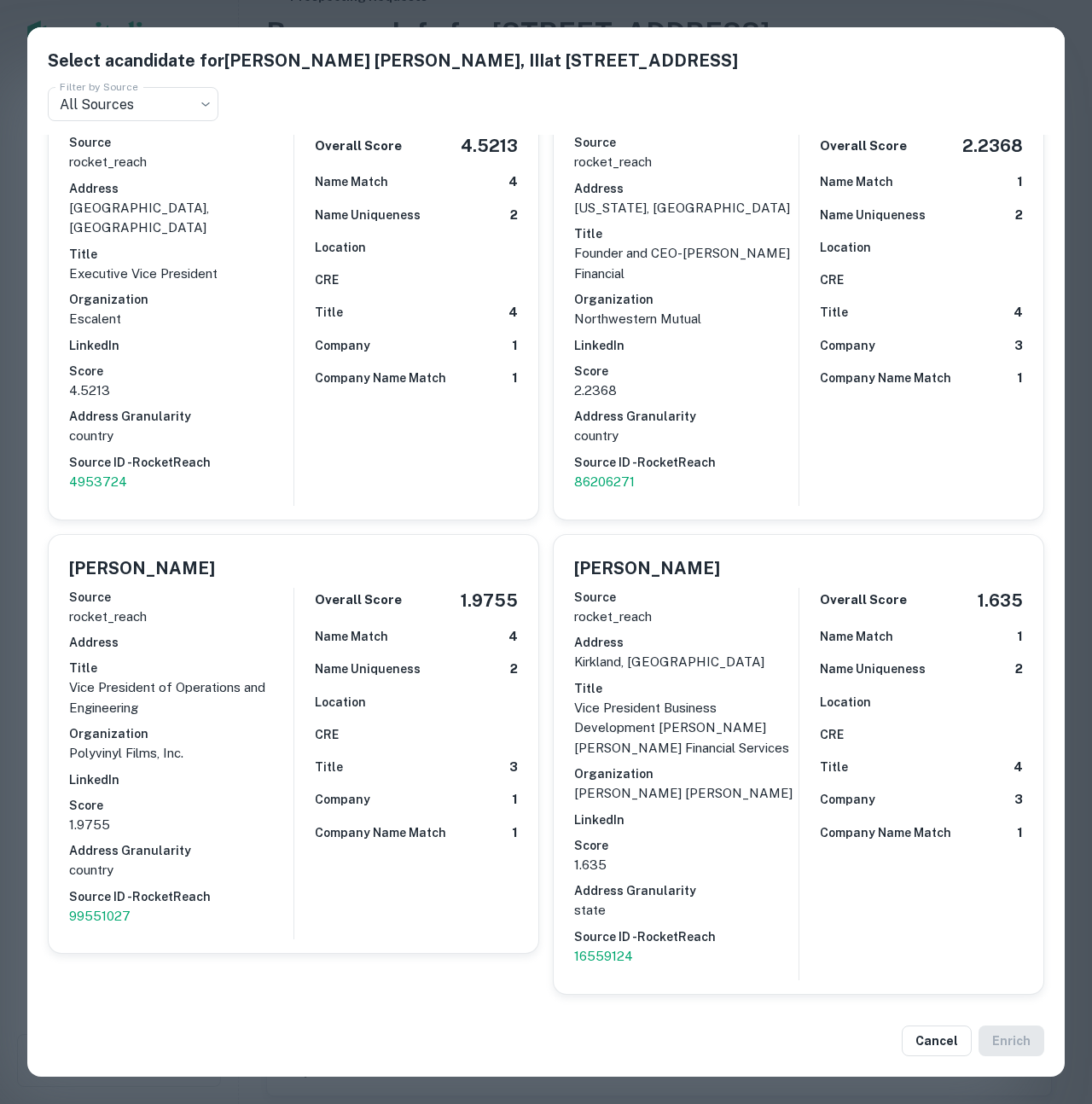
scroll to position [0, 0]
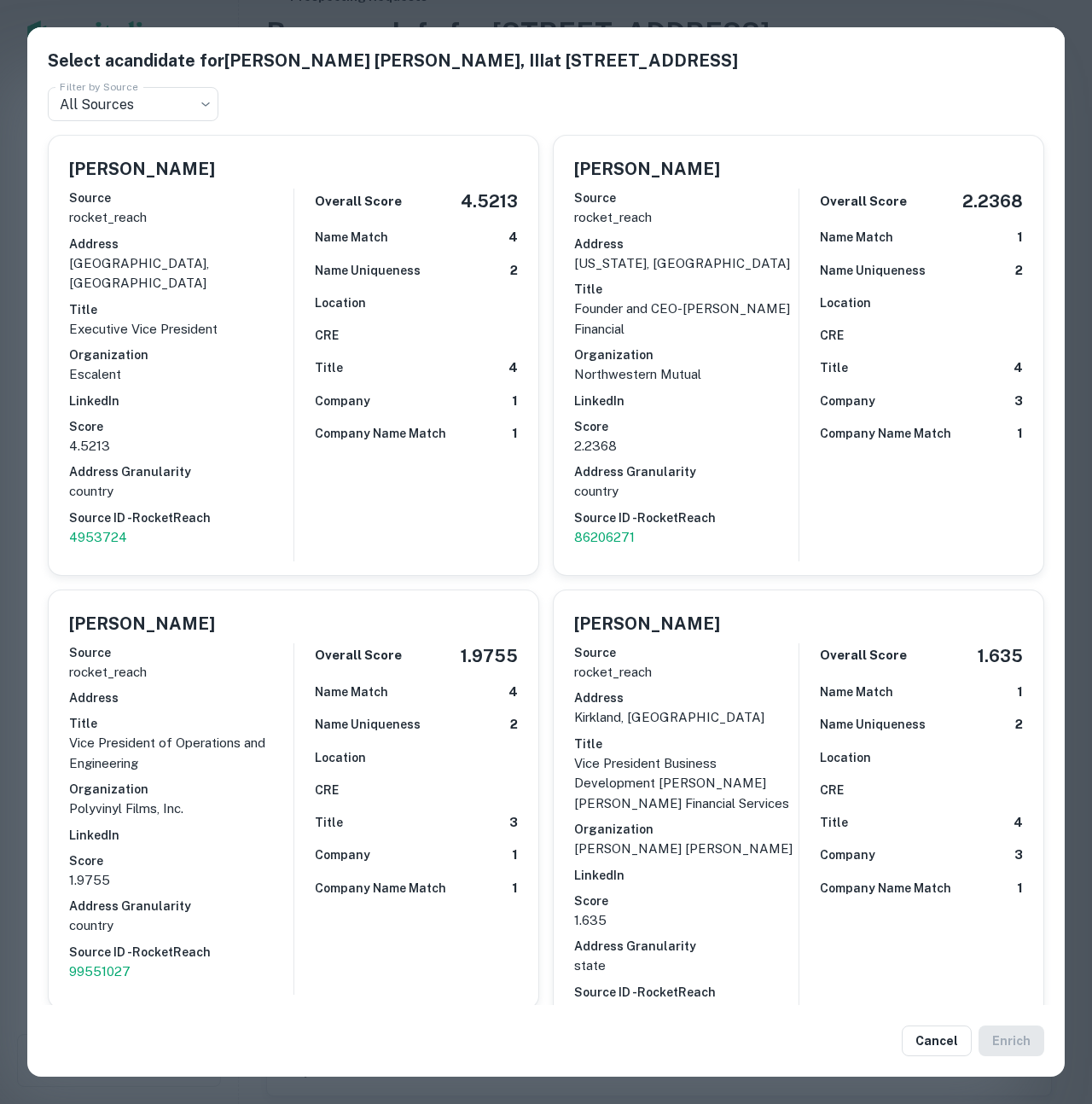
click at [235, 4] on div "Select a candidate for PAUL JAMES HARTLEY, III at 9306 138th ct ne Filter by So…" at bounding box center [546, 552] width 1092 height 1104
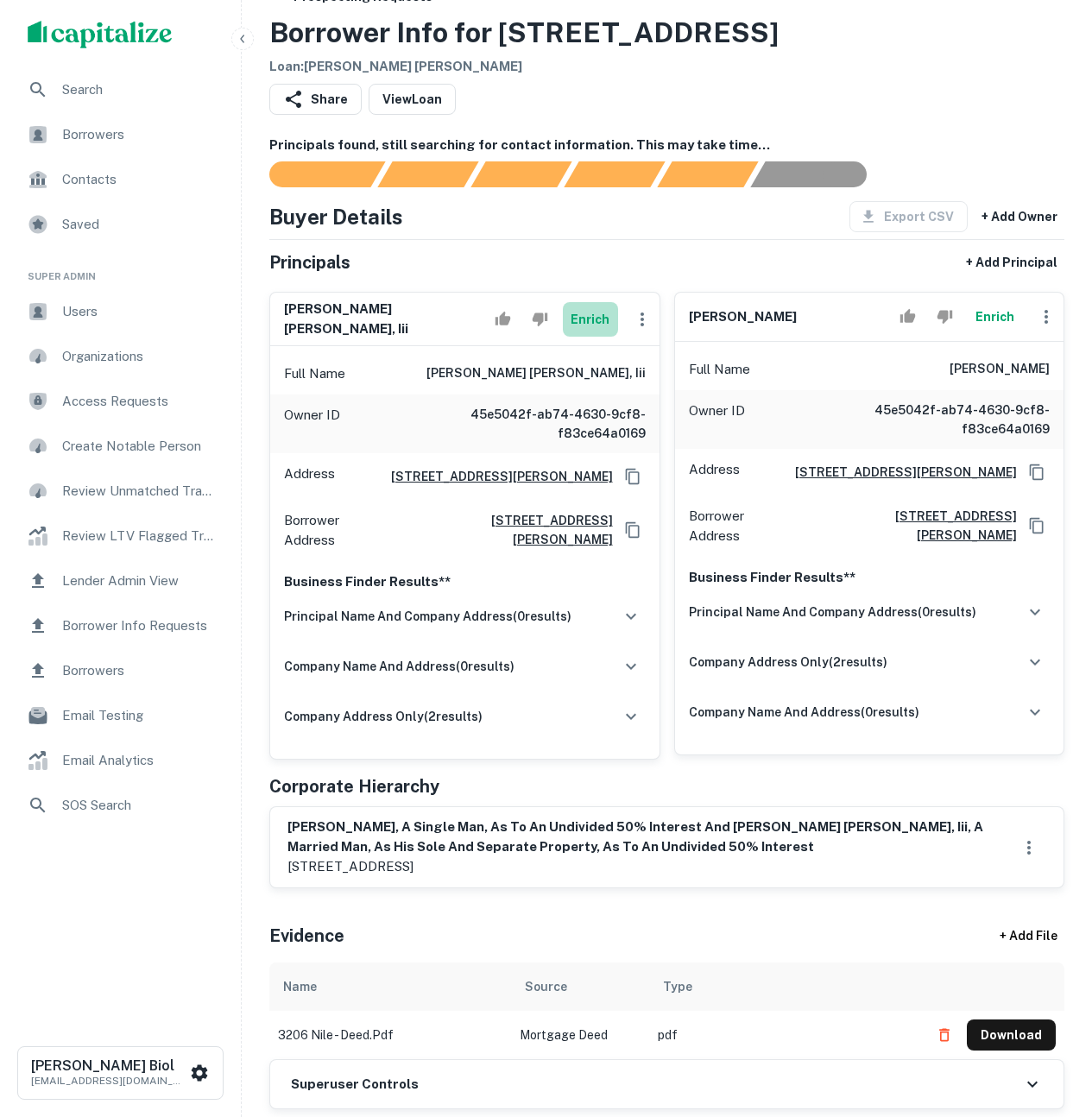
click at [608, 314] on button "Enrich" at bounding box center [591, 319] width 55 height 35
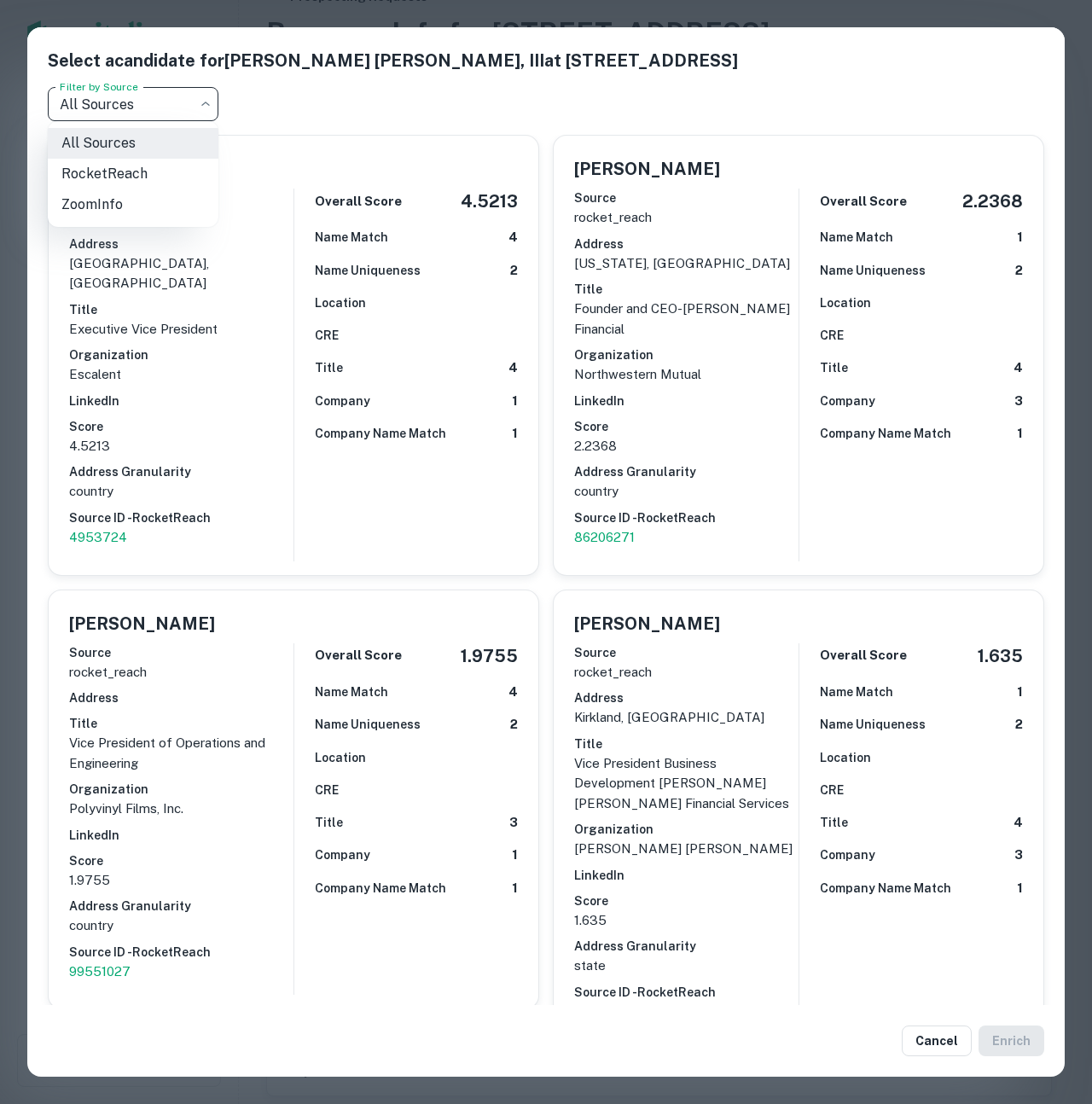
click at [159, 100] on body "Search Borrowers Contacts Saved Super Admin Users Organizations Access Requests…" at bounding box center [546, 506] width 1092 height 1104
click at [111, 198] on li "ZoomInfo" at bounding box center [133, 204] width 171 height 30
type input "*********"
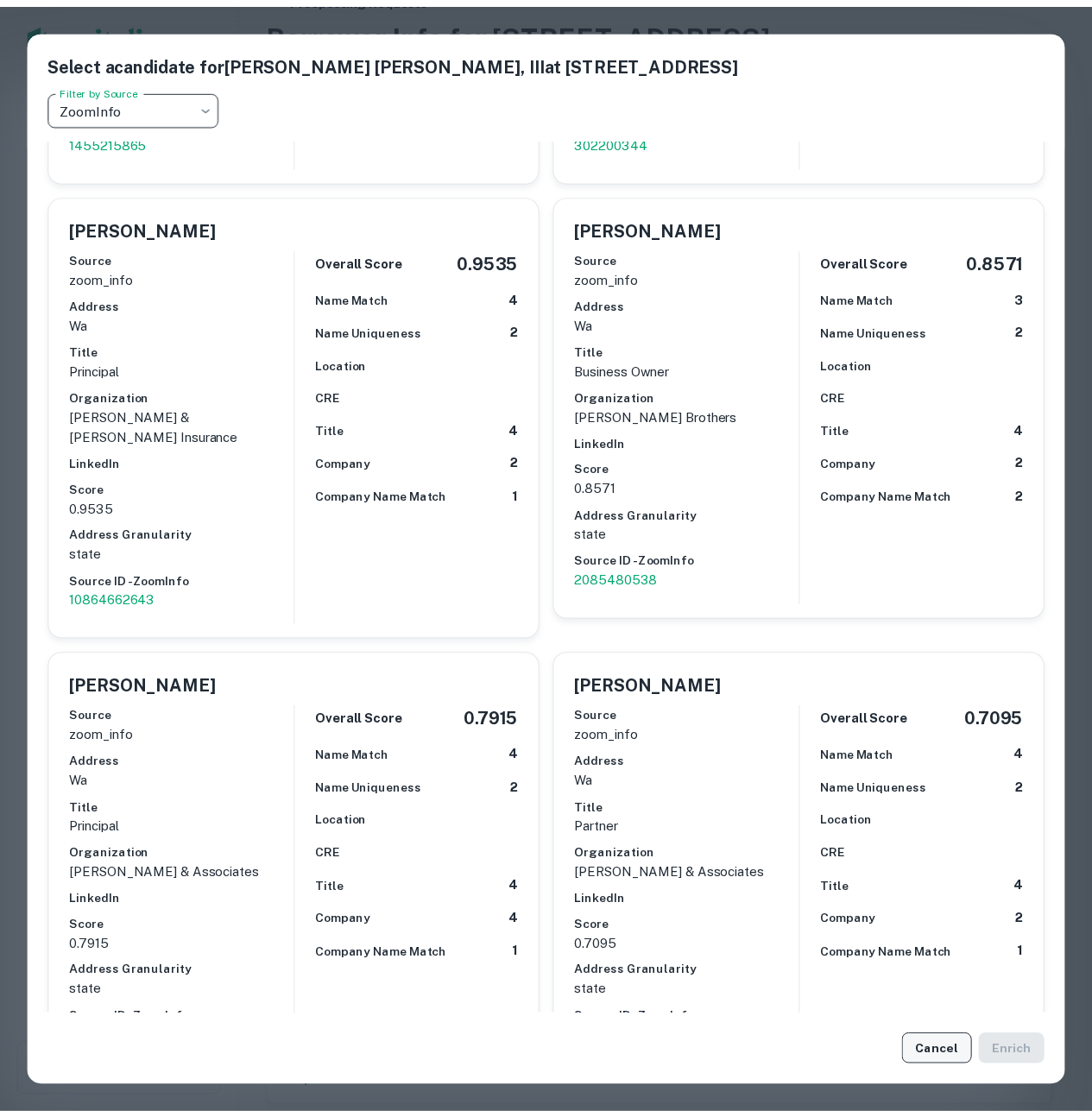
scroll to position [560, 0]
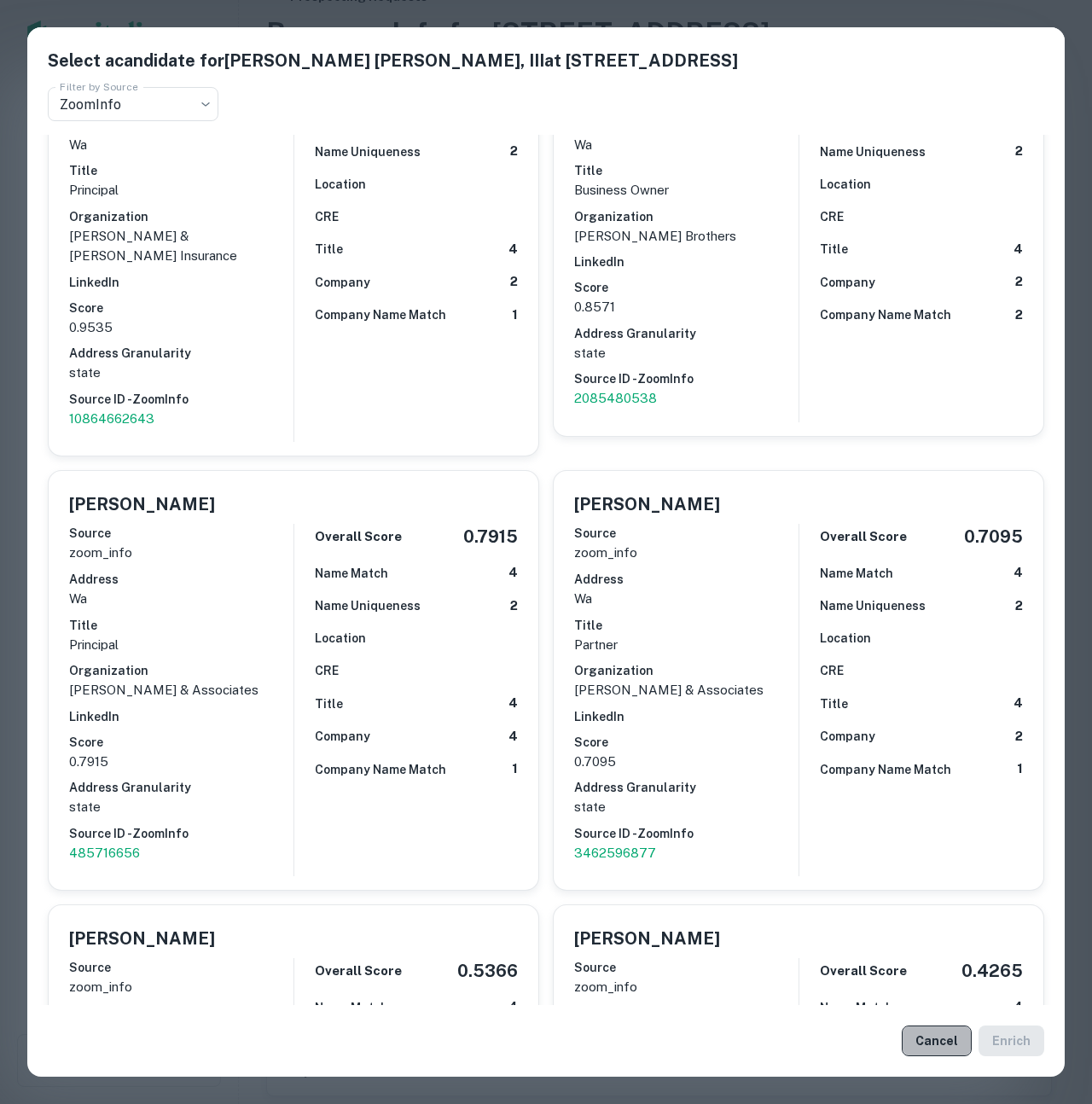
click at [938, 1045] on button "Cancel" at bounding box center [938, 1040] width 70 height 30
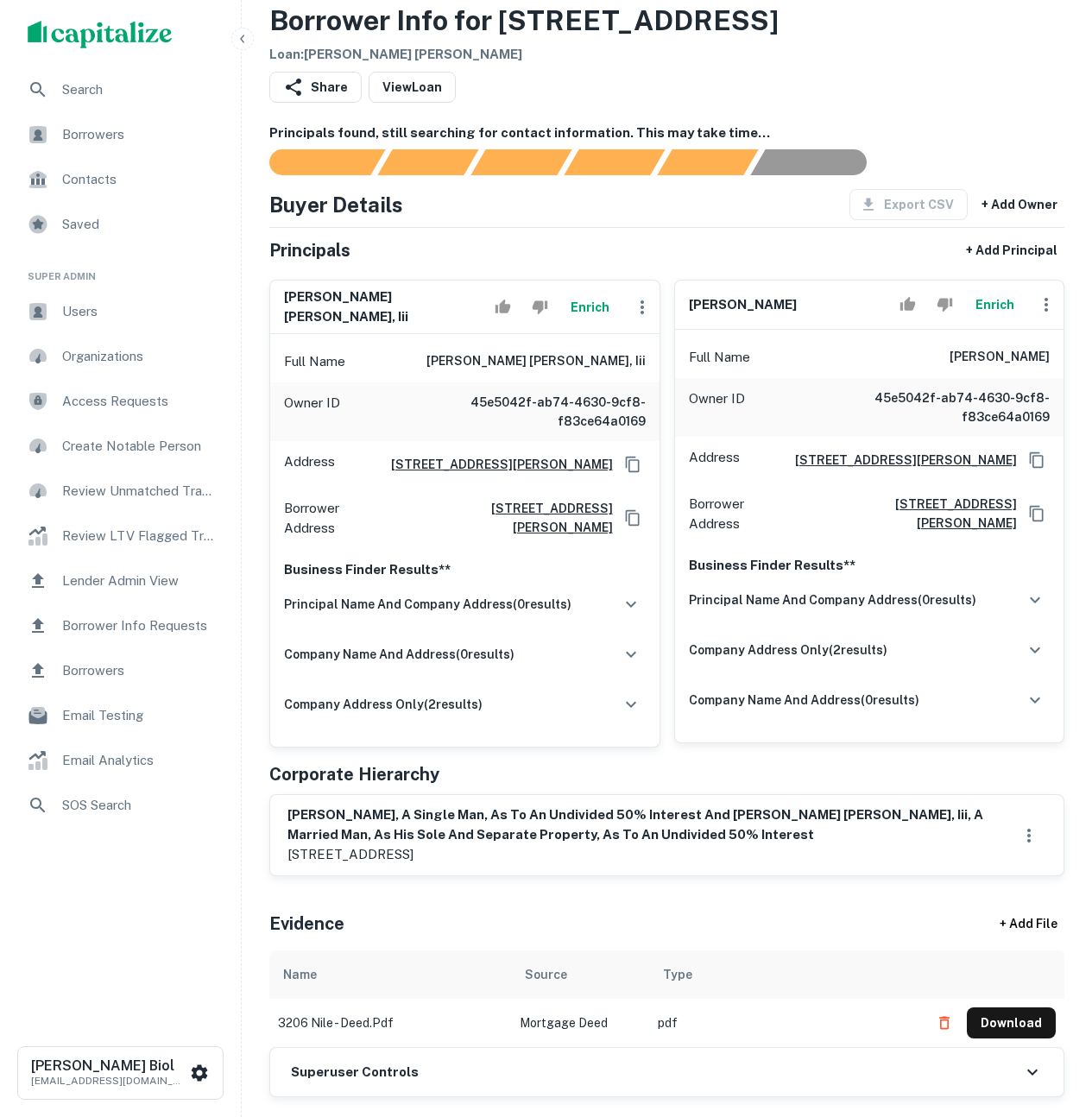
scroll to position [47, 0]
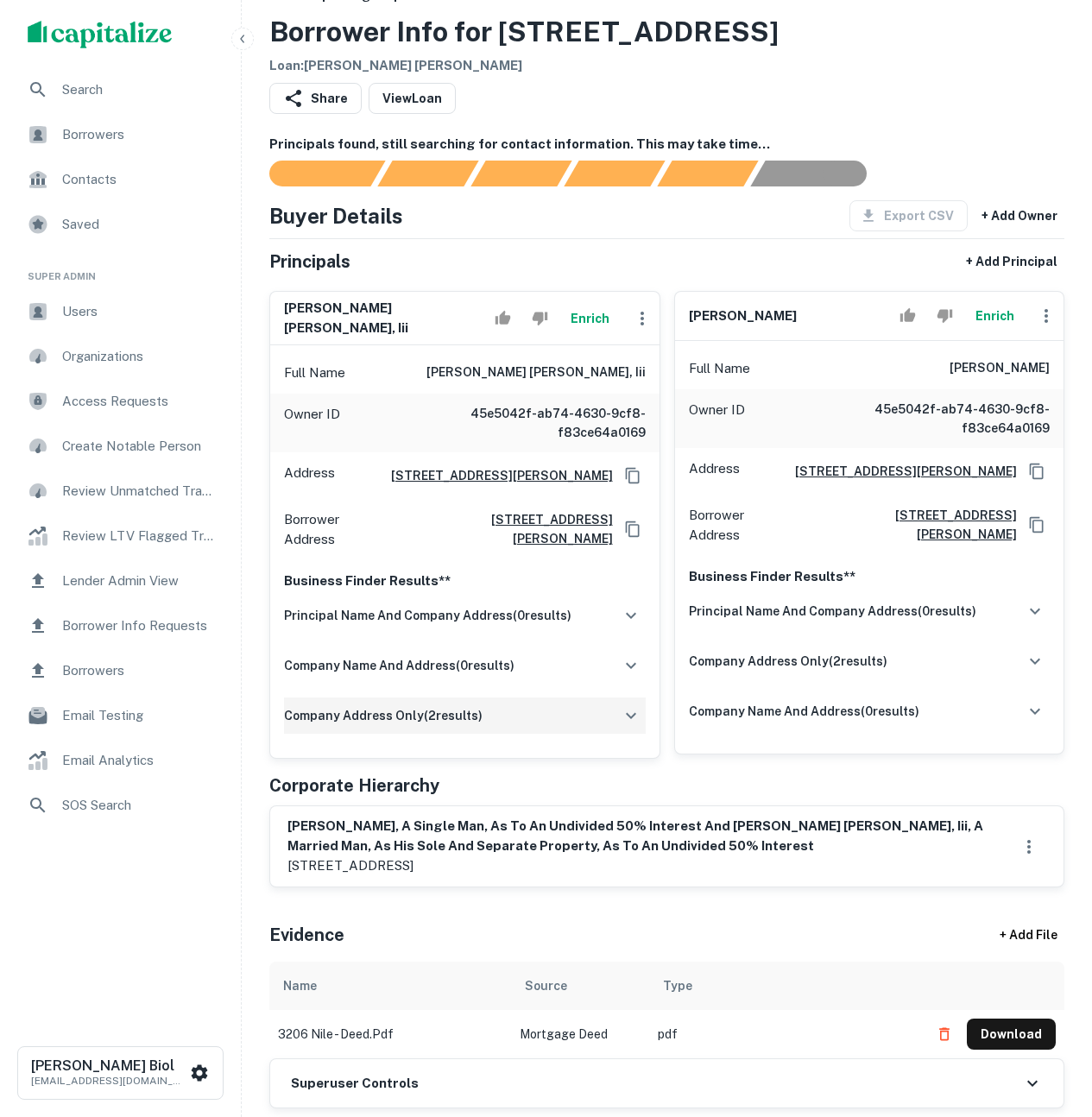
click at [474, 721] on div "company address only ( 2 results)" at bounding box center [465, 715] width 362 height 37
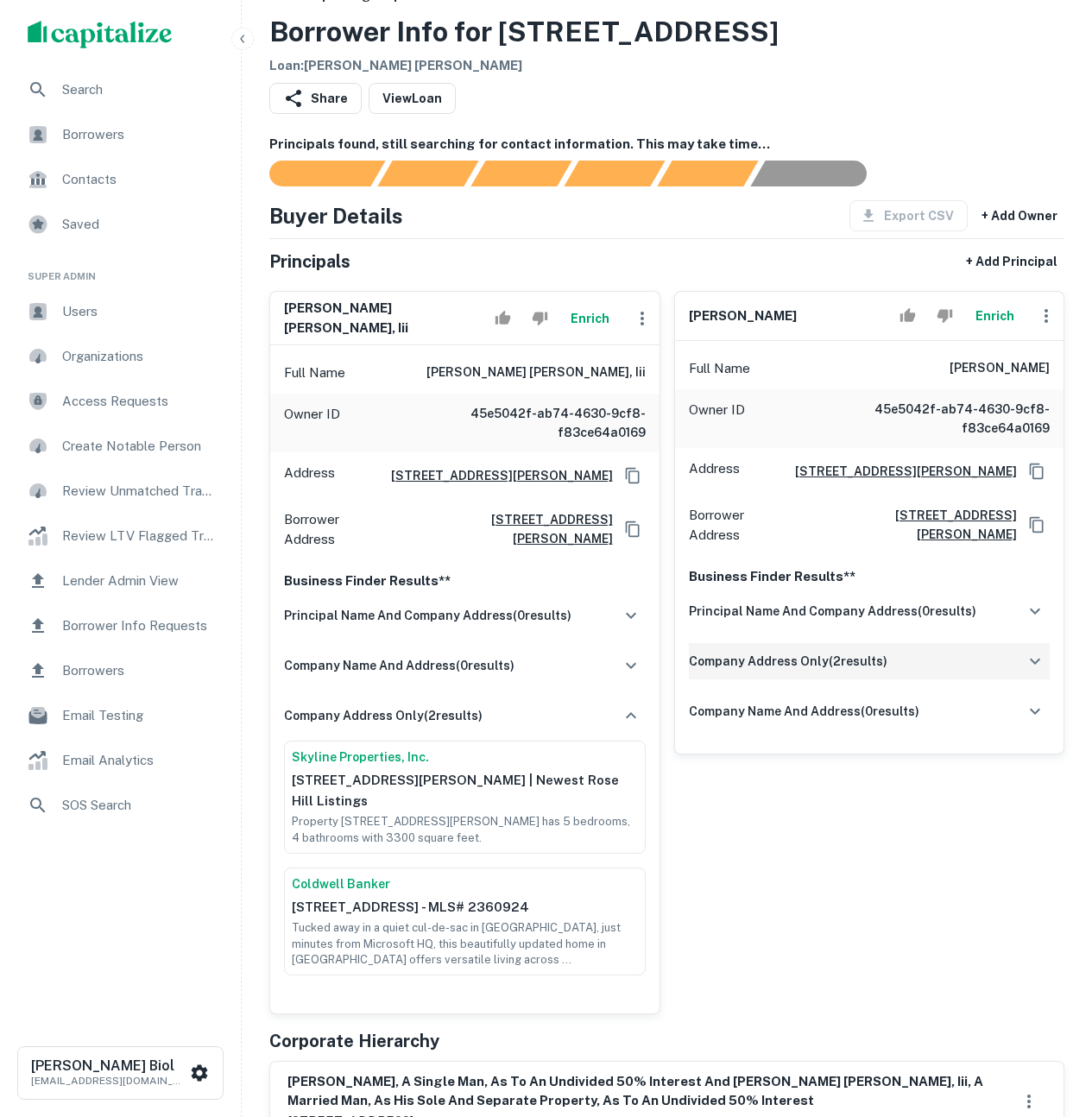
click at [871, 658] on h6 "company address only ( 2 results)" at bounding box center [787, 661] width 199 height 19
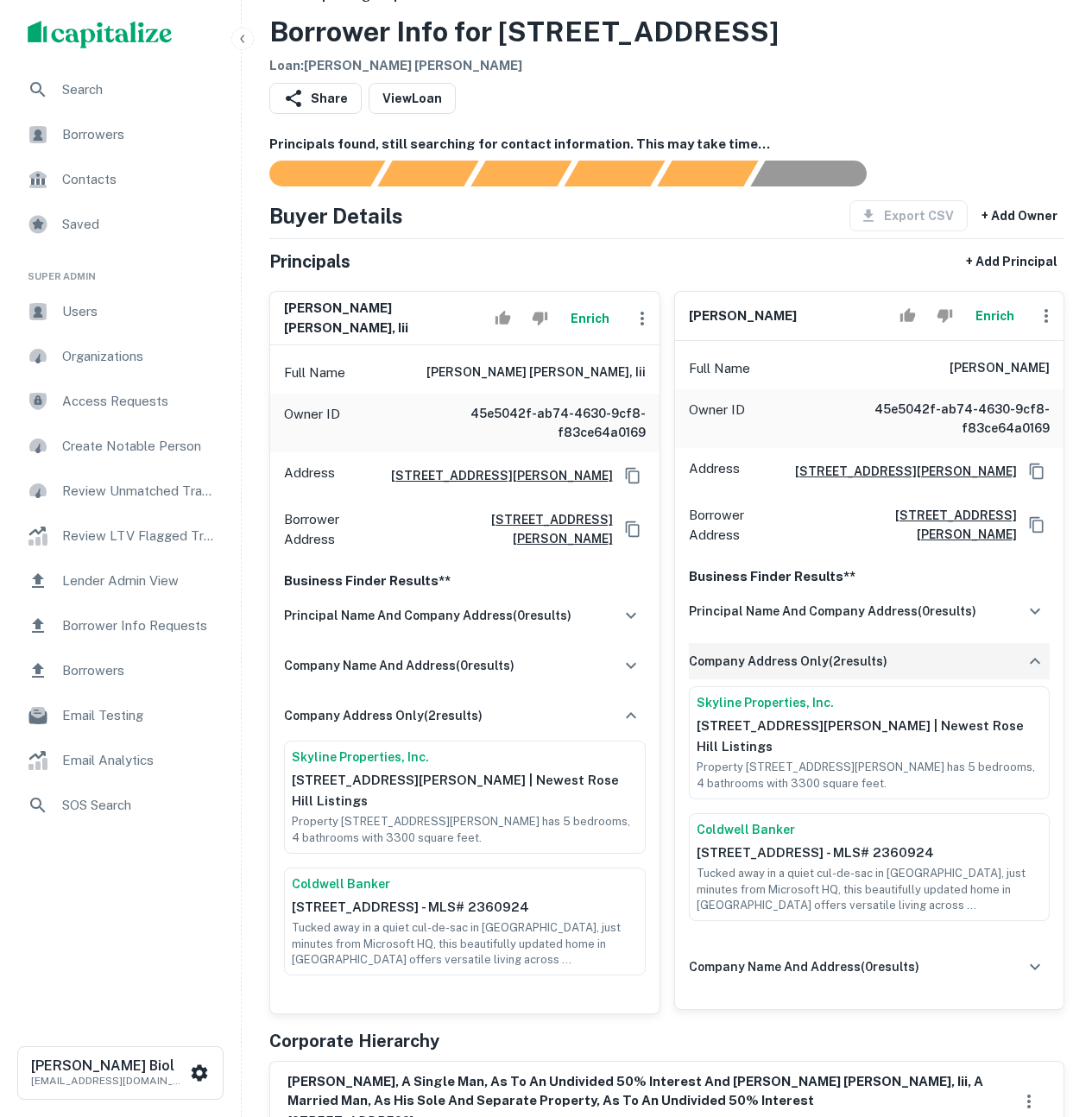
click at [792, 650] on div "company address only ( 2 results)" at bounding box center [869, 661] width 362 height 37
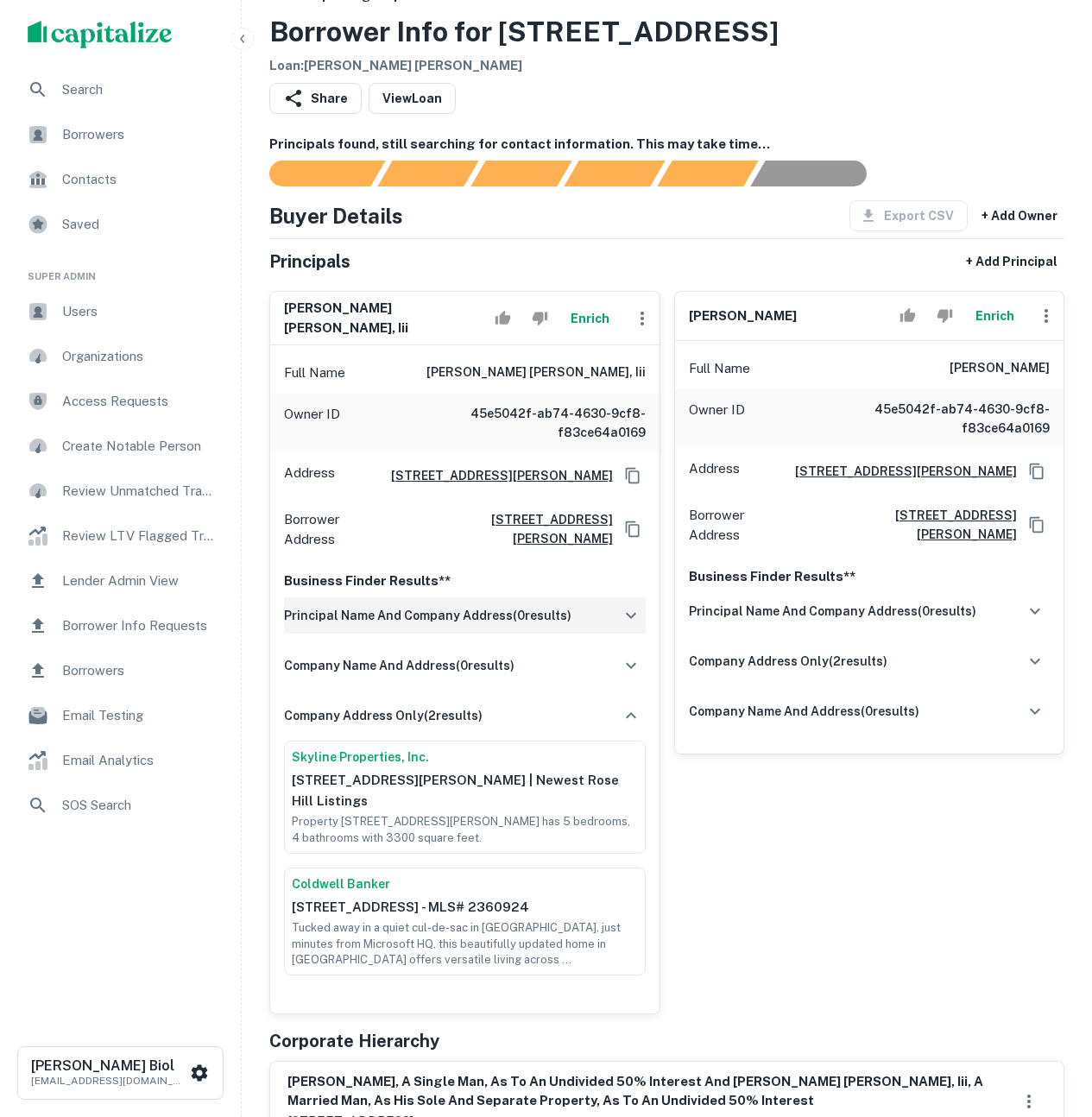
click at [543, 607] on h6 "principal name and company address ( 0 results)" at bounding box center [427, 615] width 288 height 19
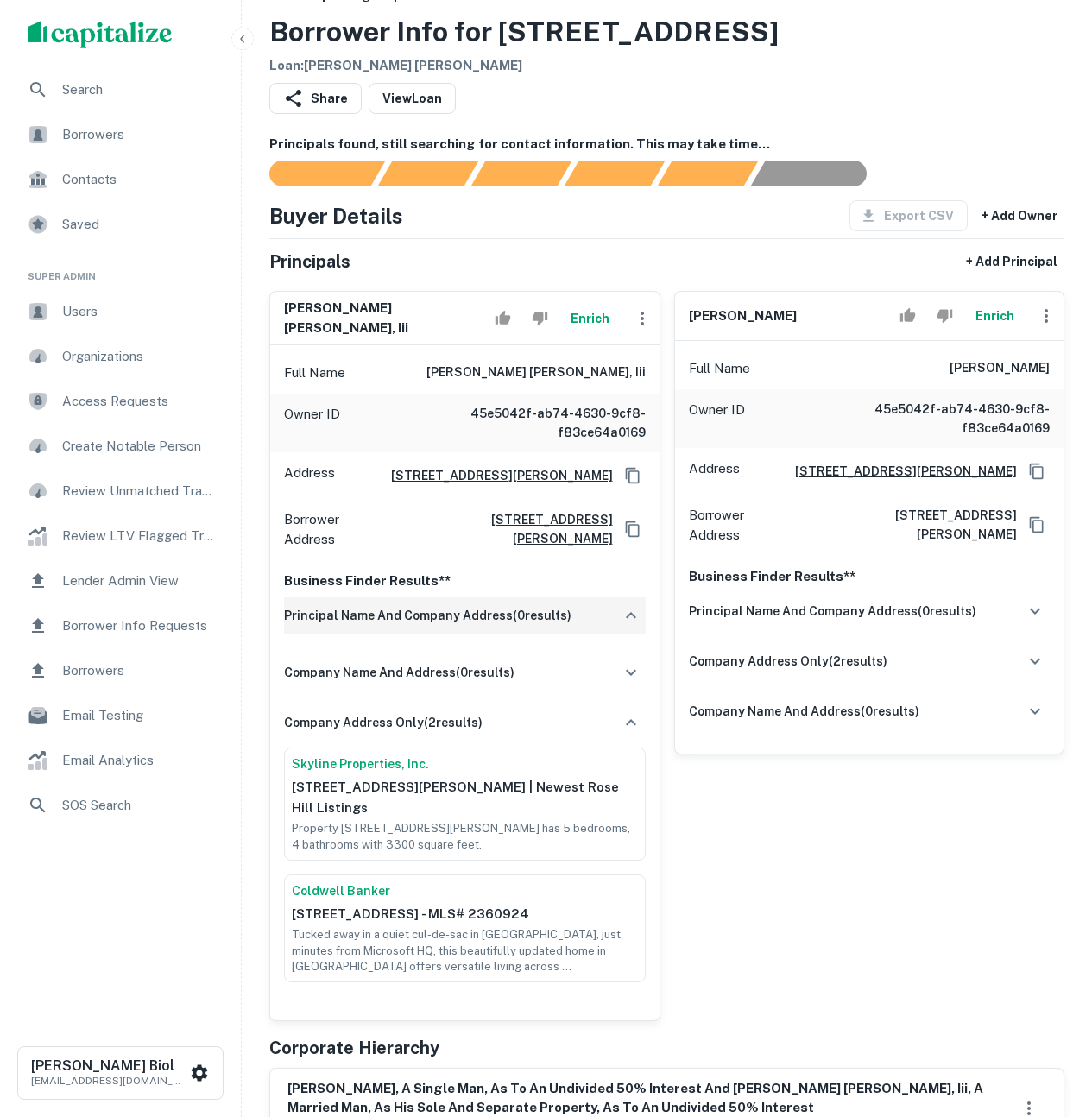
click at [543, 607] on h6 "principal name and company address ( 0 results)" at bounding box center [427, 615] width 288 height 19
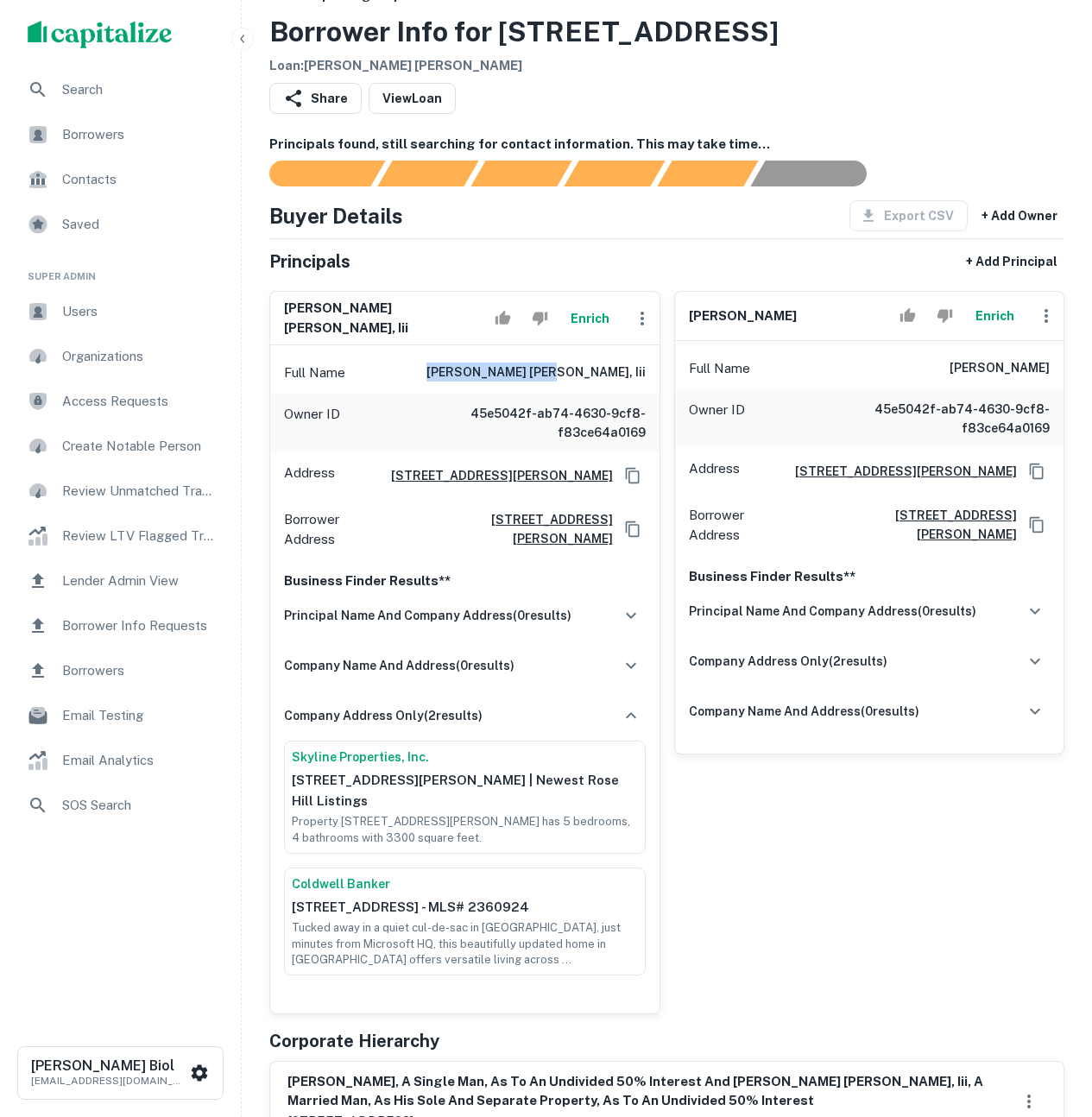
drag, startPoint x: 516, startPoint y: 370, endPoint x: 628, endPoint y: 370, distance: 112.0
click at [628, 370] on div "Full Name paul james hartley, iii" at bounding box center [465, 373] width 390 height 42
copy h6 "paul james hartley"
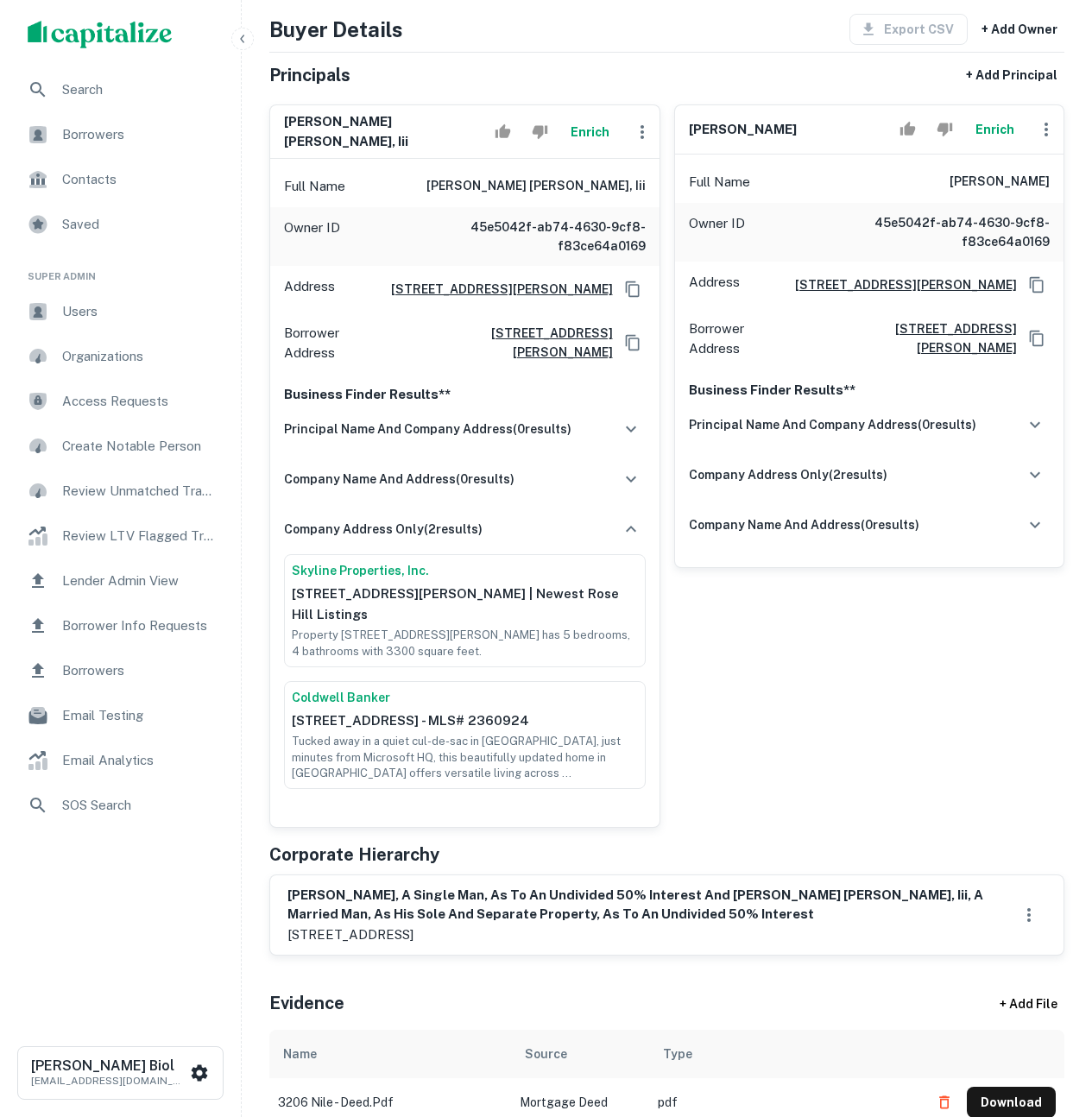
click at [824, 739] on div "brian r. davis Enrich Full Name brian r. davis Owner ID 45e5042f-ab74-4630-9cf8…" at bounding box center [863, 459] width 405 height 737
click at [483, 946] on p "9306 138th ct ne, redmond, wa, 98052" at bounding box center [650, 935] width 724 height 21
drag, startPoint x: 545, startPoint y: 953, endPoint x: 286, endPoint y: 949, distance: 259.0
click at [286, 949] on div "brian r. davis, a single man, as to an undivided 50% interest and paul james ha…" at bounding box center [667, 915] width 793 height 80
copy p "9306 138th ct ne, redmond, wa, 98052"
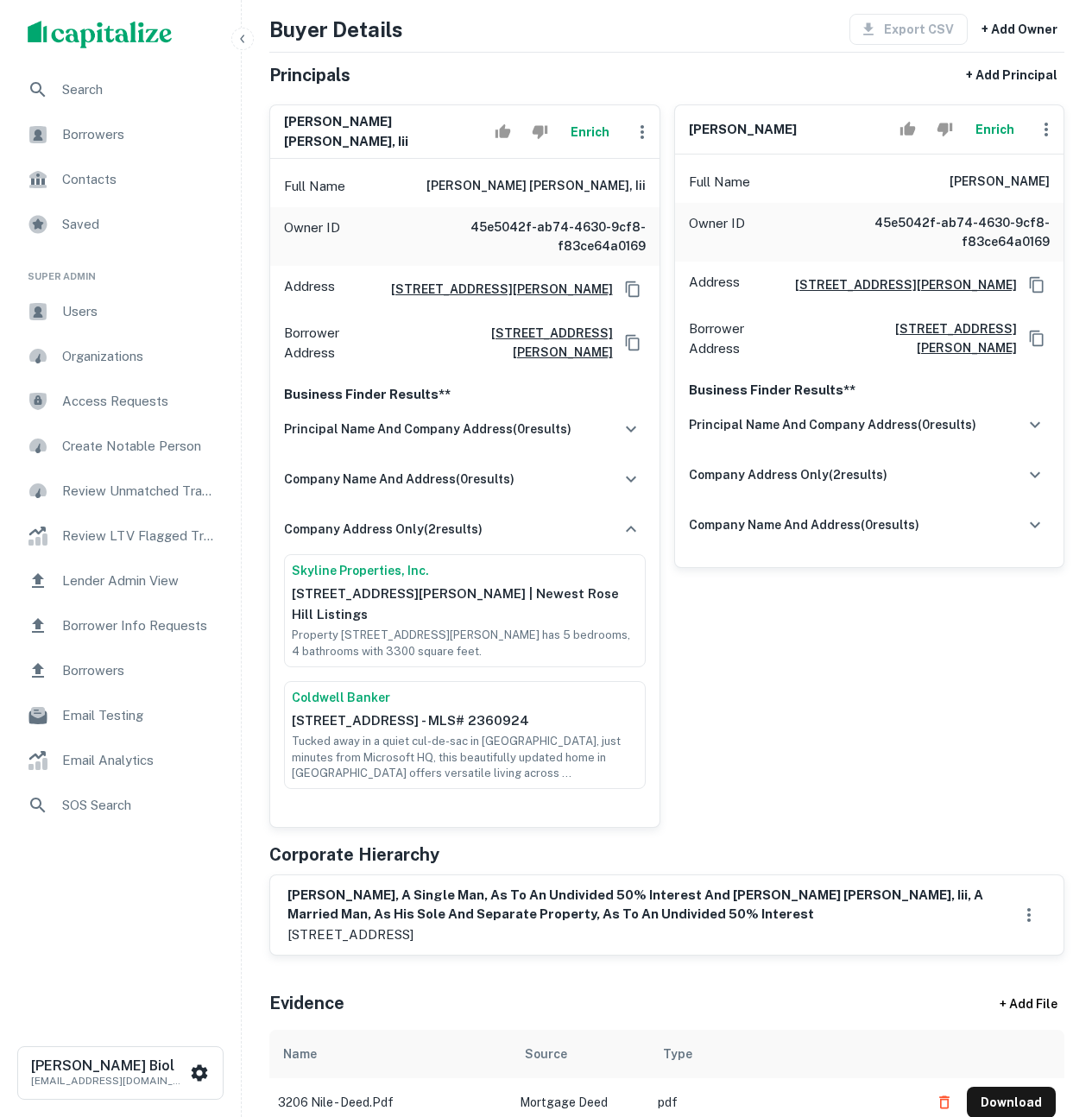
drag, startPoint x: 783, startPoint y: 133, endPoint x: 688, endPoint y: 133, distance: 95.0
click at [688, 133] on div "brian r. davis Enrich" at bounding box center [870, 130] width 390 height 49
copy h6 "brian r. davis"
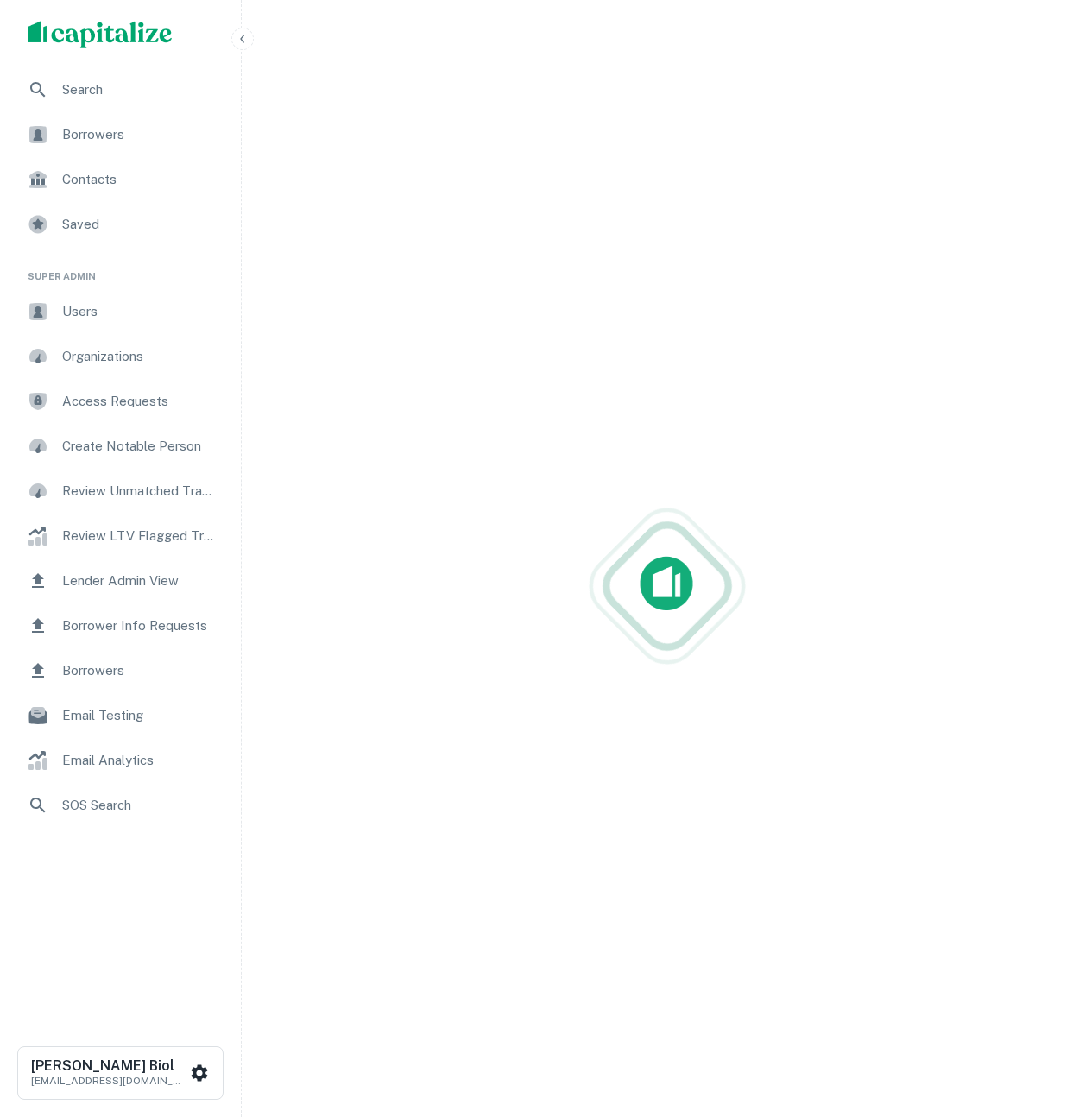
scroll to position [279, 0]
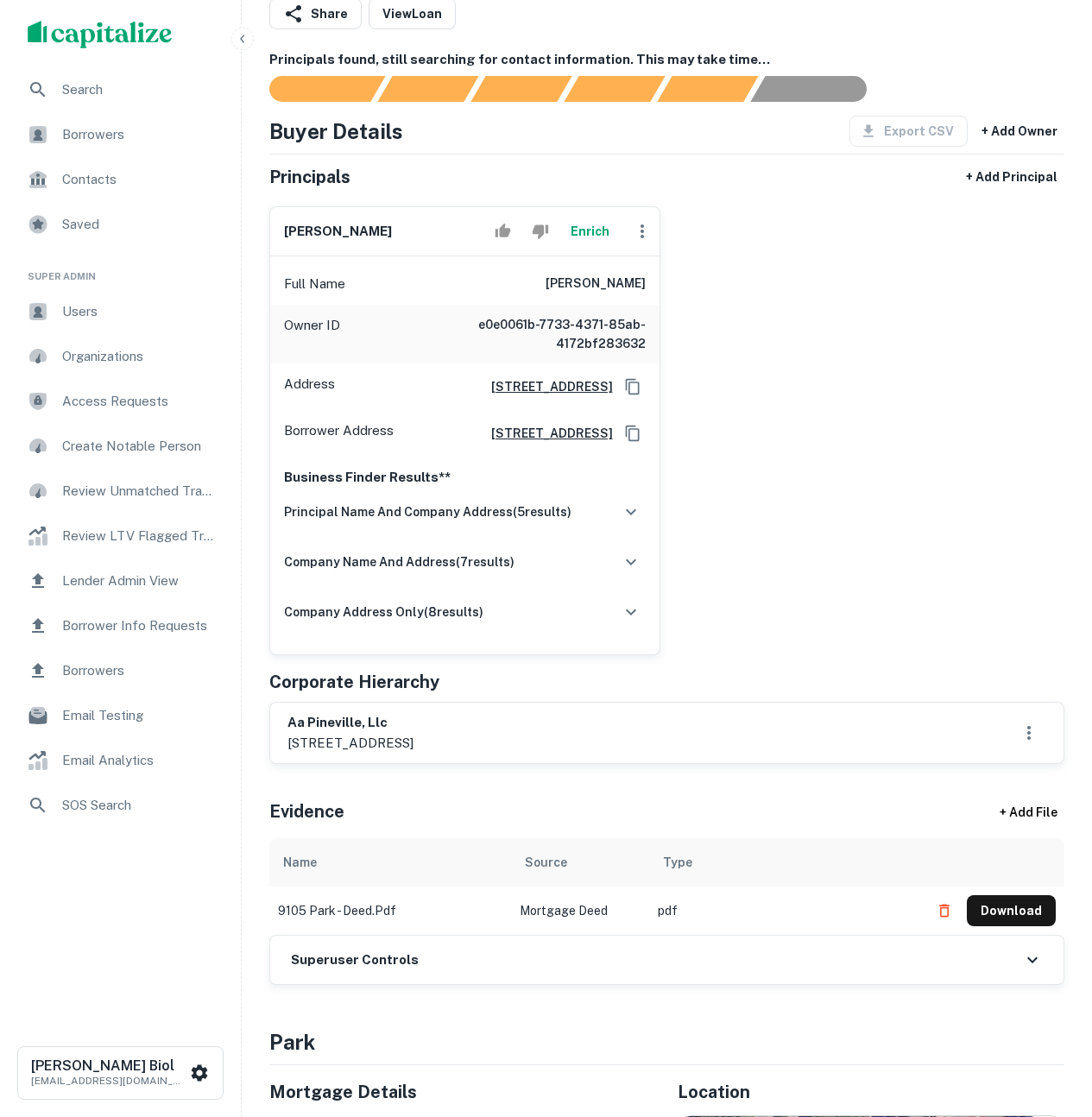
scroll to position [302, 0]
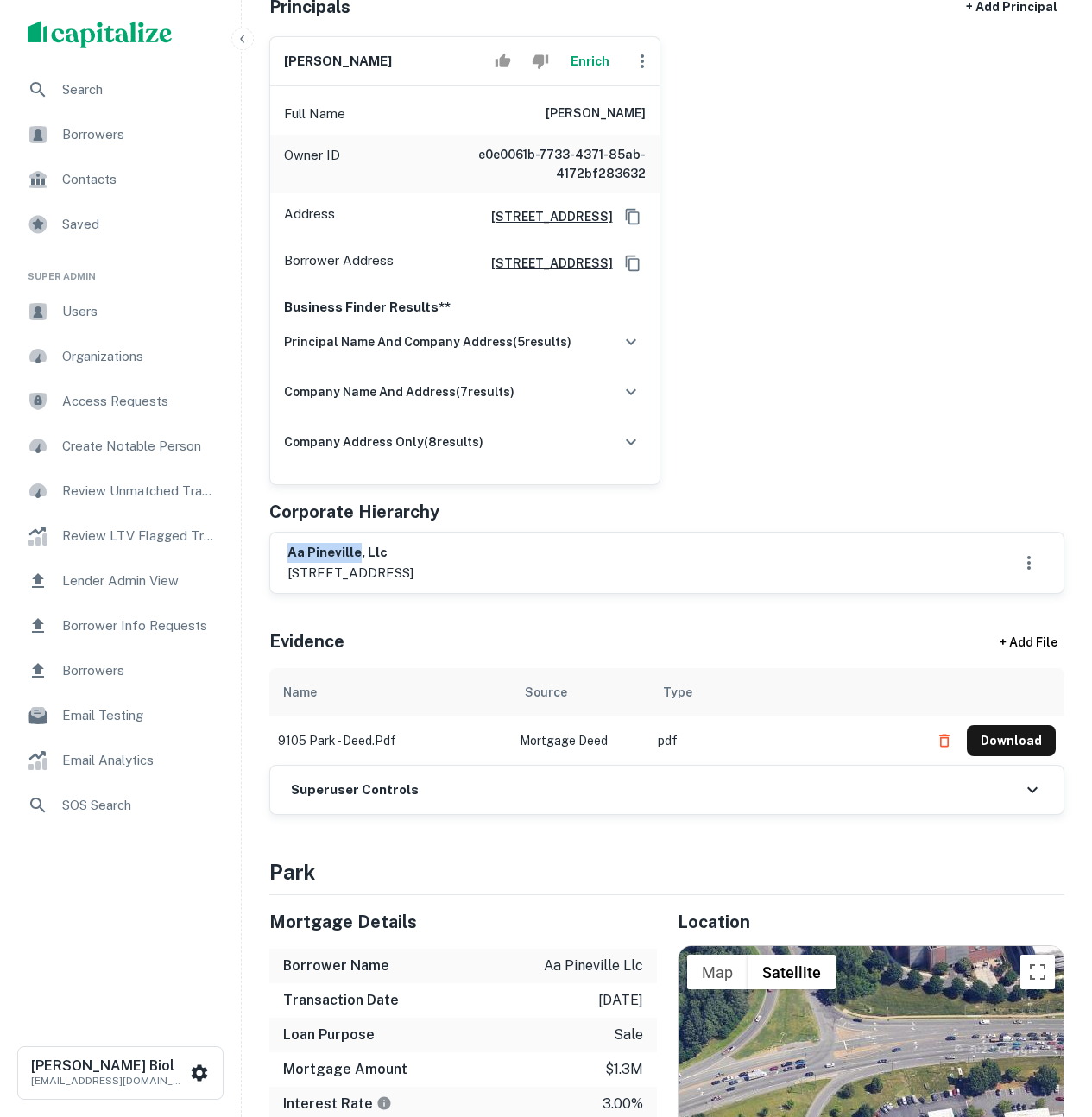
drag, startPoint x: 288, startPoint y: 583, endPoint x: 359, endPoint y: 579, distance: 71.1
click at [359, 563] on h6 "aa pineville, llc" at bounding box center [350, 553] width 126 height 20
copy h6 "aa pineville"
click at [809, 331] on div "[PERSON_NAME] Full Name [PERSON_NAME] Owner ID e0e0061b-7733-4371-85ab-4172bf28…" at bounding box center [660, 254] width 809 height 463
click at [1021, 757] on button "Download" at bounding box center [1012, 740] width 89 height 31
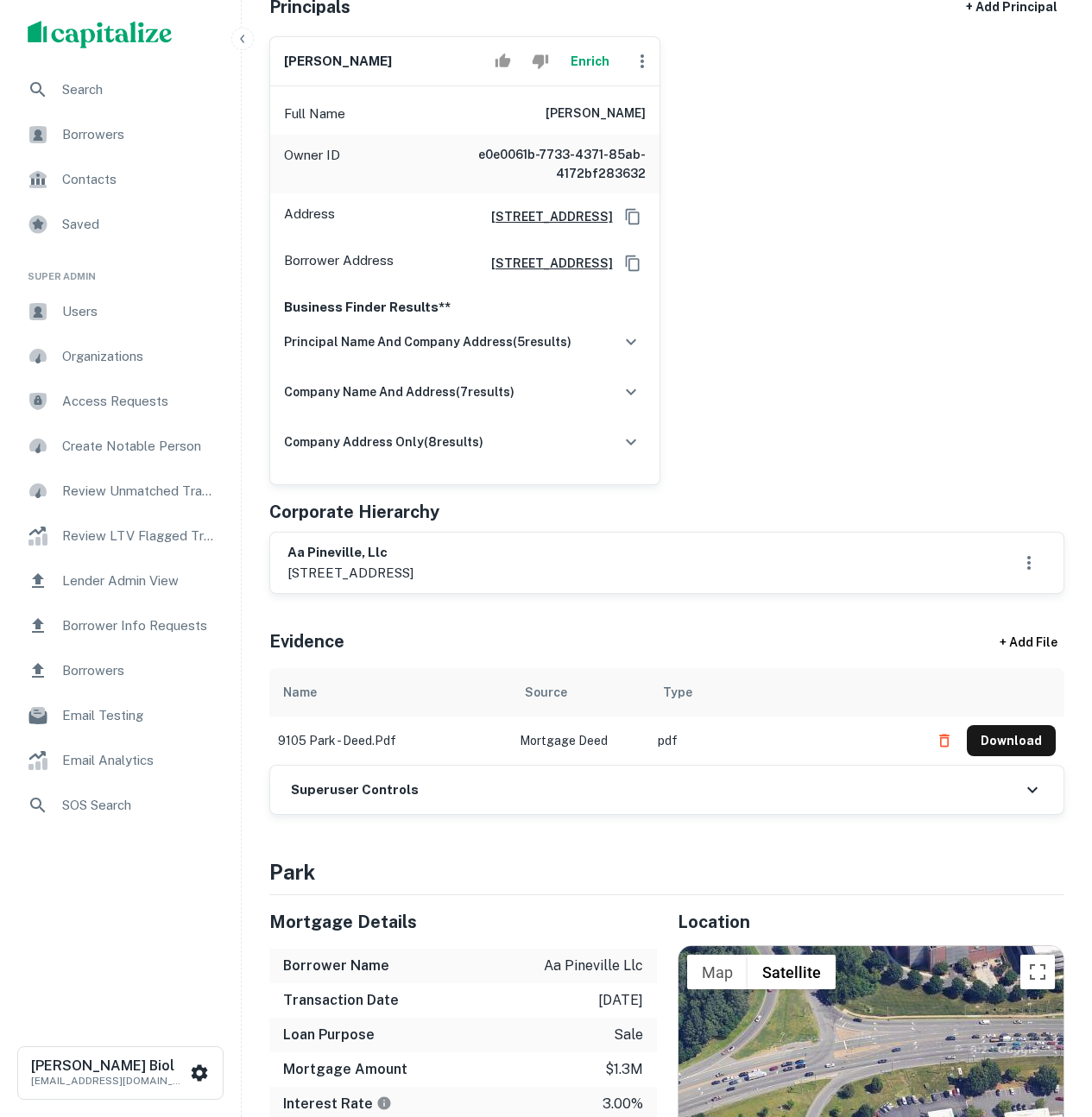
scroll to position [280, 0]
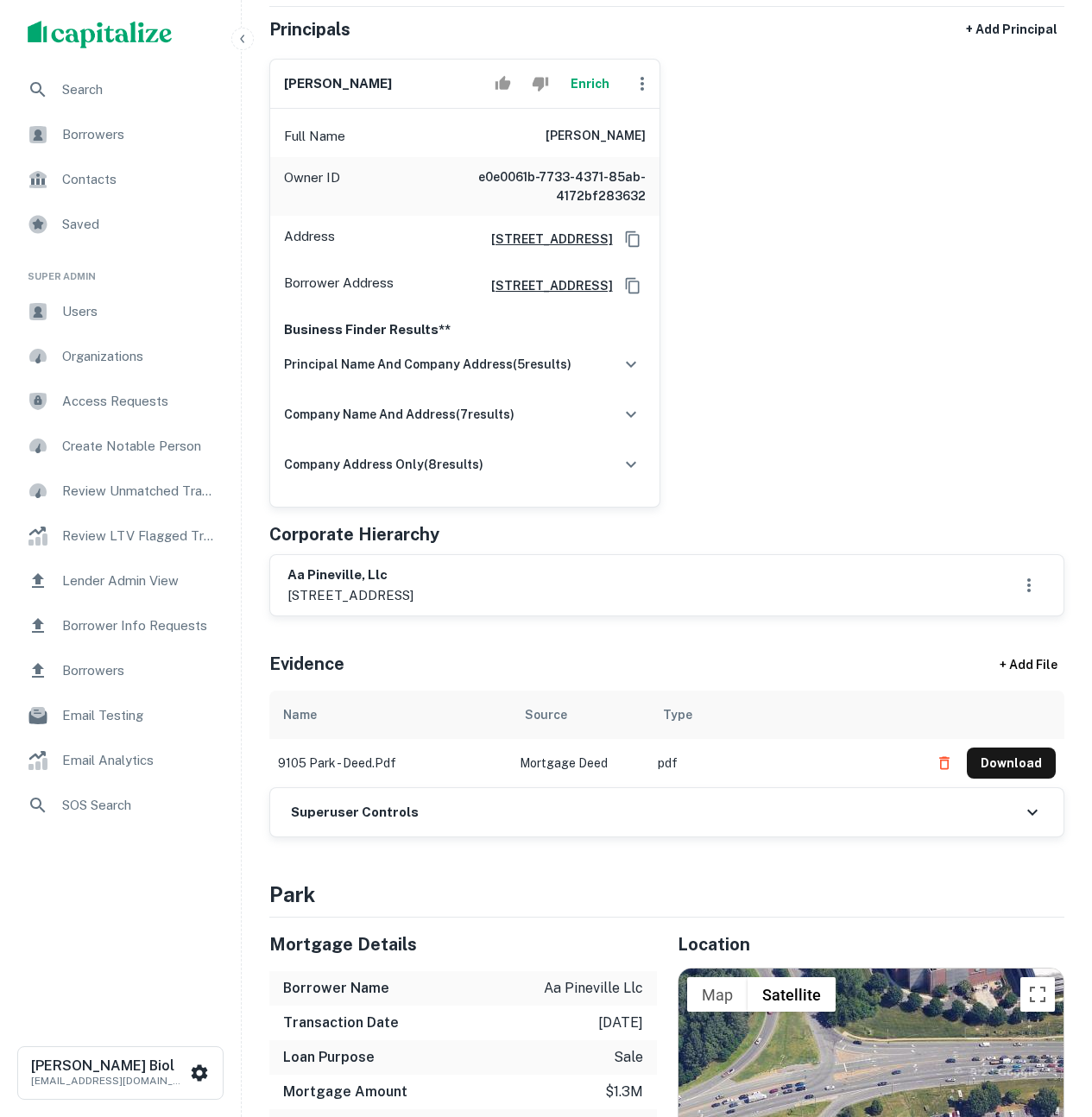
click at [582, 90] on button "Enrich" at bounding box center [591, 83] width 55 height 35
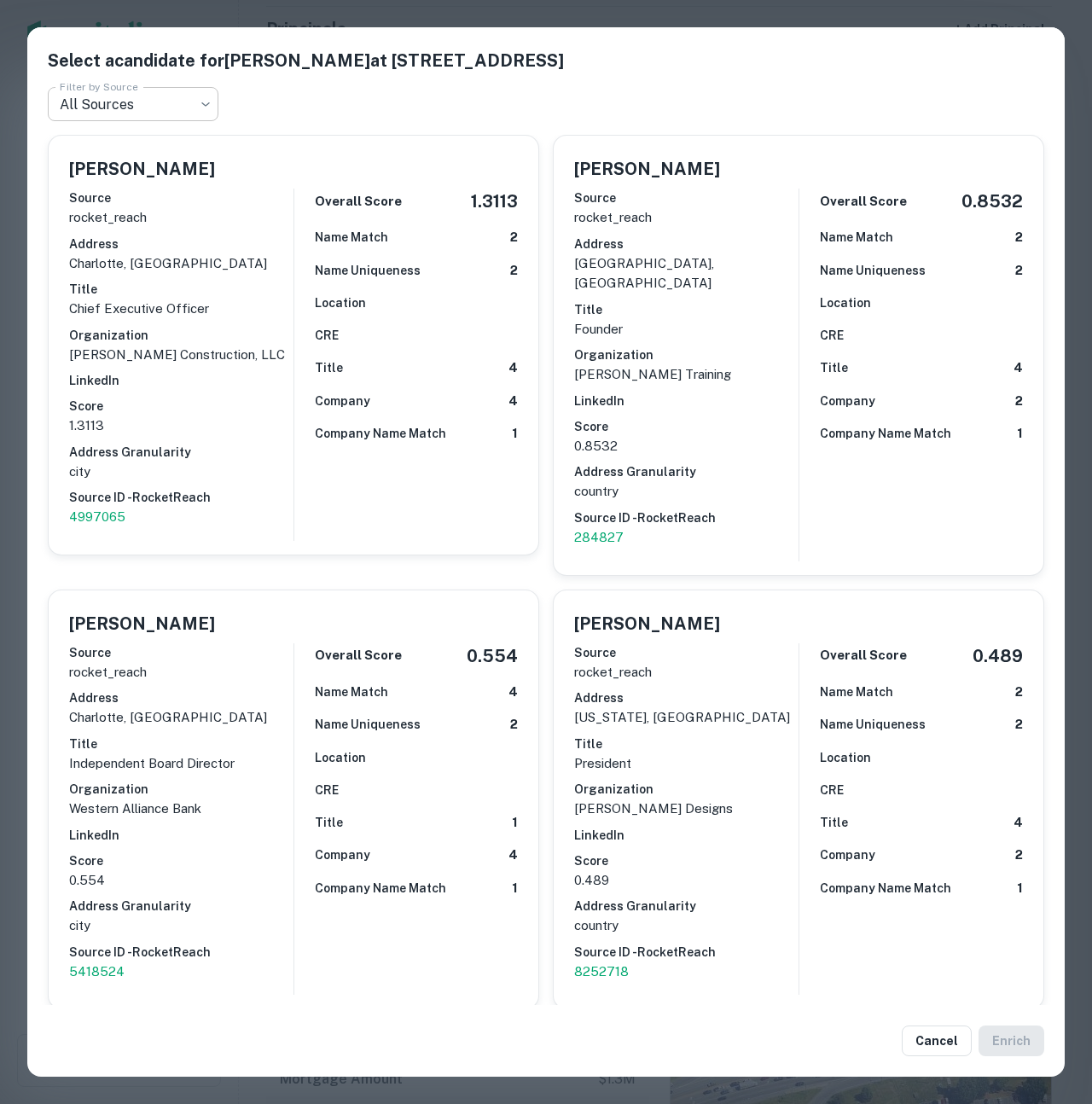
click at [197, 110] on body "Search Borrowers Contacts Saved Super Admin Users Organizations Access Requests…" at bounding box center [546, 275] width 1092 height 1104
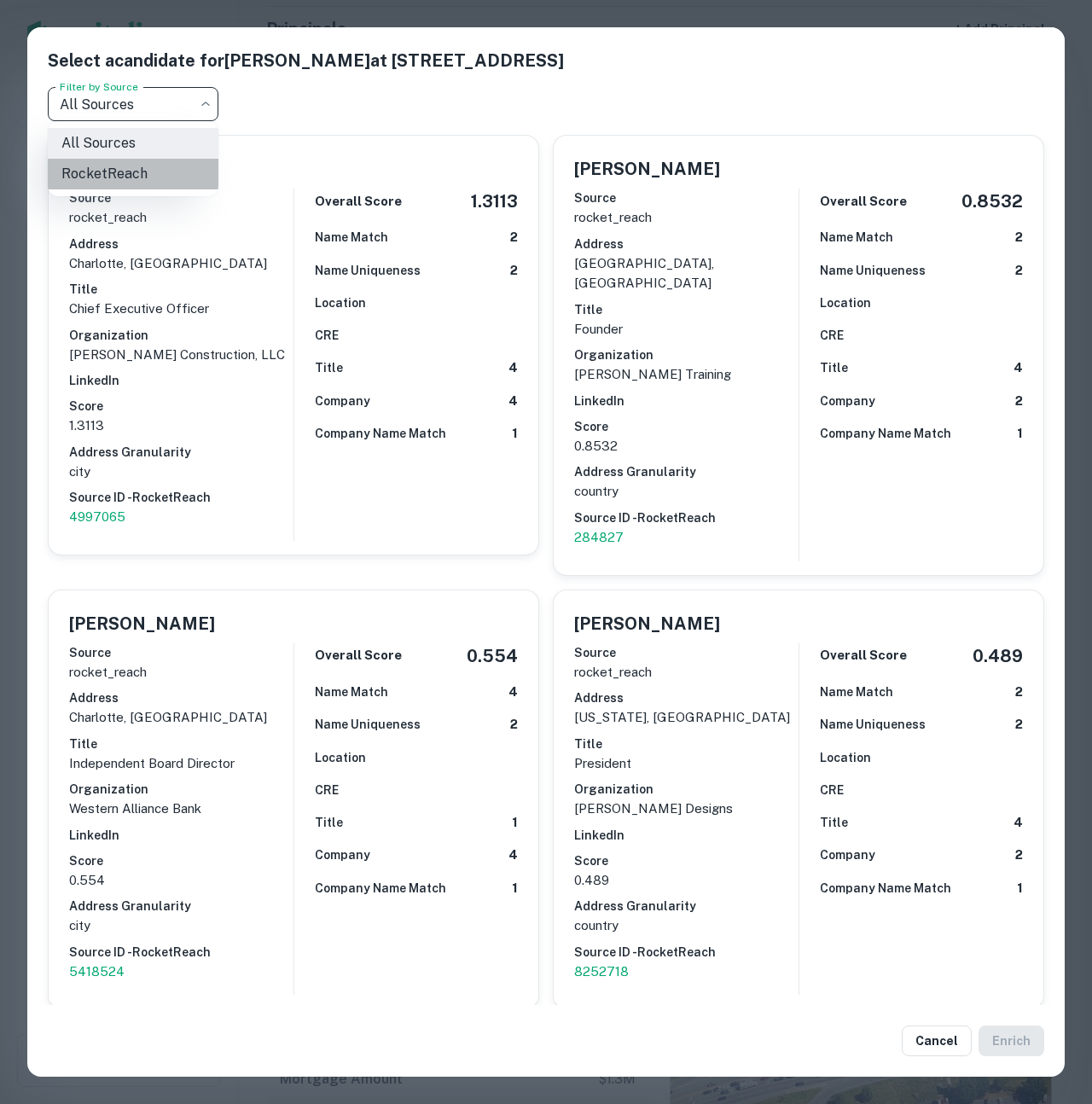
click at [115, 175] on li "RocketReach" at bounding box center [133, 173] width 171 height 30
type input "**********"
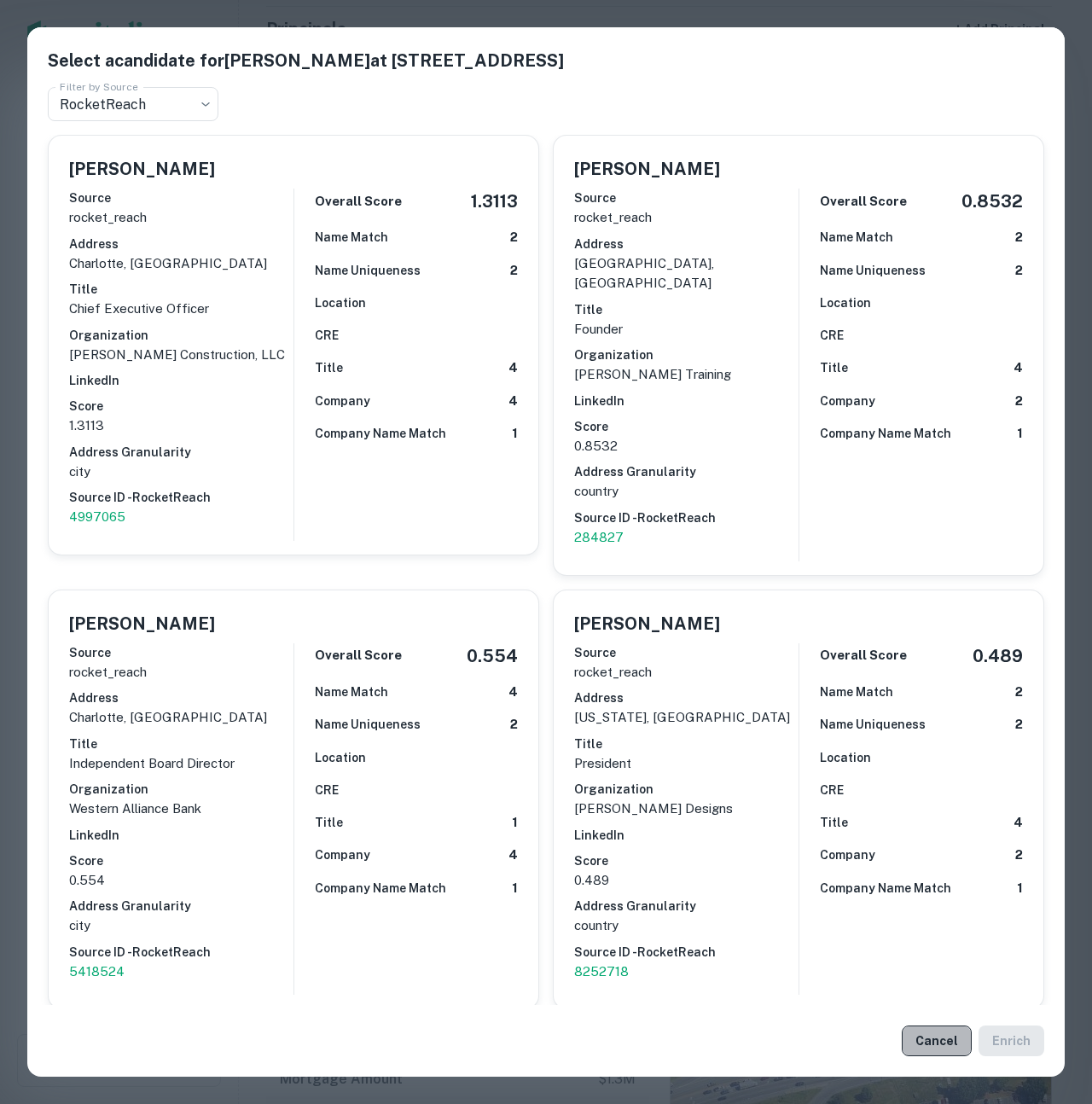
click at [946, 1040] on button "Cancel" at bounding box center [938, 1040] width 70 height 30
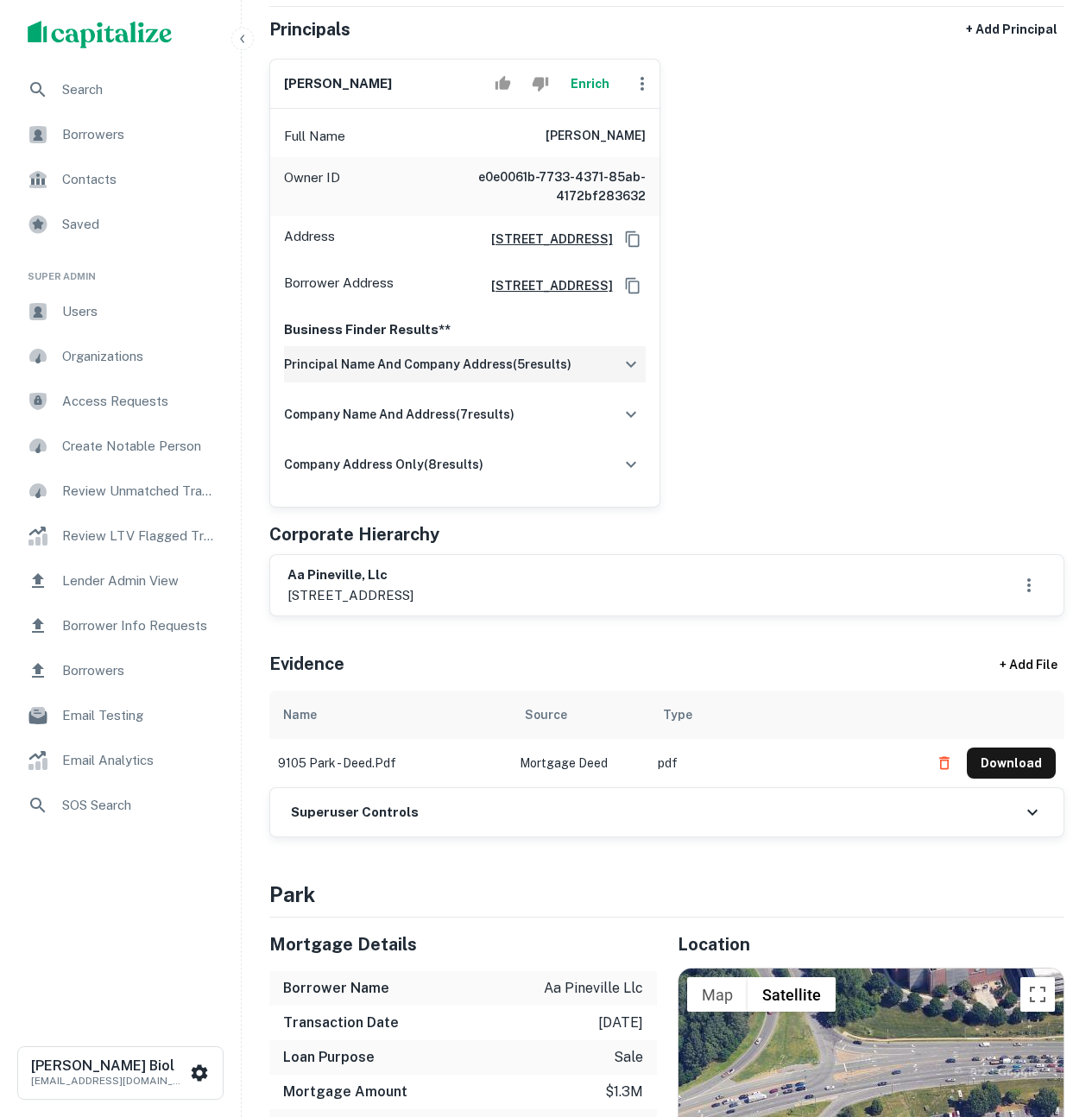
click at [635, 375] on icon "button" at bounding box center [631, 364] width 21 height 21
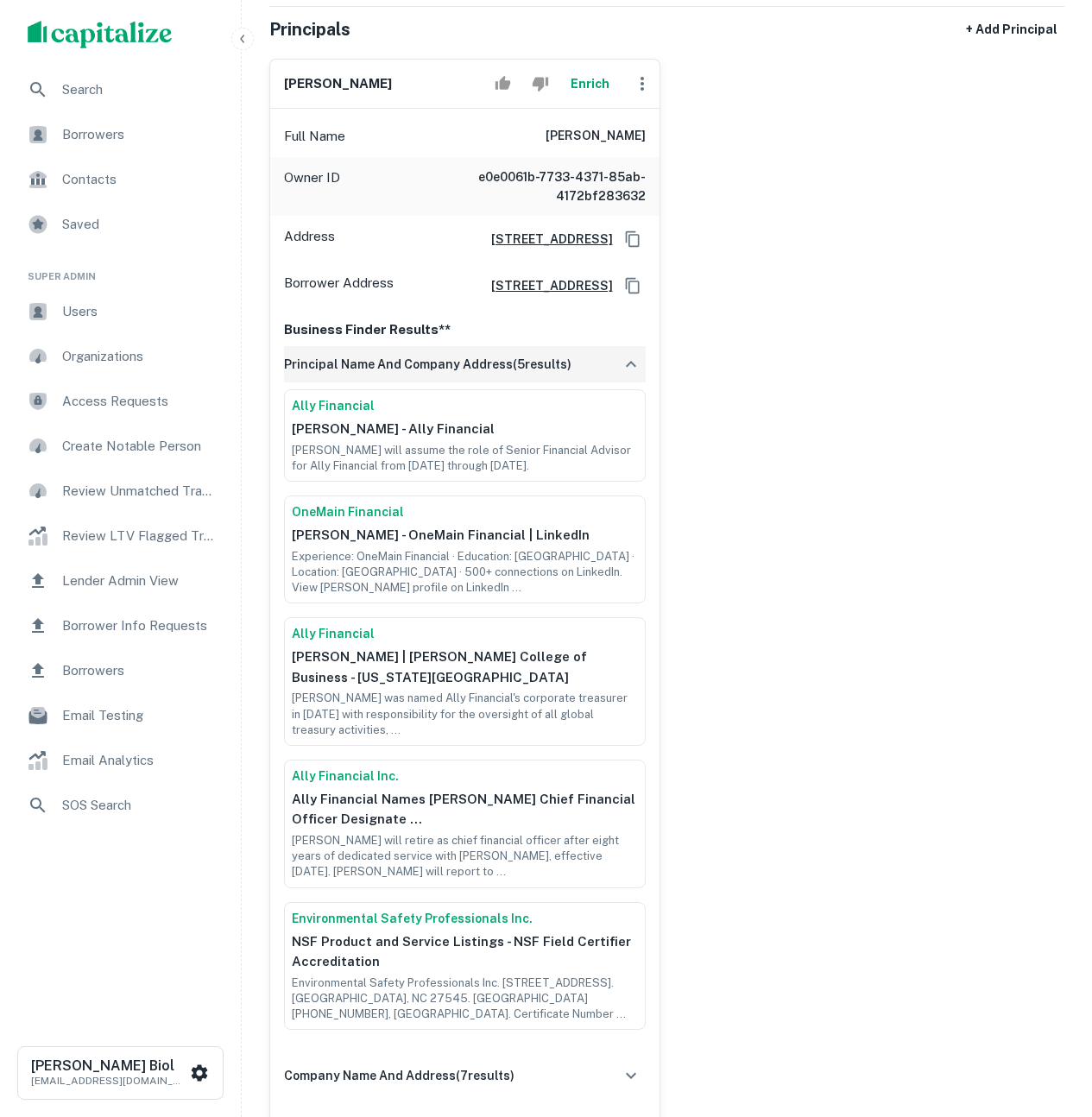
click at [629, 375] on icon "button" at bounding box center [631, 364] width 21 height 21
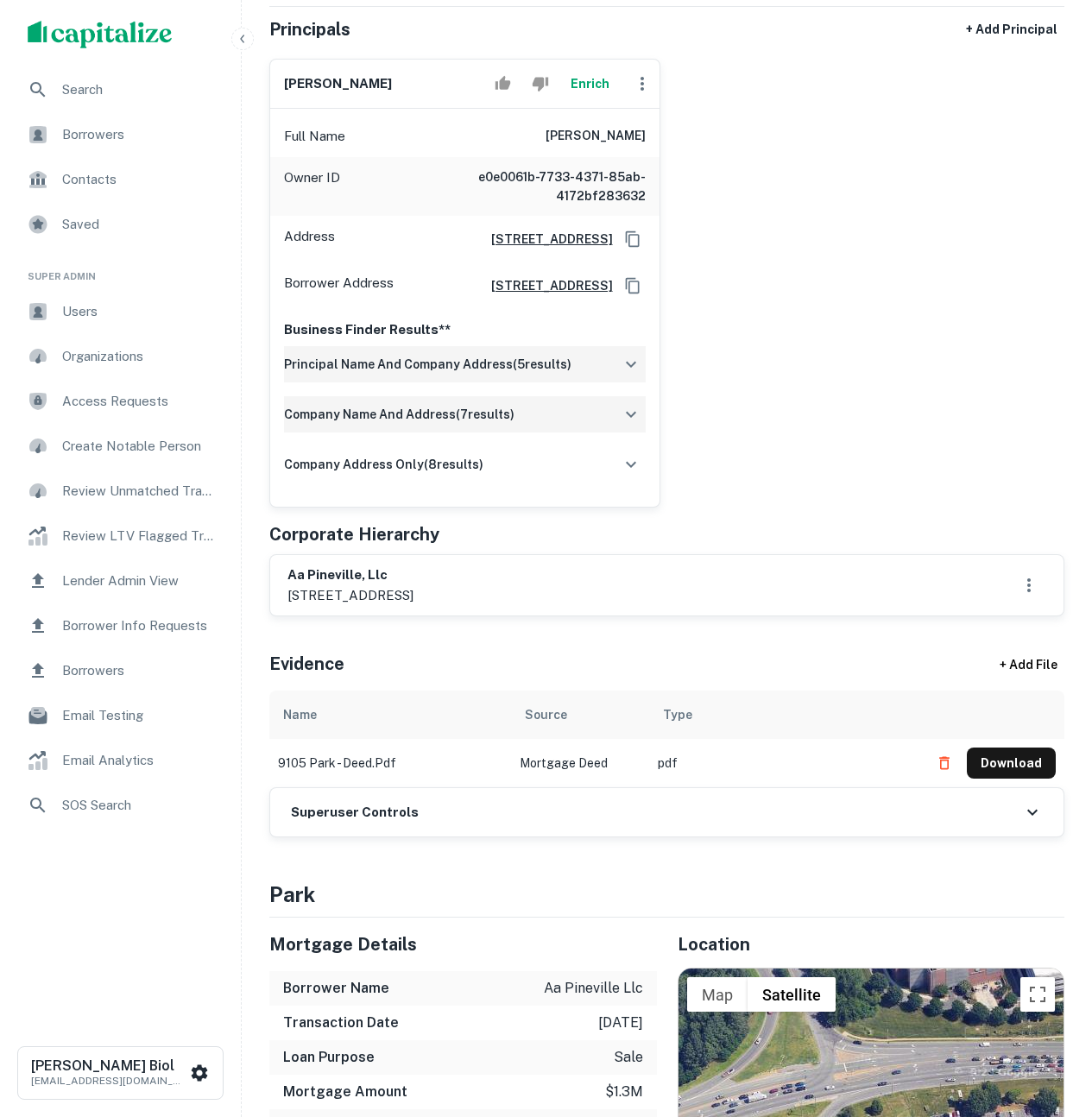
click at [619, 429] on button "button" at bounding box center [631, 415] width 30 height 30
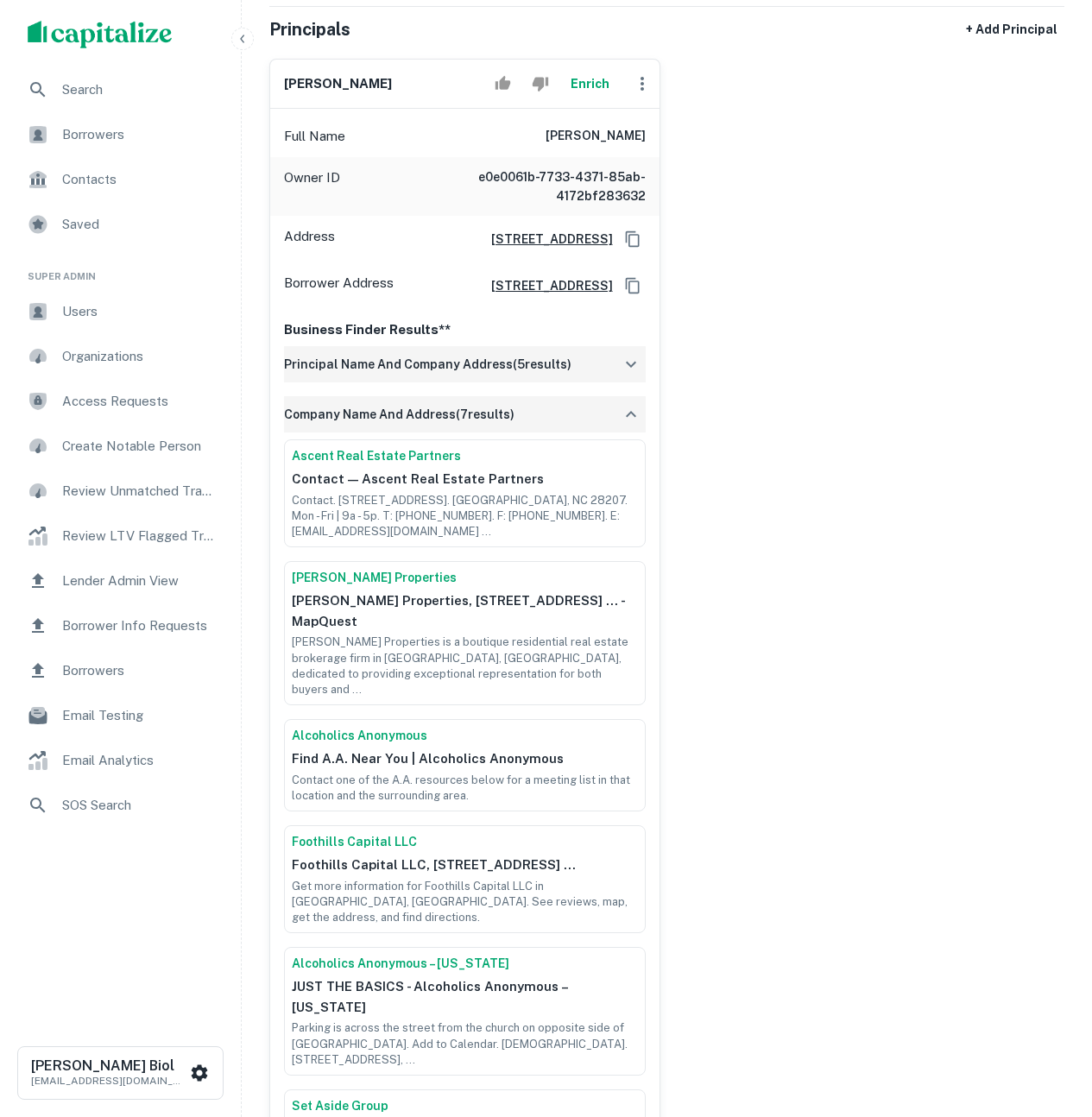
click at [628, 424] on icon "button" at bounding box center [631, 414] width 21 height 21
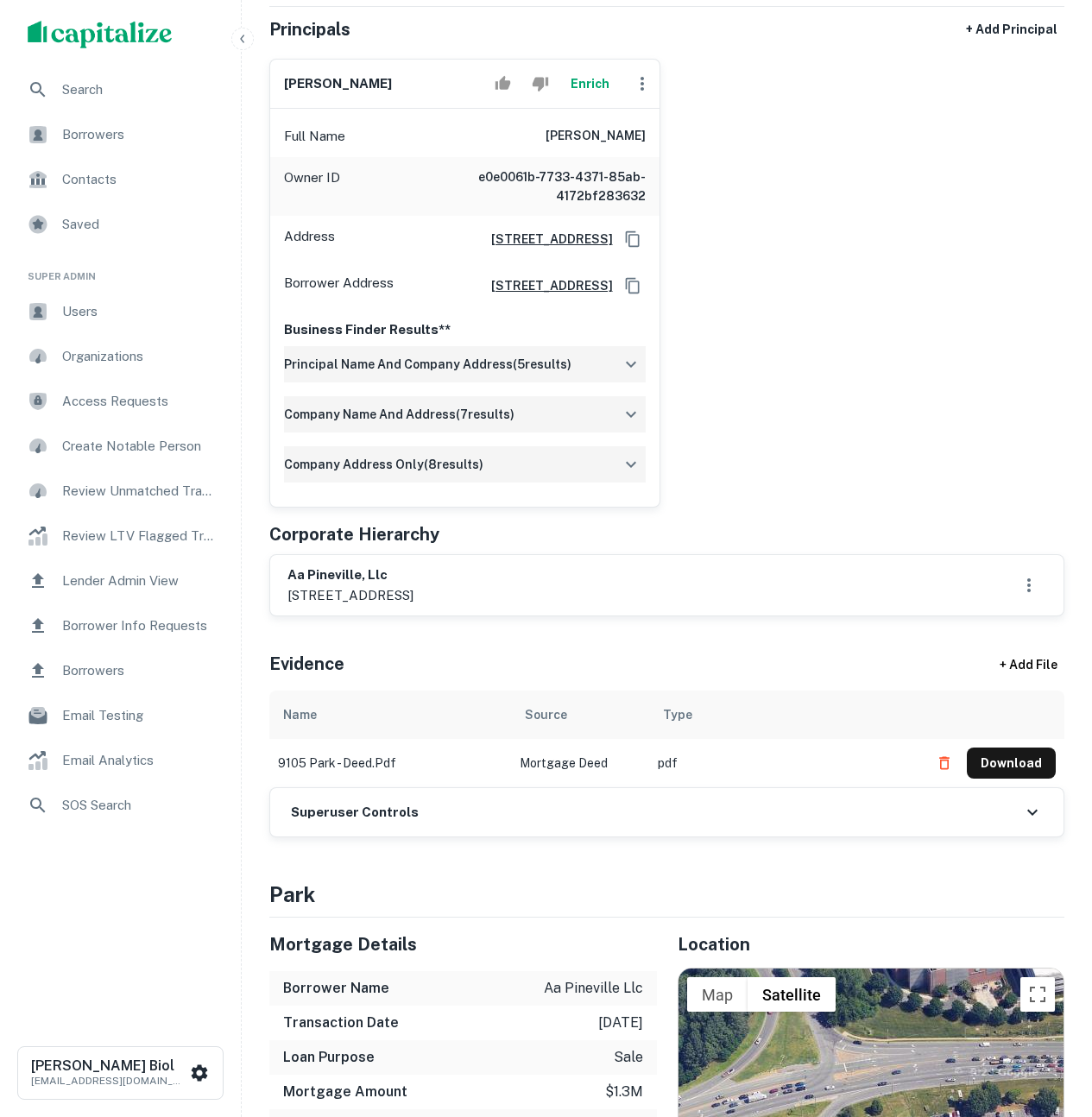
click at [633, 475] on icon "button" at bounding box center [631, 464] width 21 height 21
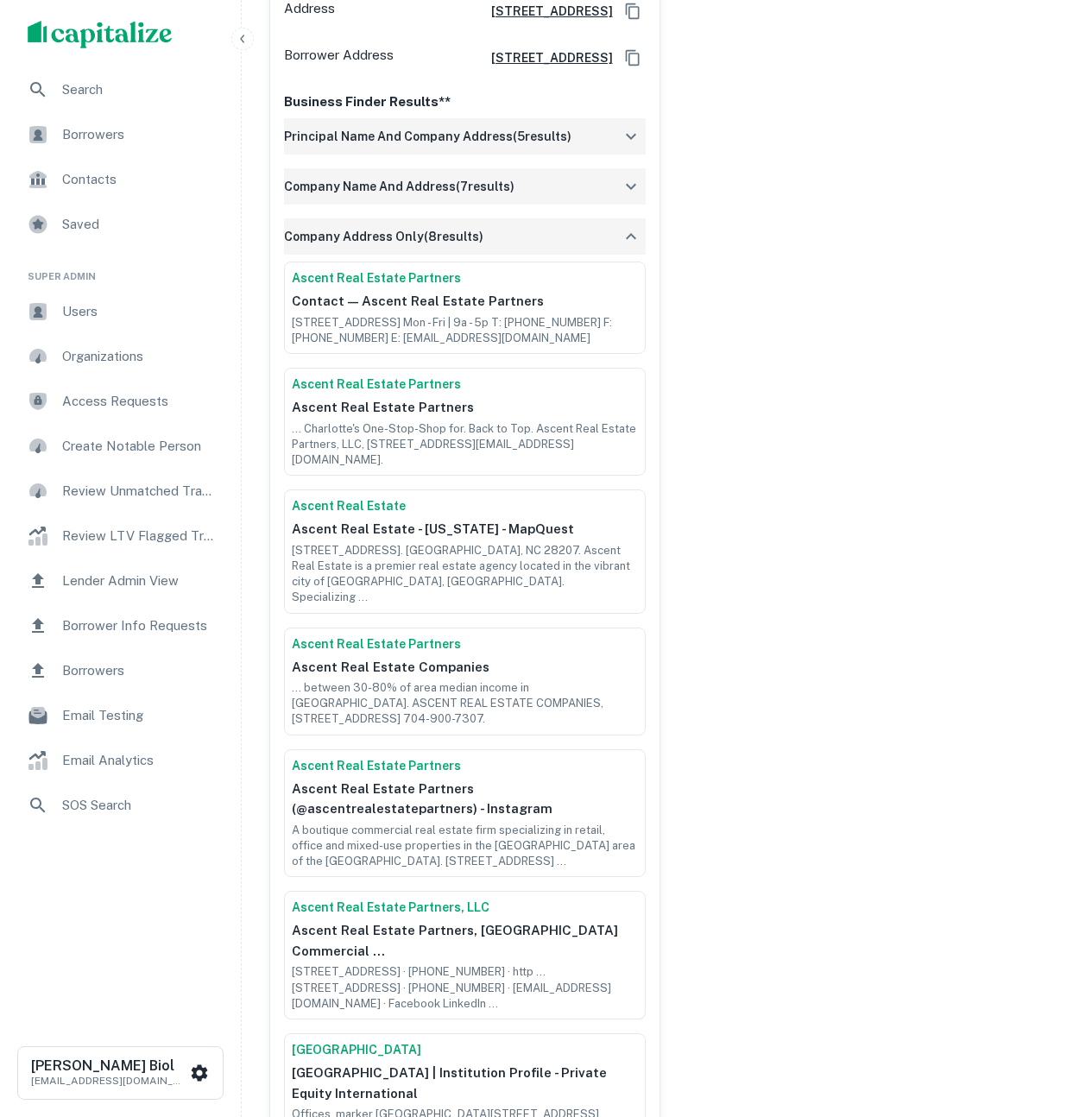
scroll to position [225, 0]
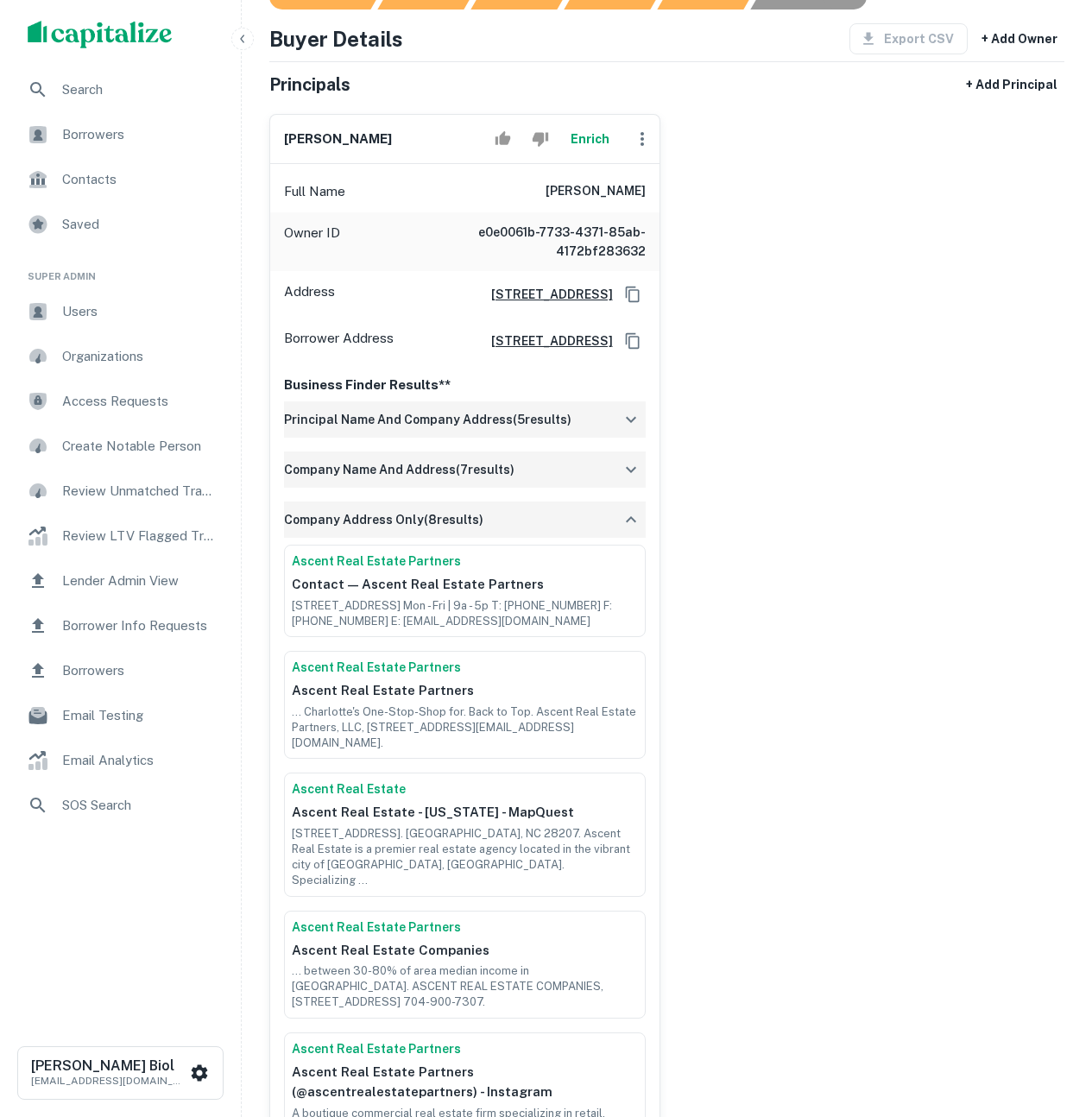
click at [623, 530] on icon "button" at bounding box center [631, 519] width 21 height 21
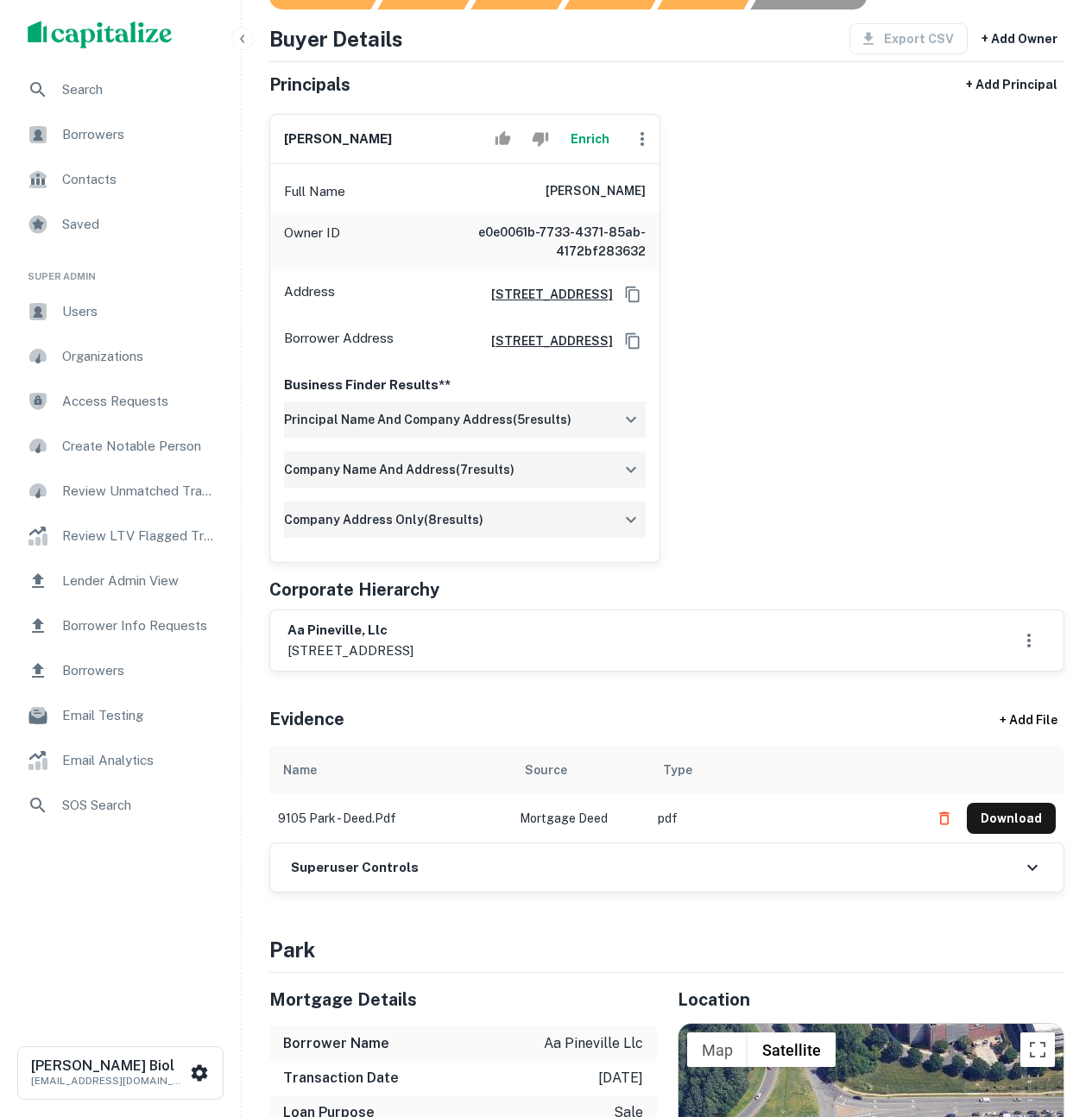
drag, startPoint x: 519, startPoint y: 187, endPoint x: 644, endPoint y: 197, distance: 125.4
click at [644, 197] on div "Full Name christopher a. halmy" at bounding box center [465, 192] width 390 height 42
copy h6 "[PERSON_NAME]"
click at [939, 350] on div "christopher a. halmy Enrich Full Name christopher a. halmy Owner ID e0e0061b-77…" at bounding box center [660, 331] width 809 height 463
drag, startPoint x: 641, startPoint y: 678, endPoint x: 272, endPoint y: 673, distance: 369.0
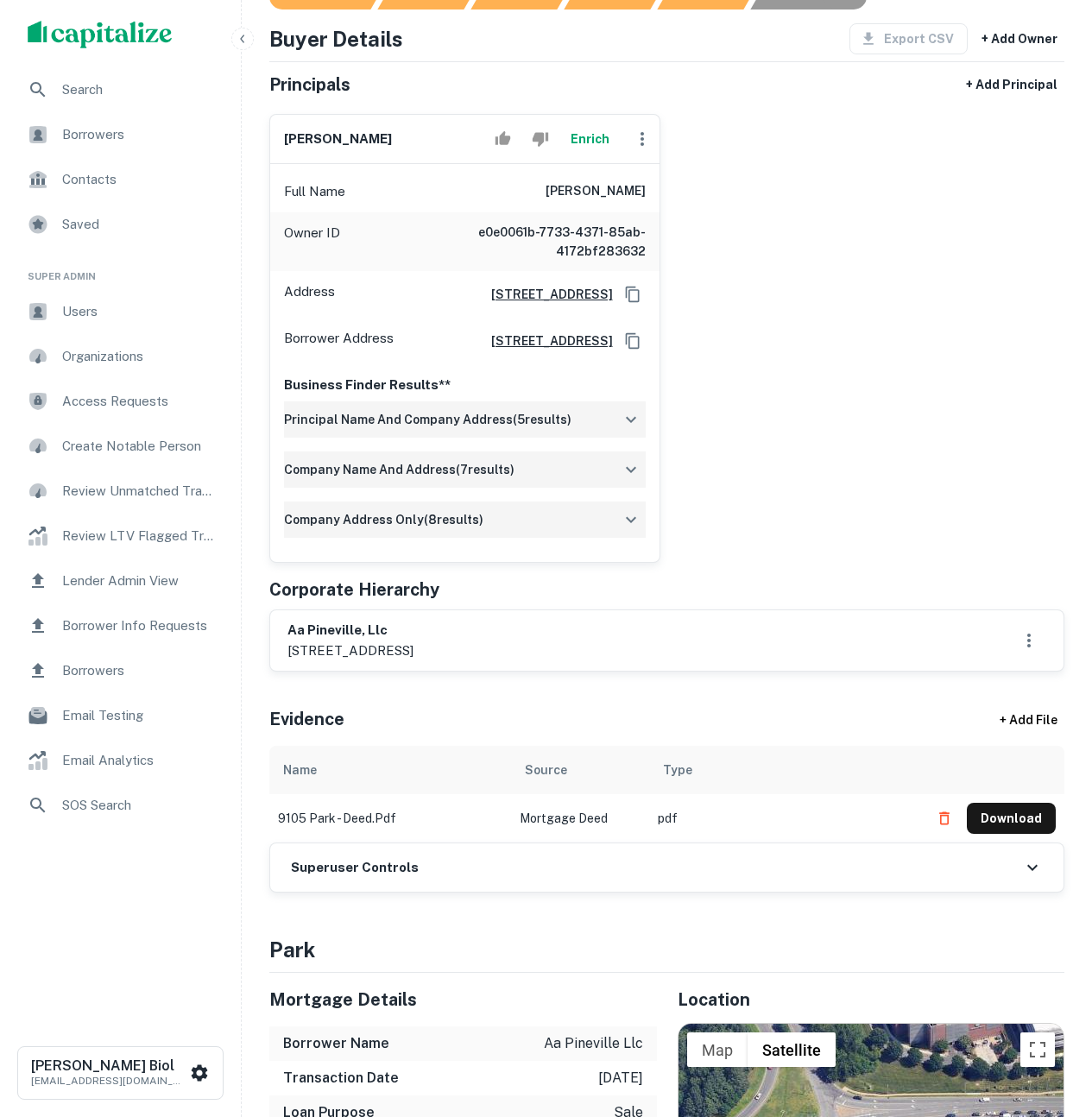
click at [272, 671] on div "aa pineville, llc 2100 crescent avenue, suite 200, charlotte, nc, 28207" at bounding box center [667, 640] width 793 height 60
copy p "[STREET_ADDRESS]"
click at [353, 641] on h6 "aa pineville, llc" at bounding box center [350, 631] width 126 height 20
drag, startPoint x: 359, startPoint y: 656, endPoint x: 282, endPoint y: 654, distance: 77.0
click at [282, 654] on div "aa pineville, llc 2100 crescent avenue, suite 200, charlotte, nc, 28207" at bounding box center [667, 640] width 793 height 60
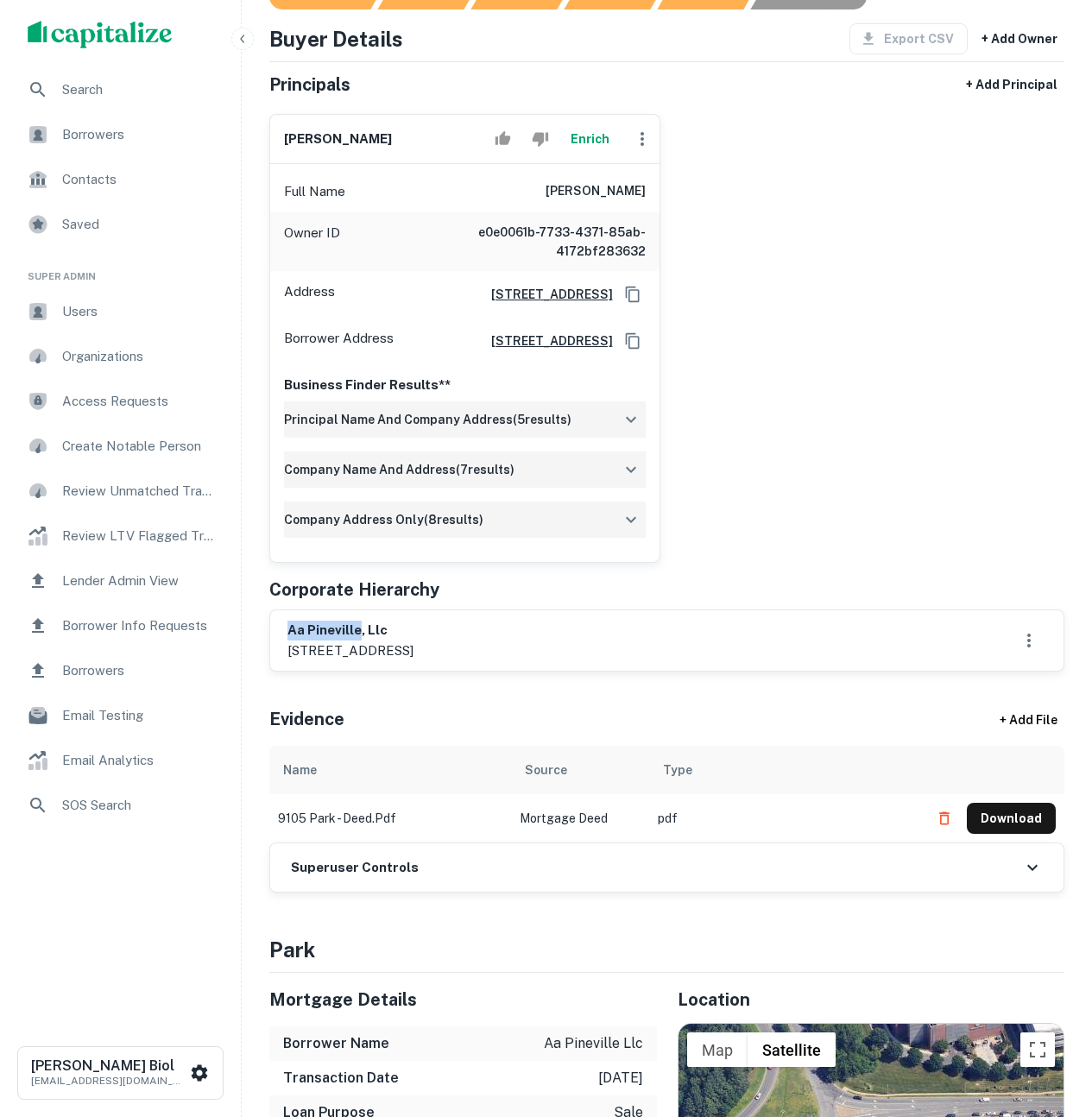
copy h6 "aa pineville"
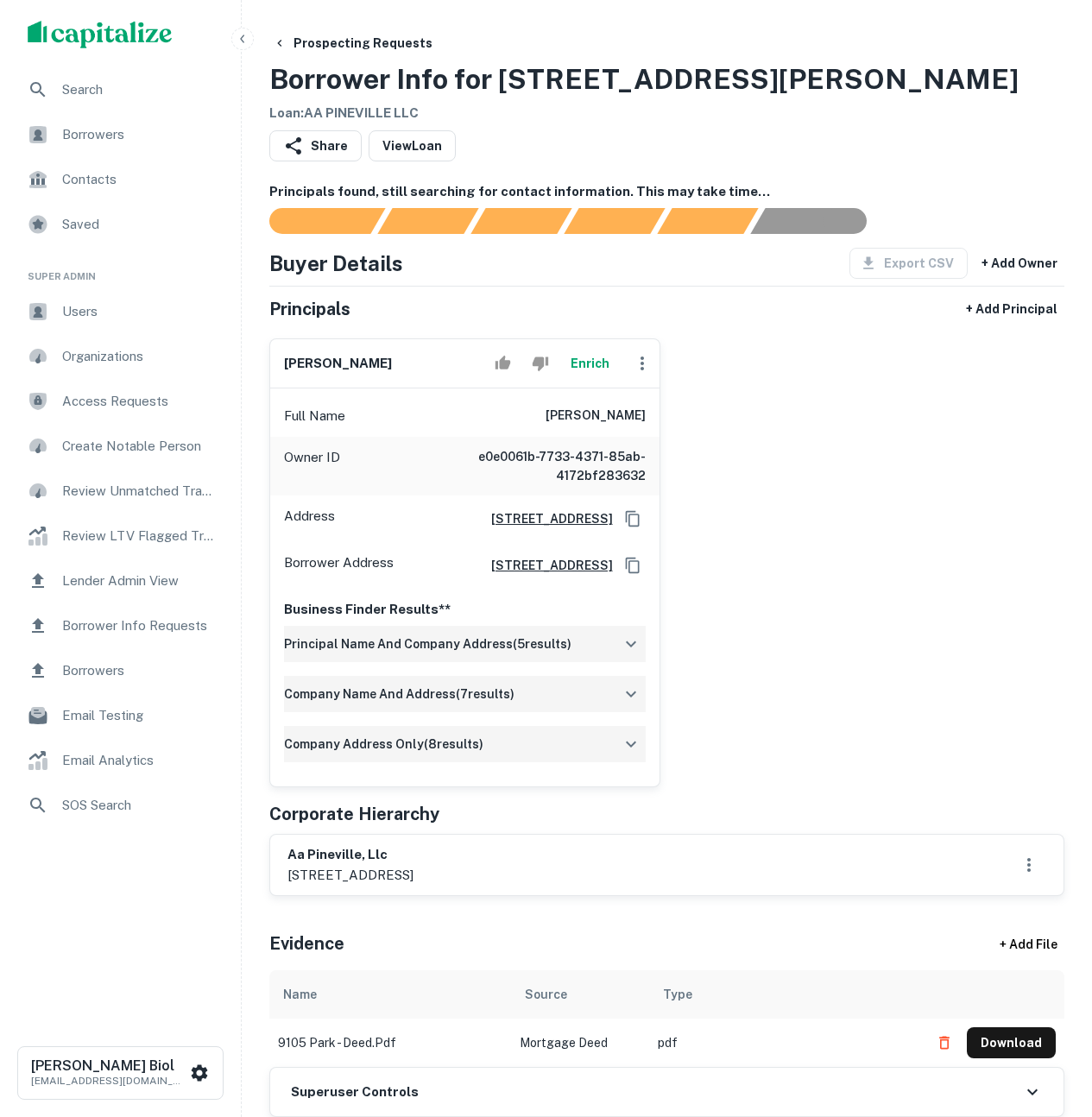
click at [897, 538] on div "christopher a. halmy Enrich Full Name christopher a. halmy Owner ID e0e0061b-77…" at bounding box center [660, 556] width 809 height 463
